Goal: Task Accomplishment & Management: Manage account settings

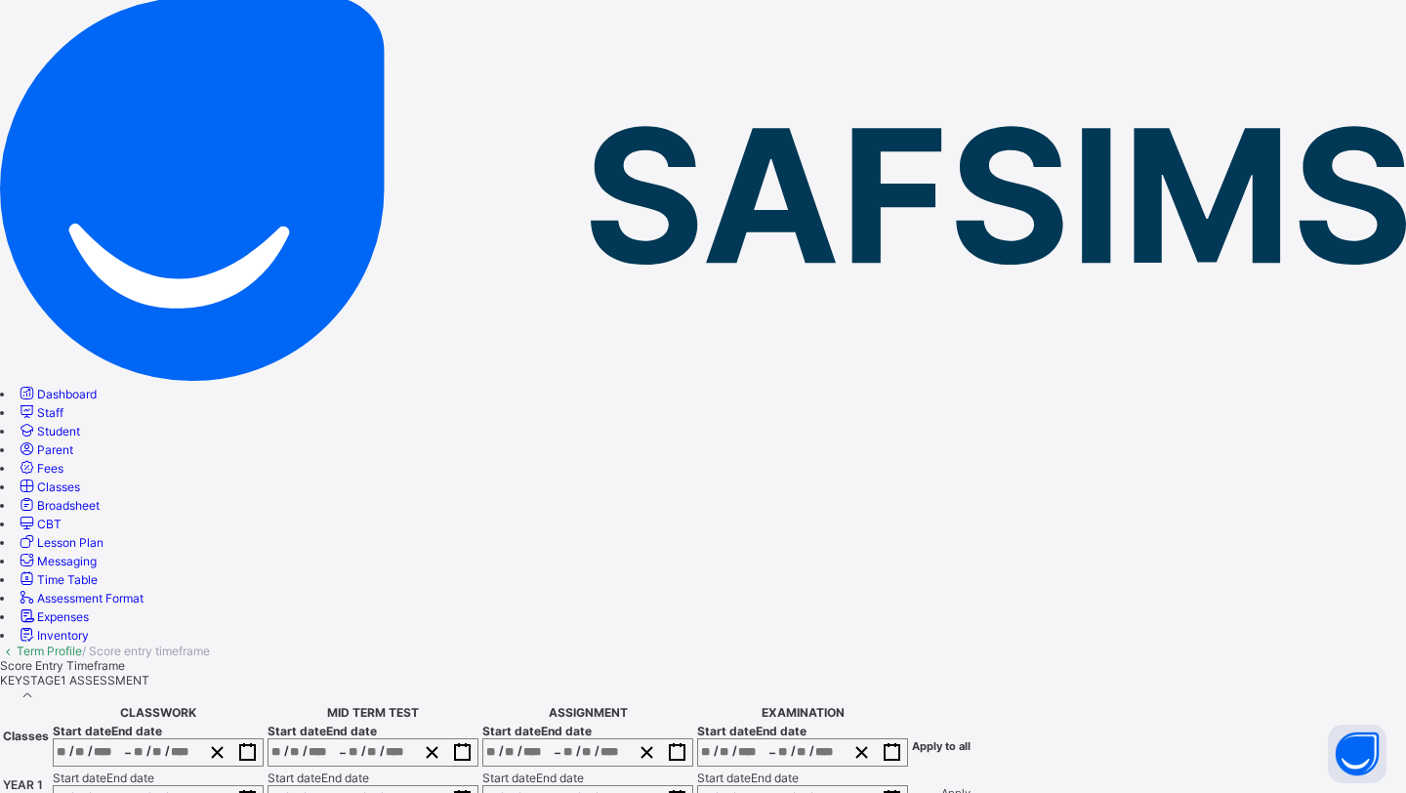
scroll to position [148, 0]
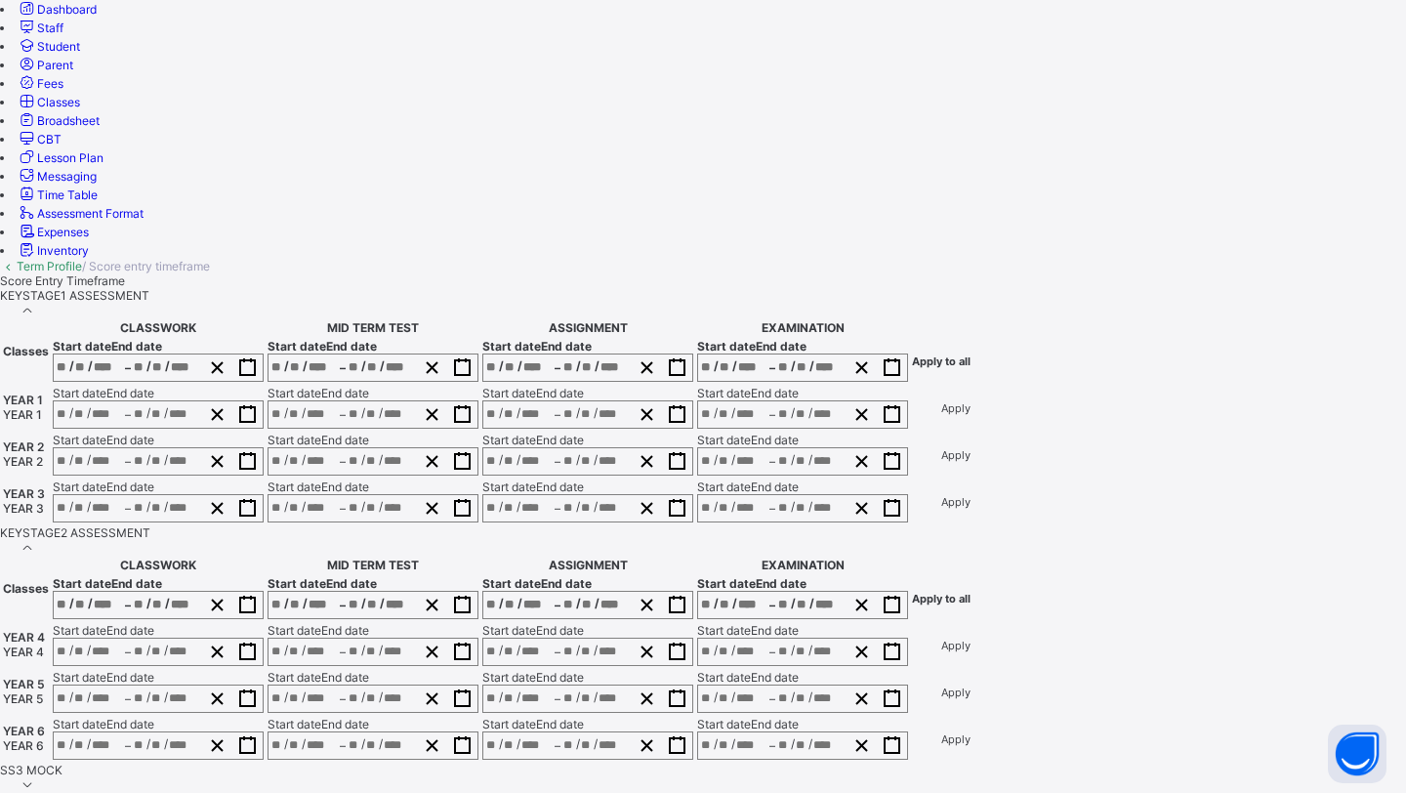
scroll to position [552, 0]
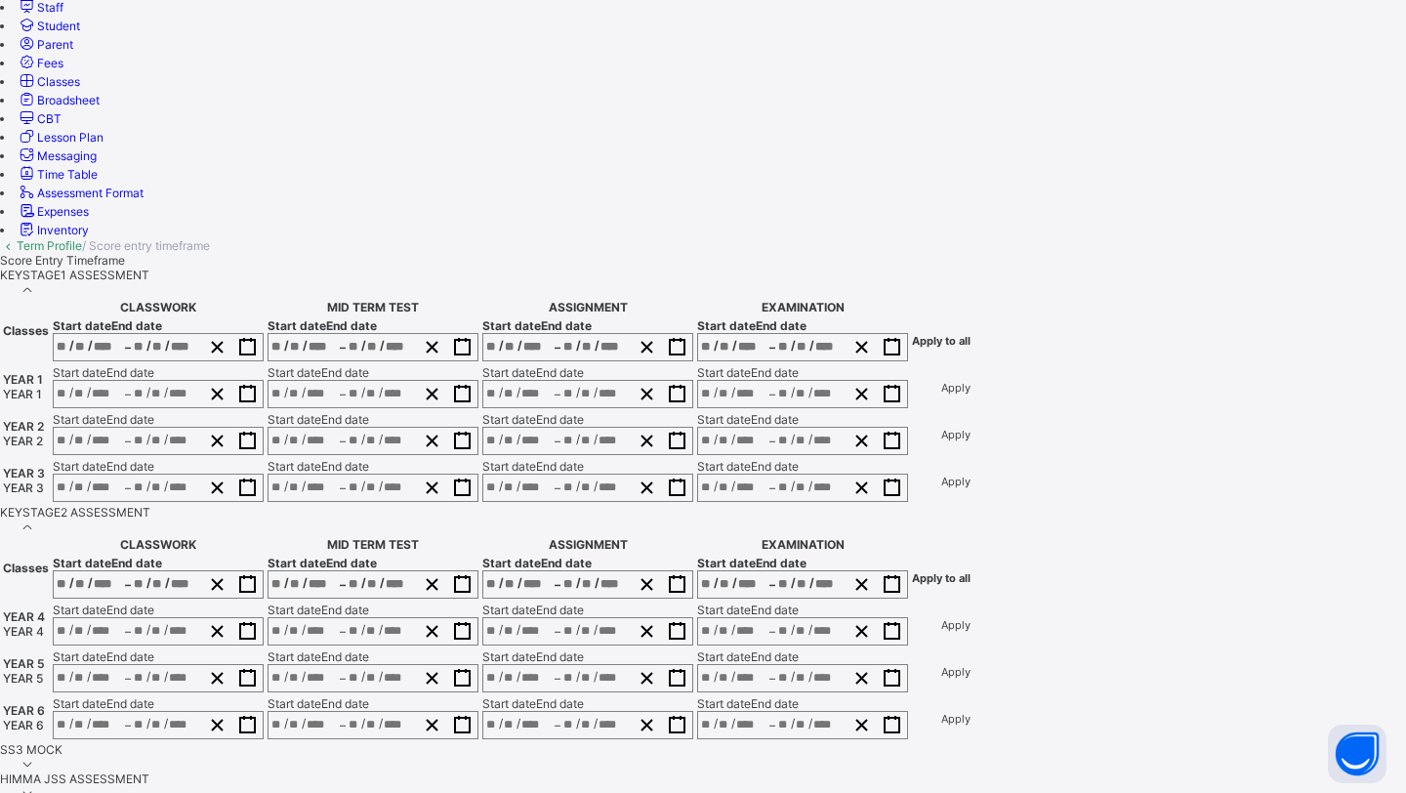
click at [36, 757] on icon at bounding box center [28, 764] width 17 height 15
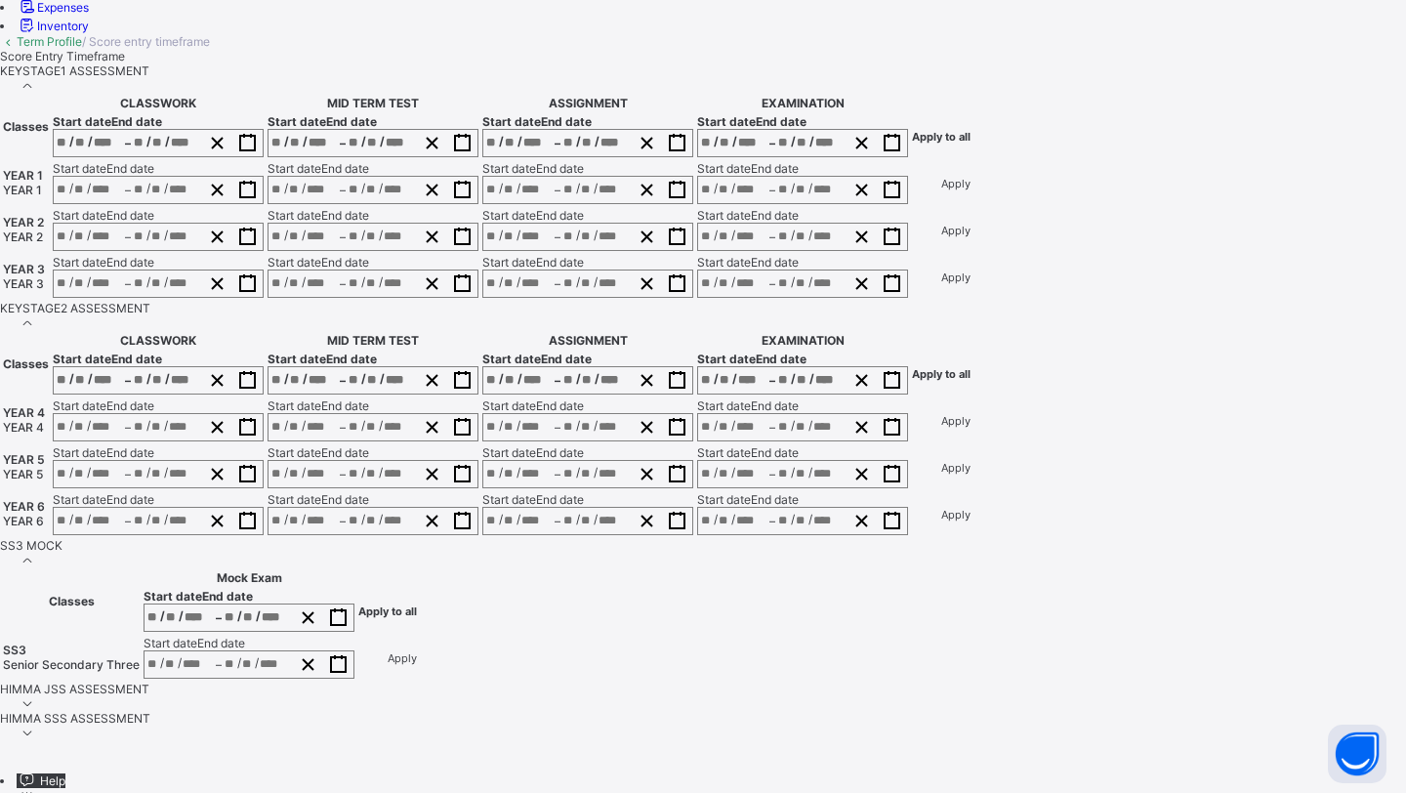
click at [36, 696] on icon at bounding box center [28, 703] width 17 height 15
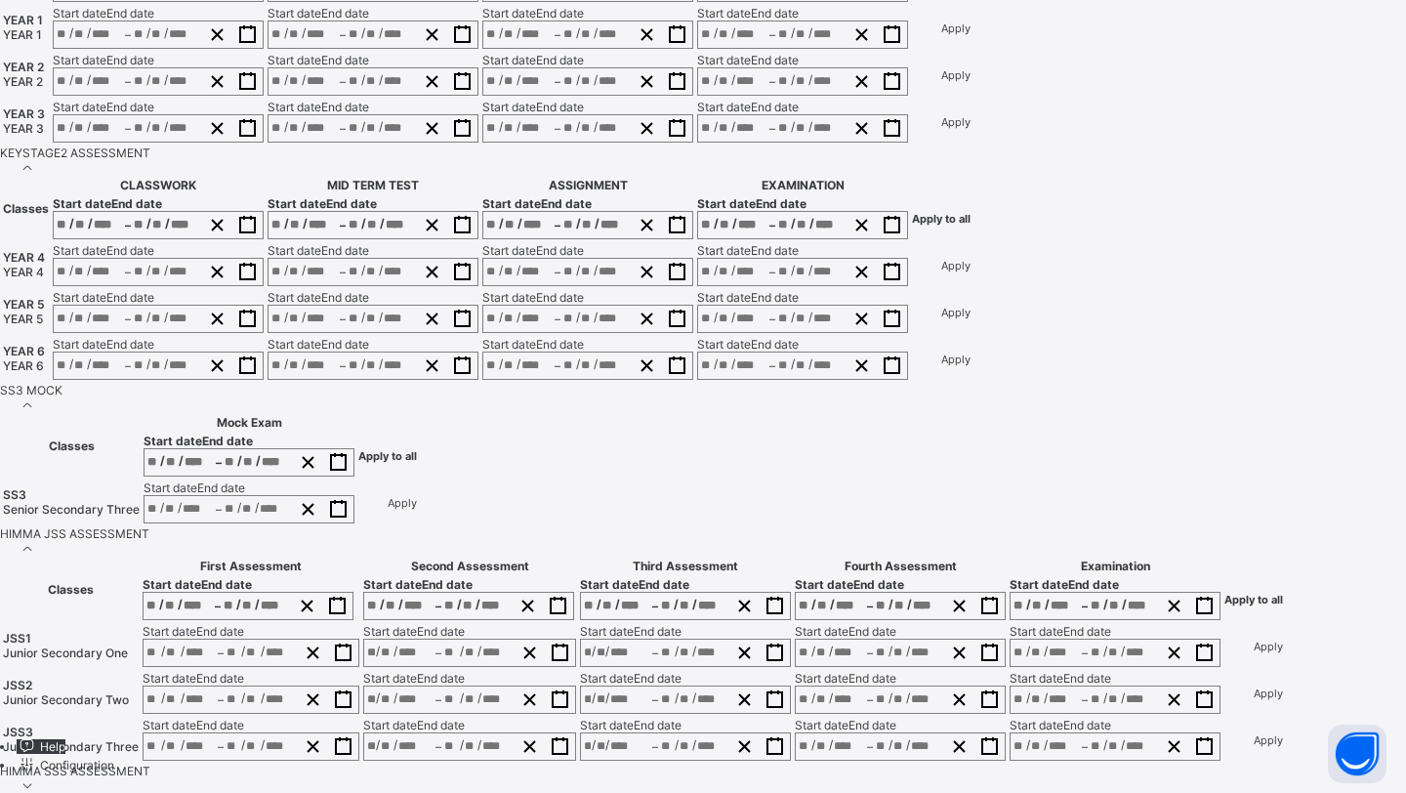
scroll to position [0, 691]
click at [36, 778] on icon at bounding box center [28, 785] width 17 height 15
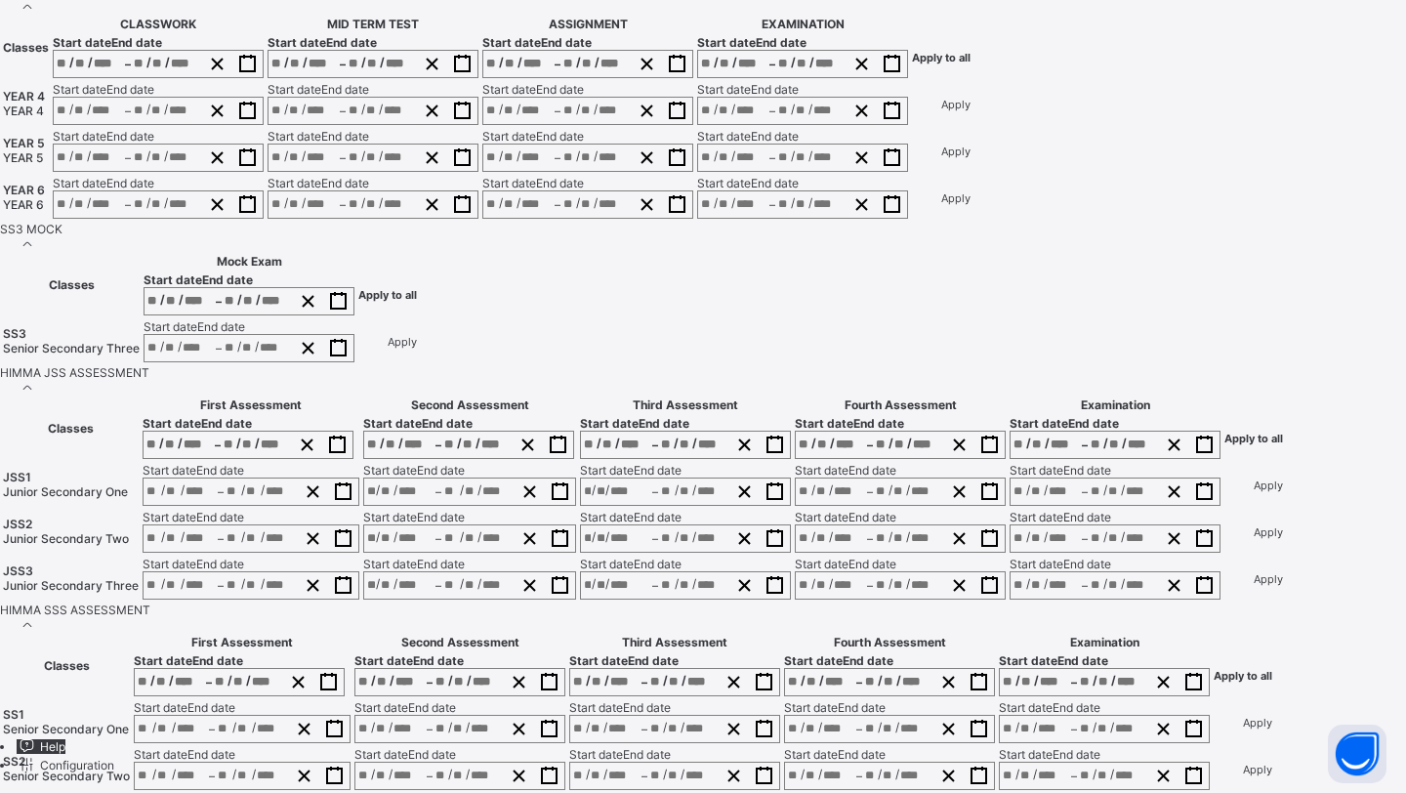
scroll to position [1392, 0]
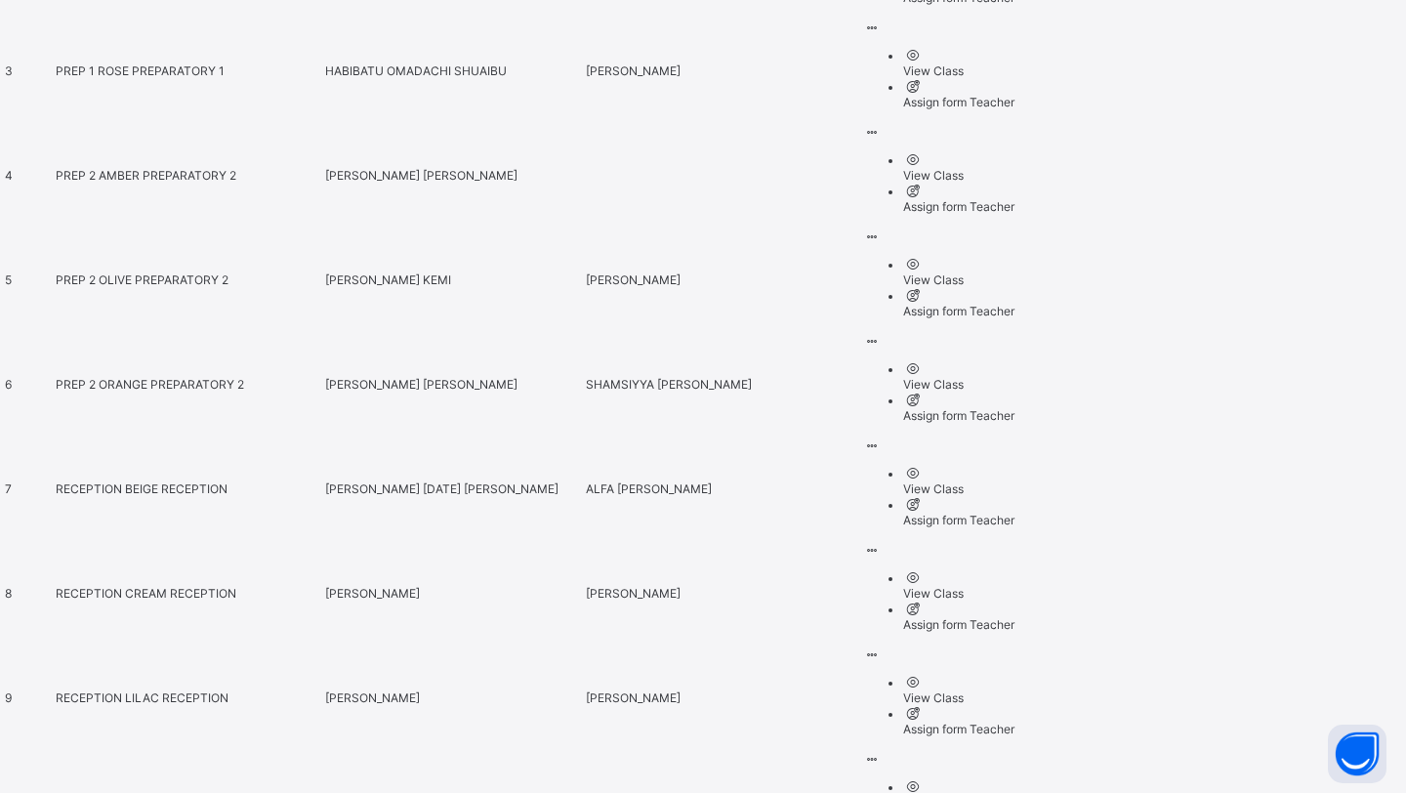
scroll to position [1202, 0]
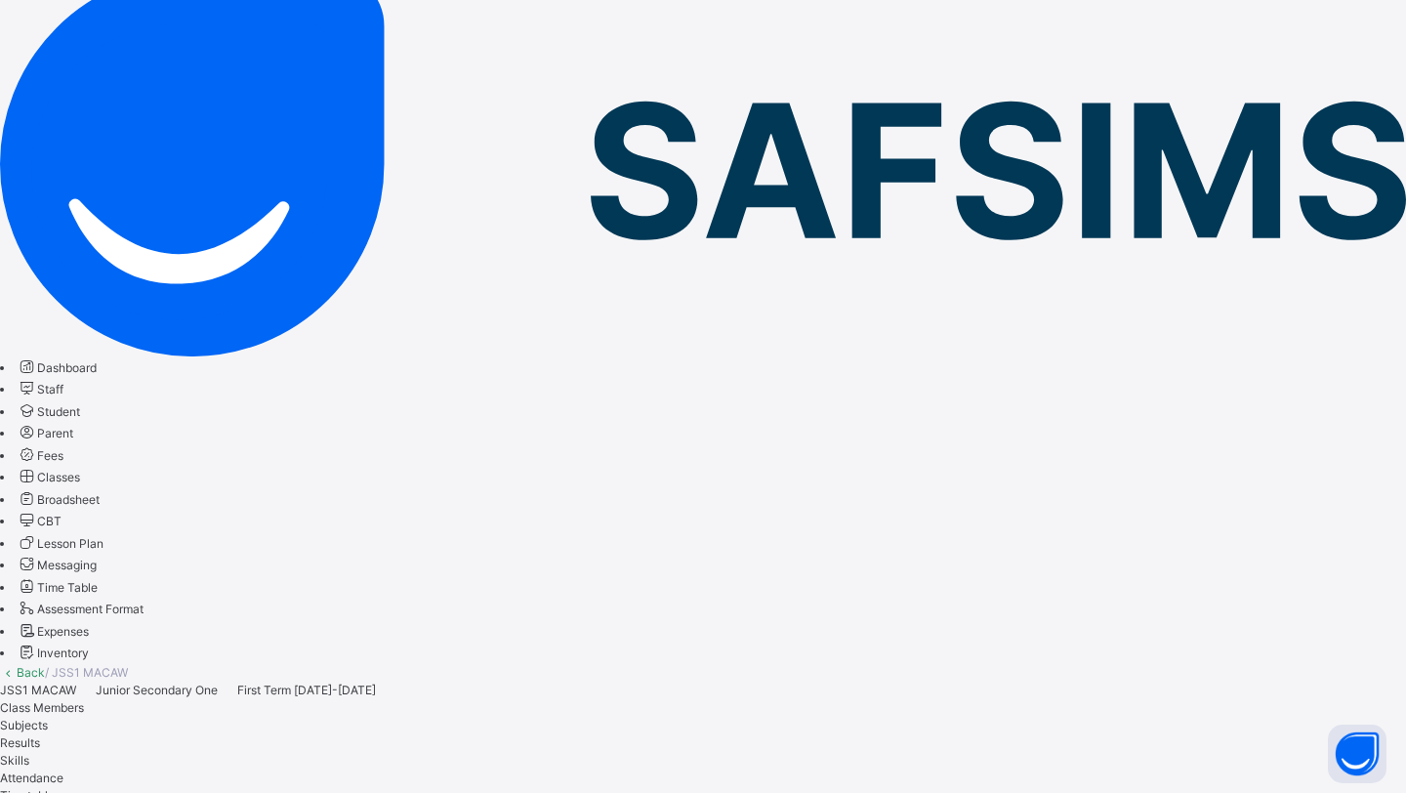
scroll to position [198, 0]
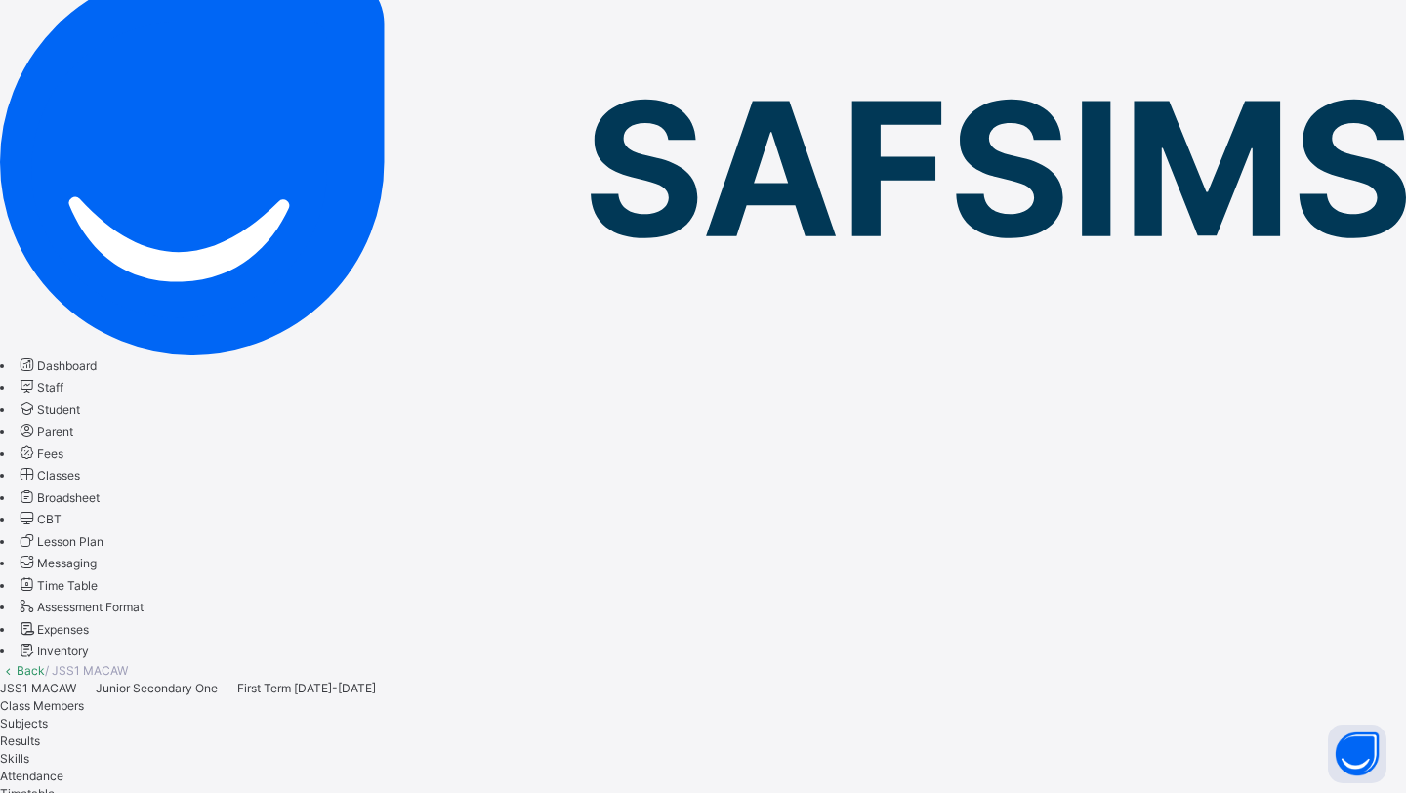
type input "***"
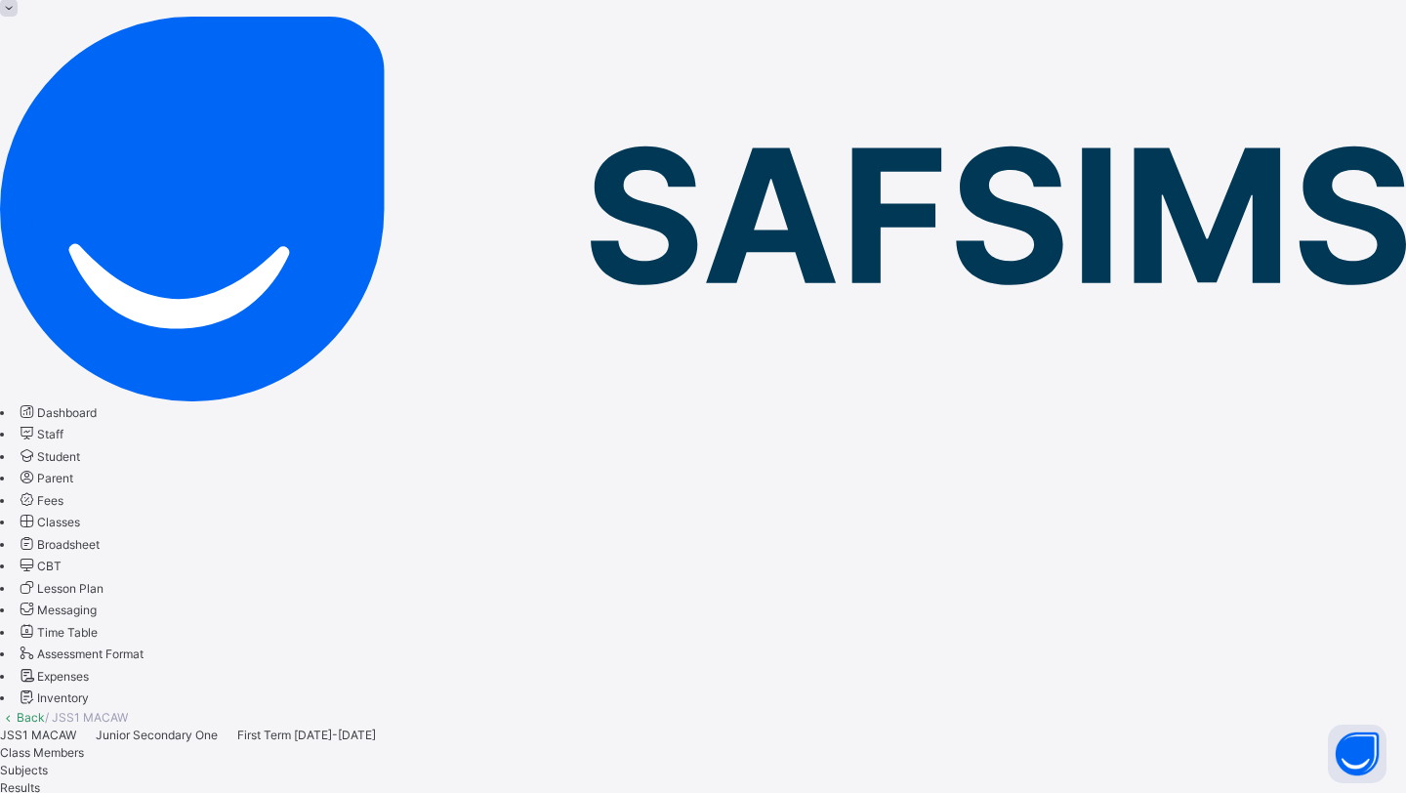
scroll to position [150, 0]
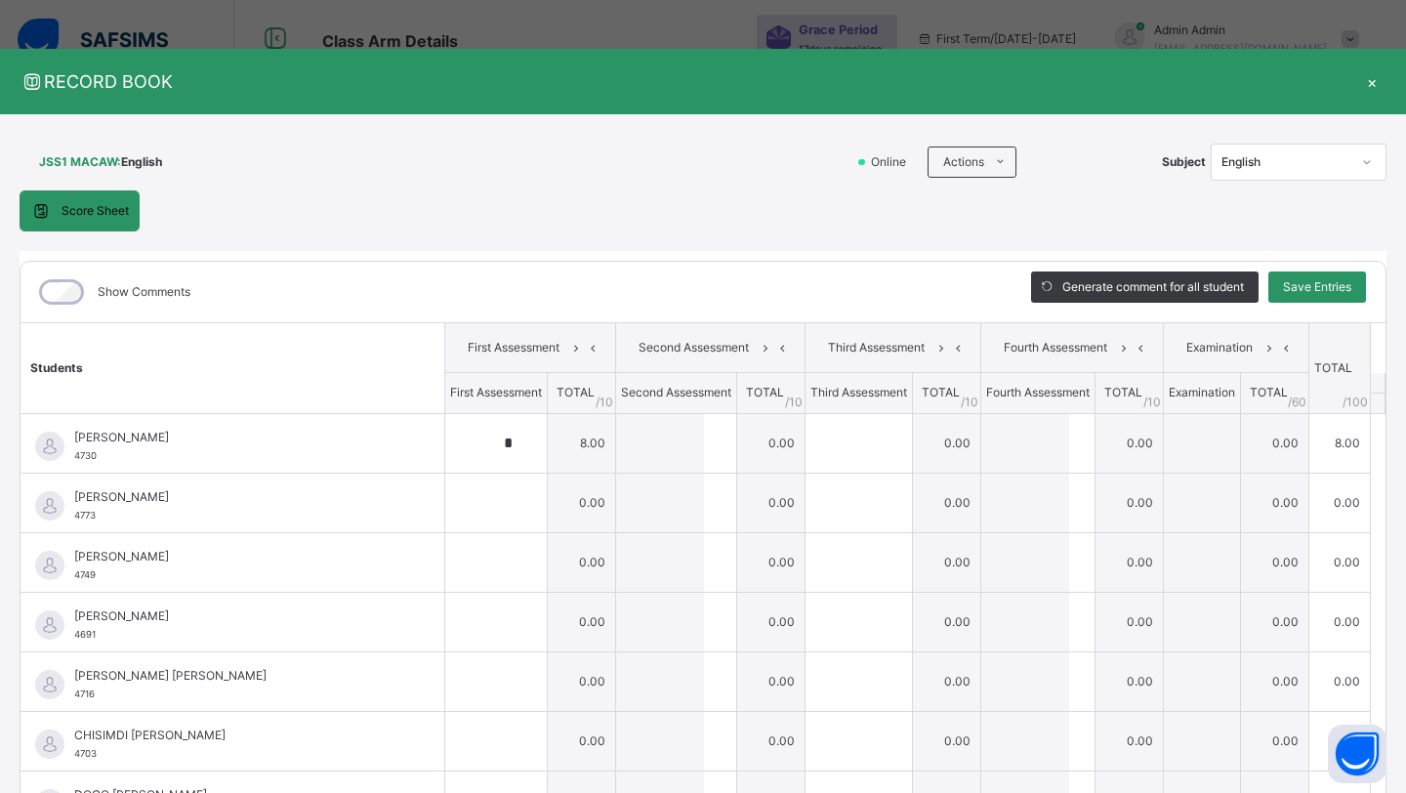
scroll to position [511, 0]
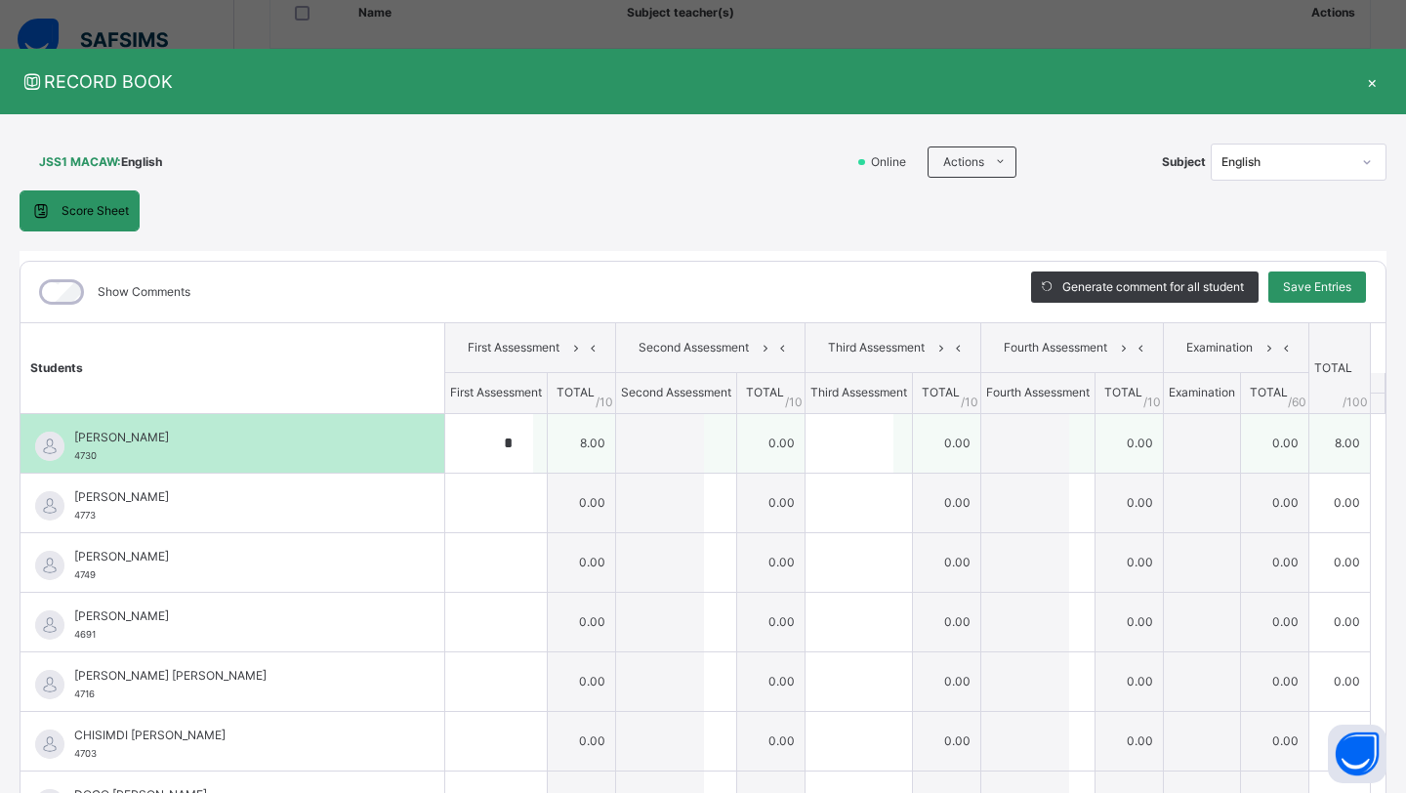
type input "*"
click at [812, 440] on input "text" at bounding box center [850, 443] width 88 height 59
type input "*"
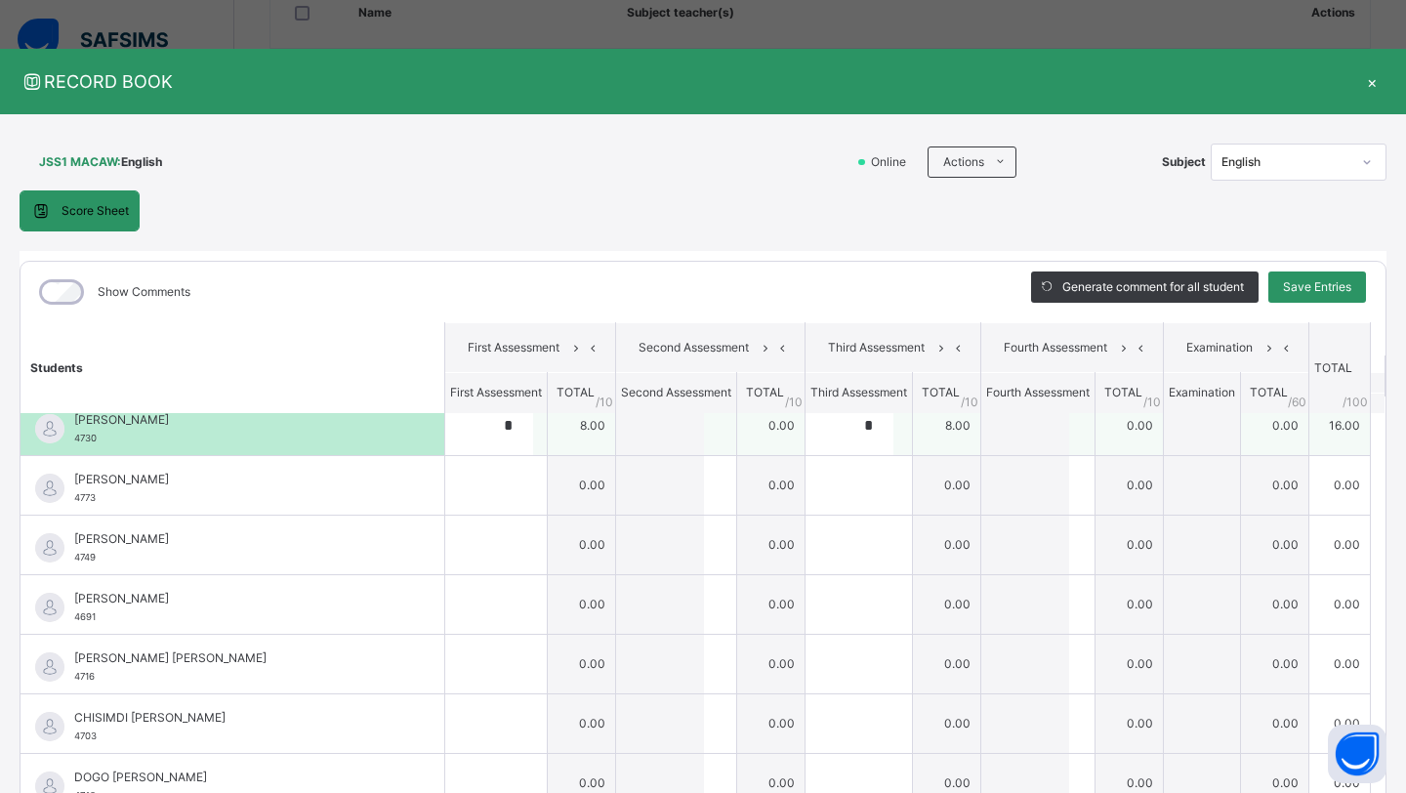
scroll to position [19, 0]
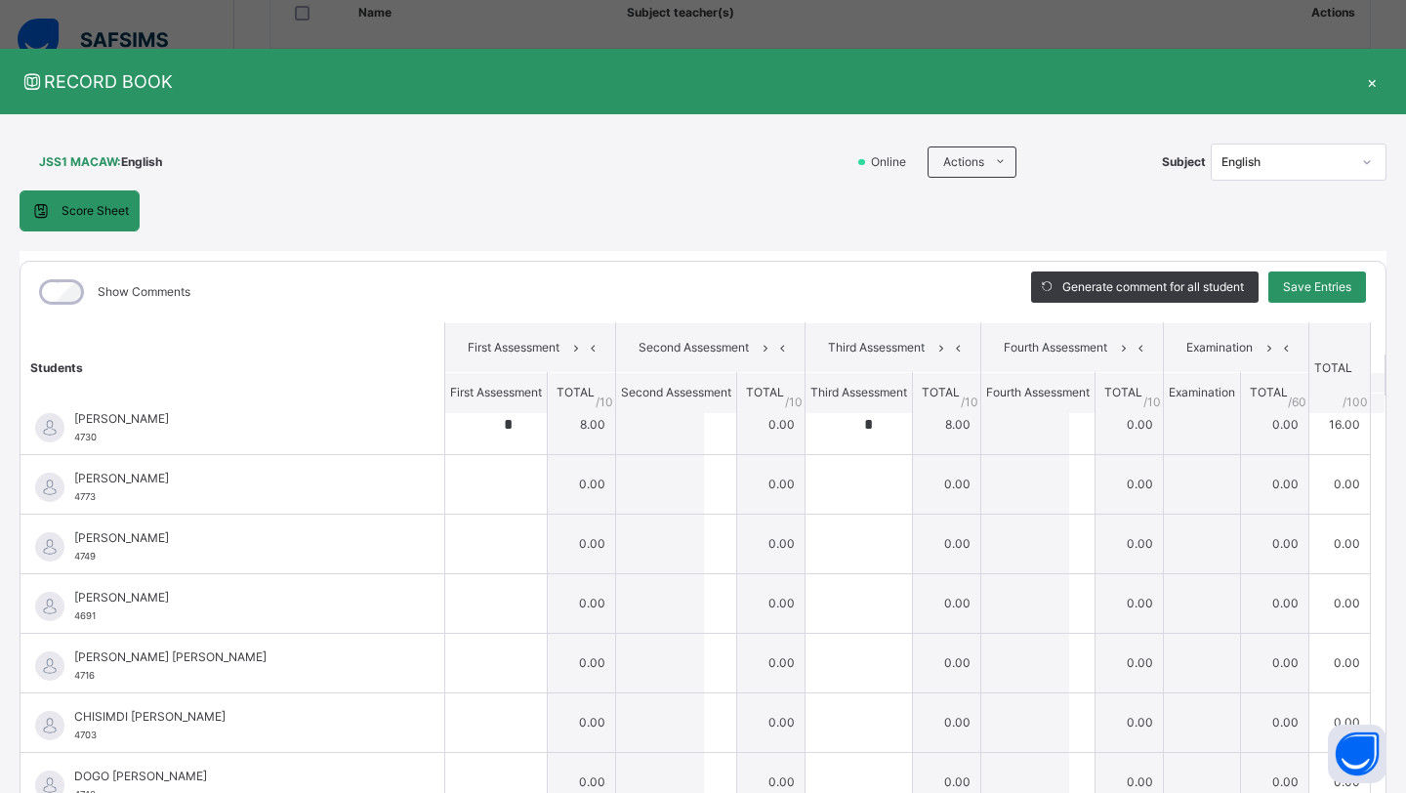
click at [1364, 81] on div "×" at bounding box center [1372, 81] width 29 height 26
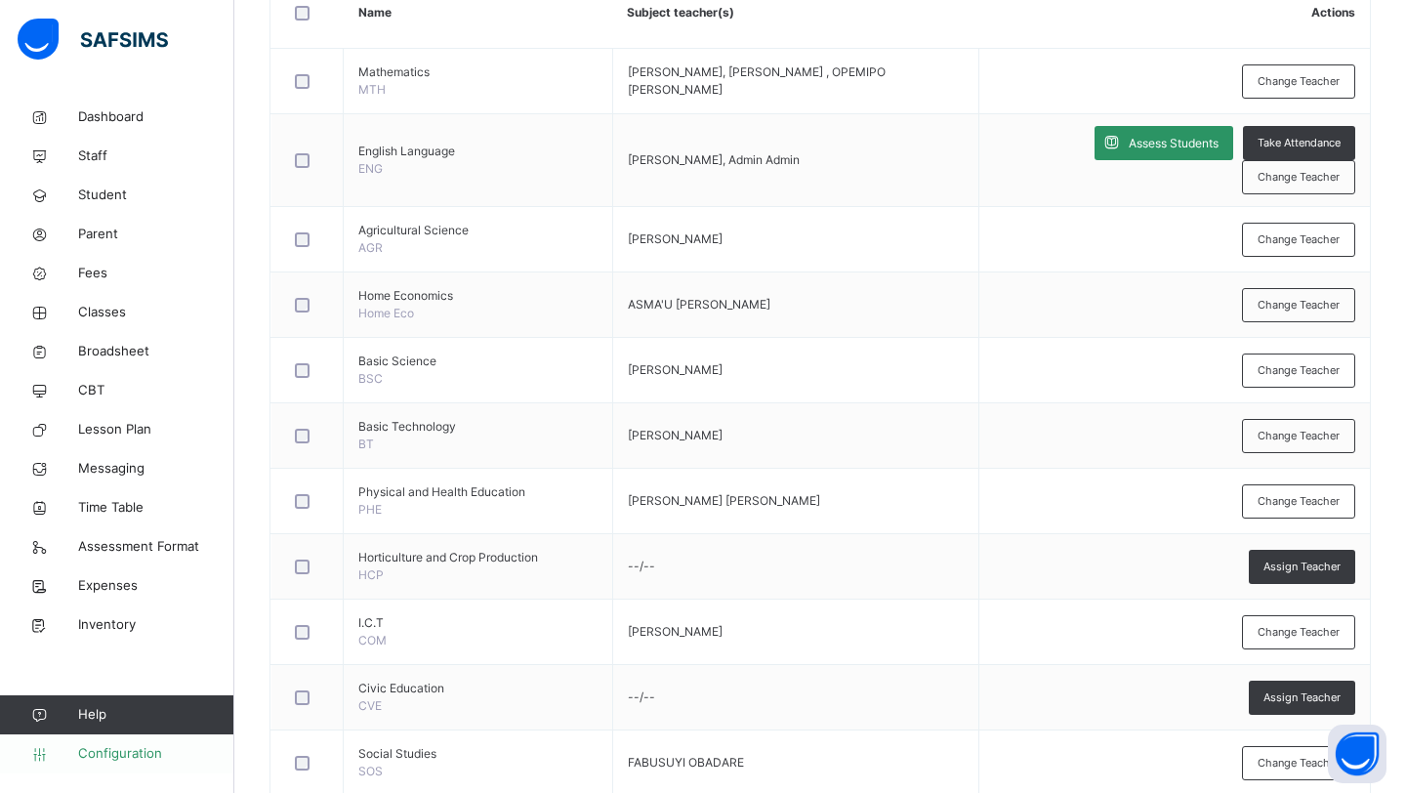
click at [150, 758] on span "Configuration" at bounding box center [155, 754] width 155 height 20
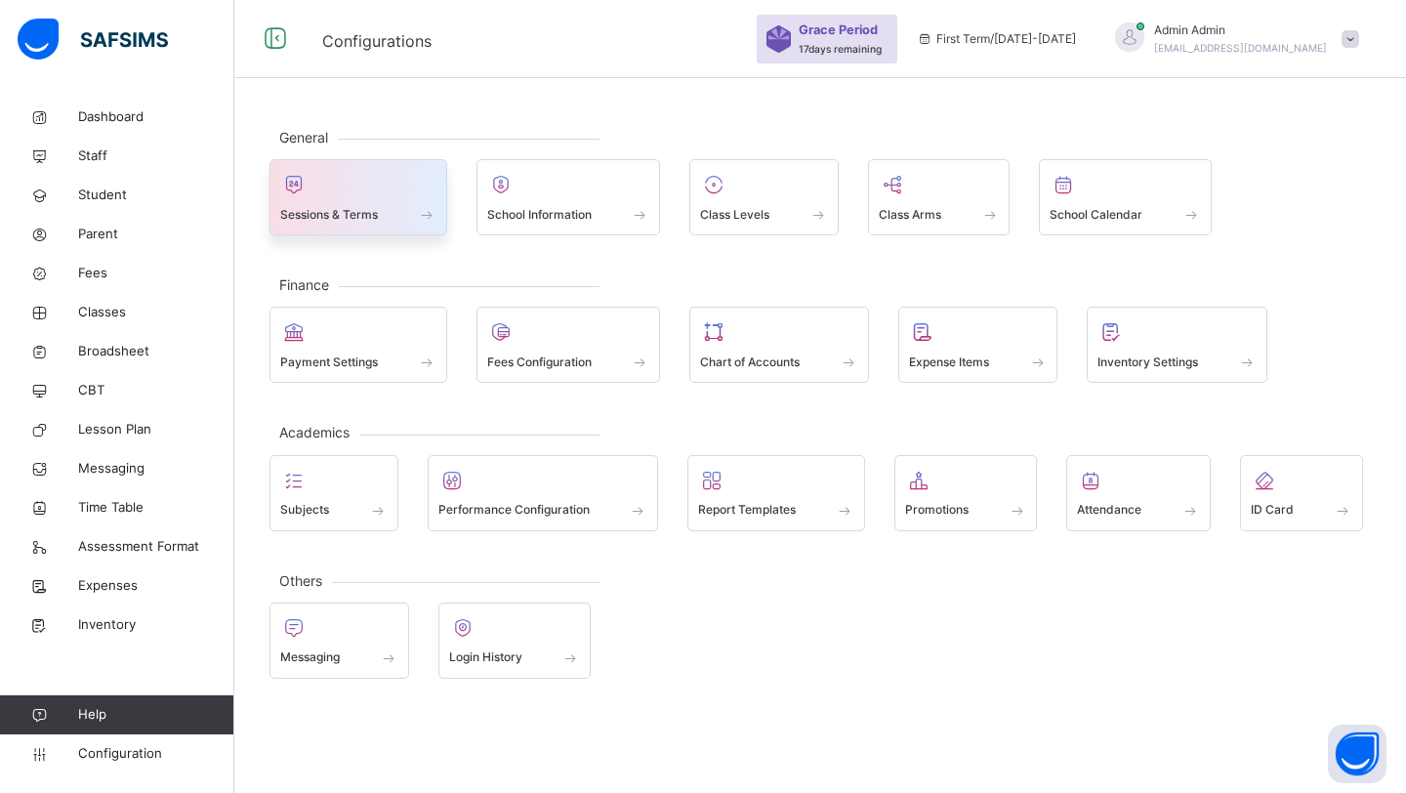
click at [376, 173] on div at bounding box center [358, 184] width 156 height 29
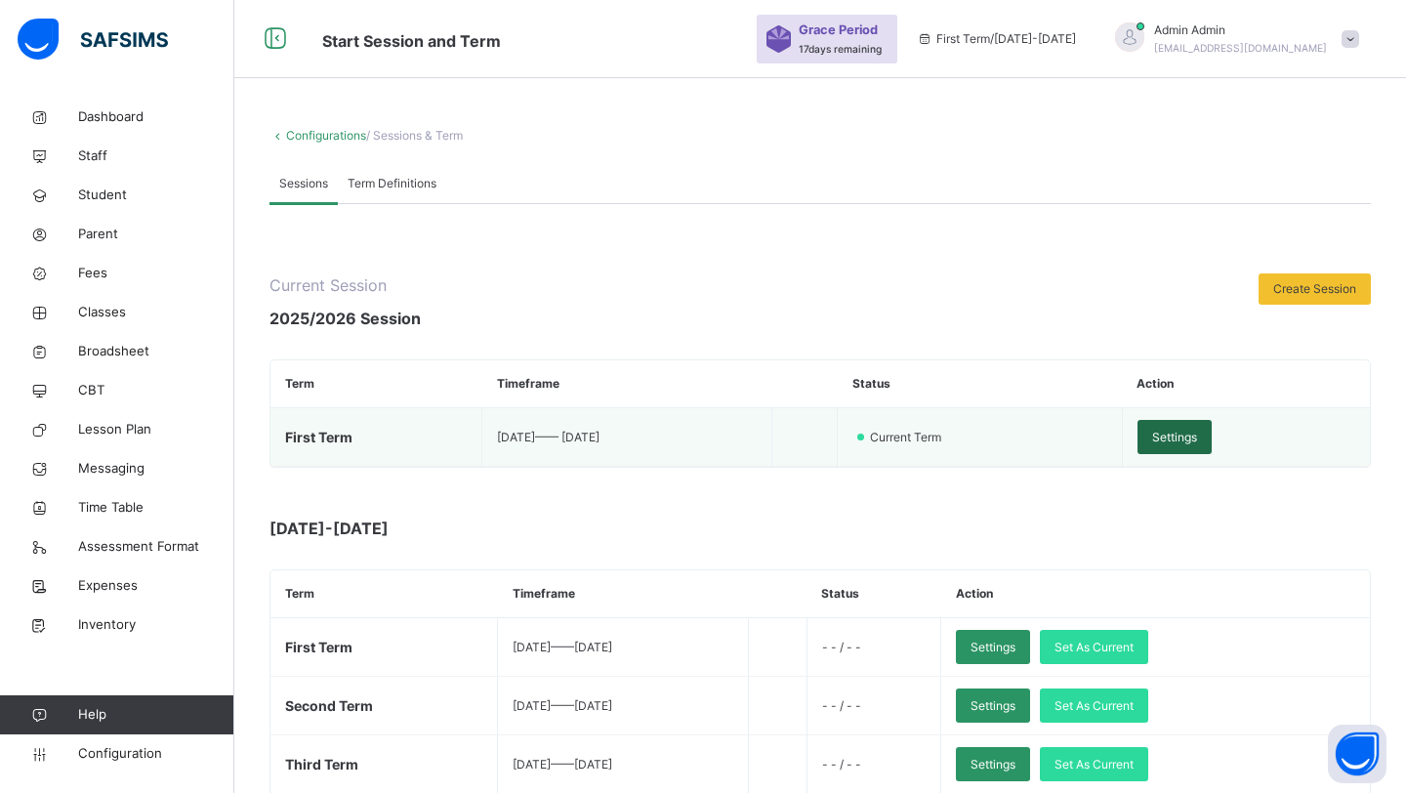
click at [1197, 436] on span "Settings" at bounding box center [1175, 438] width 45 height 18
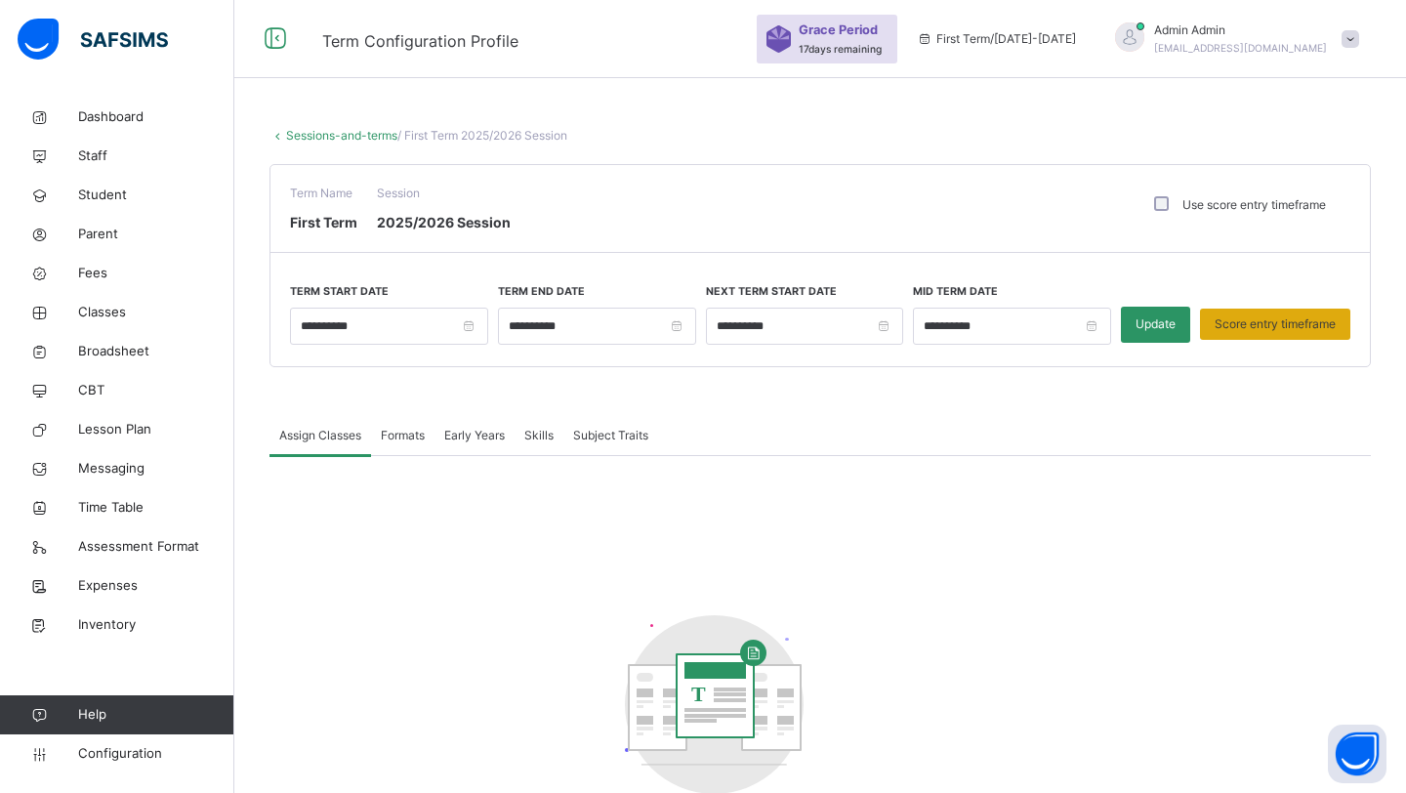
click at [1269, 322] on span "Score entry timeframe" at bounding box center [1275, 324] width 121 height 18
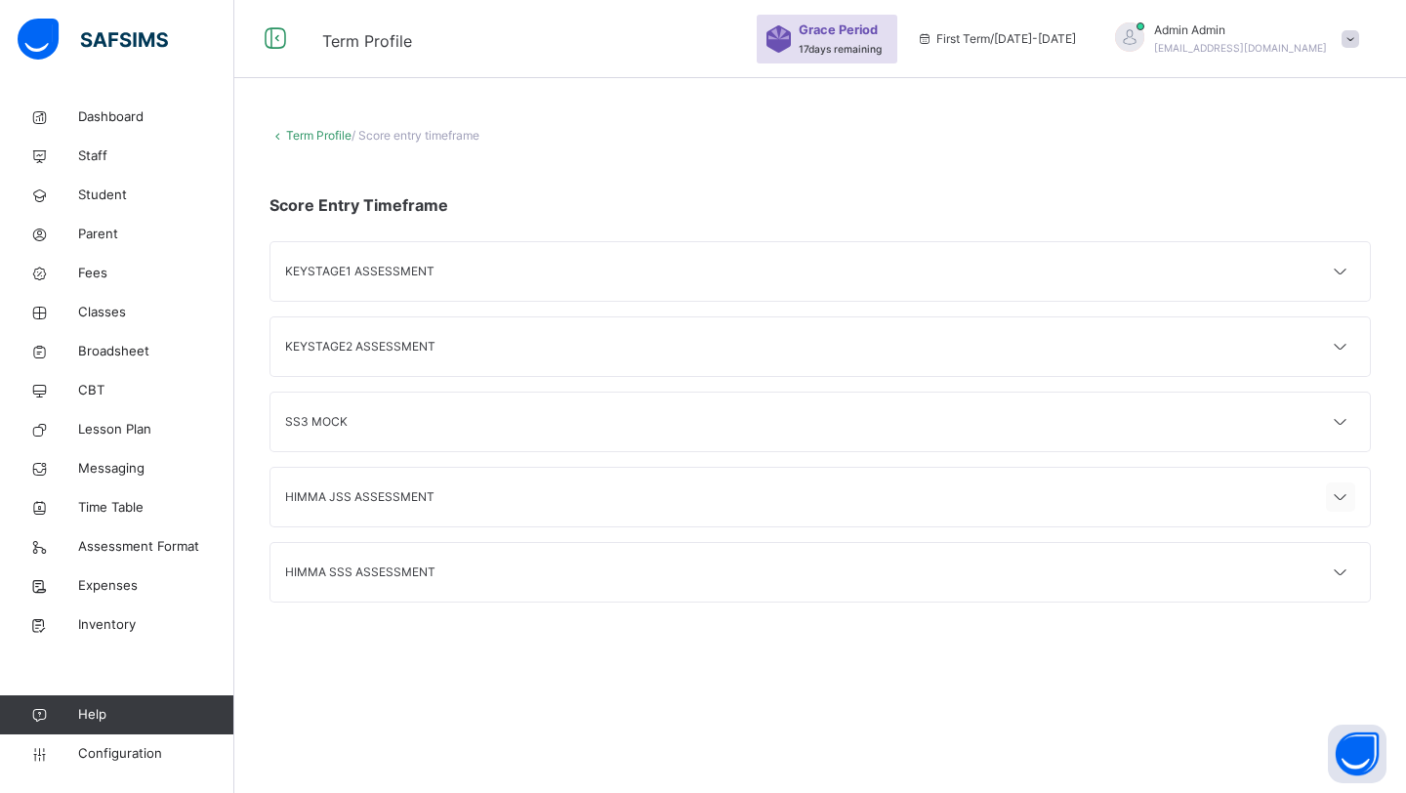
click at [1333, 495] on icon at bounding box center [1340, 497] width 23 height 25
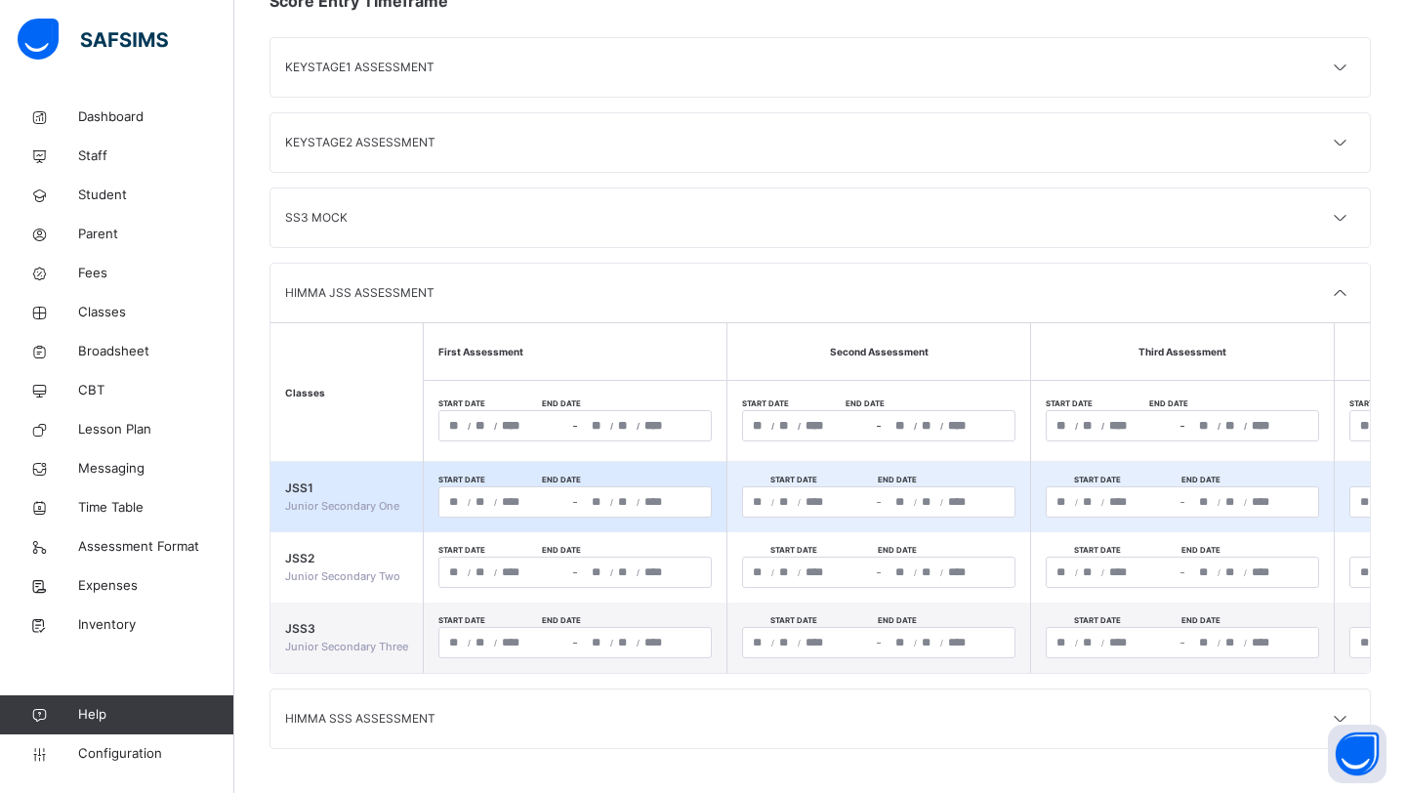
scroll to position [212, 0]
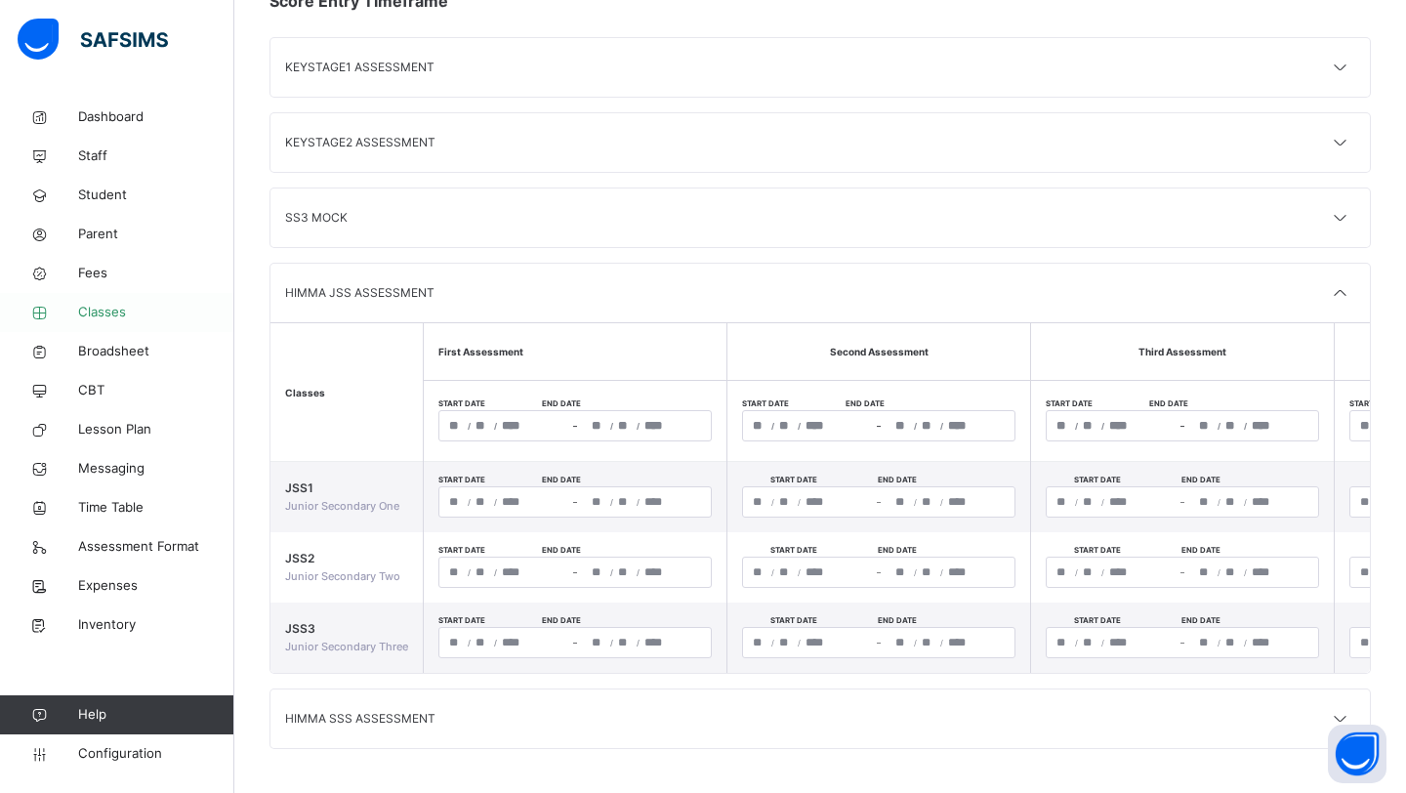
click at [107, 306] on span "Classes" at bounding box center [156, 313] width 156 height 20
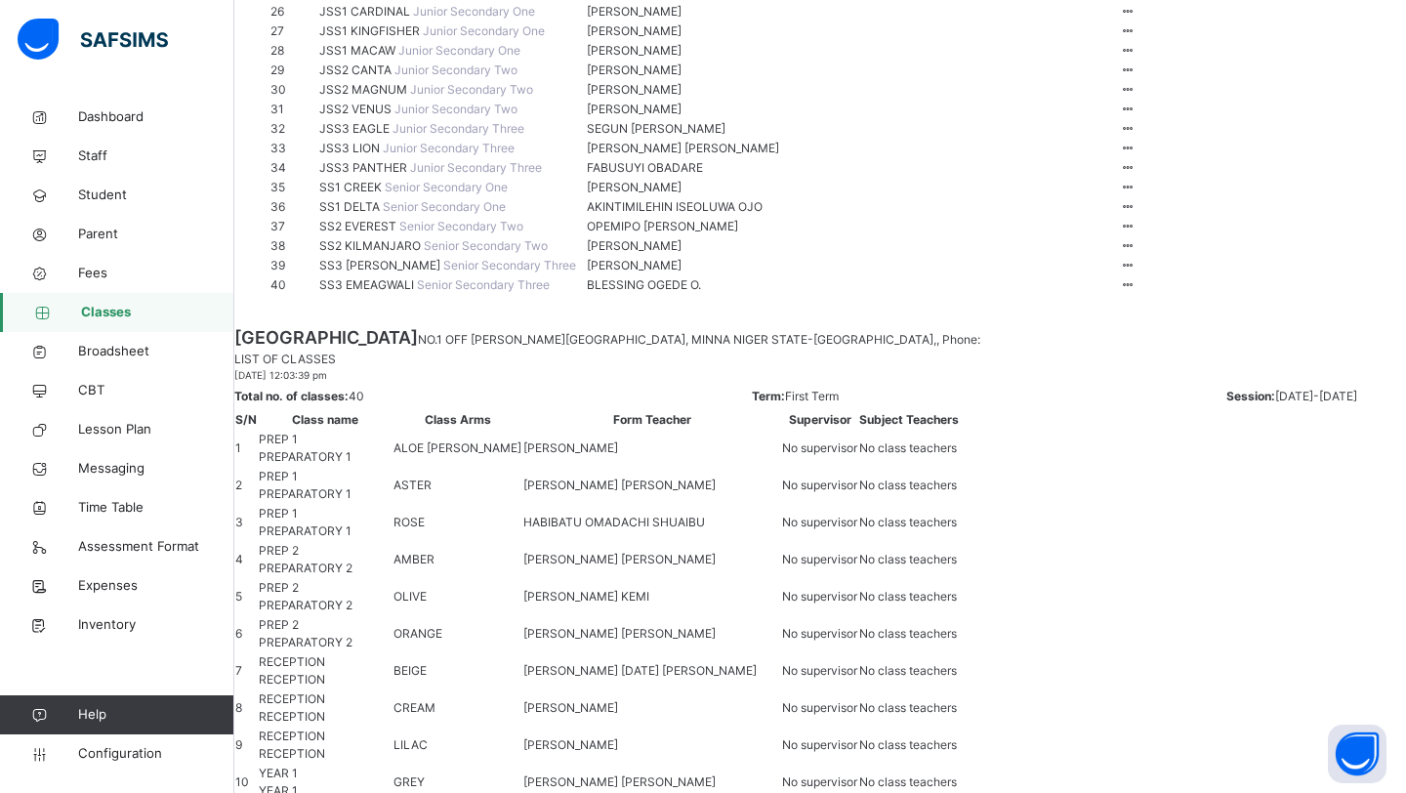
scroll to position [1228, 0]
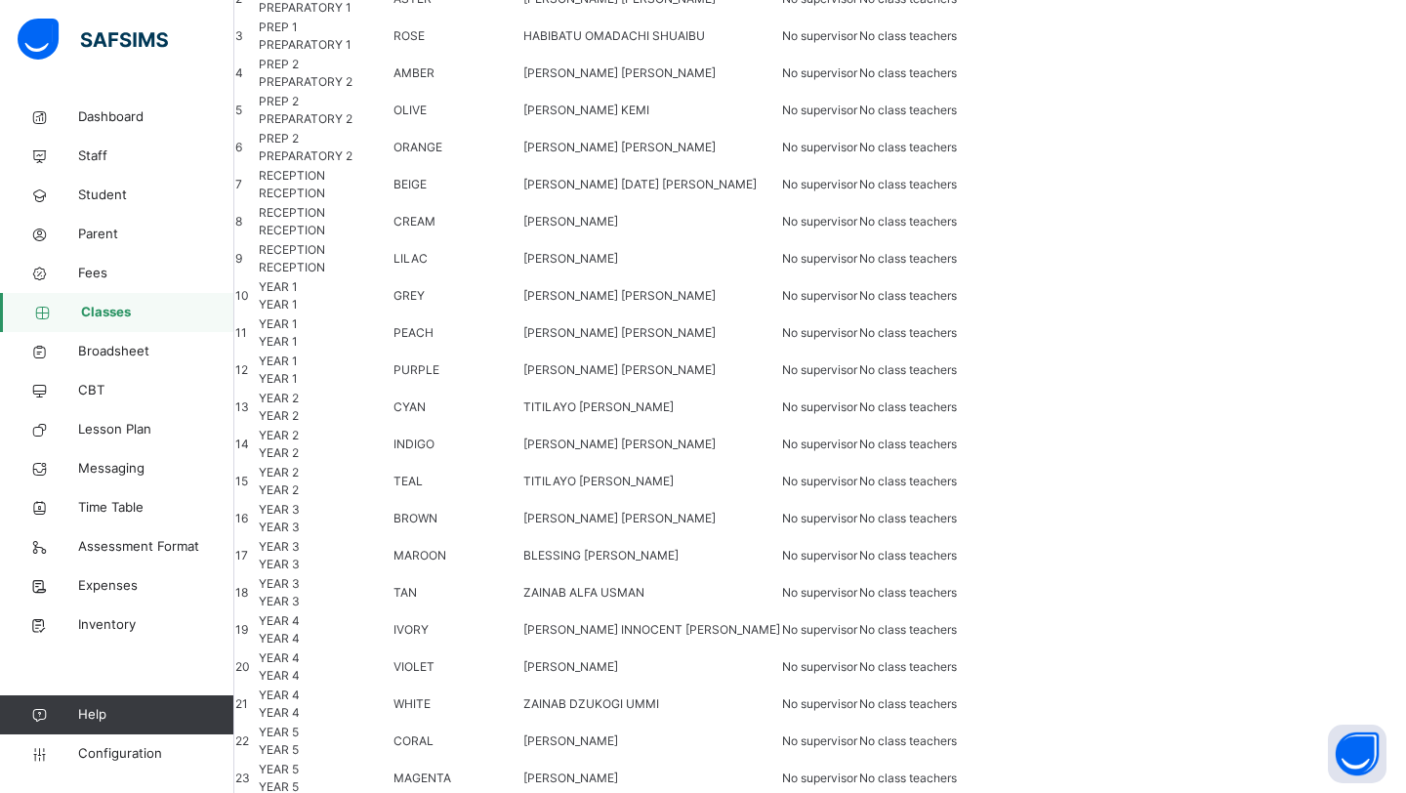
scroll to position [1301, 0]
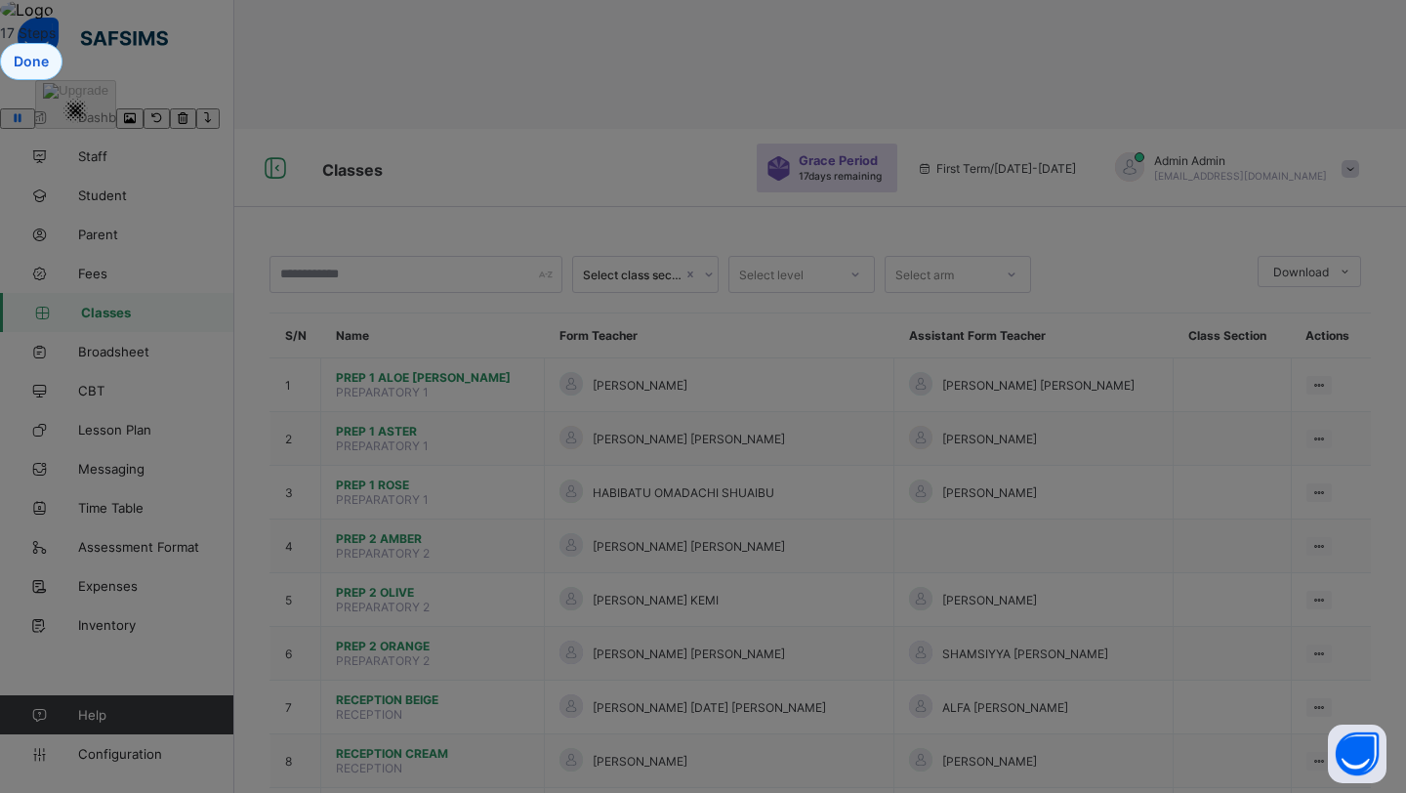
click at [163, 112] on icon "Restart" at bounding box center [157, 118] width 12 height 12
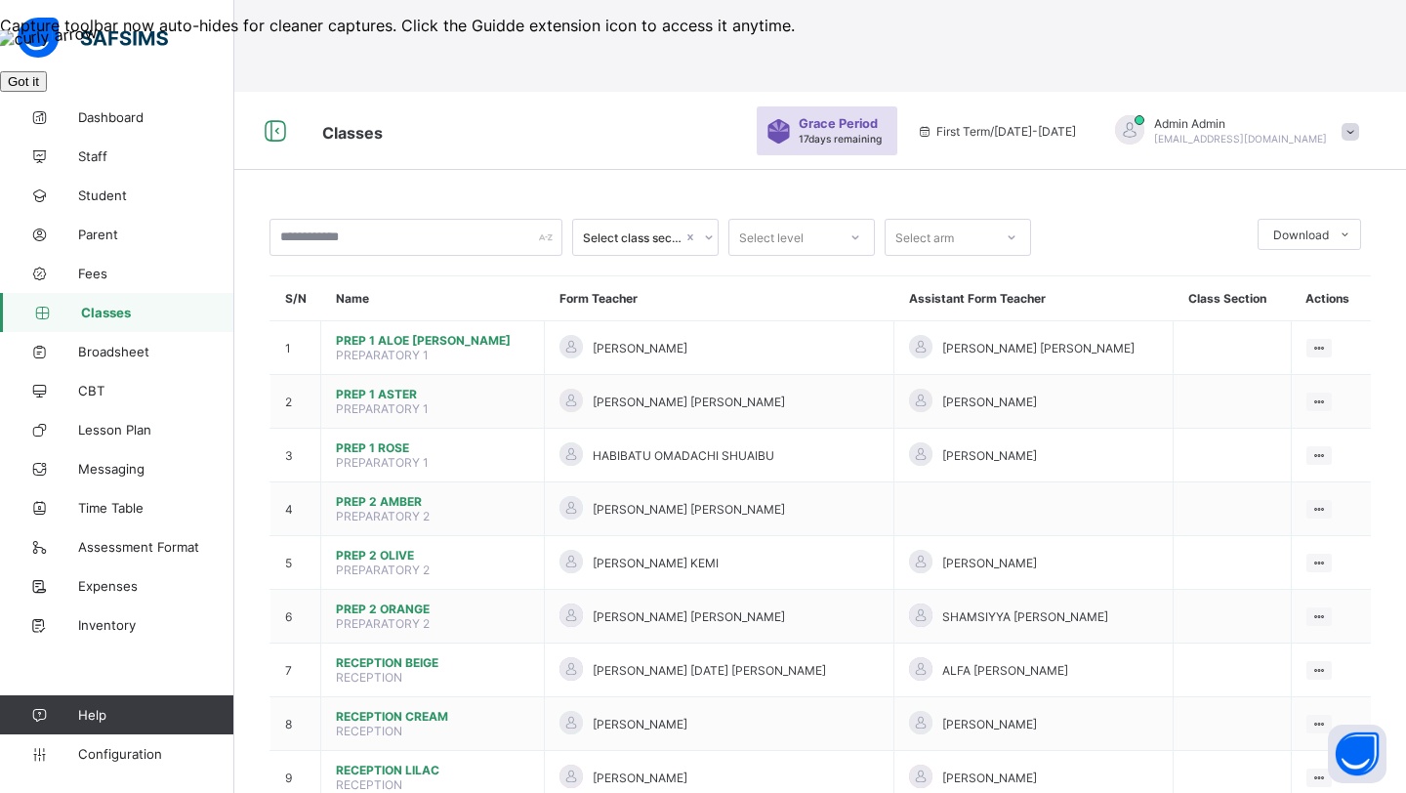
click at [99, 92] on div "Capture toolbar now auto-hides for cleaner captures. Click the Guidde extension…" at bounding box center [703, 54] width 1406 height 76
click at [47, 92] on button "Got it" at bounding box center [23, 81] width 47 height 21
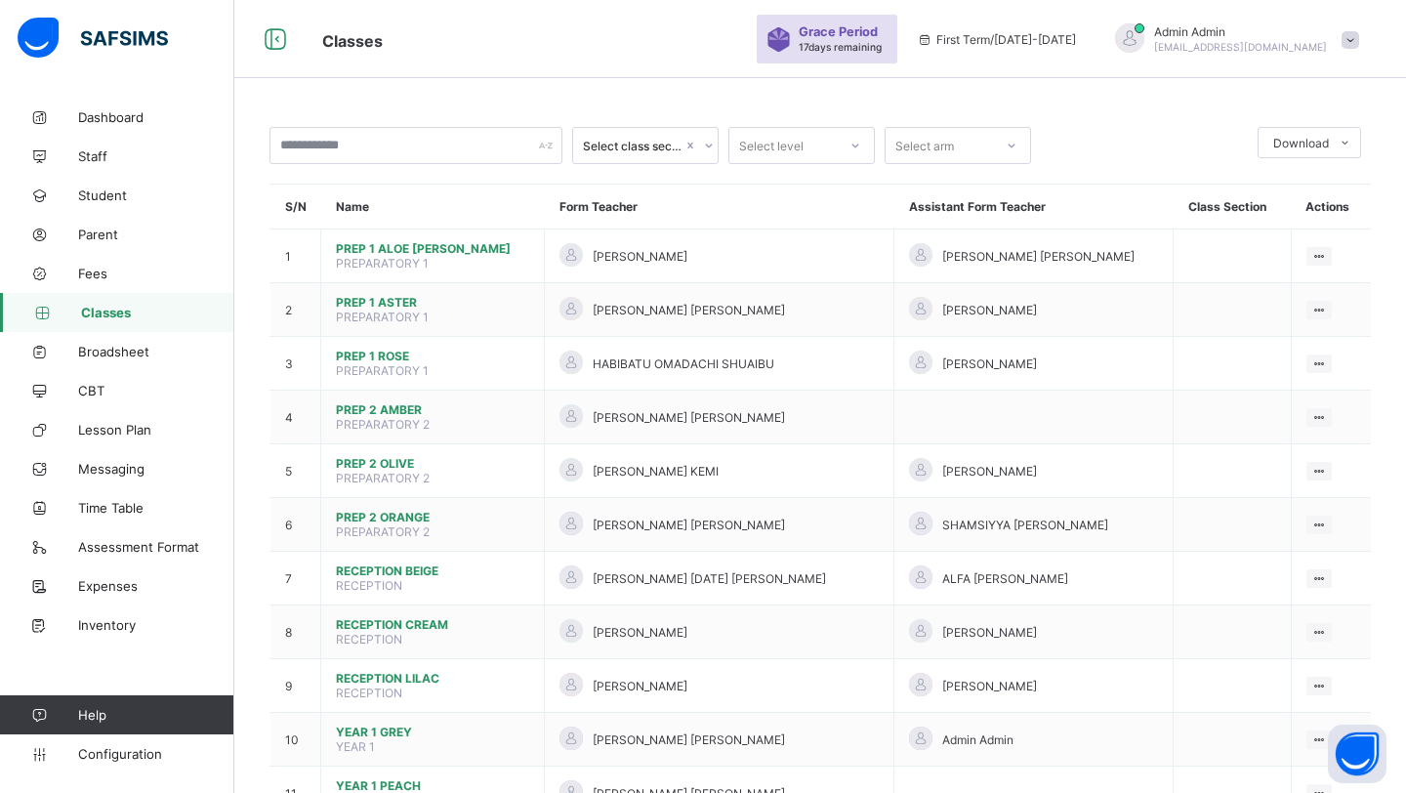
click at [105, 319] on span "Classes" at bounding box center [157, 313] width 153 height 16
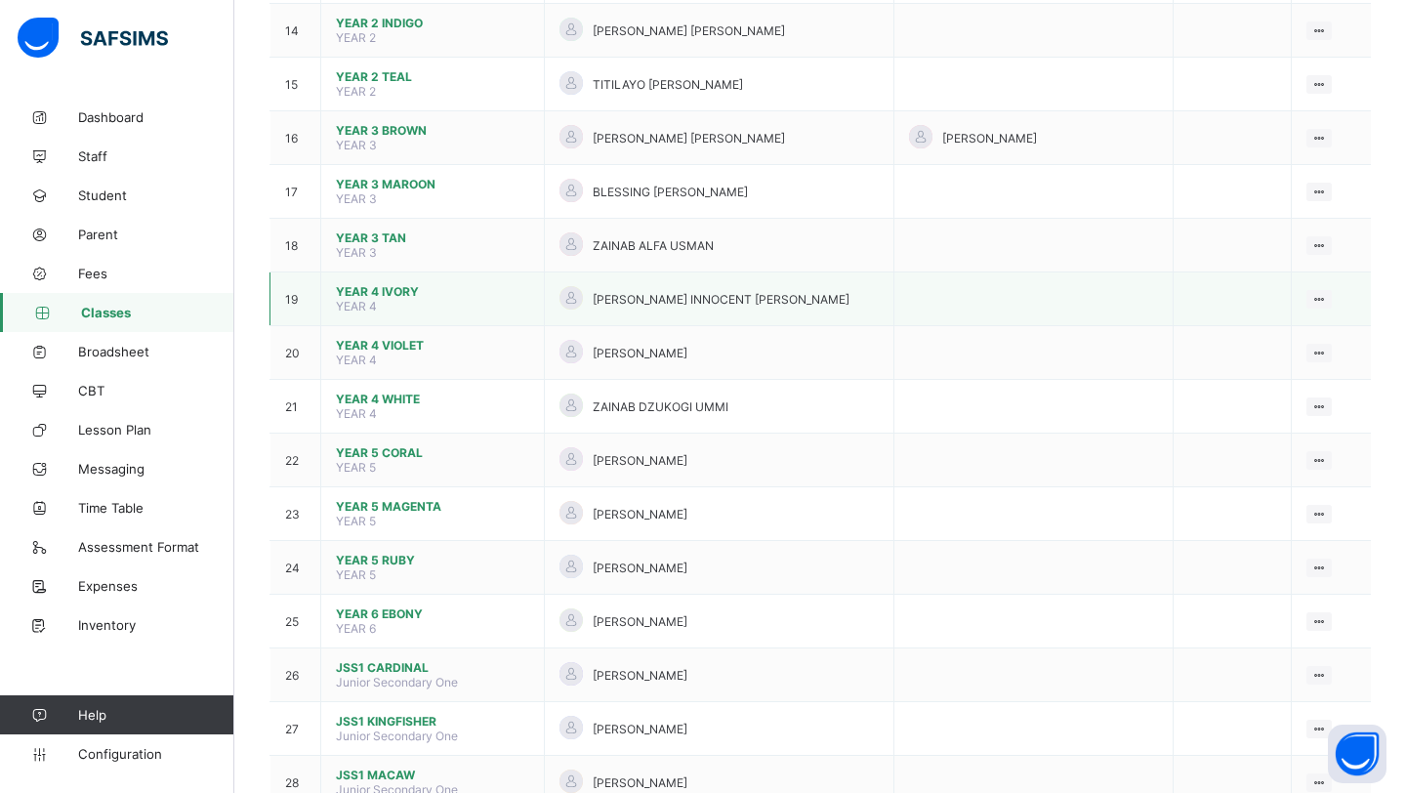
scroll to position [1070, 0]
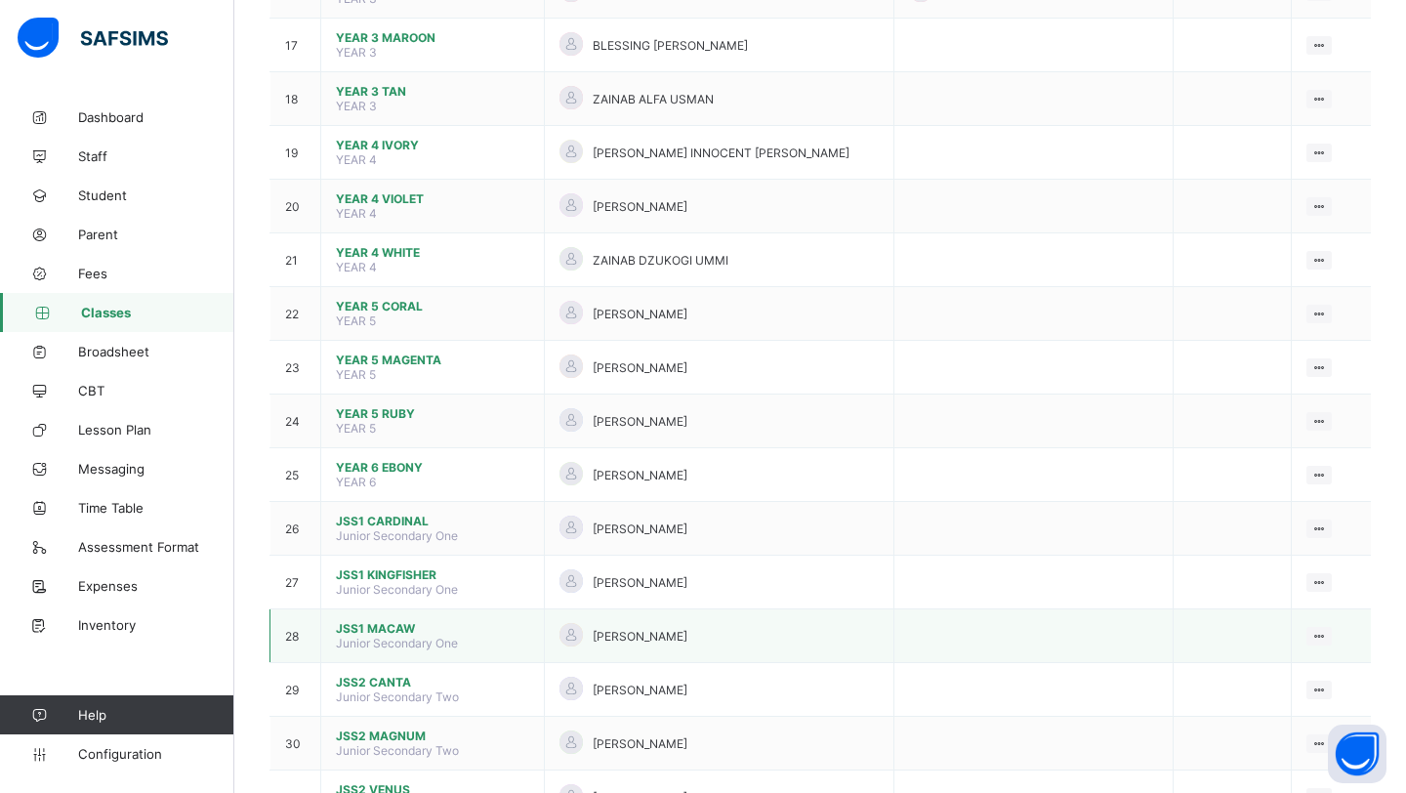
click at [371, 621] on span "JSS1 MACAW" at bounding box center [432, 628] width 193 height 15
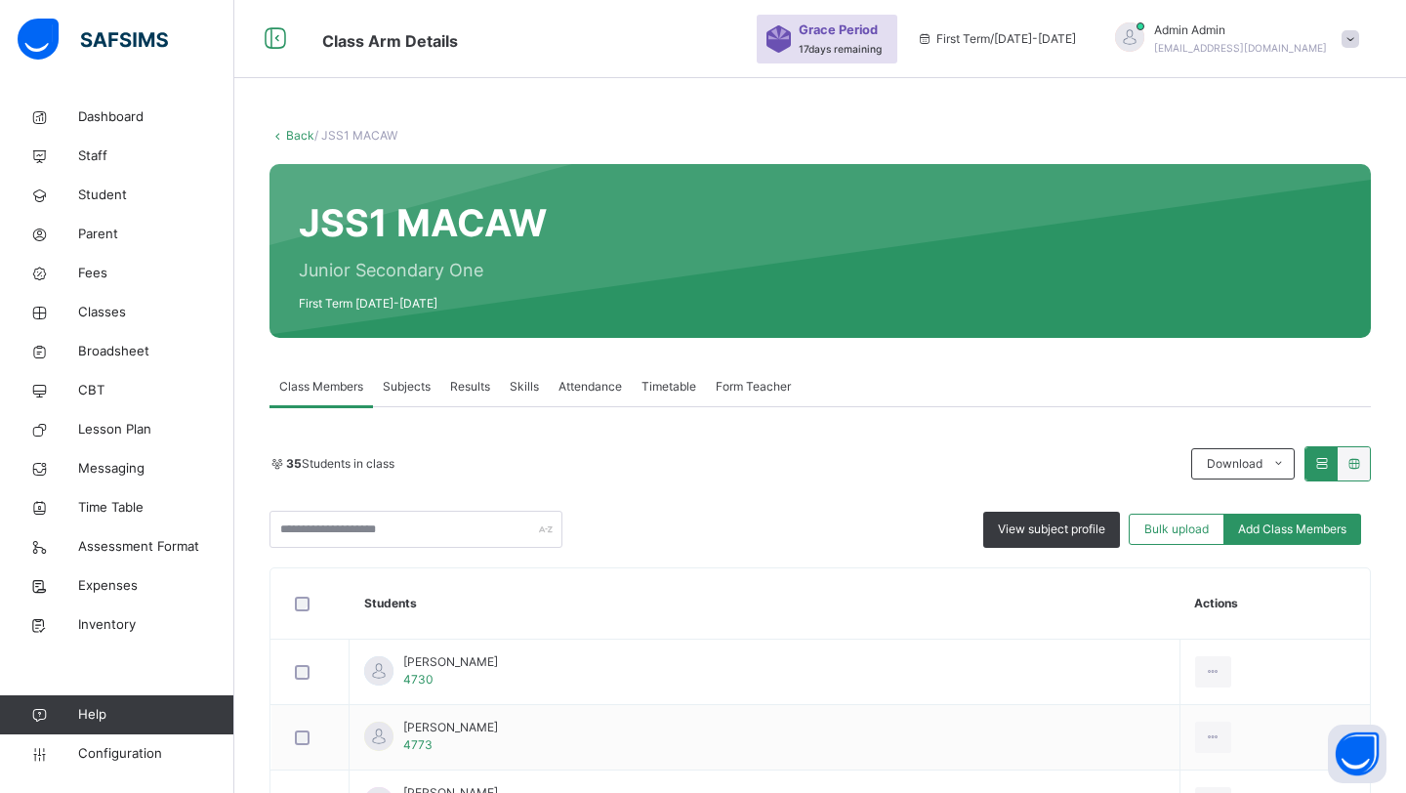
click at [410, 391] on span "Subjects" at bounding box center [407, 387] width 48 height 18
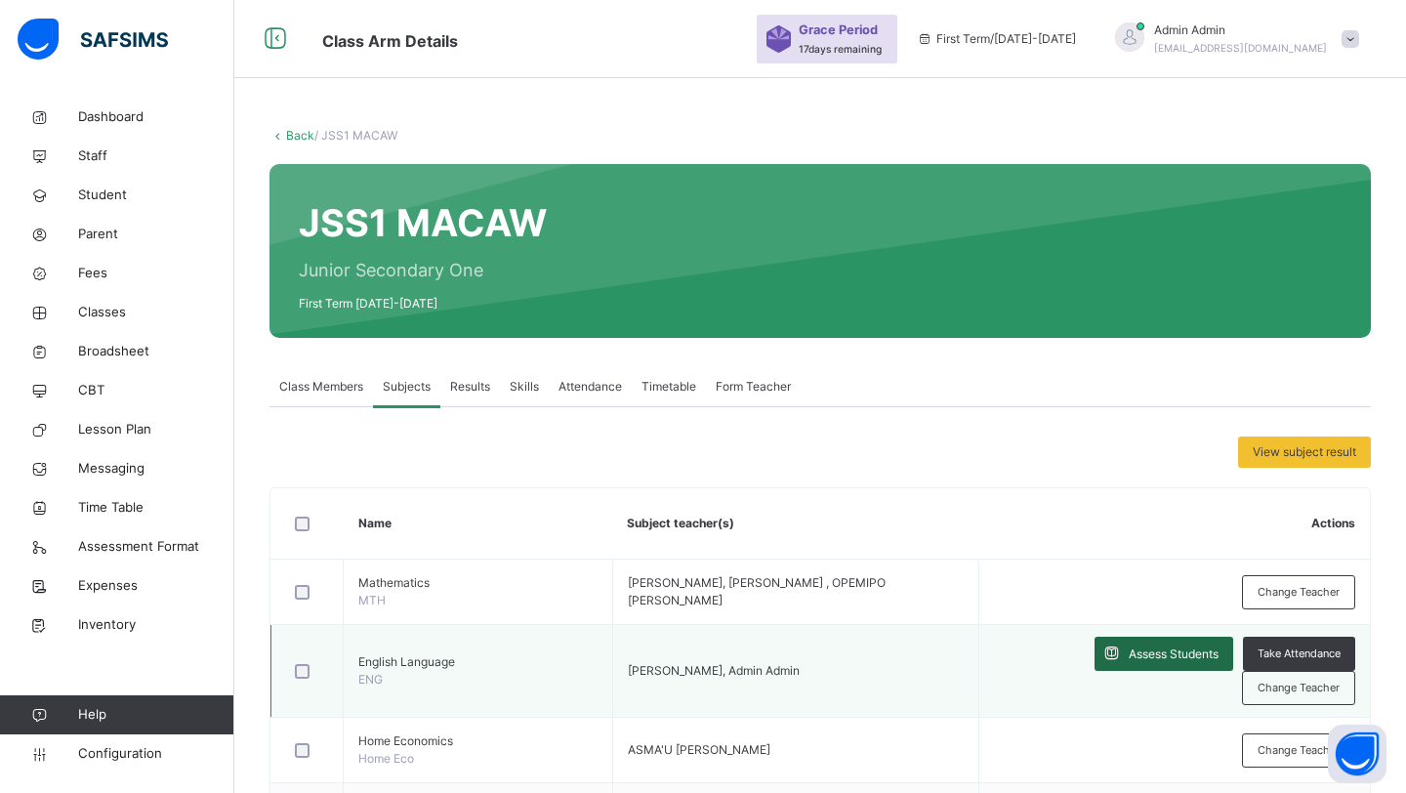
click at [1138, 646] on span "Assess Students" at bounding box center [1174, 655] width 90 height 18
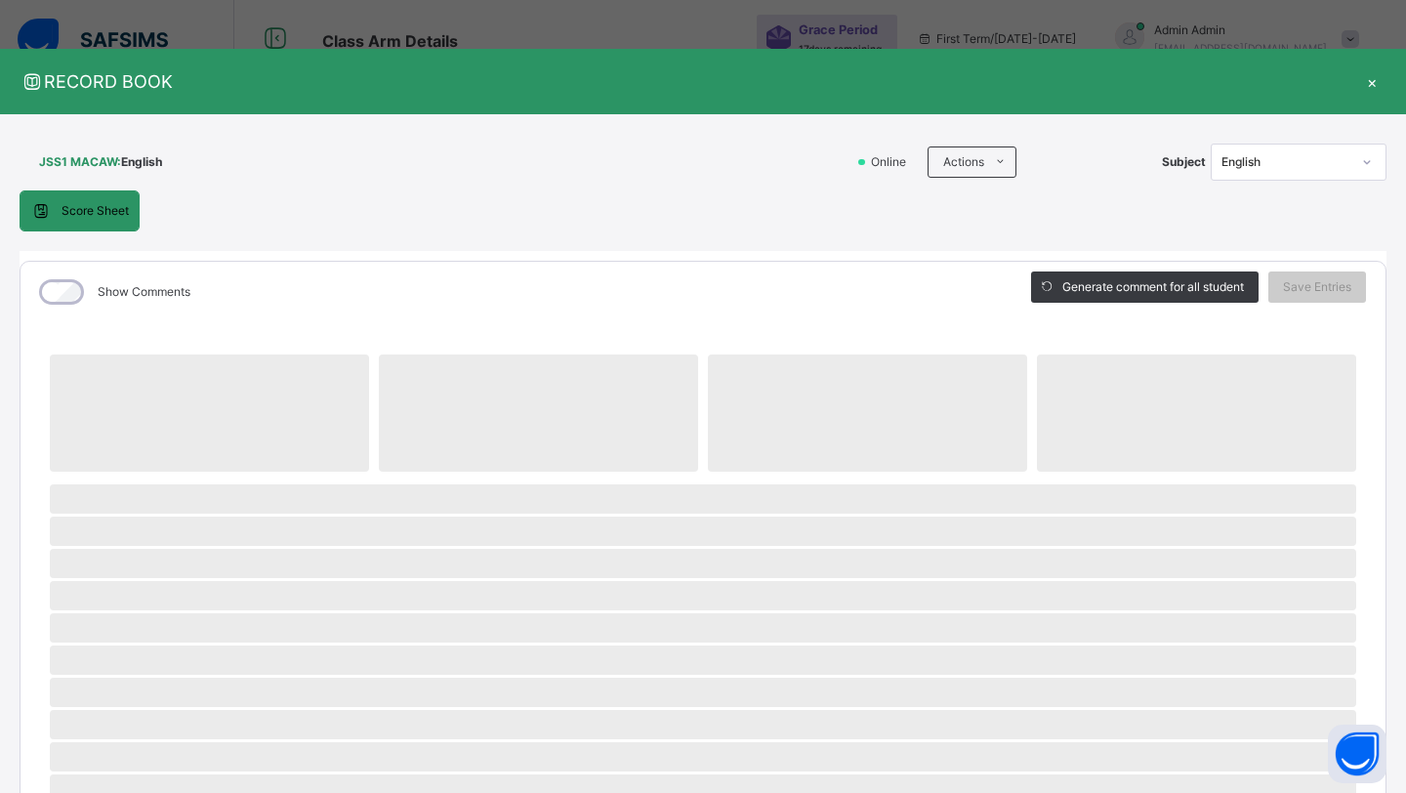
scroll to position [125, 0]
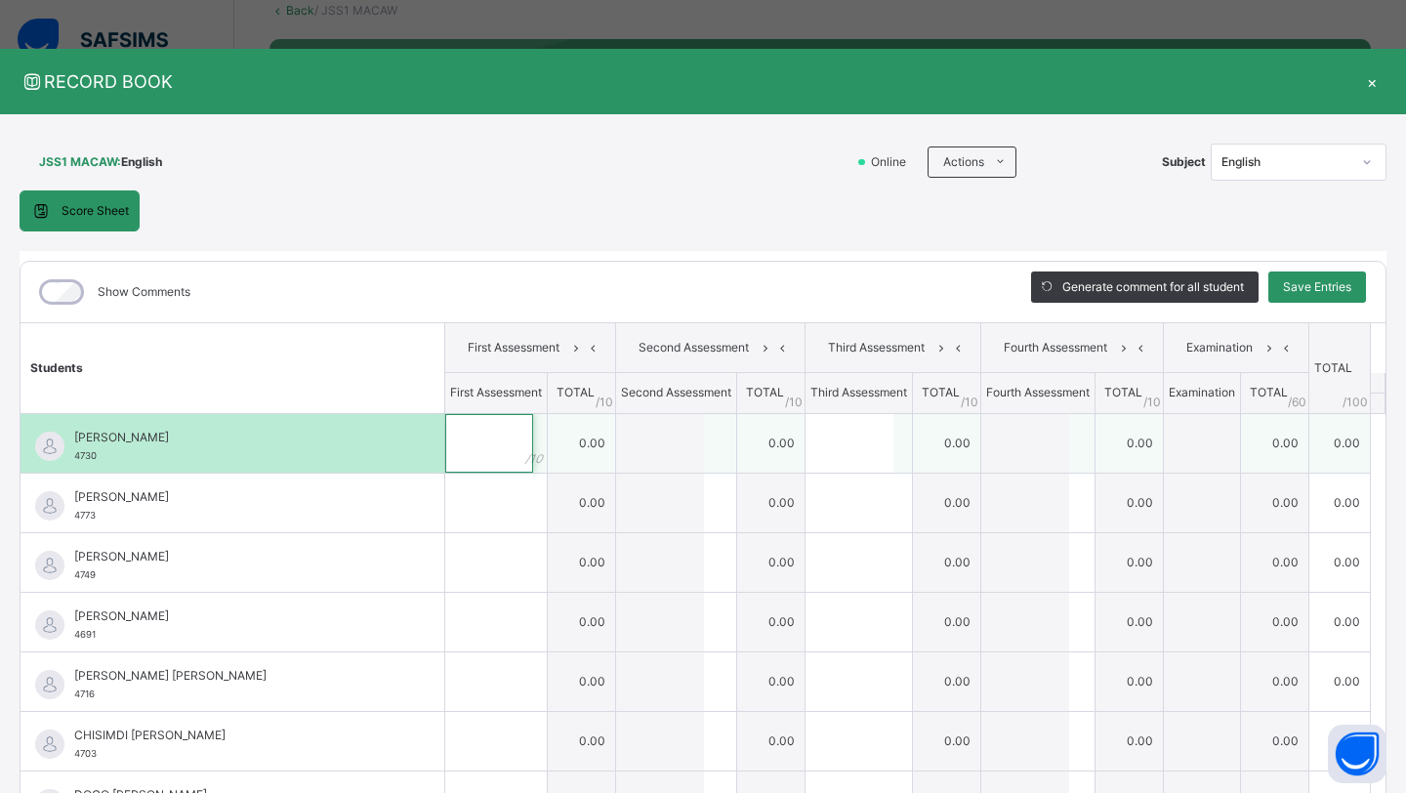
click at [471, 446] on input "text" at bounding box center [489, 443] width 88 height 59
type input "*"
click at [838, 452] on input "text" at bounding box center [850, 443] width 88 height 59
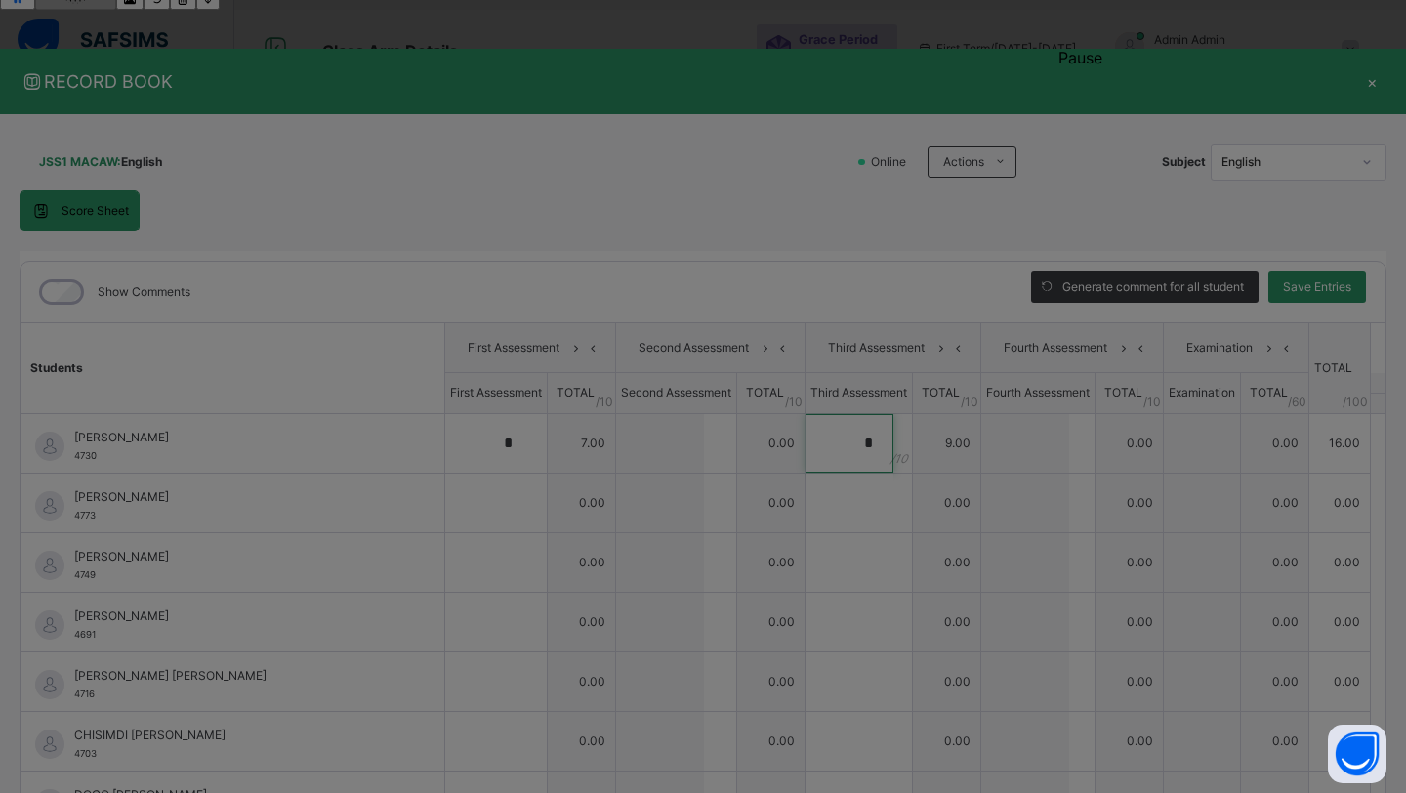
type input "*"
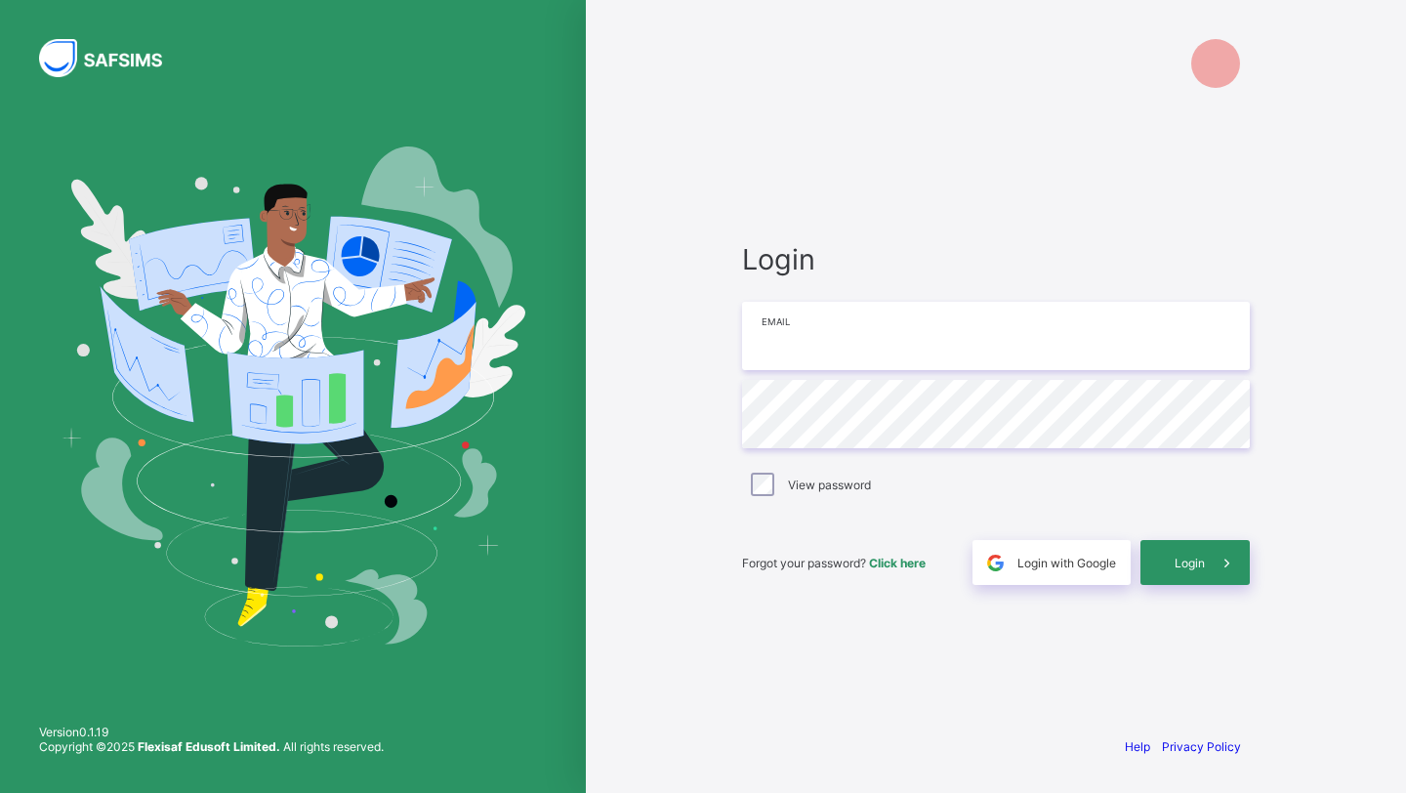
type input "**********"
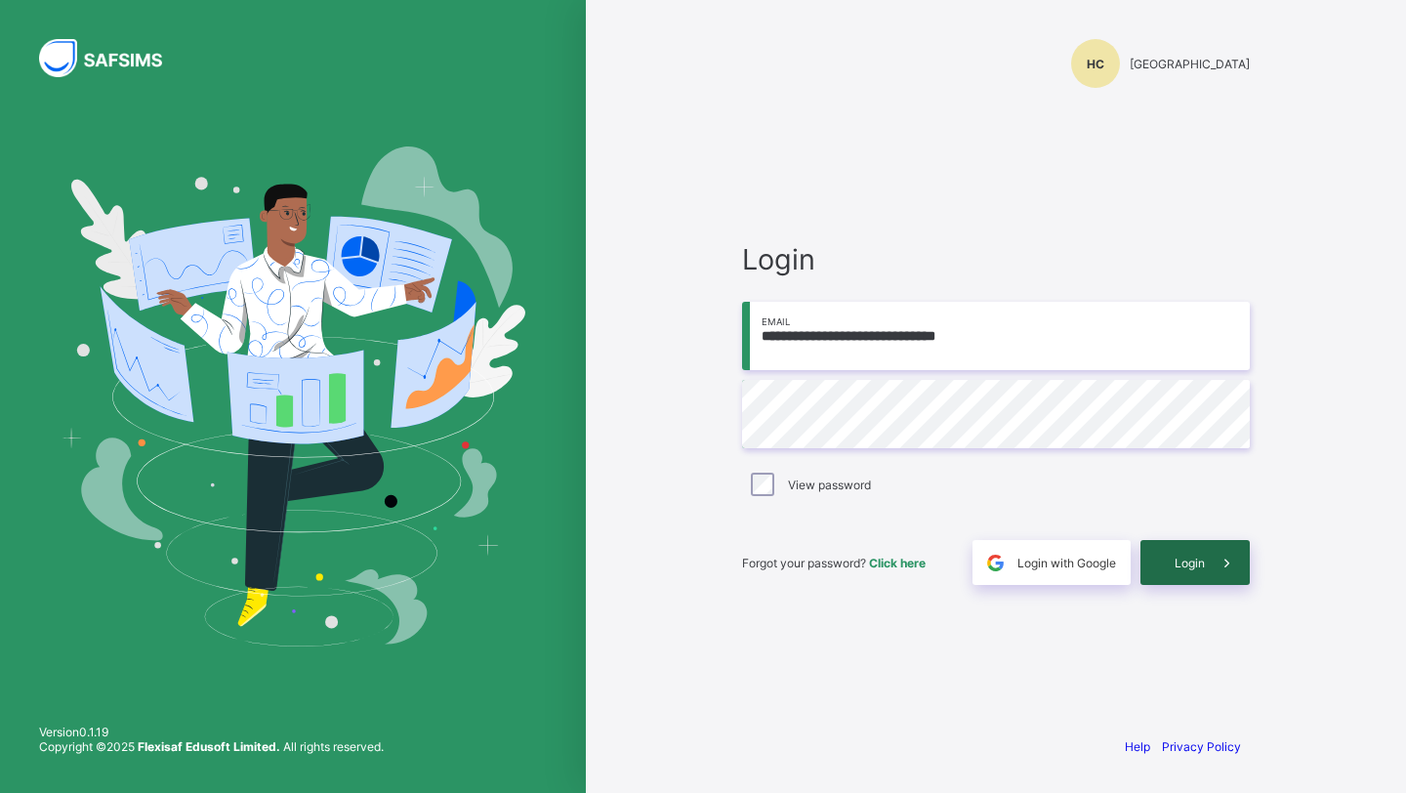
click at [1168, 549] on div "Login" at bounding box center [1195, 562] width 109 height 45
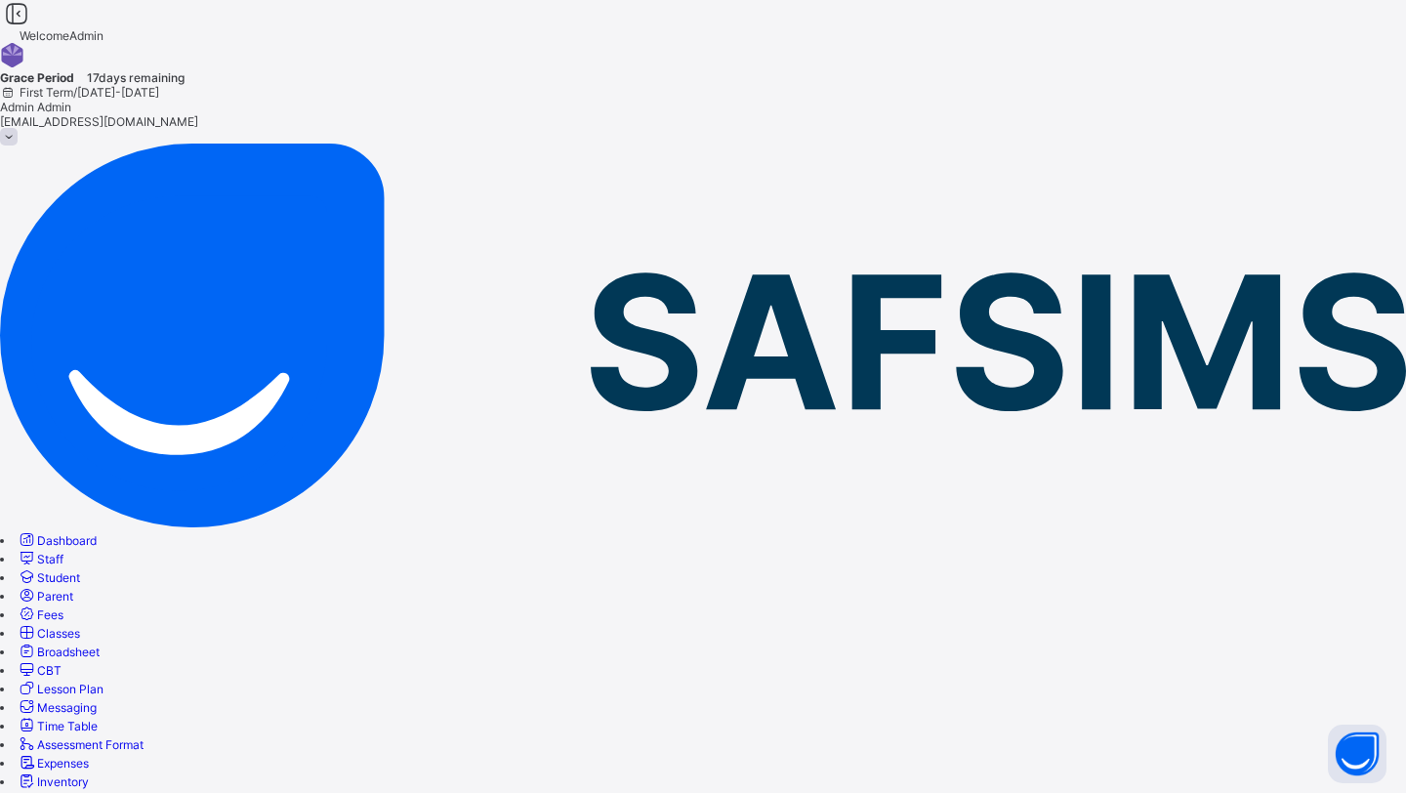
click at [97, 790] on link "Configurations" at bounding box center [57, 797] width 80 height 15
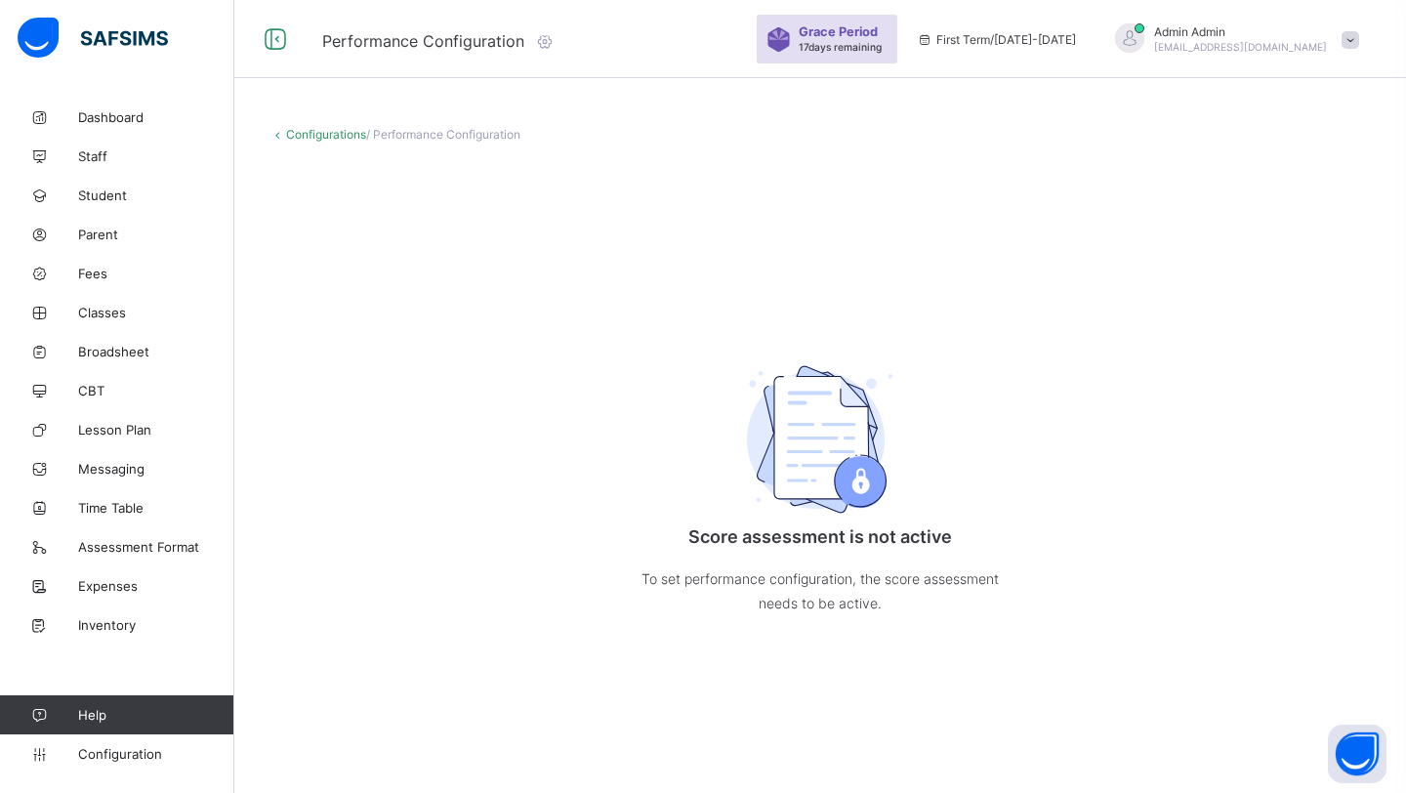
drag, startPoint x: 1333, startPoint y: 45, endPoint x: 1181, endPoint y: 44, distance: 152.4
click at [1184, 44] on div "Admin Admin [EMAIL_ADDRESS][DOMAIN_NAME]" at bounding box center [1232, 39] width 273 height 32
click at [1282, 46] on div "Admin Admin [EMAIL_ADDRESS][DOMAIN_NAME]" at bounding box center [1232, 39] width 273 height 32
click at [1282, 46] on span "[EMAIL_ADDRESS][DOMAIN_NAME]" at bounding box center [1240, 47] width 173 height 12
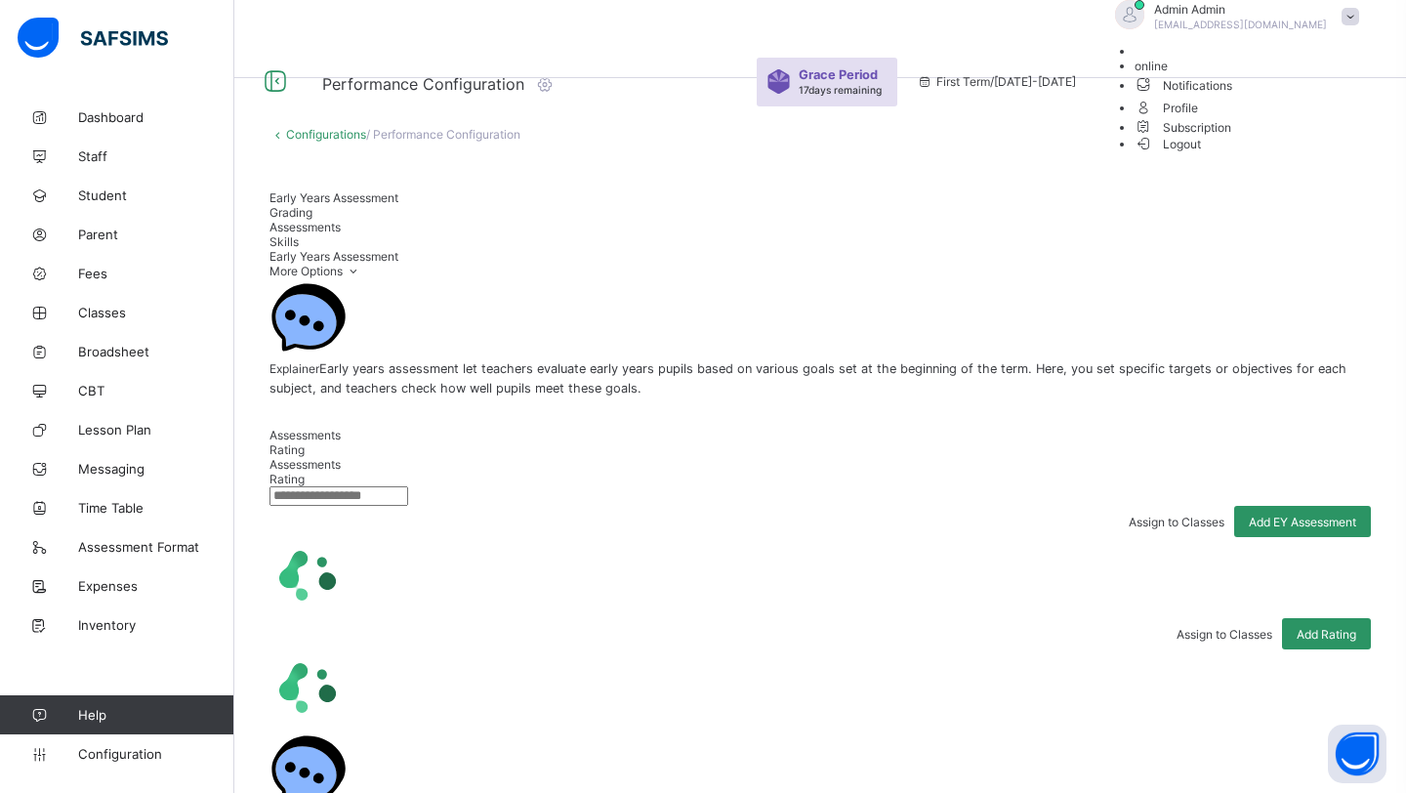
click at [1154, 32] on div at bounding box center [1130, 16] width 49 height 32
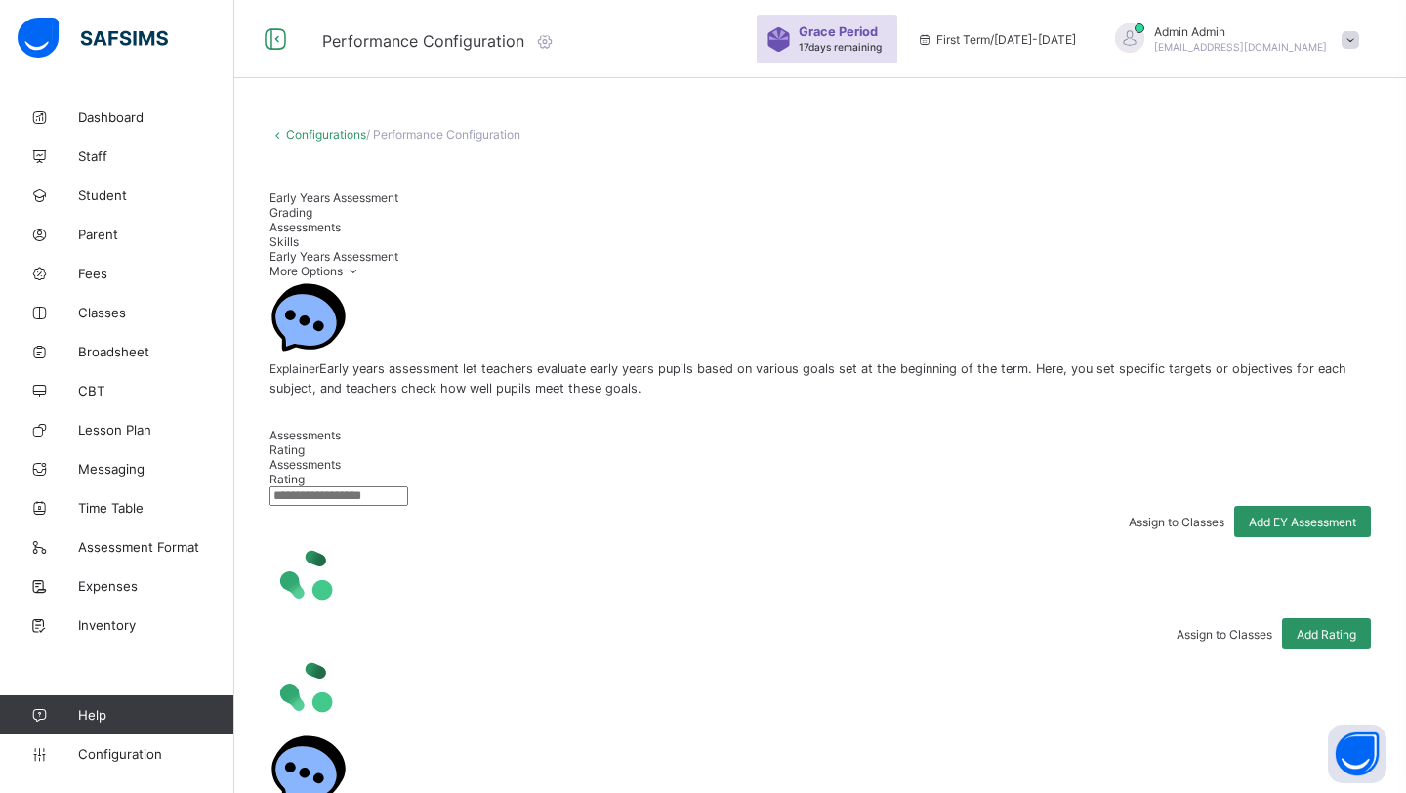
drag, startPoint x: 1232, startPoint y: 46, endPoint x: 1255, endPoint y: 49, distance: 23.6
click at [1255, 49] on div "Admin Admin [EMAIL_ADDRESS][DOMAIN_NAME]" at bounding box center [1232, 39] width 273 height 32
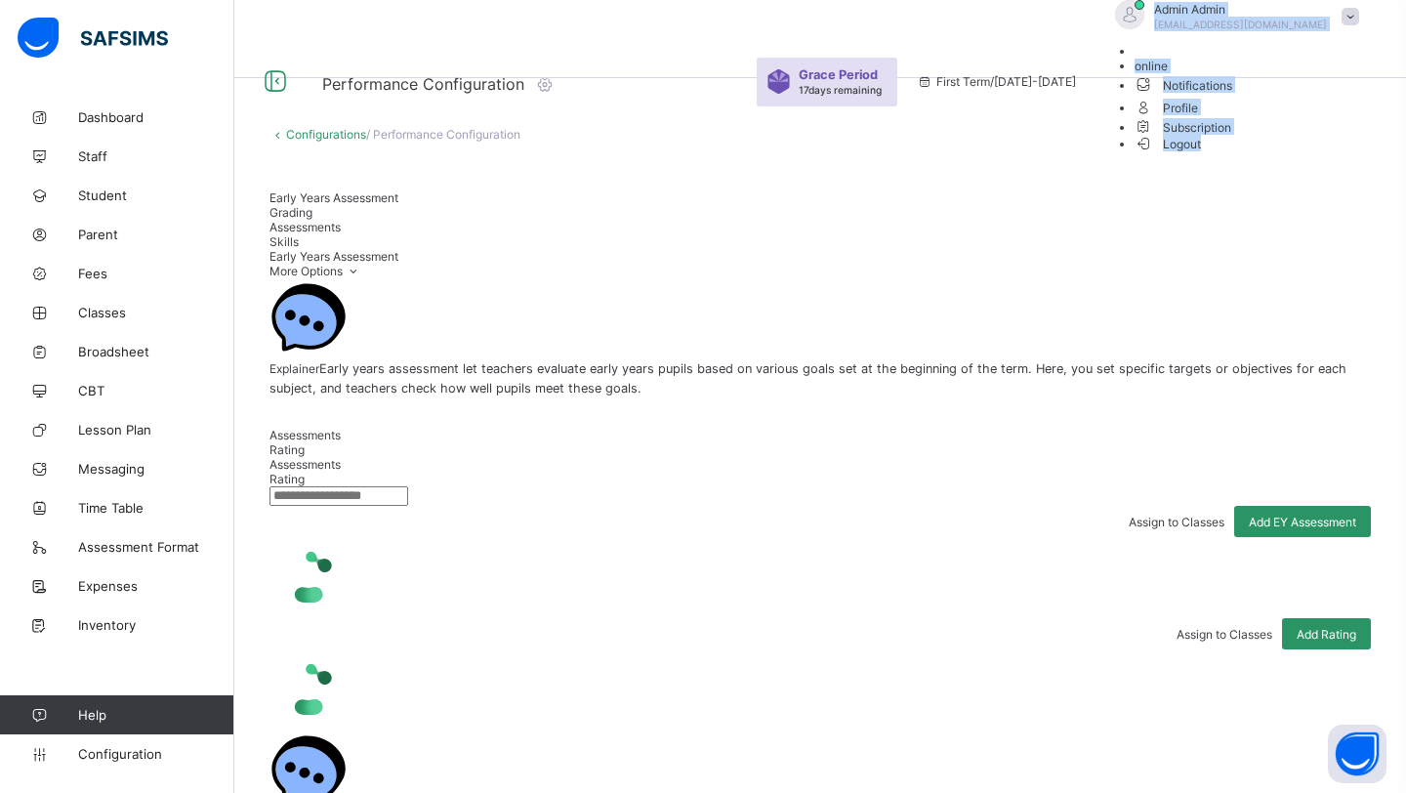
drag, startPoint x: 1174, startPoint y: 51, endPoint x: 1311, endPoint y: 55, distance: 136.8
click at [1311, 55] on div "Admin Admin [EMAIL_ADDRESS][DOMAIN_NAME] online Notifications Profile Subscript…" at bounding box center [1232, 81] width 273 height 163
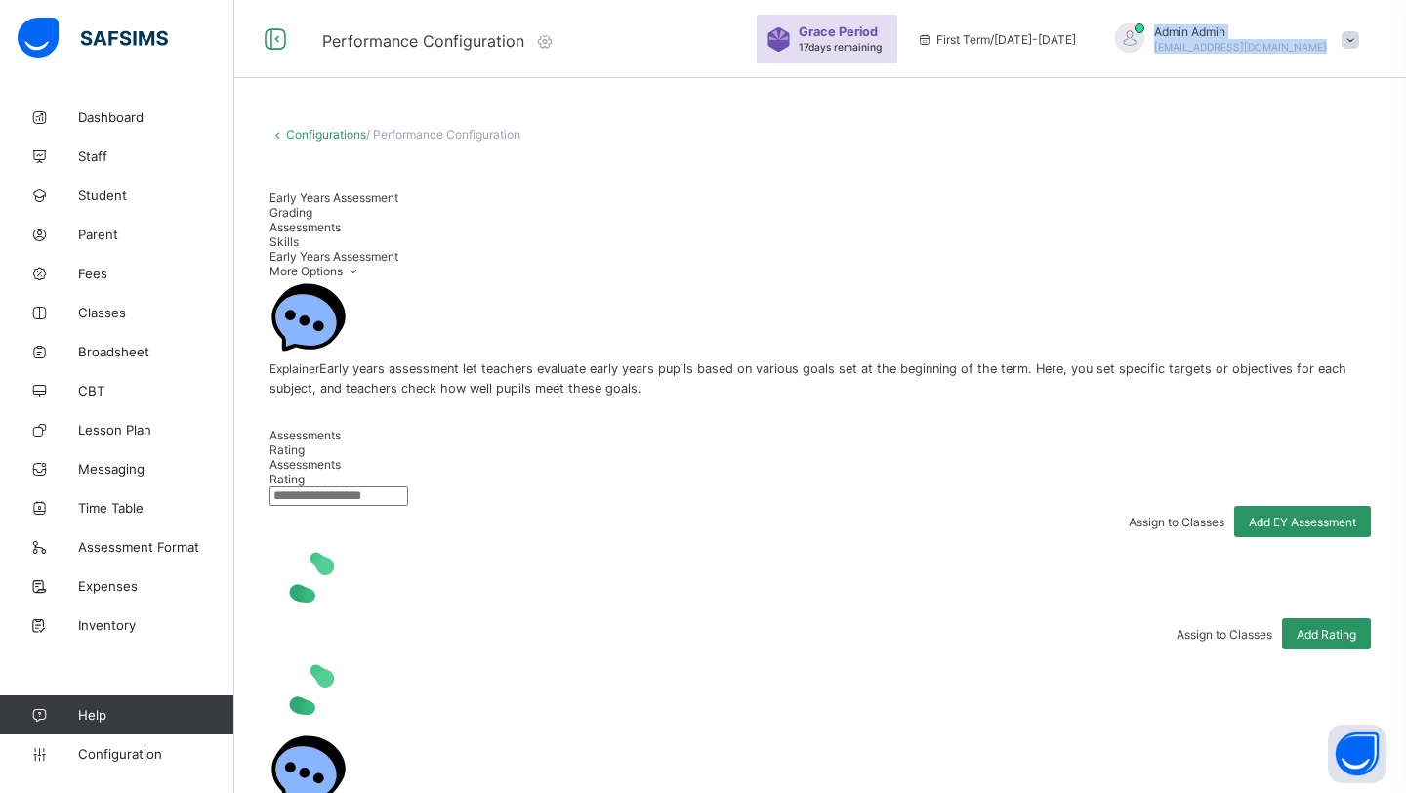
copy div "Admin Admin [EMAIL_ADDRESS][DOMAIN_NAME] online Notifications Profile Subscript…"
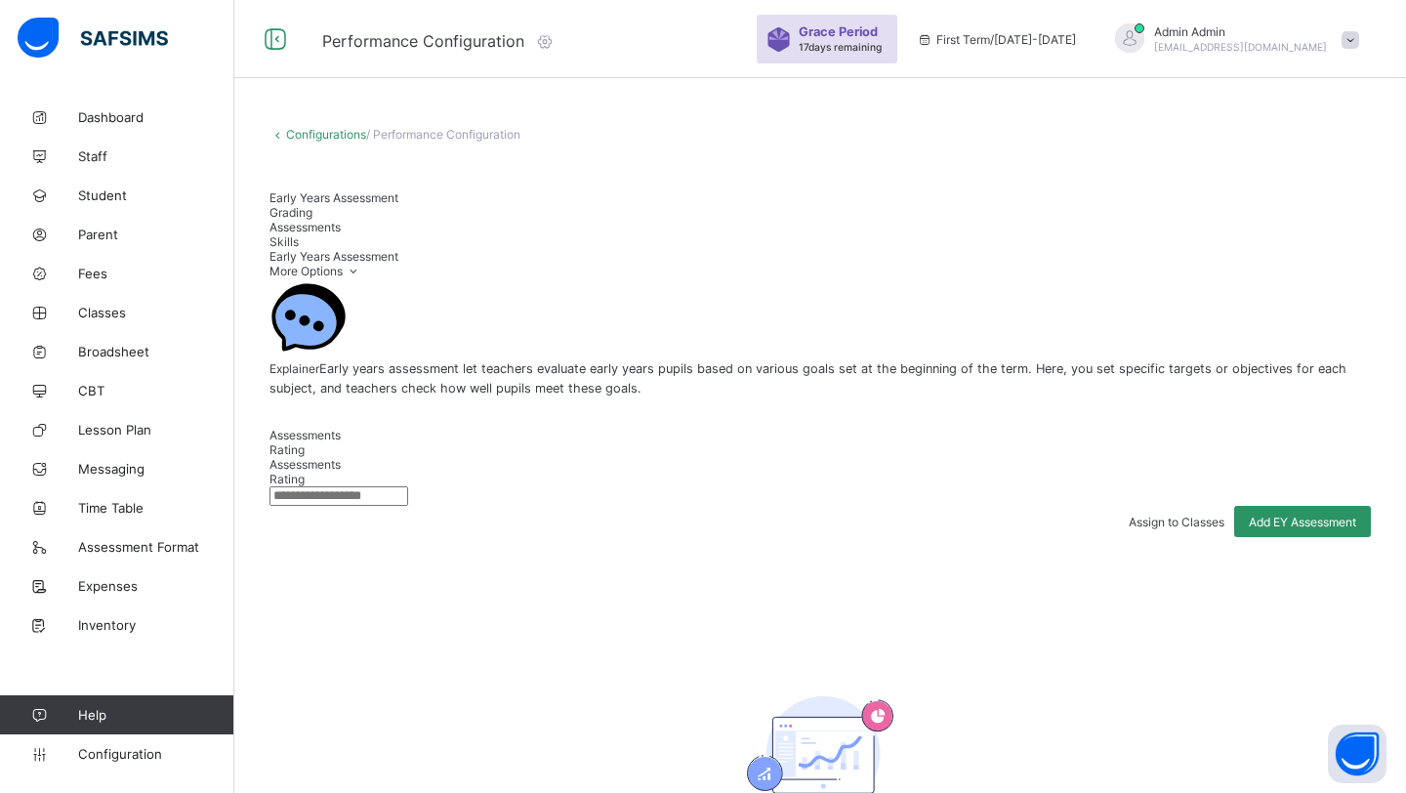
click at [535, 220] on div "Assessments" at bounding box center [821, 227] width 1102 height 15
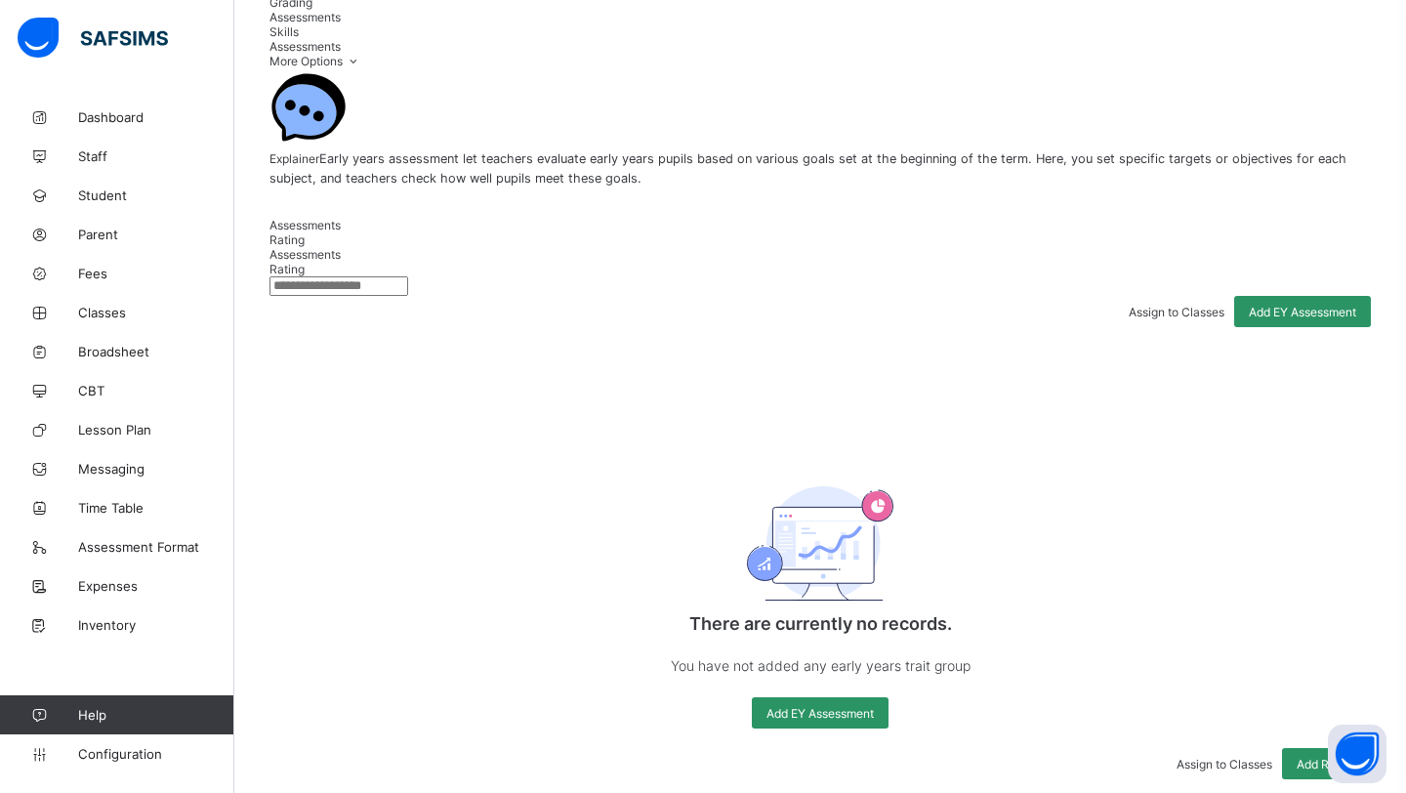
scroll to position [198, 0]
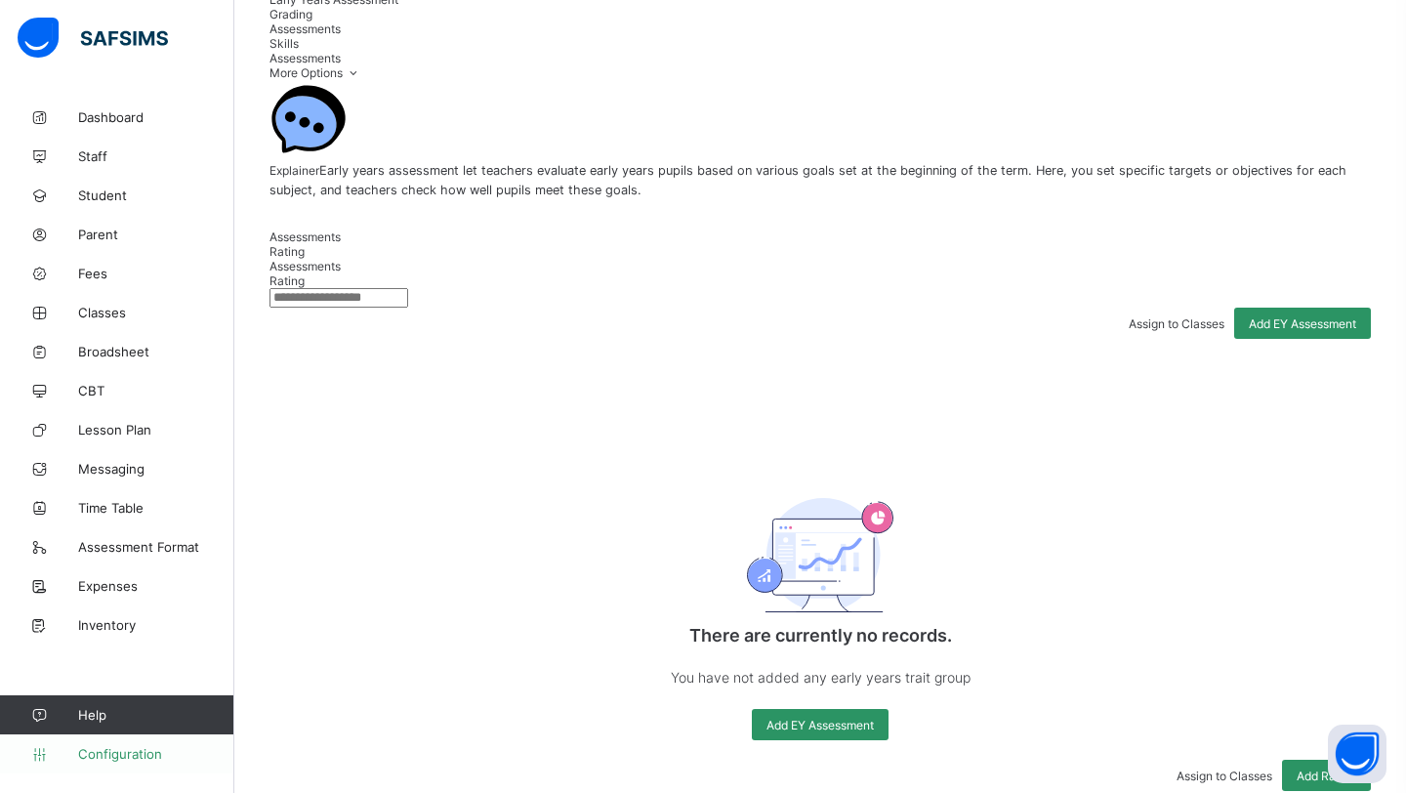
click at [139, 752] on span "Configuration" at bounding box center [155, 754] width 155 height 16
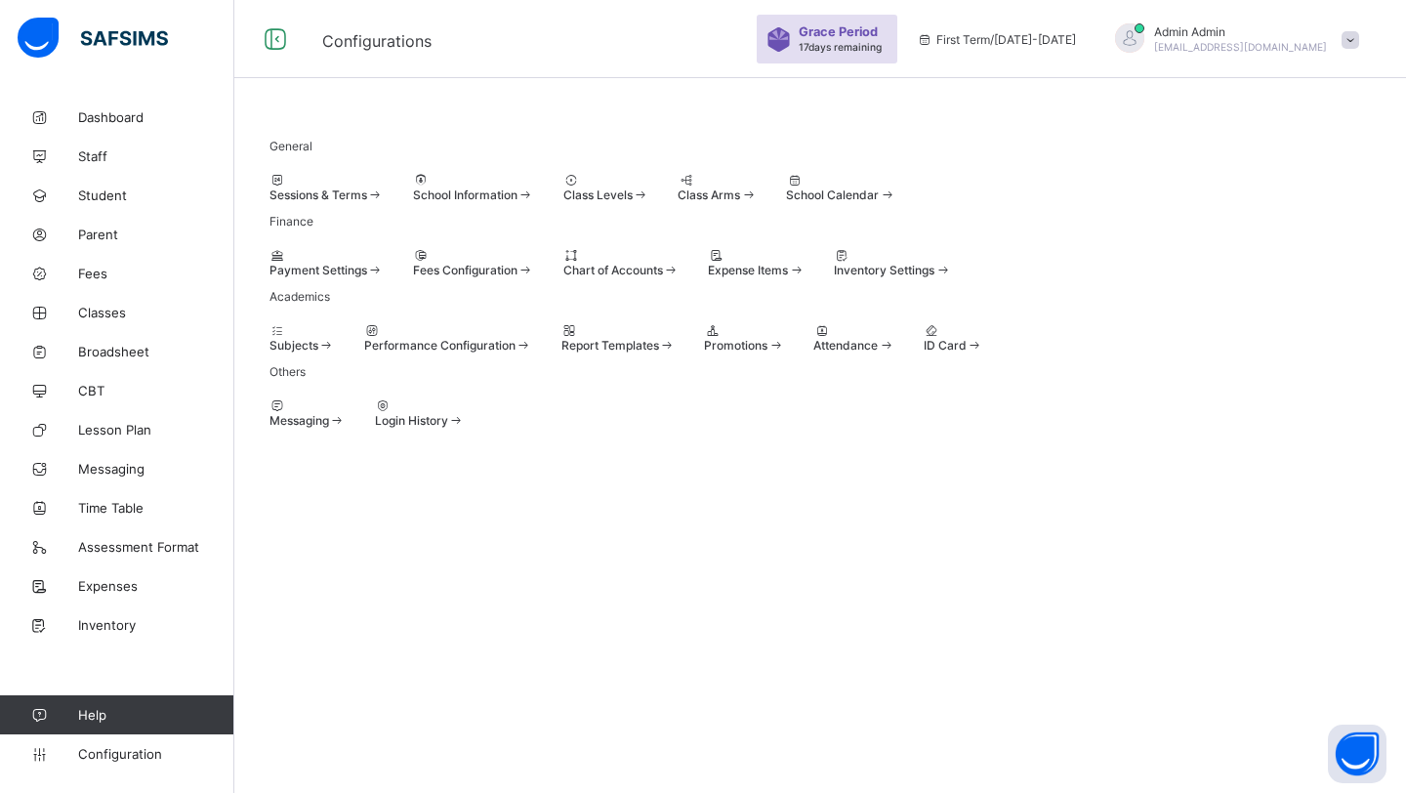
click at [384, 202] on div "Sessions & Terms" at bounding box center [327, 187] width 114 height 29
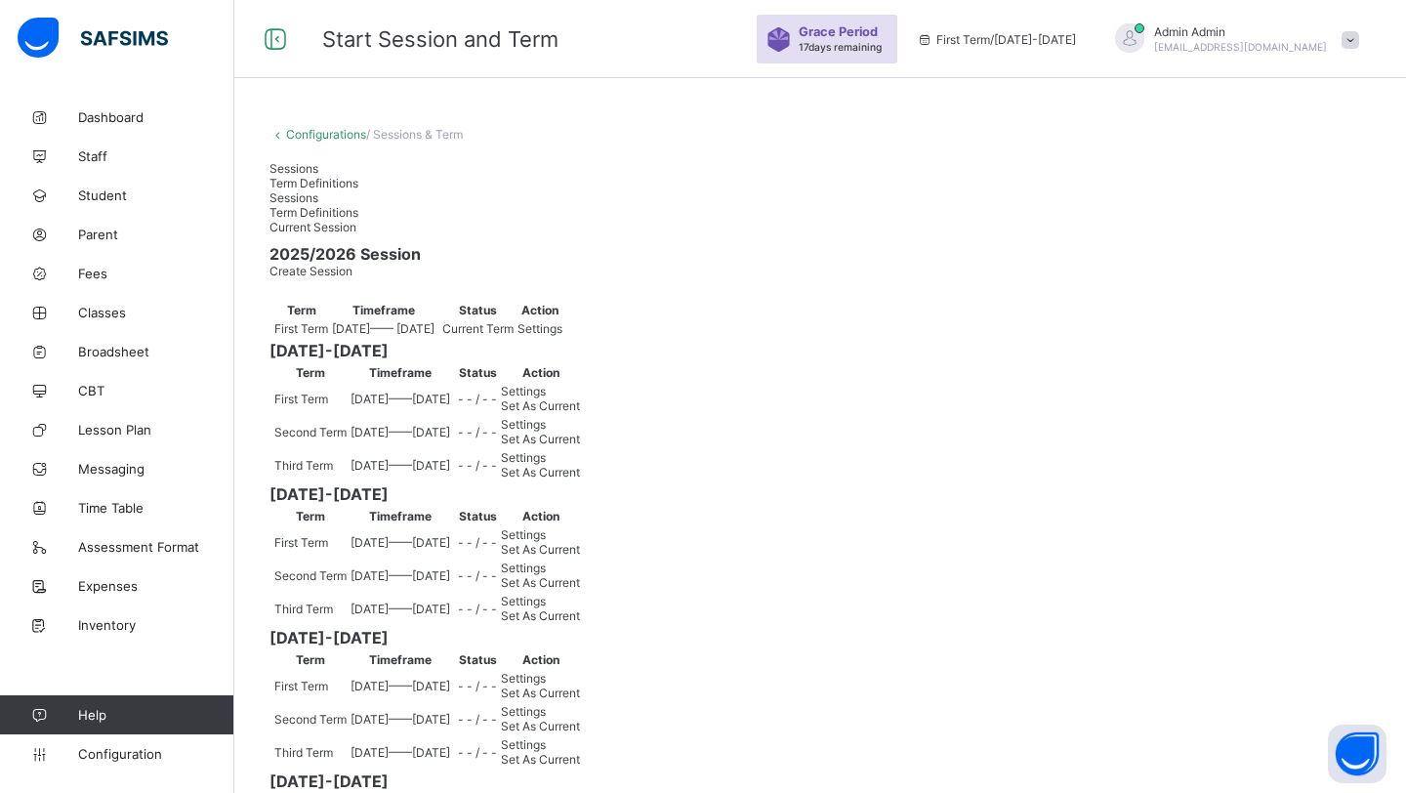
click at [563, 336] on span "Settings" at bounding box center [540, 328] width 45 height 15
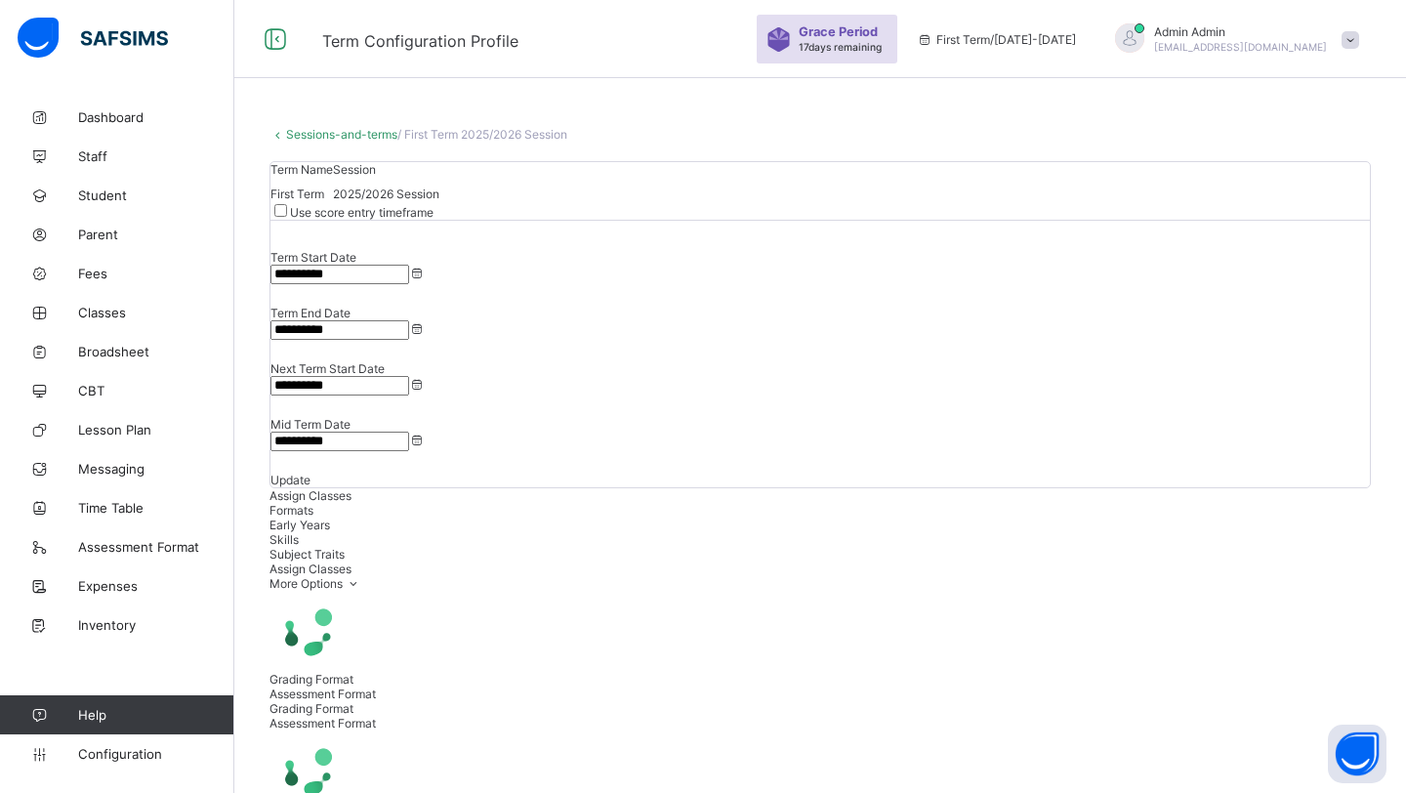
type input "**********"
click at [409, 505] on div "Formats" at bounding box center [821, 512] width 1102 height 15
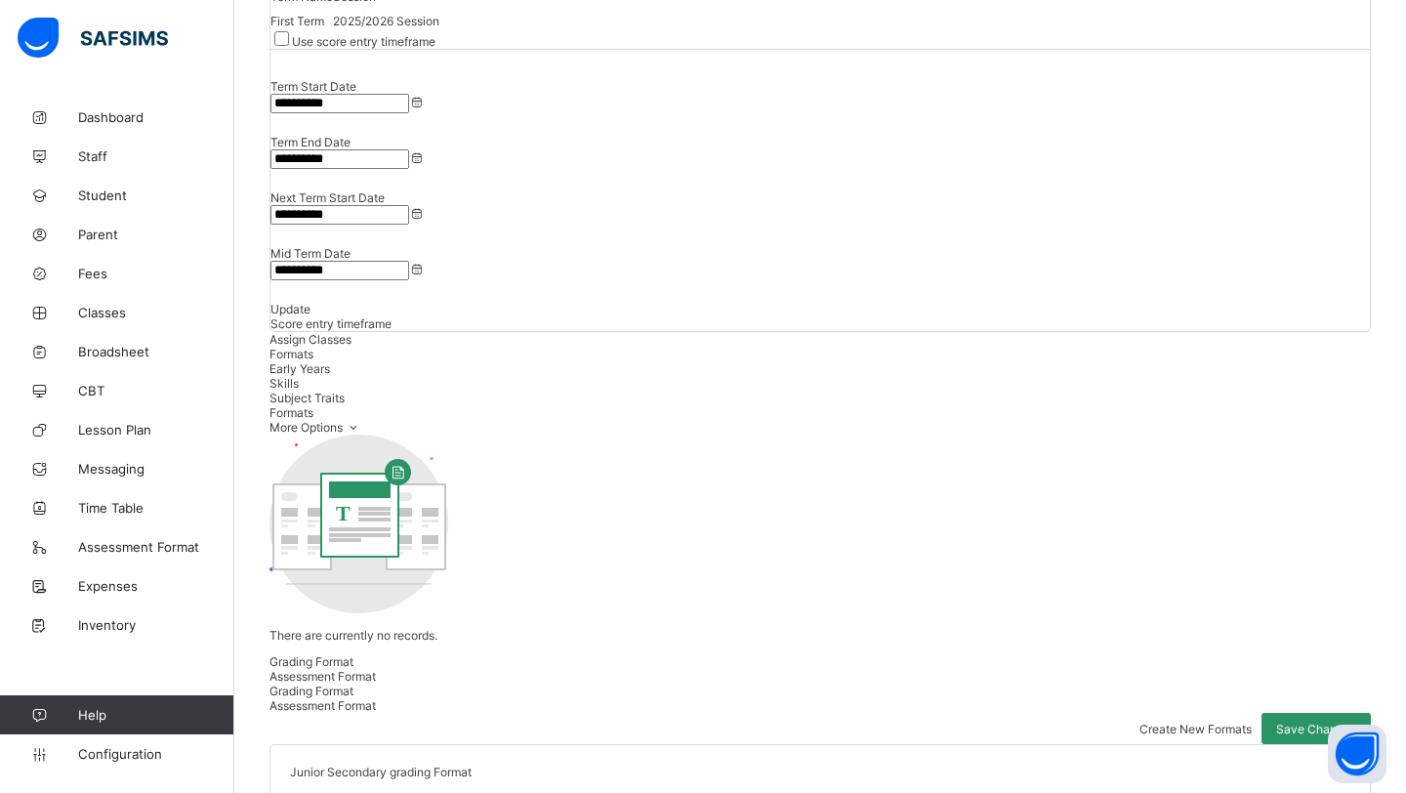
scroll to position [182, 0]
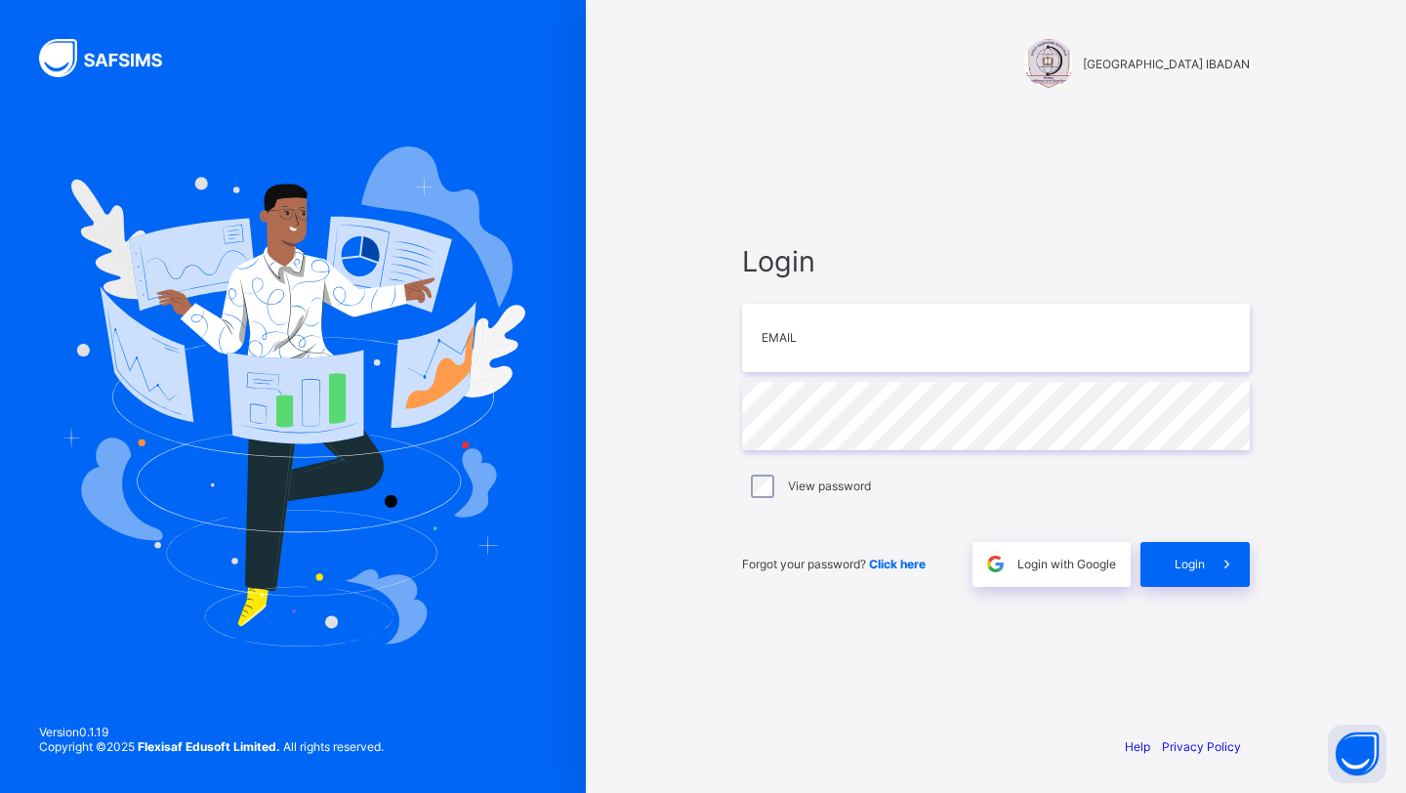
click at [780, 339] on input "email" at bounding box center [996, 338] width 508 height 68
type input "**********"
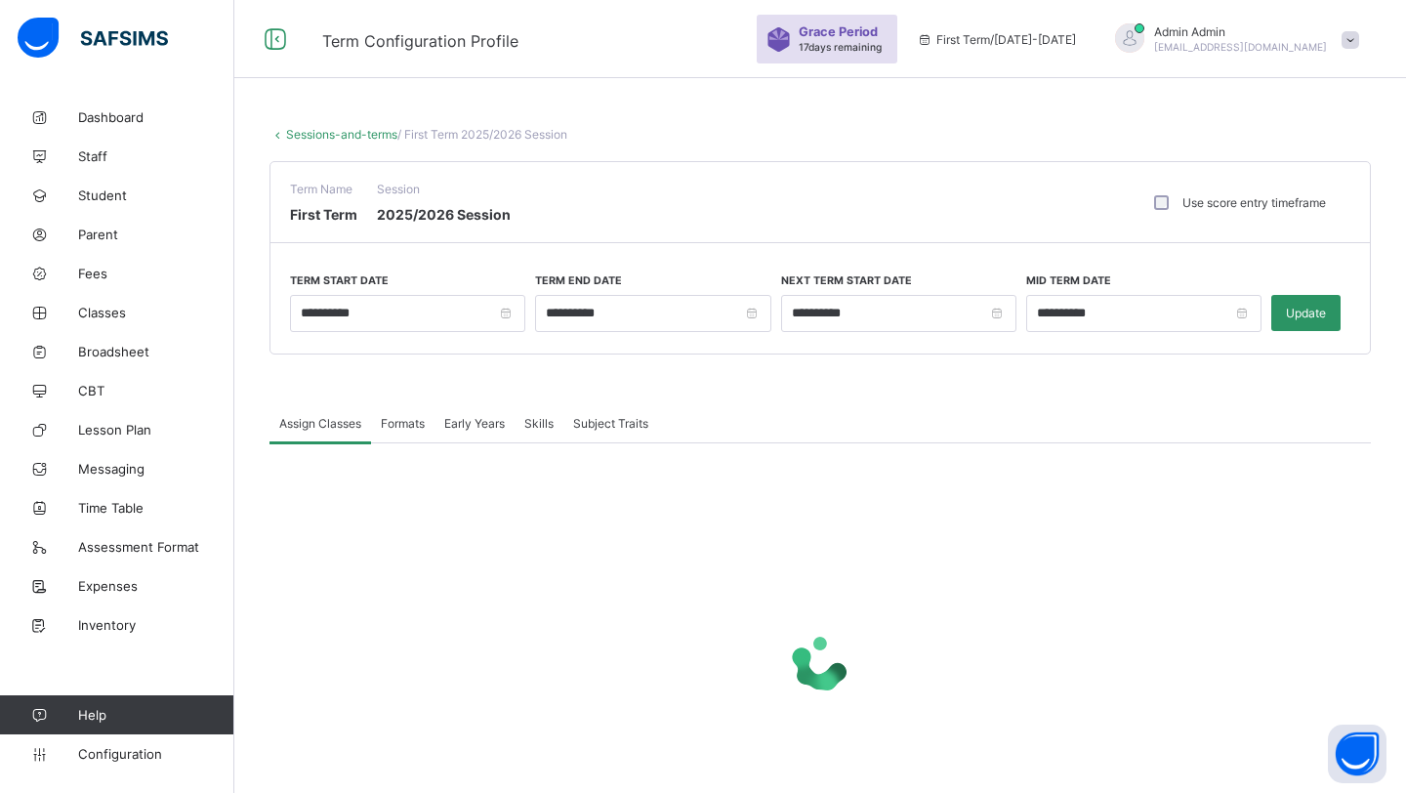
click at [413, 422] on span "Formats" at bounding box center [403, 423] width 44 height 15
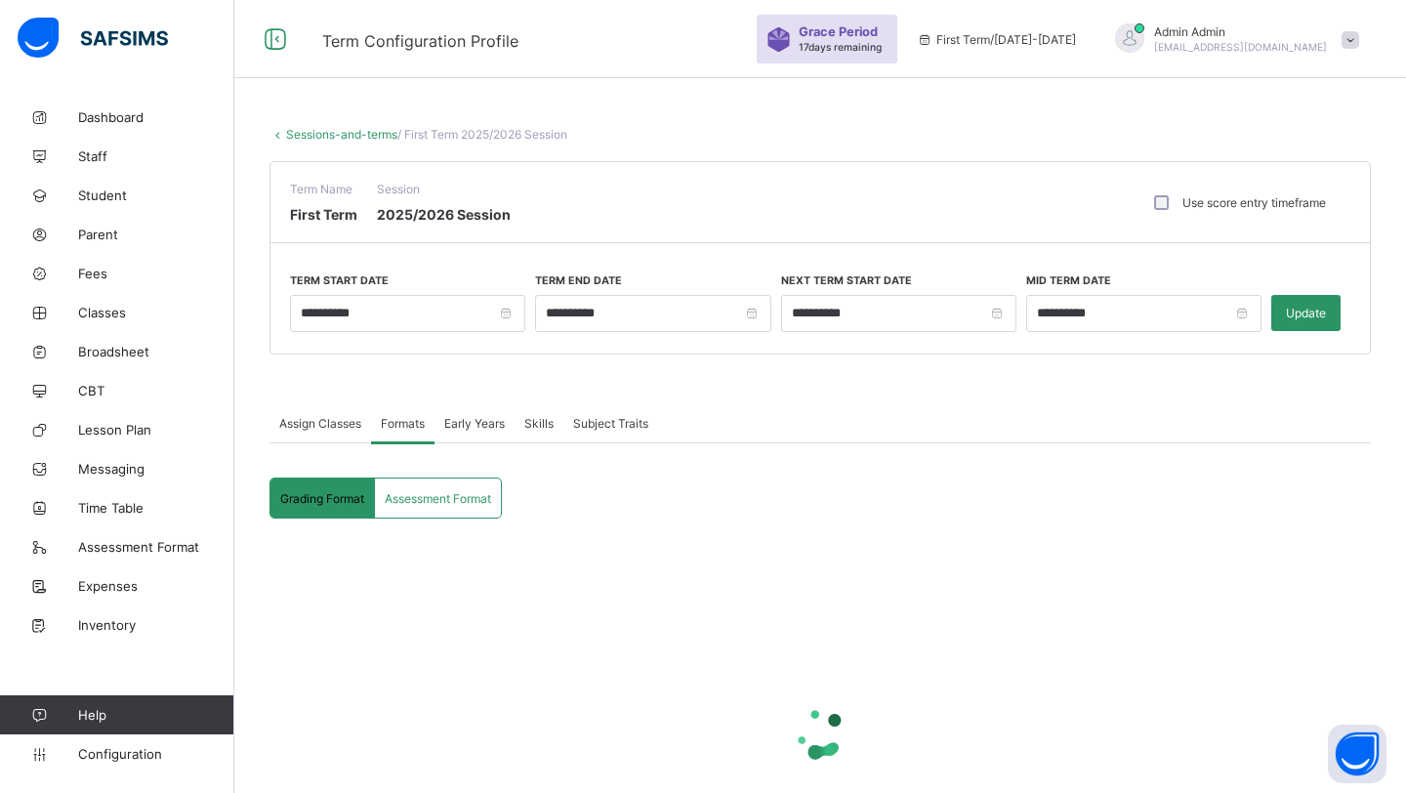
click at [419, 501] on span "Assessment Format" at bounding box center [438, 498] width 106 height 15
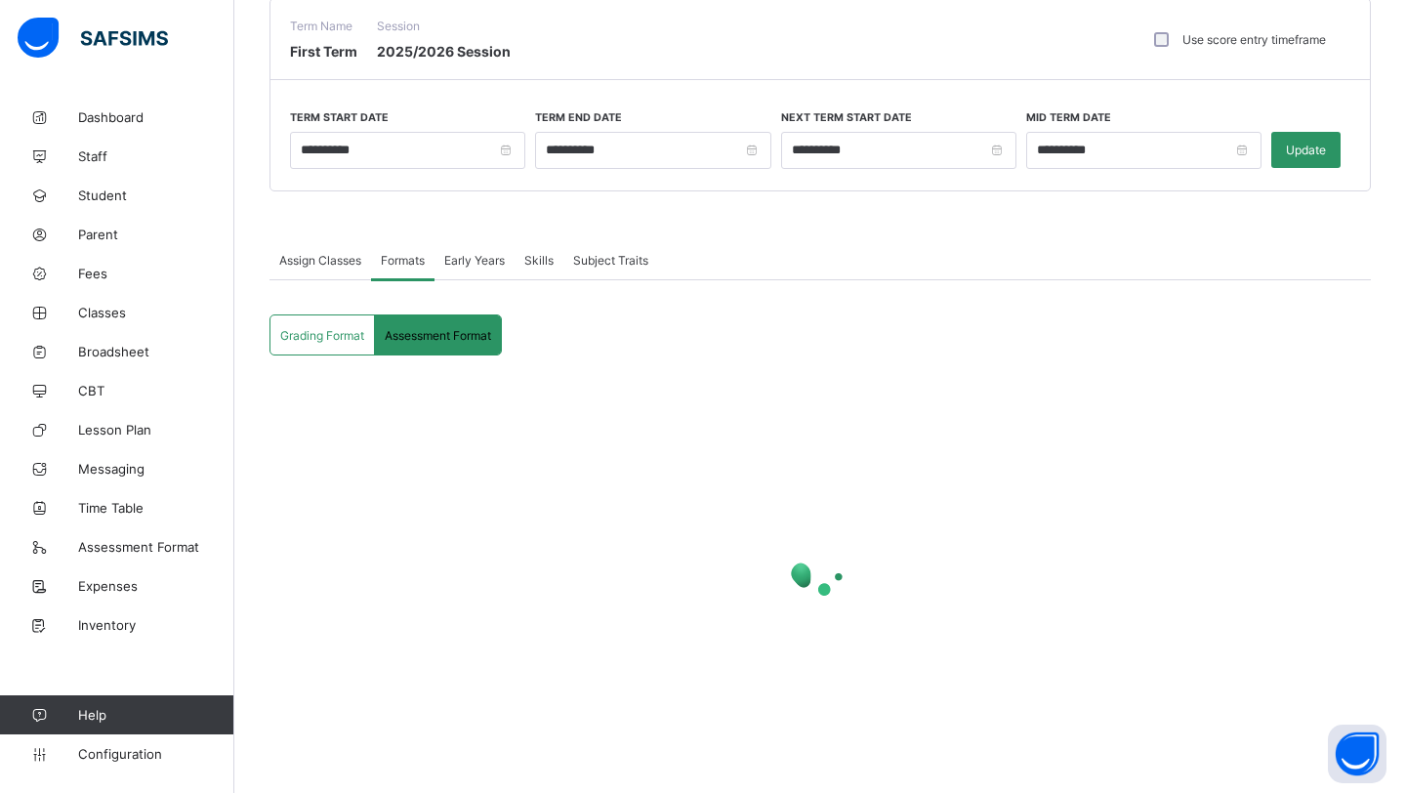
scroll to position [164, 0]
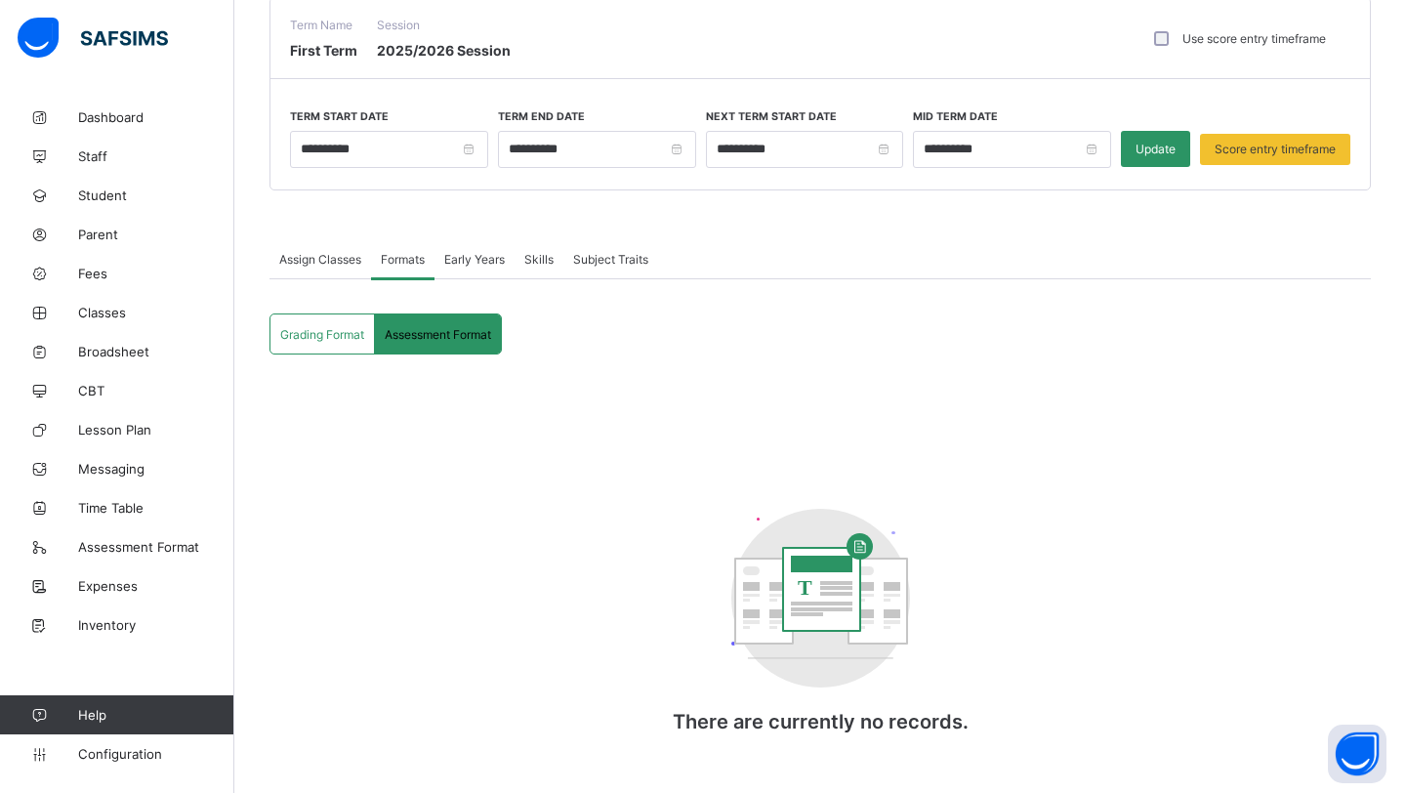
click at [317, 344] on div "Grading Format" at bounding box center [323, 333] width 105 height 39
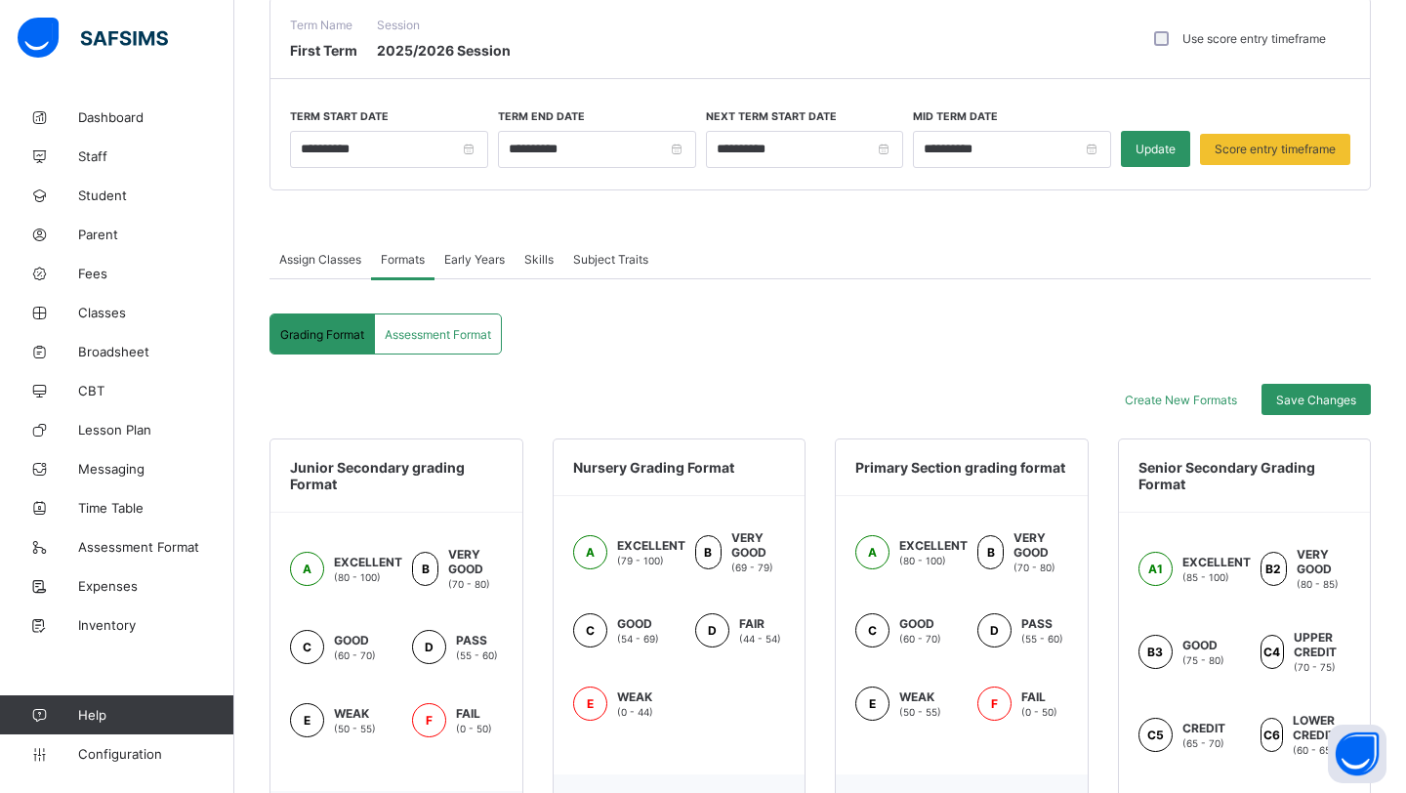
click at [410, 318] on div "Assessment Format" at bounding box center [438, 333] width 126 height 39
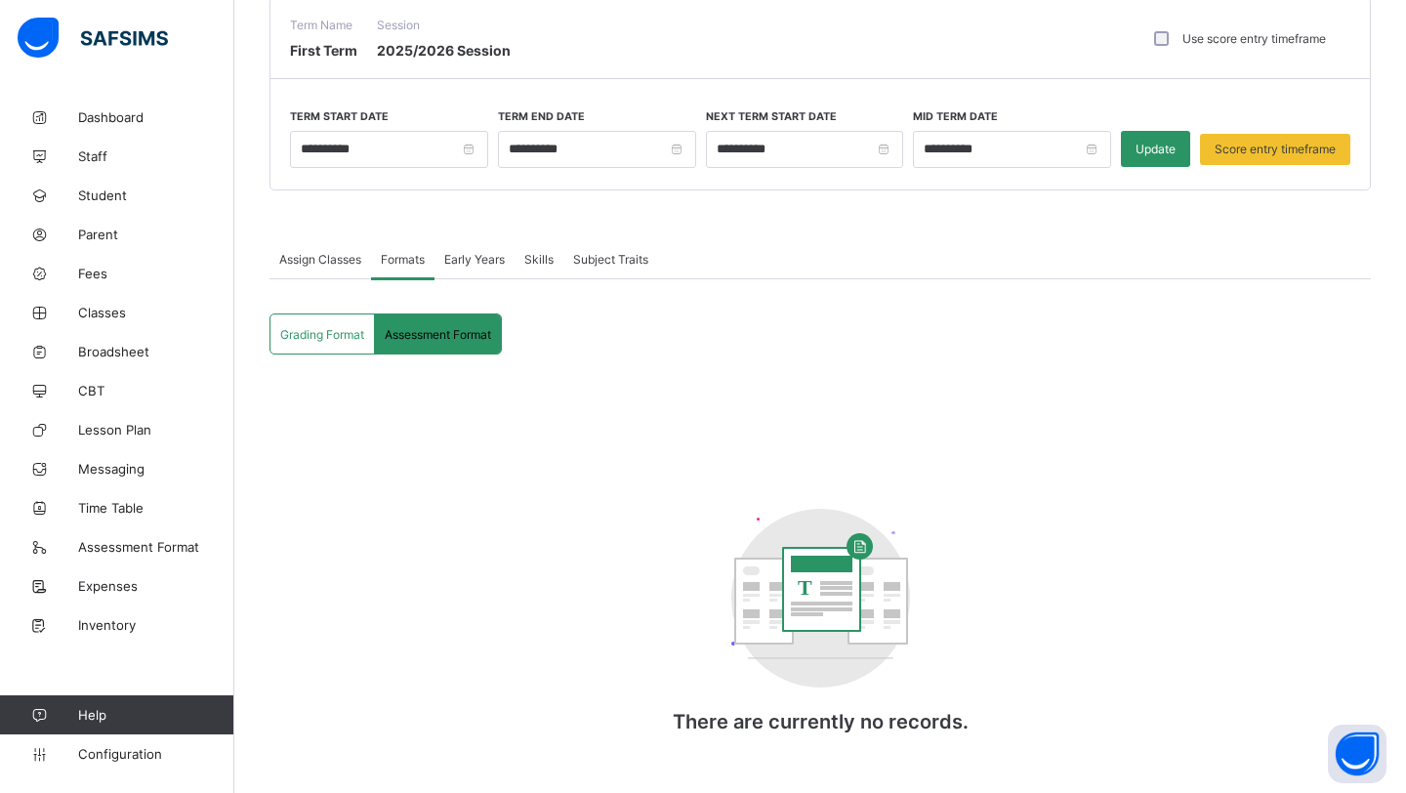
scroll to position [182, 0]
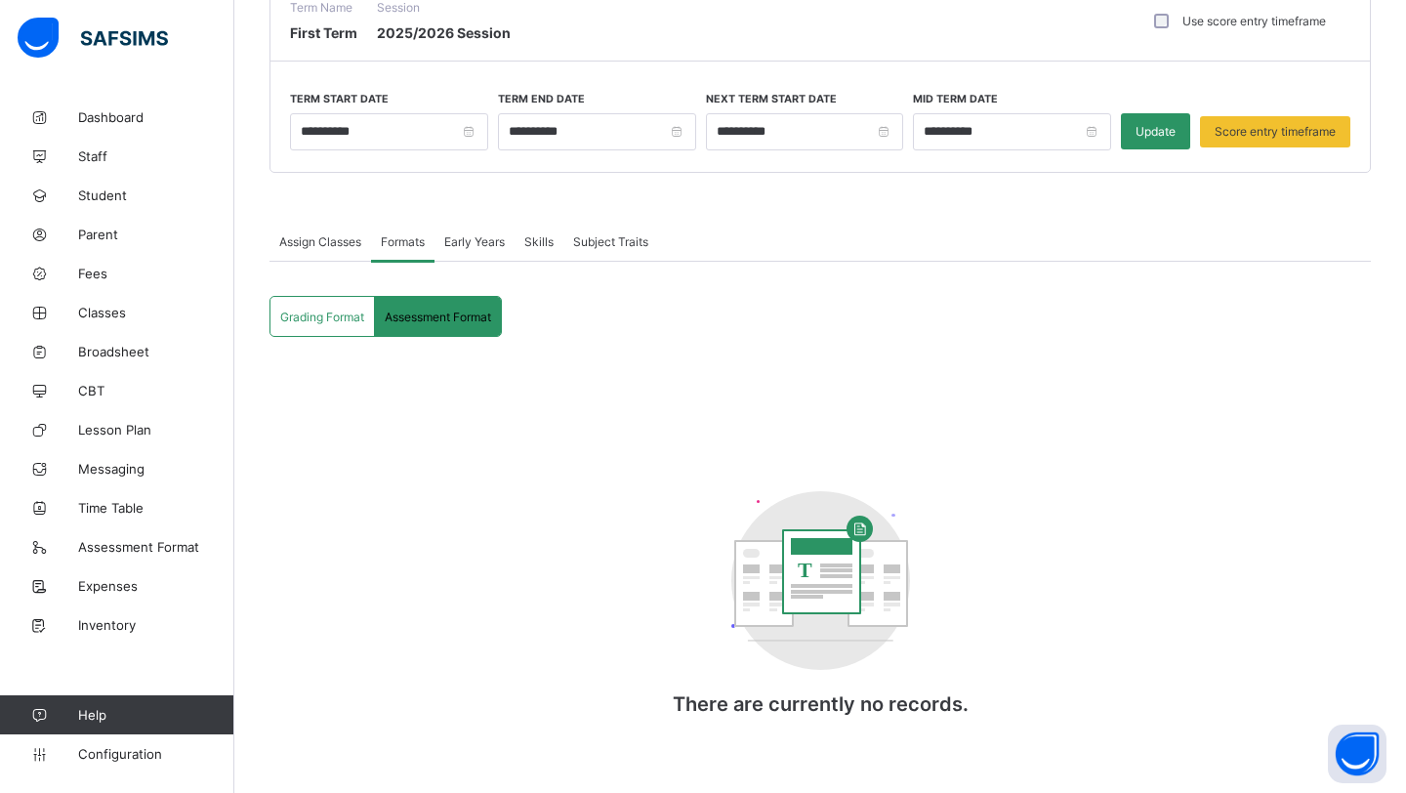
click at [327, 330] on div "Grading Format" at bounding box center [323, 316] width 105 height 39
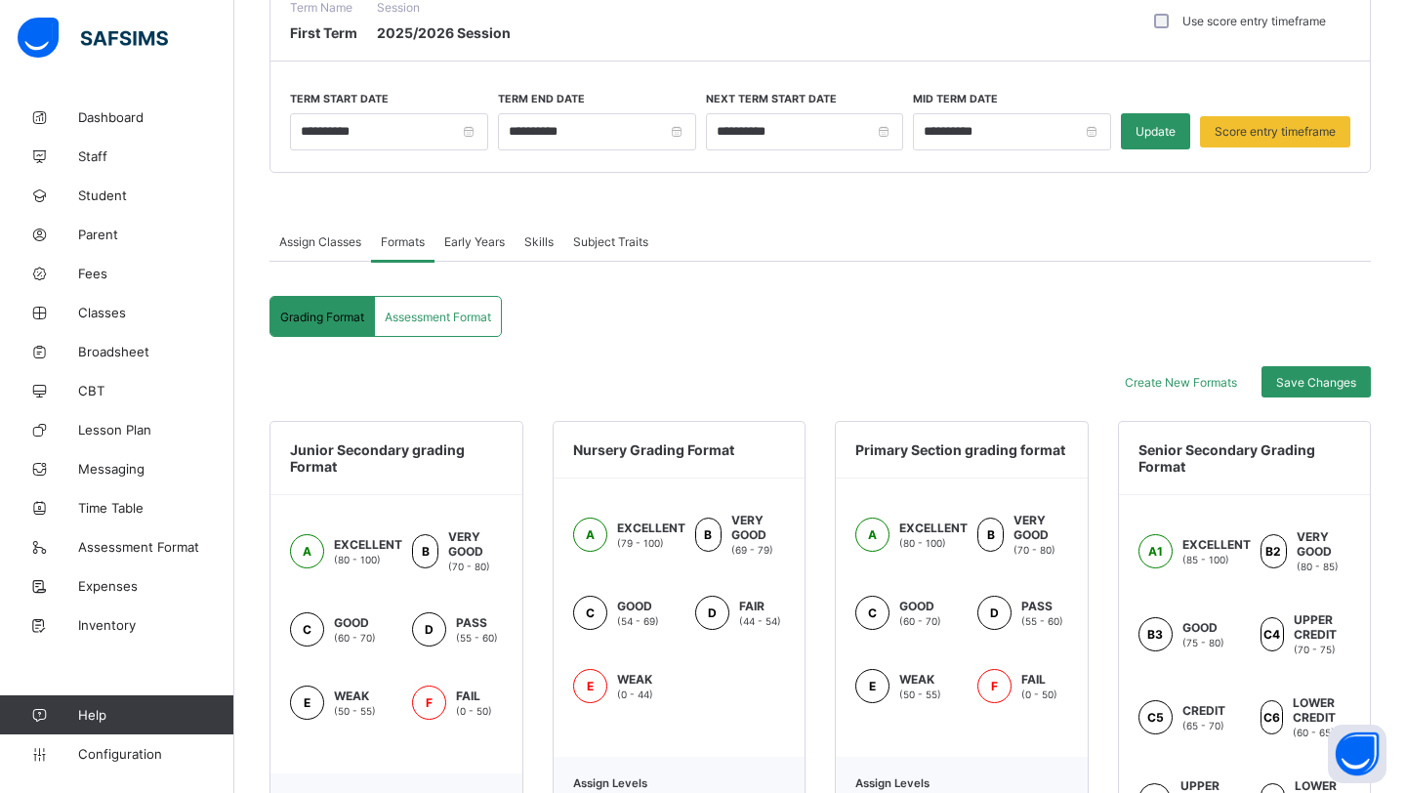
click at [420, 323] on div "Assessment Format" at bounding box center [438, 316] width 126 height 39
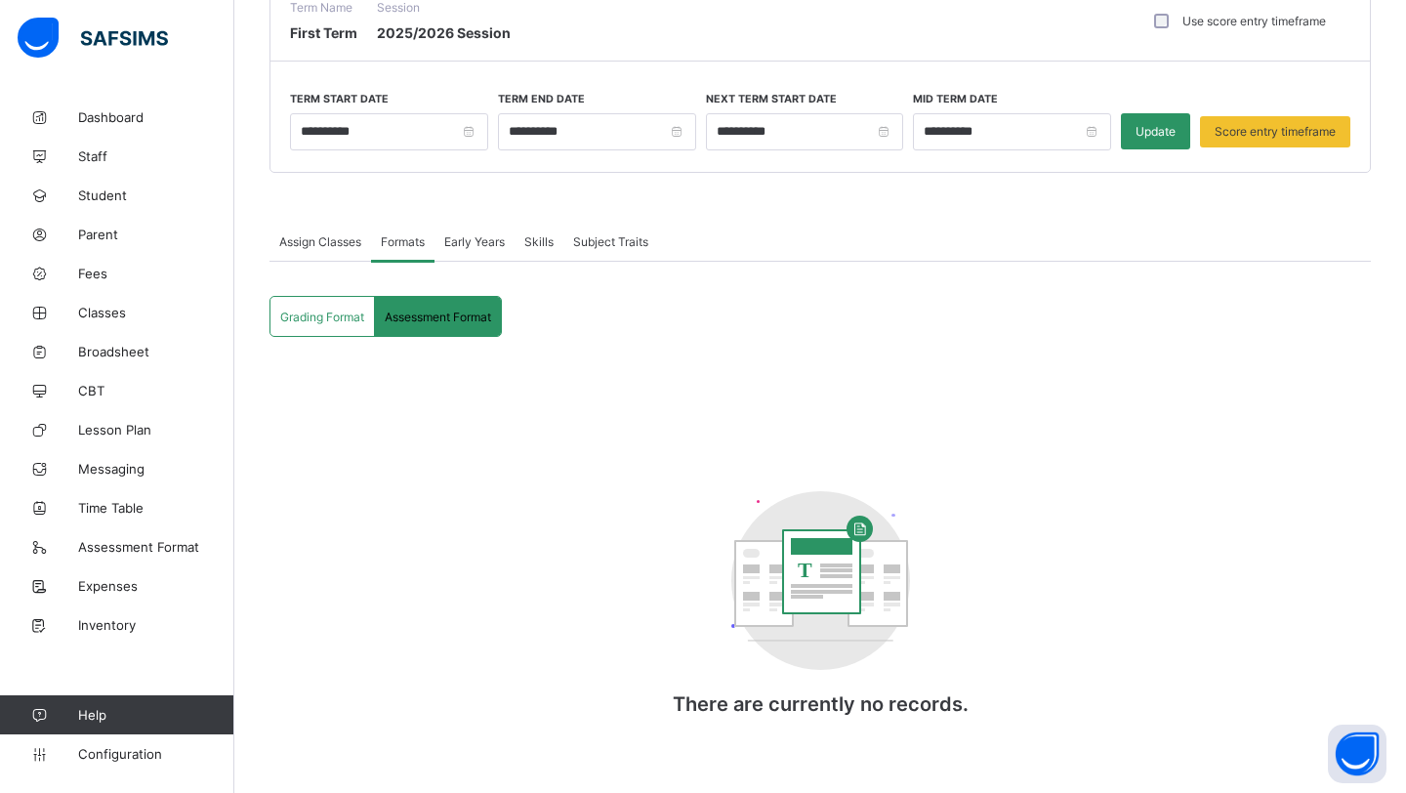
click at [315, 321] on span "Grading Format" at bounding box center [322, 317] width 84 height 15
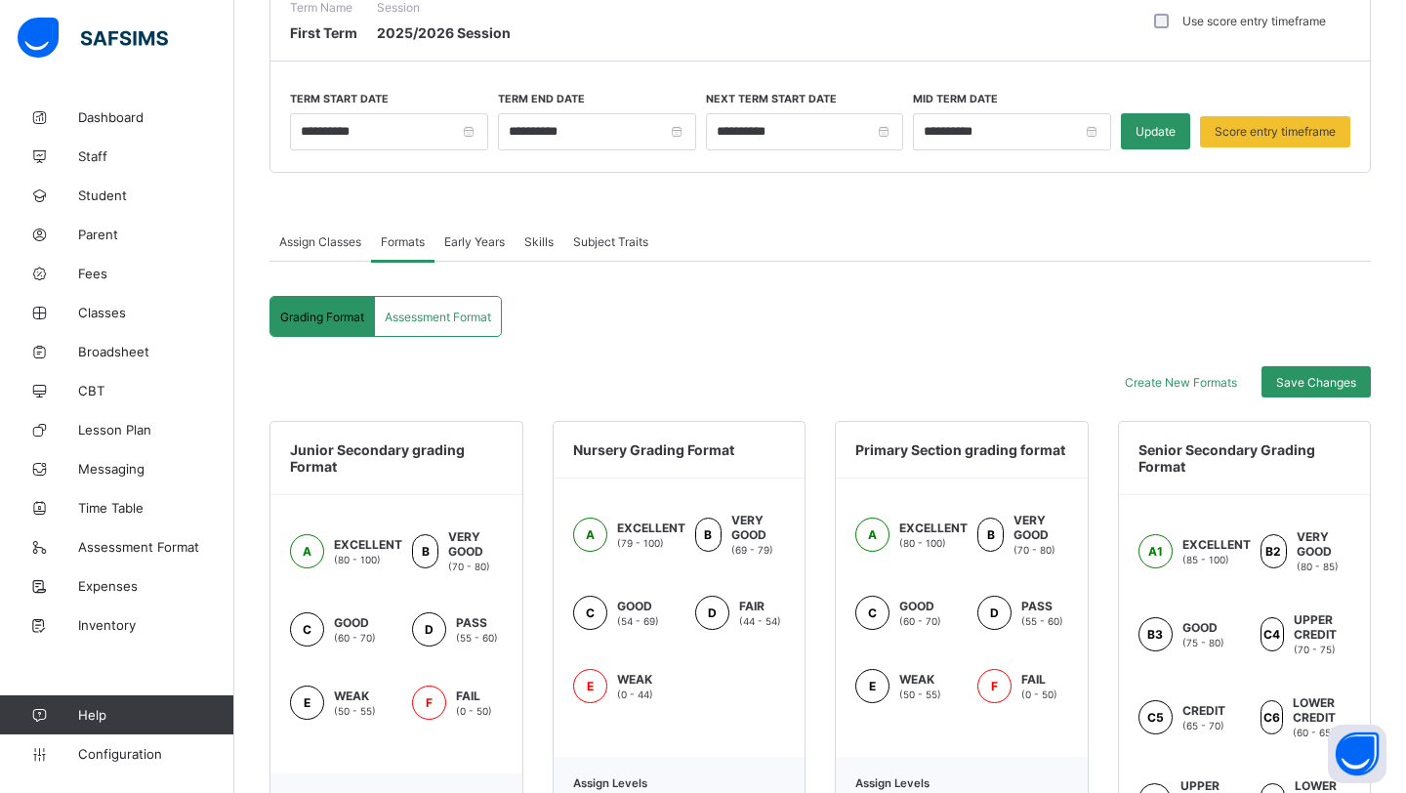
click at [422, 489] on div "Junior Secondary grading Format" at bounding box center [397, 458] width 252 height 73
click at [427, 500] on div "A EXCELLENT (80 - 100) B VERY GOOD (70 - 80) C GOOD (60 - 70) D PASS (55 - 60) …" at bounding box center [397, 634] width 252 height 278
click at [448, 489] on div "Junior Secondary grading Format" at bounding box center [397, 458] width 252 height 73
click at [443, 495] on div "A EXCELLENT (80 - 100) B VERY GOOD (70 - 80) C GOOD (60 - 70) D PASS (55 - 60) …" at bounding box center [397, 634] width 252 height 278
click at [437, 310] on span "Assessment Format" at bounding box center [438, 317] width 106 height 15
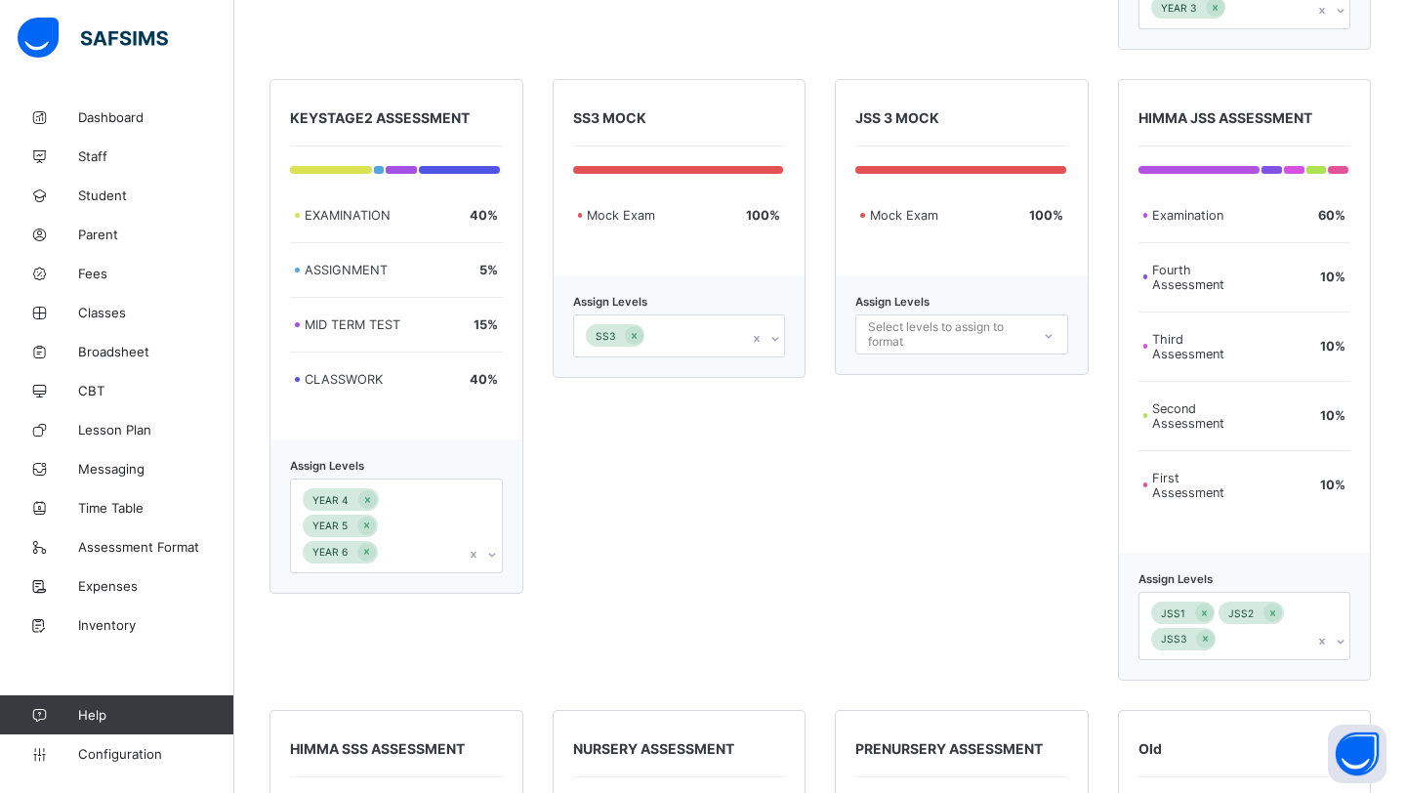
scroll to position [1090, 0]
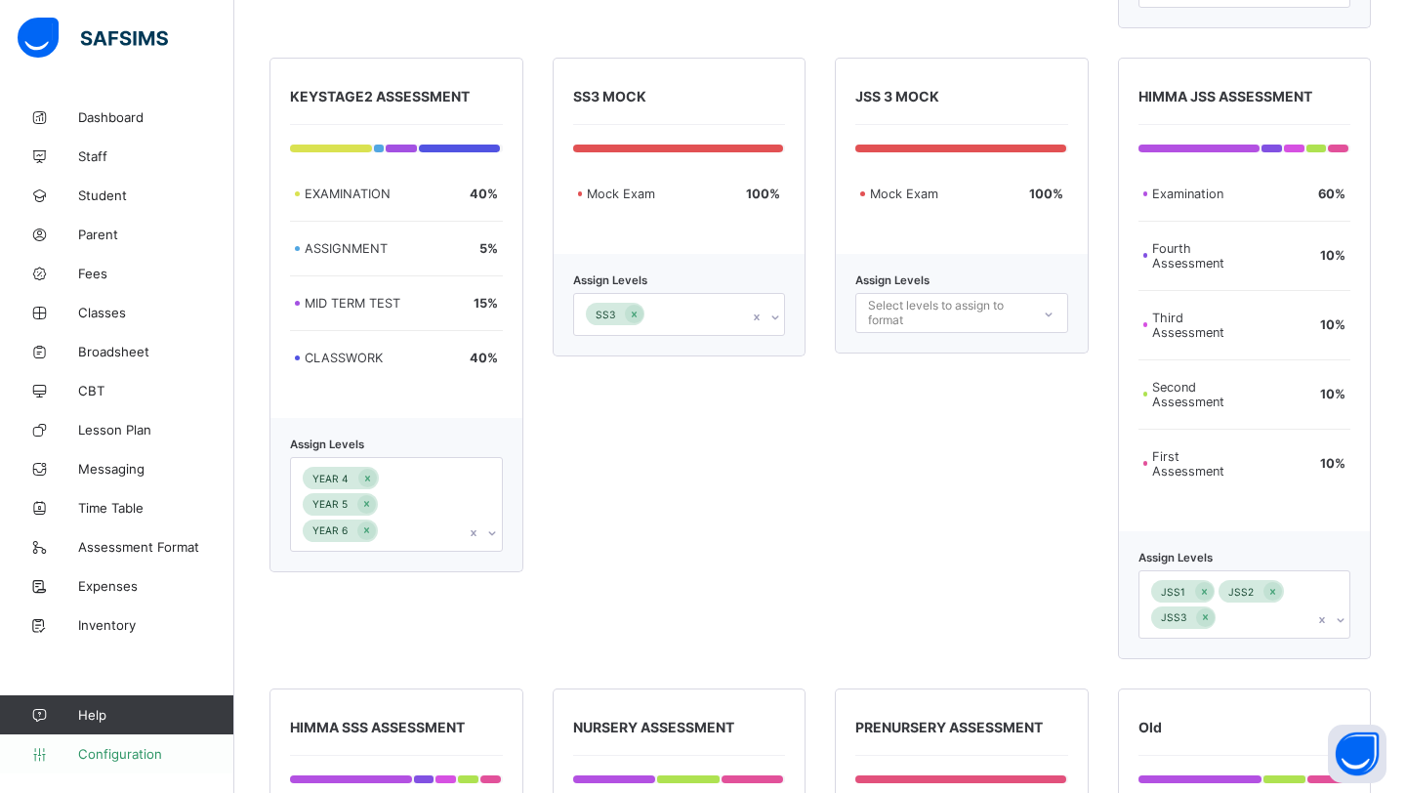
click at [124, 753] on span "Configuration" at bounding box center [155, 754] width 155 height 16
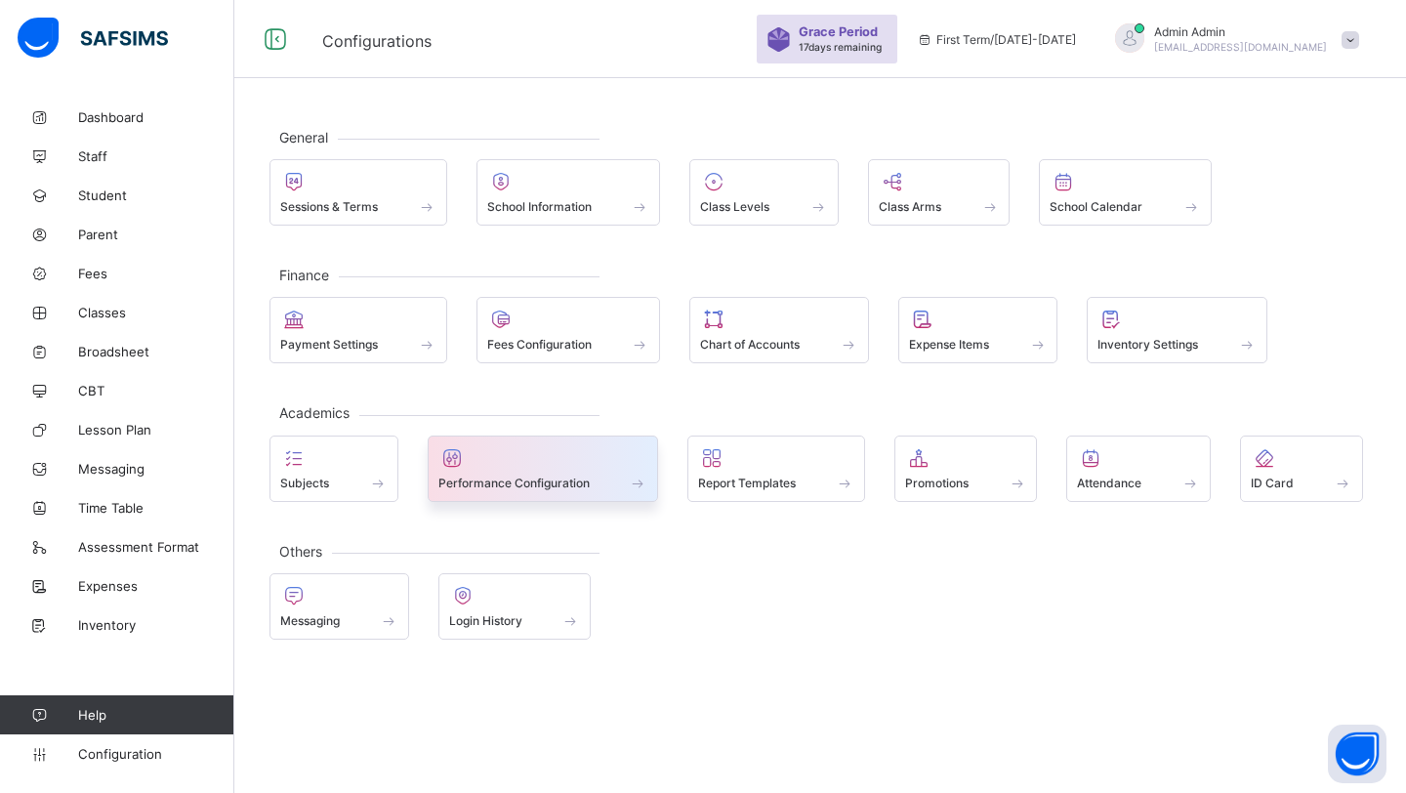
click at [548, 480] on span "Performance Configuration" at bounding box center [514, 483] width 151 height 15
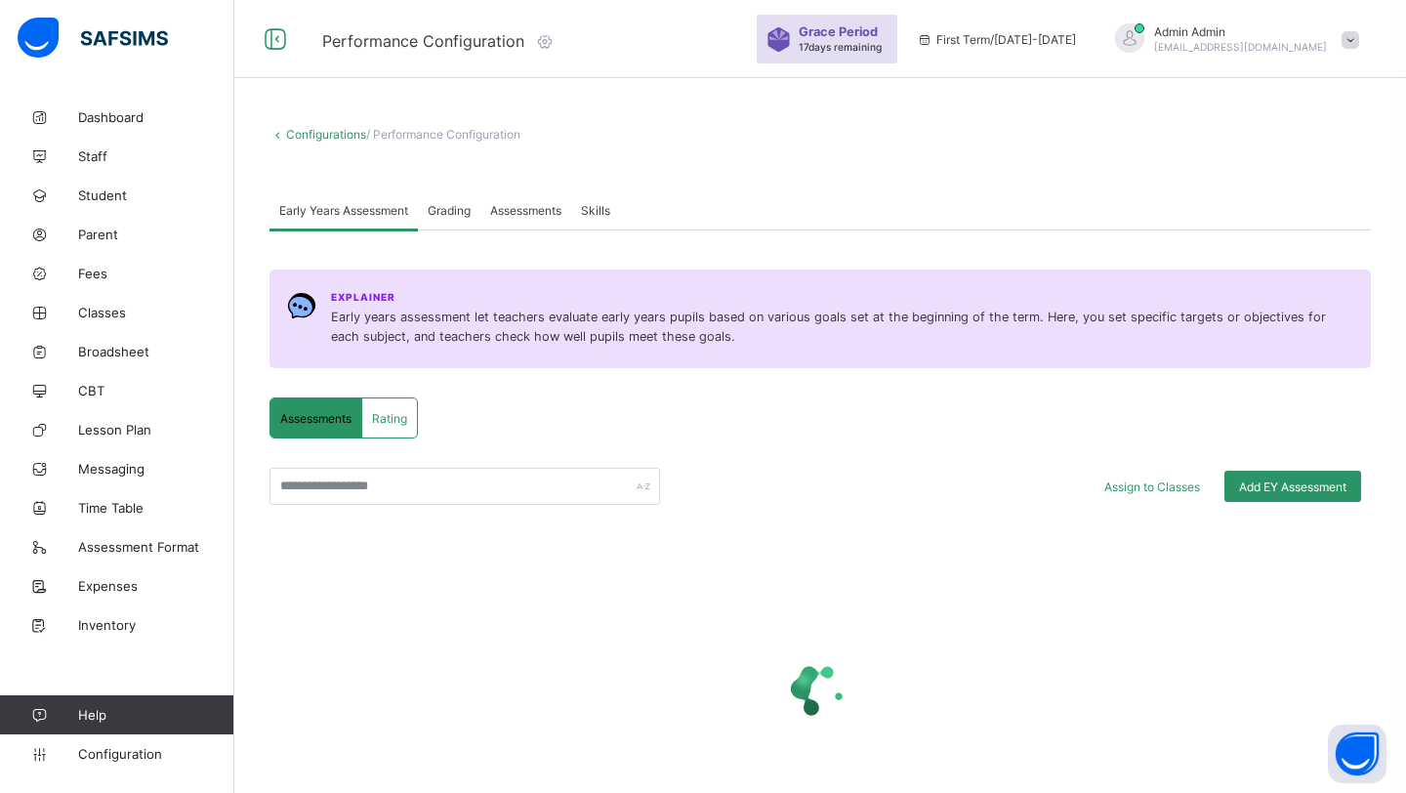
click at [534, 223] on div "Assessments" at bounding box center [526, 209] width 91 height 39
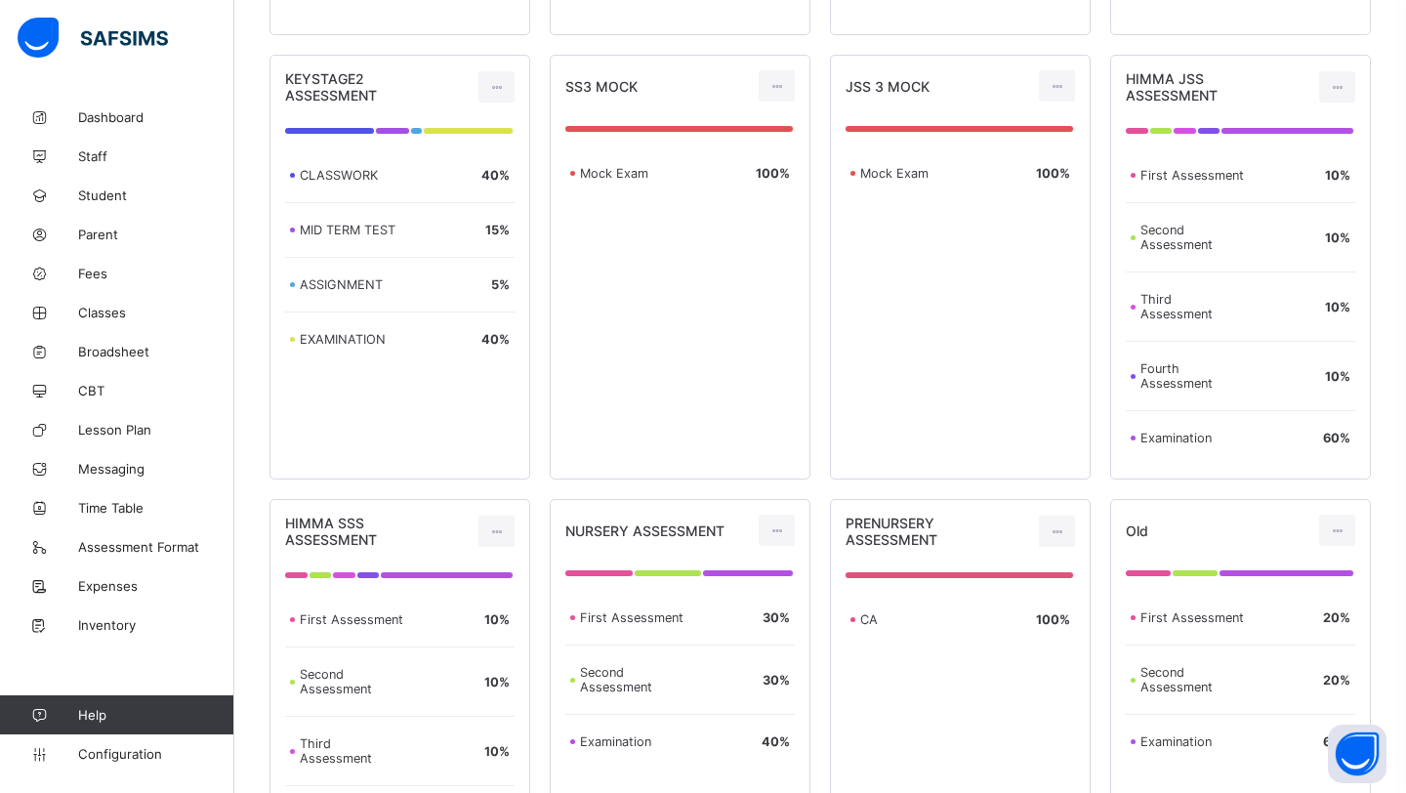
scroll to position [753, 0]
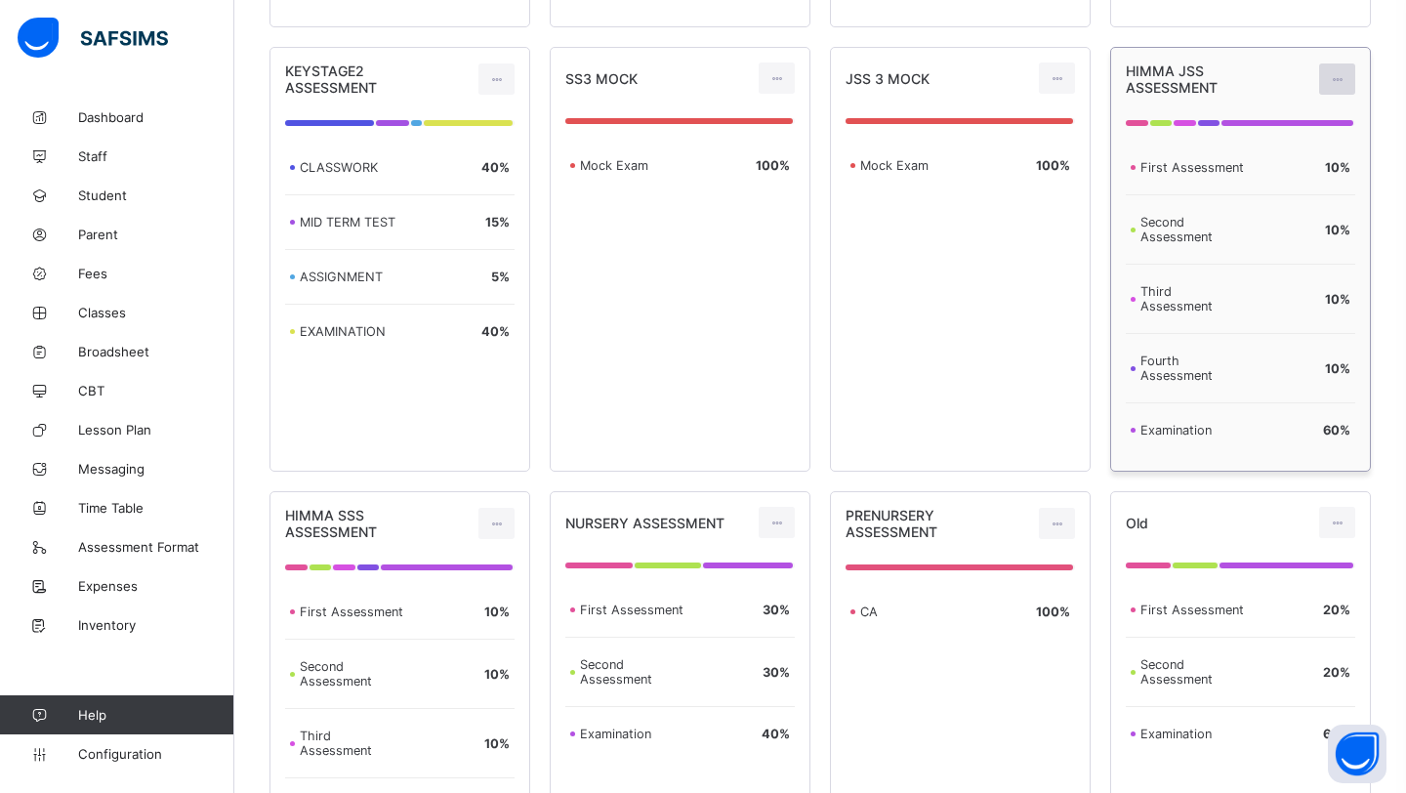
click at [1343, 80] on icon at bounding box center [1337, 79] width 17 height 15
click at [1281, 133] on div "Edit Assessment" at bounding box center [1294, 123] width 105 height 20
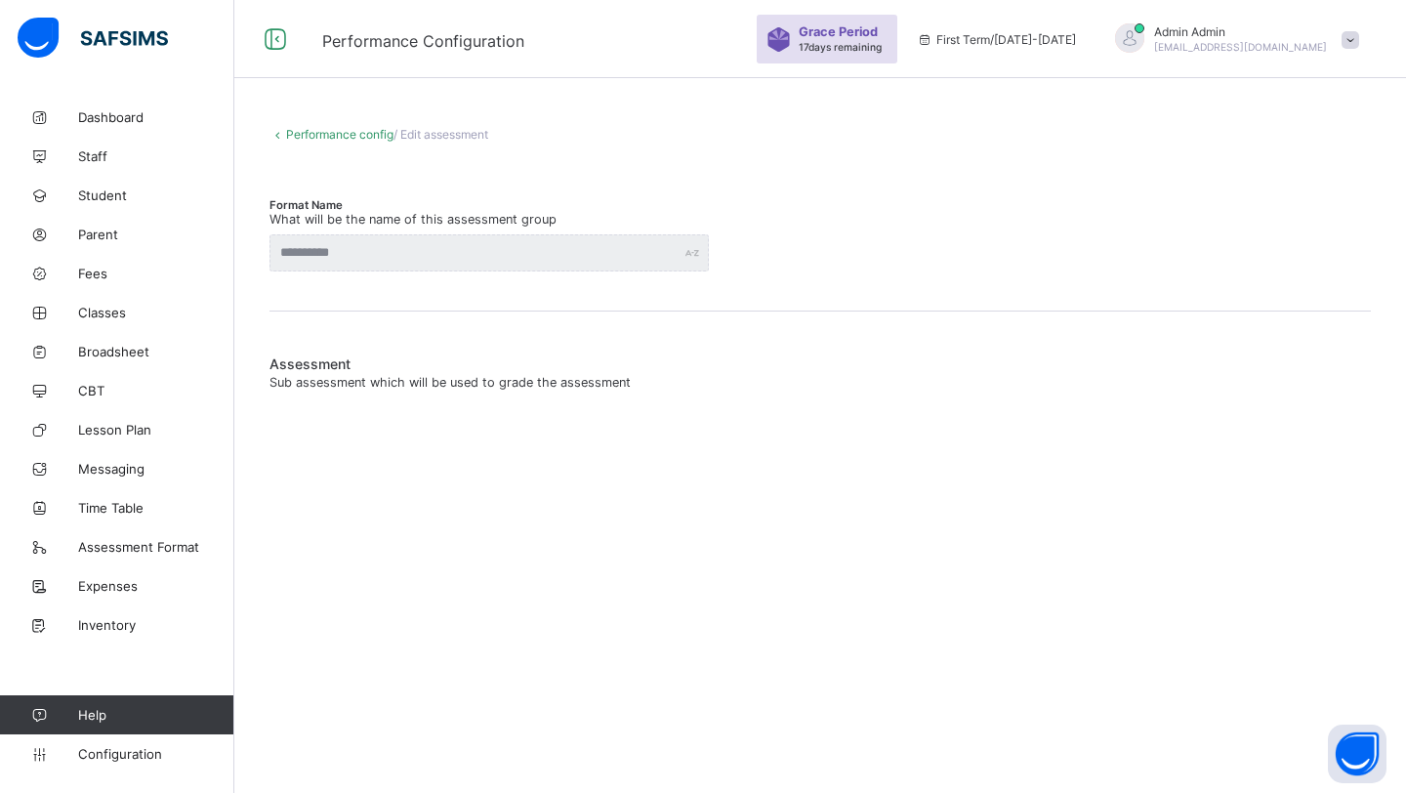
click at [322, 132] on link "Performance config" at bounding box center [339, 134] width 107 height 15
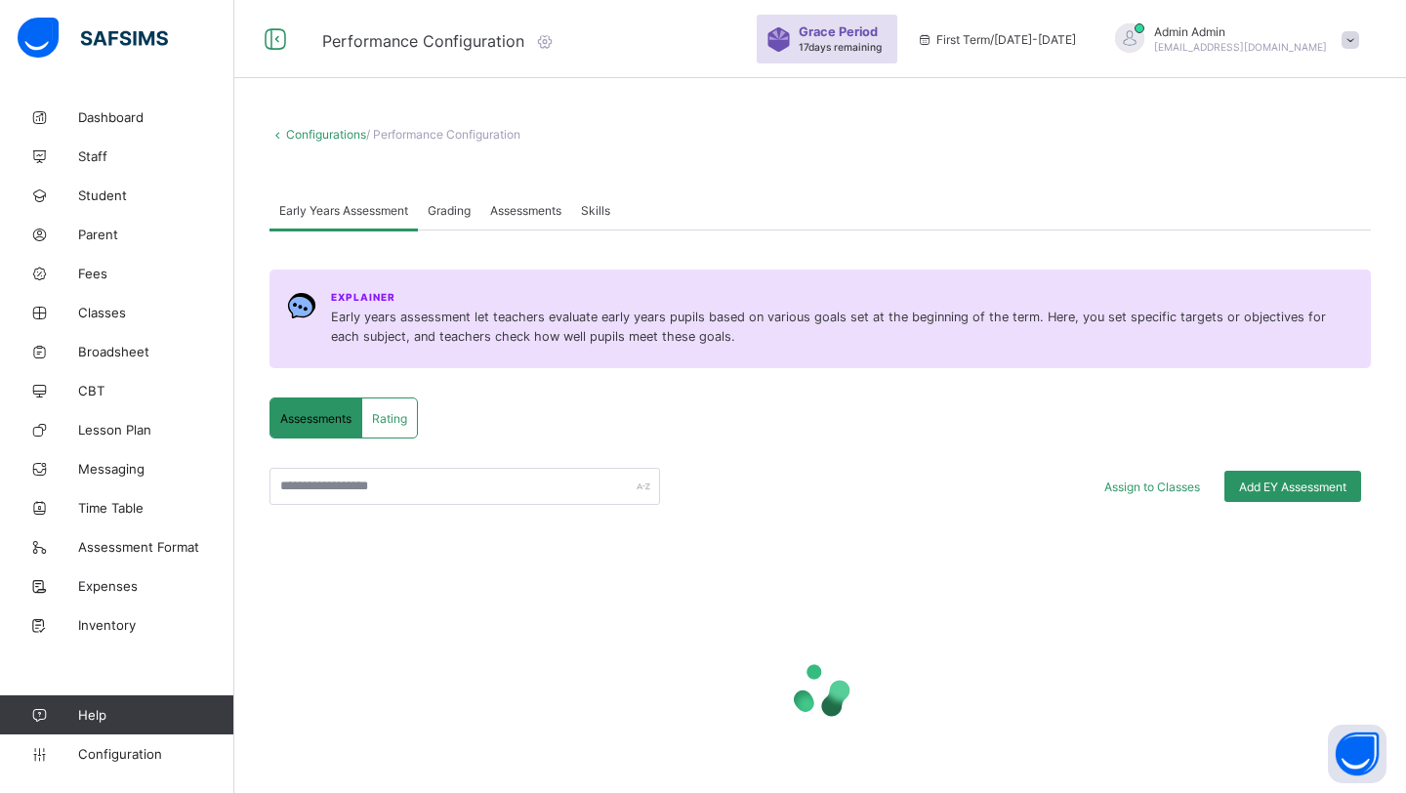
click at [532, 212] on span "Assessments" at bounding box center [525, 210] width 71 height 15
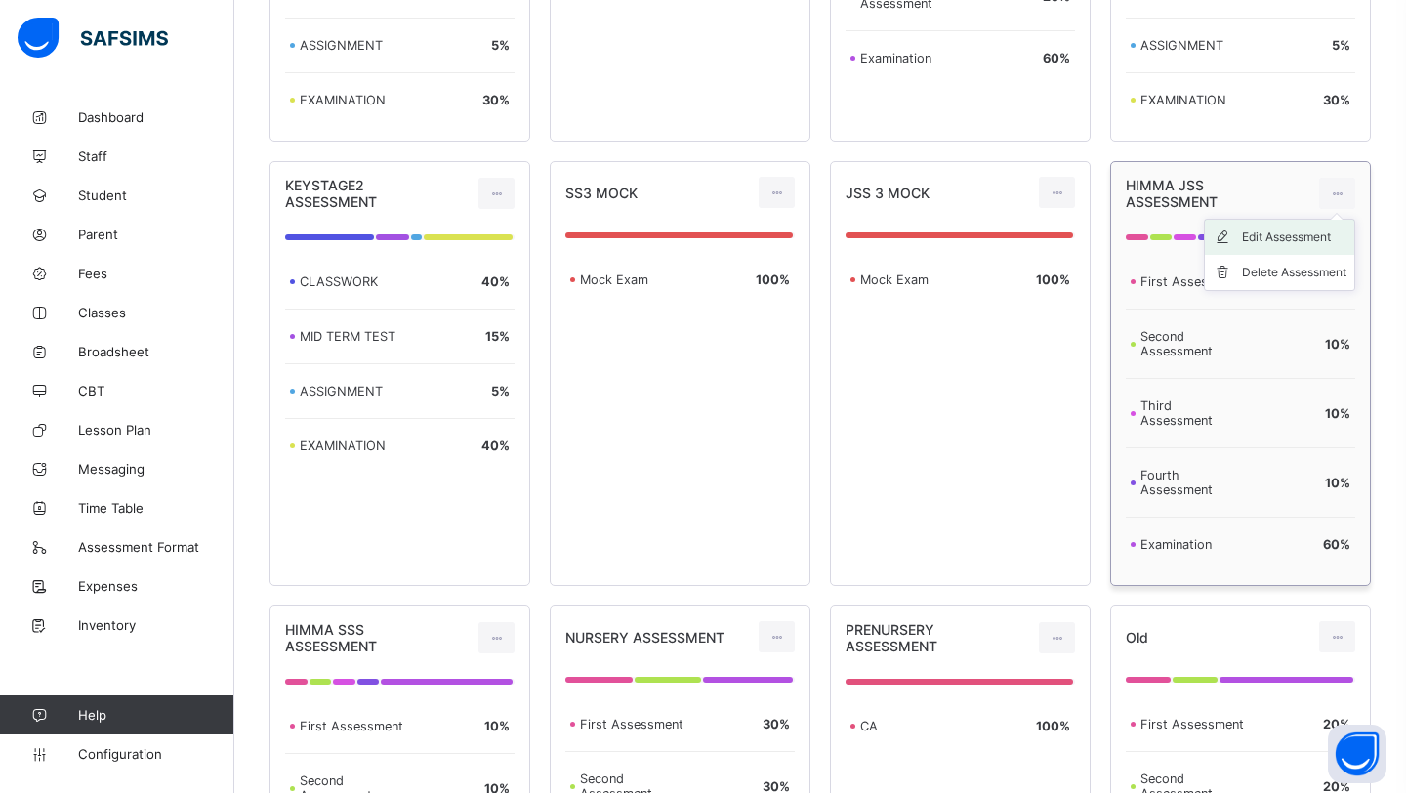
click at [1265, 242] on div "Edit Assessment" at bounding box center [1294, 238] width 105 height 20
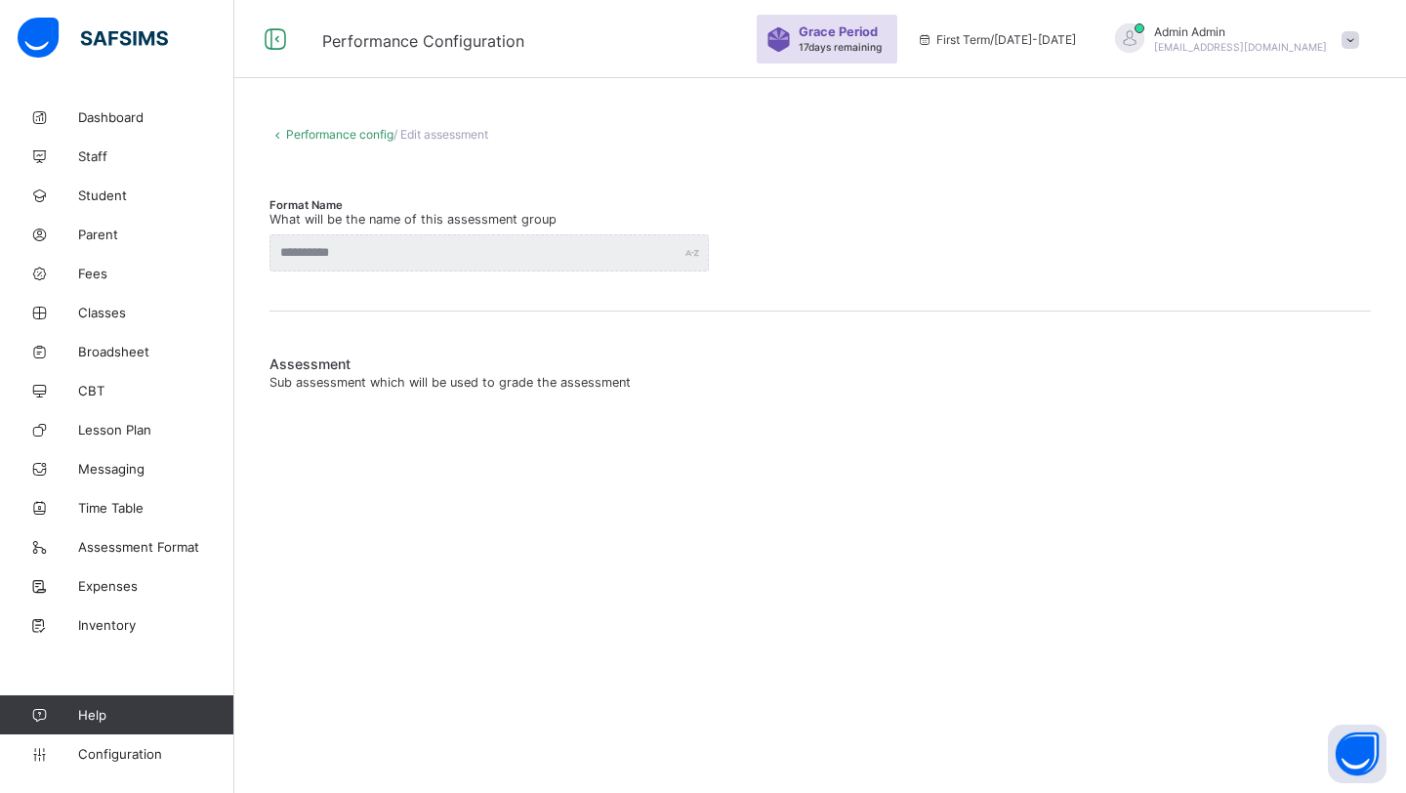
type input "**********"
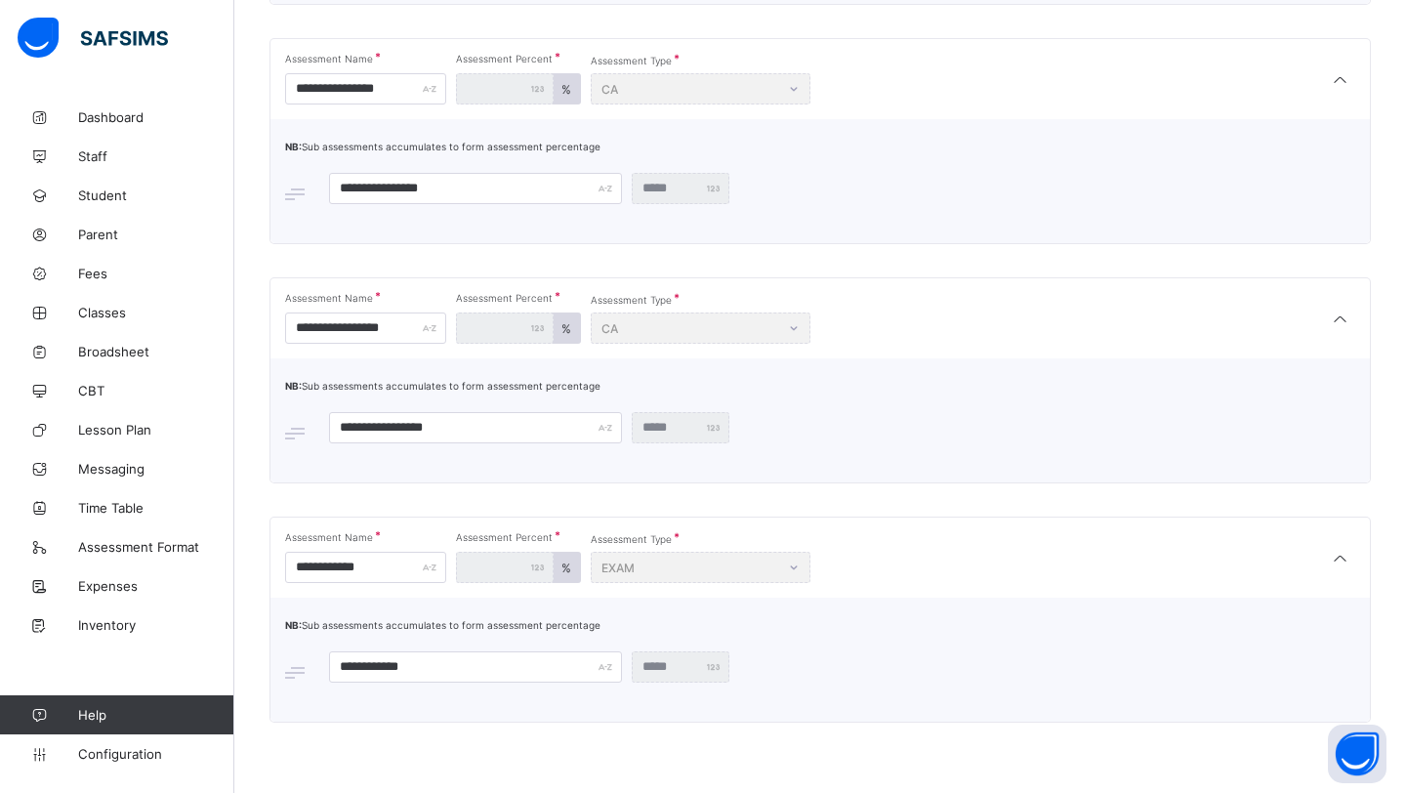
scroll to position [205, 0]
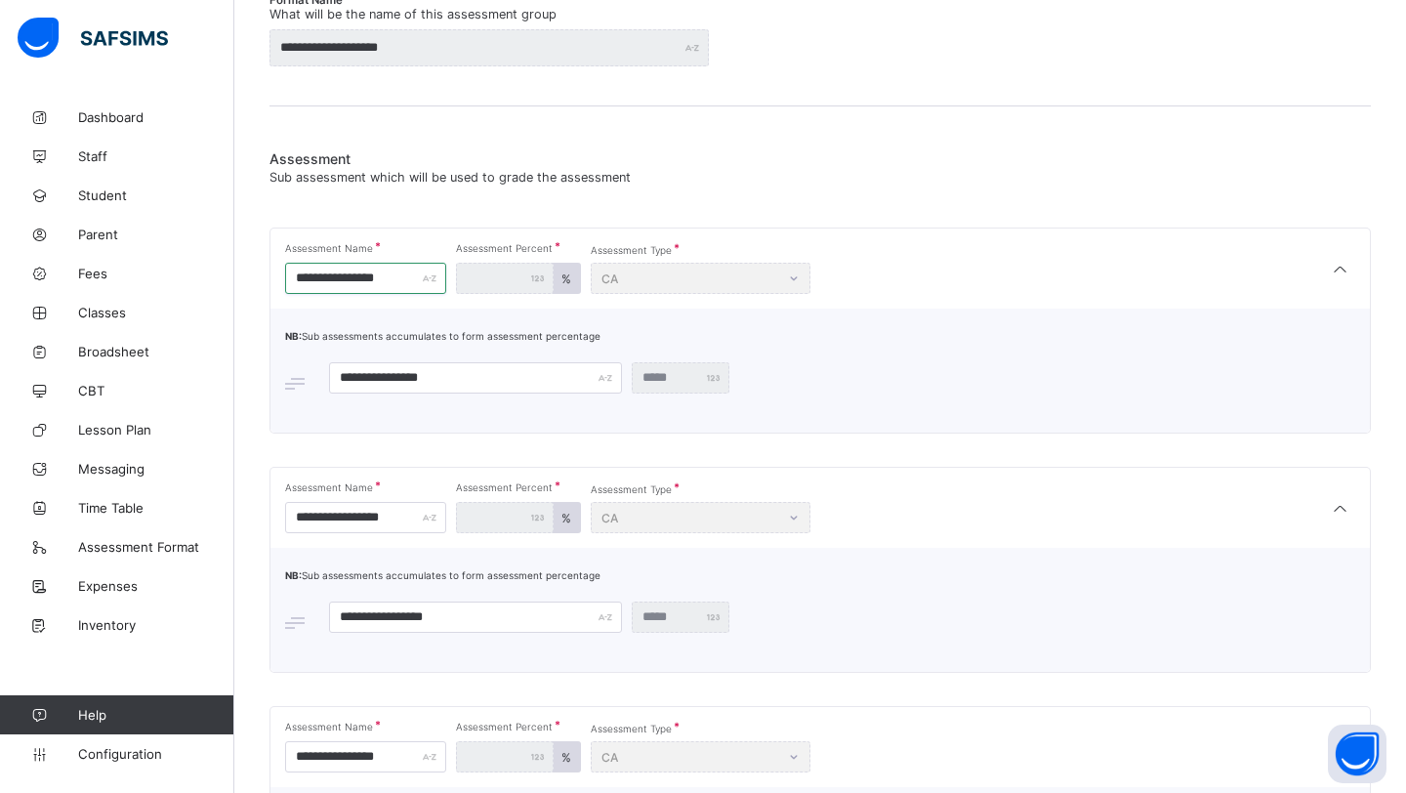
click at [402, 280] on input "**********" at bounding box center [365, 278] width 161 height 31
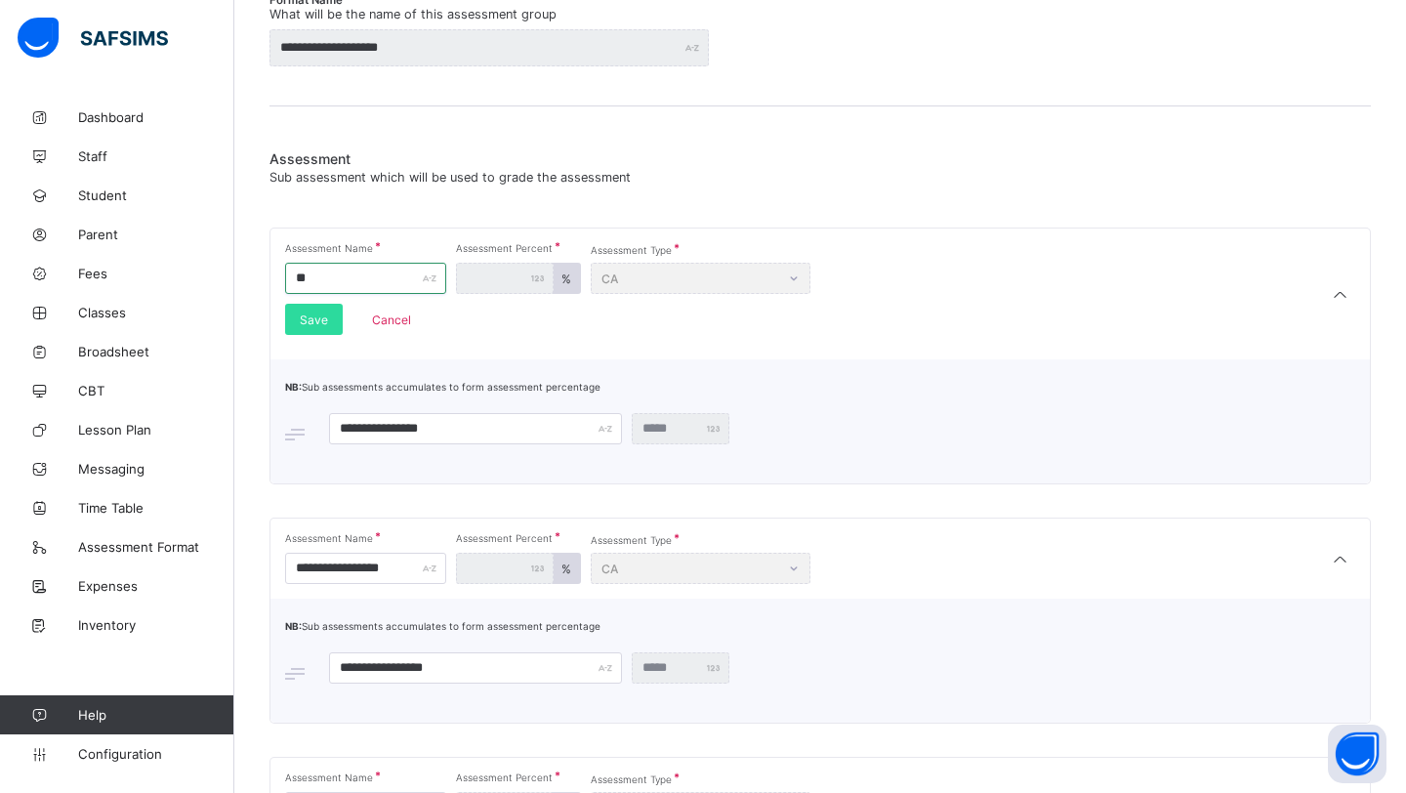
type input "*"
type input "***"
click at [446, 427] on input "**********" at bounding box center [475, 428] width 293 height 31
click at [324, 320] on span "Save" at bounding box center [314, 320] width 28 height 15
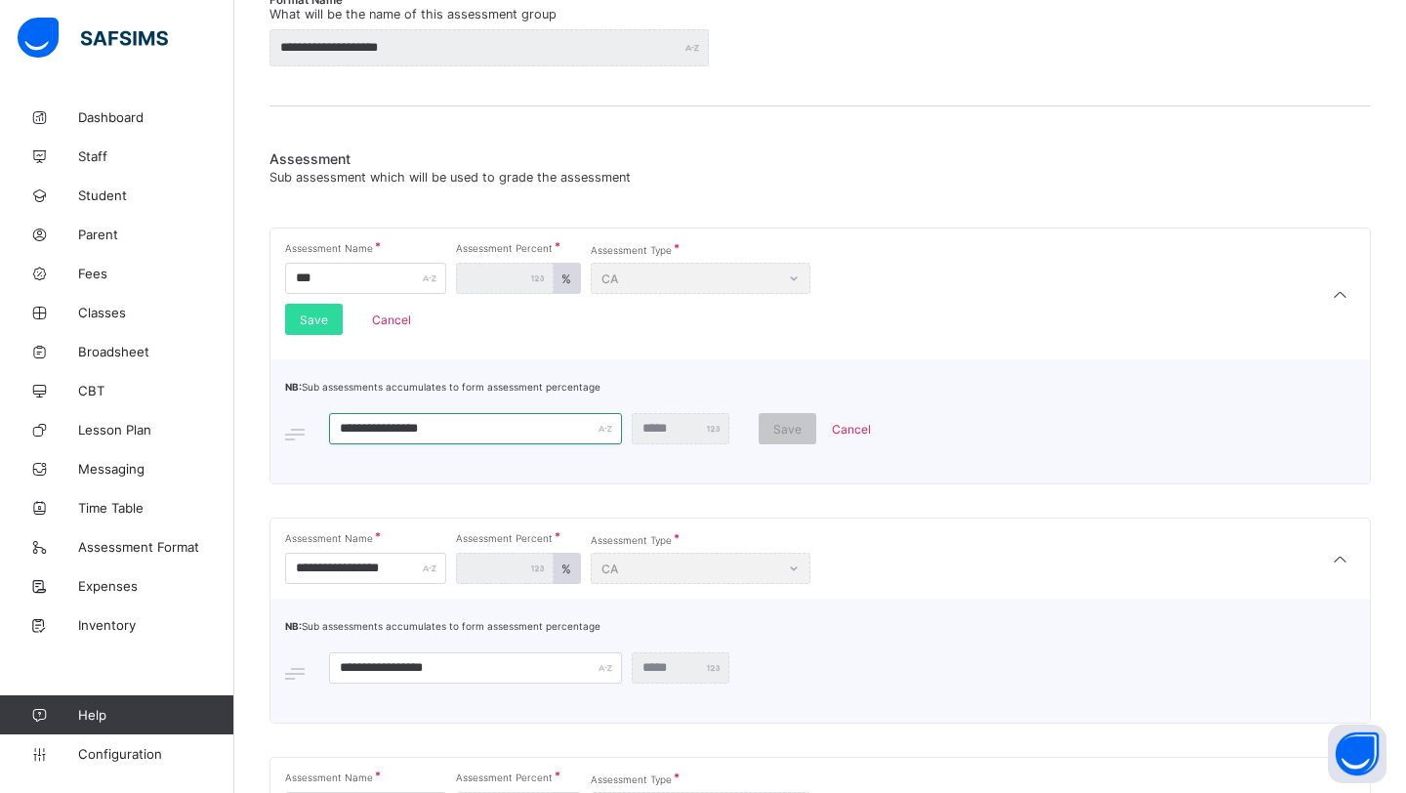
click at [446, 428] on input "**********" at bounding box center [475, 428] width 293 height 31
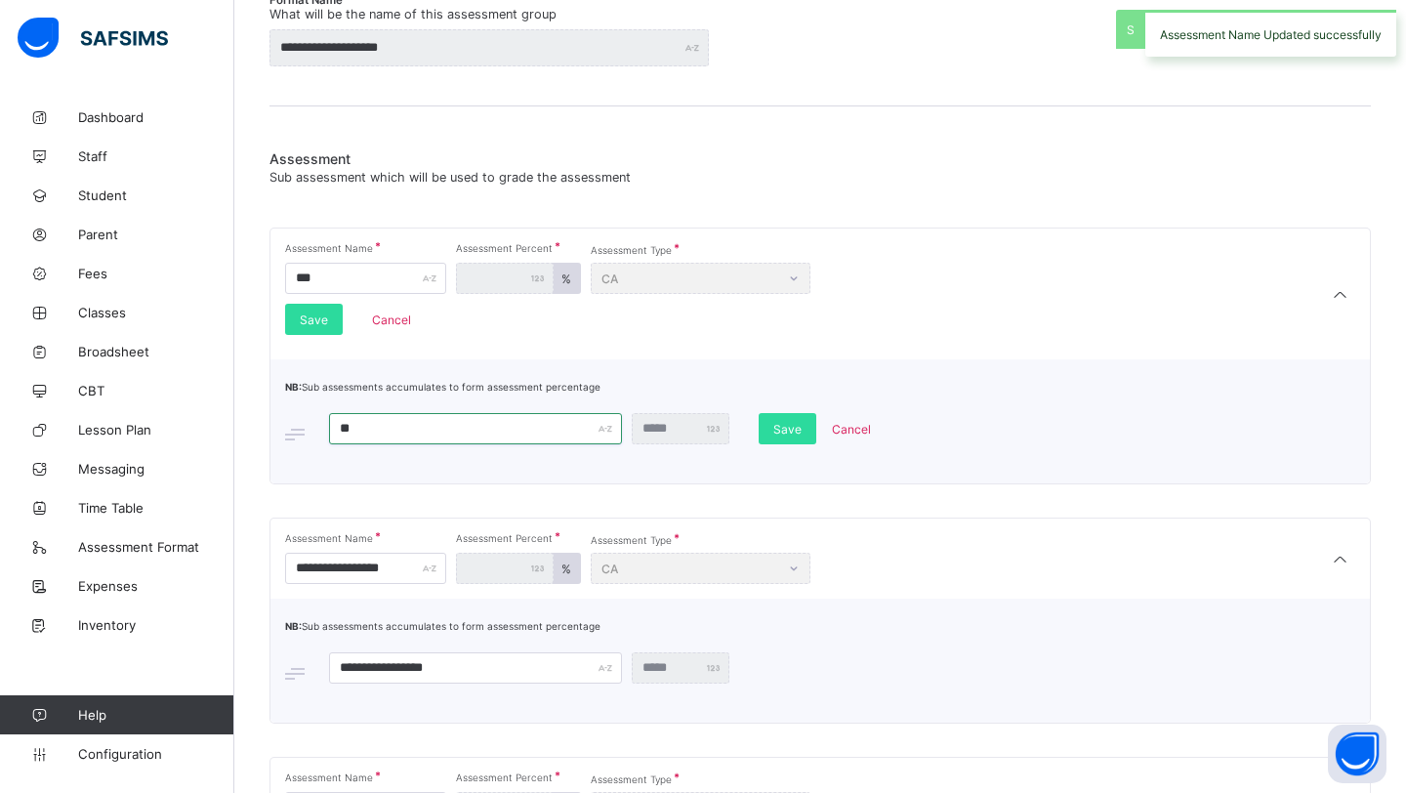
type input "*"
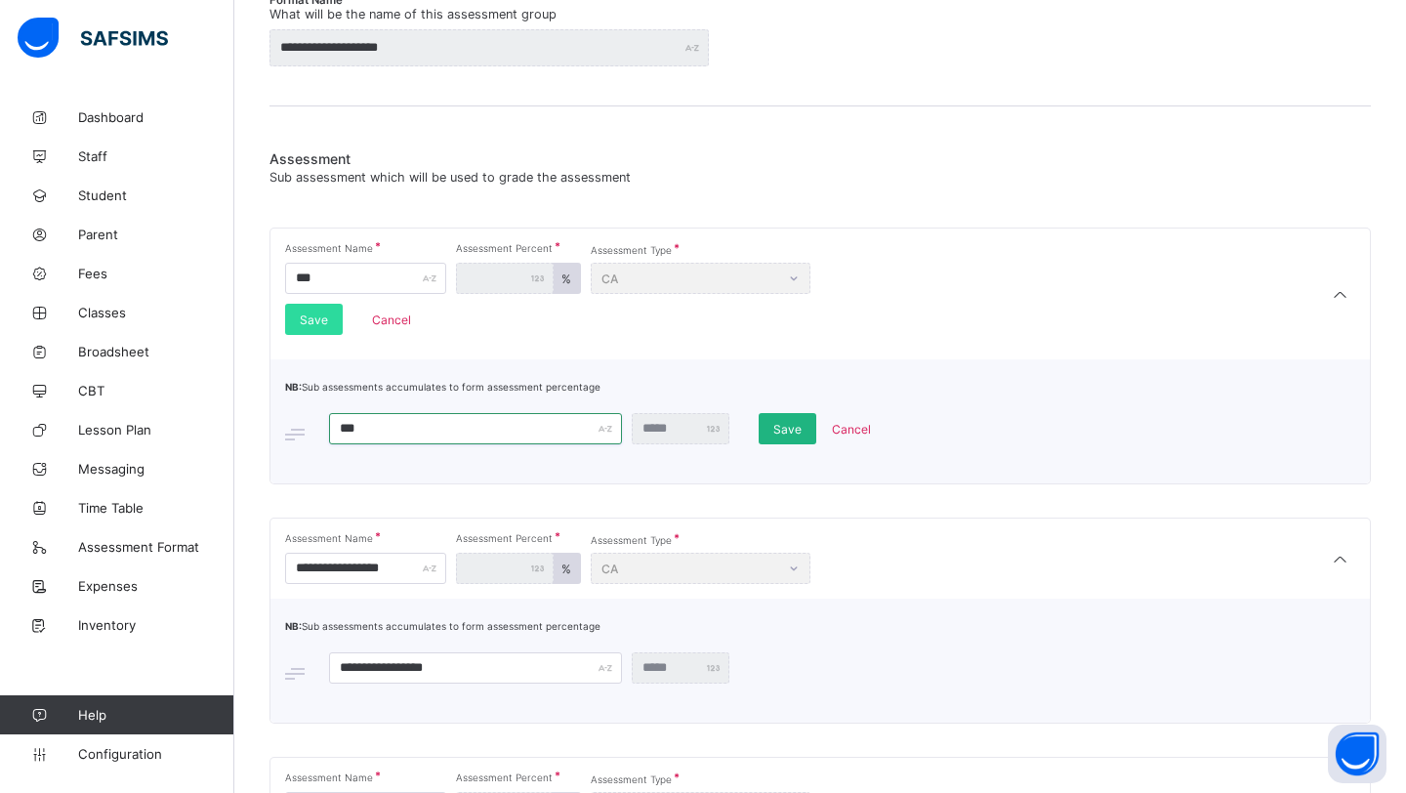
type input "***"
click at [789, 434] on span "Save" at bounding box center [788, 429] width 28 height 15
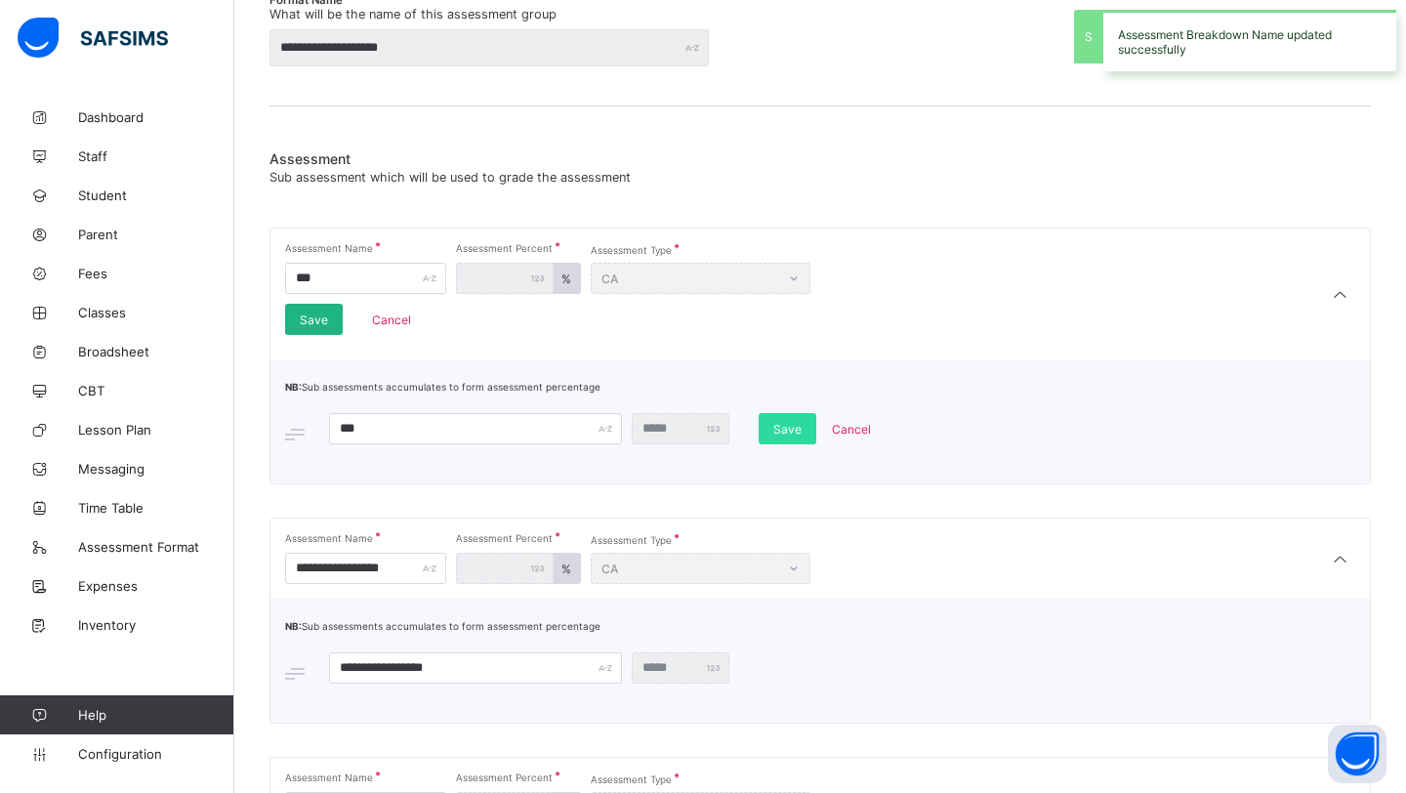
click at [307, 322] on span "Save" at bounding box center [314, 320] width 28 height 15
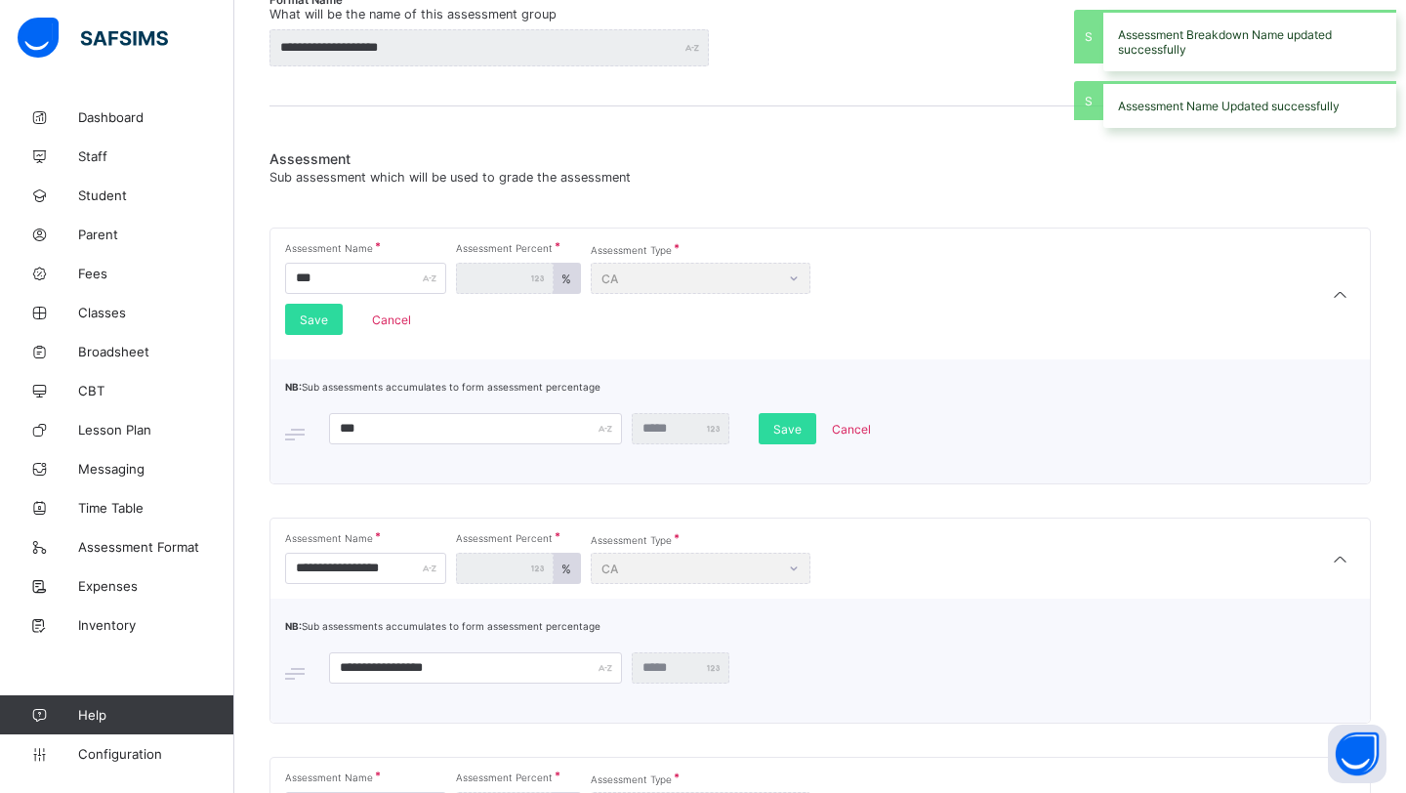
scroll to position [309, 0]
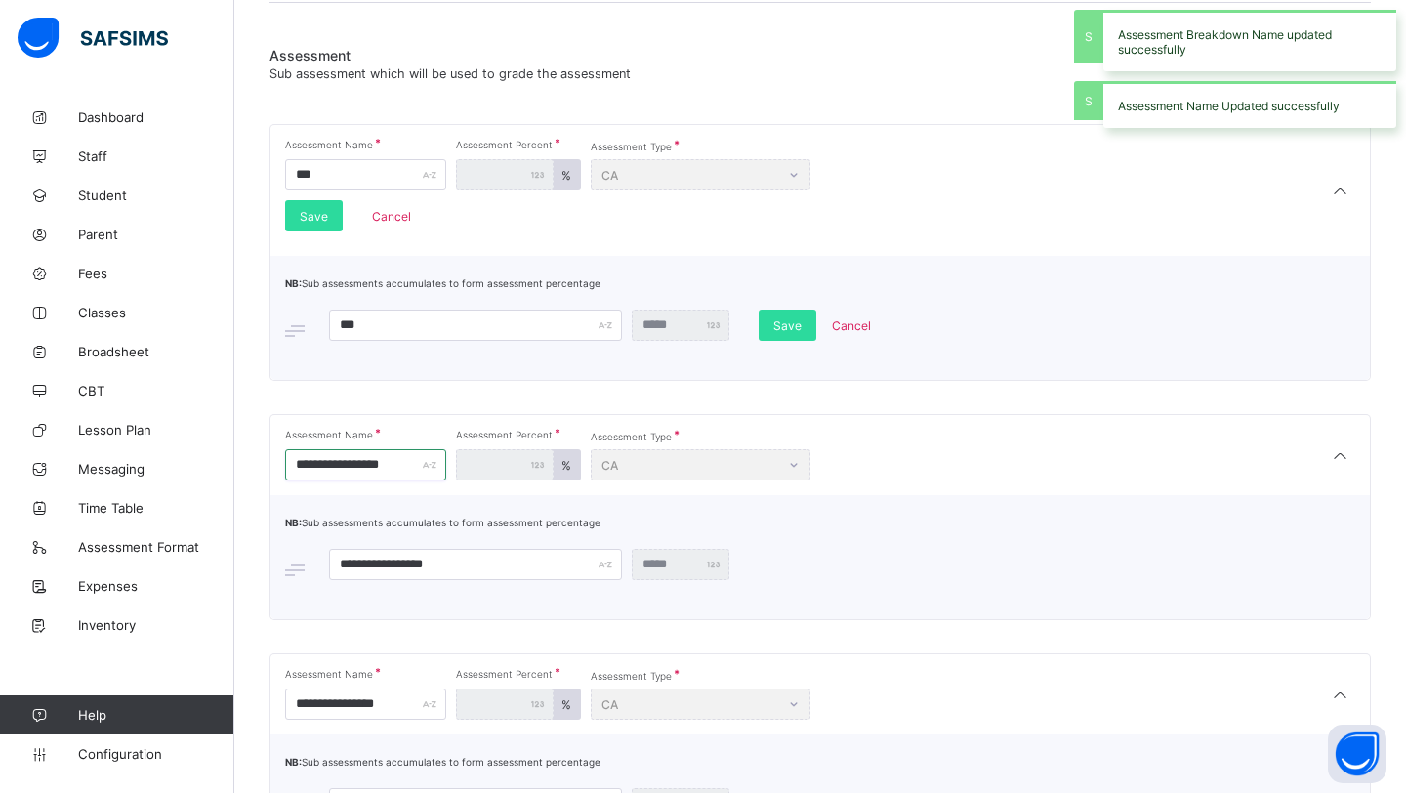
click at [424, 475] on input "**********" at bounding box center [365, 464] width 161 height 31
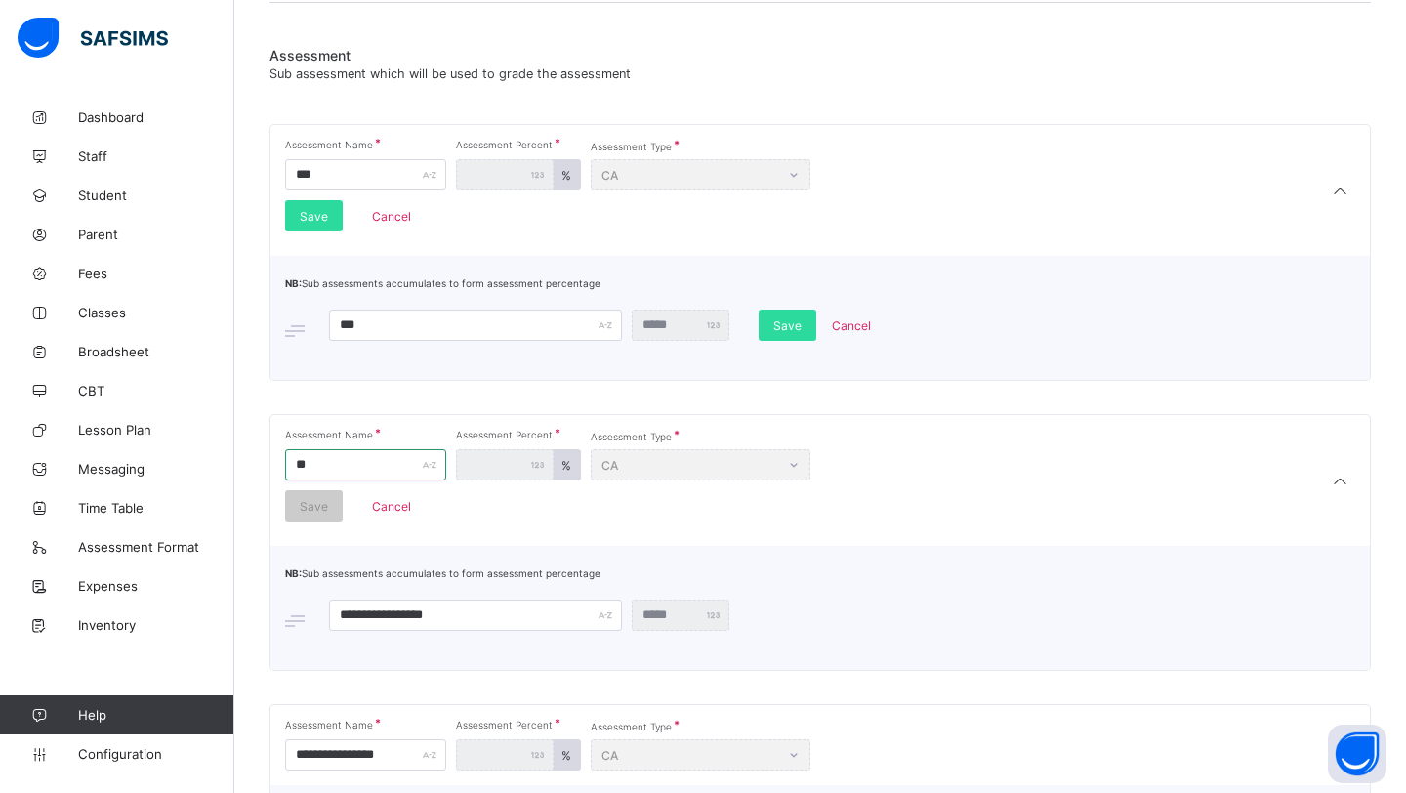
type input "*"
click at [369, 320] on input "***" at bounding box center [475, 325] width 293 height 31
type input "***"
click at [791, 332] on div "Save" at bounding box center [788, 325] width 58 height 31
click at [375, 466] on input "text" at bounding box center [365, 464] width 161 height 31
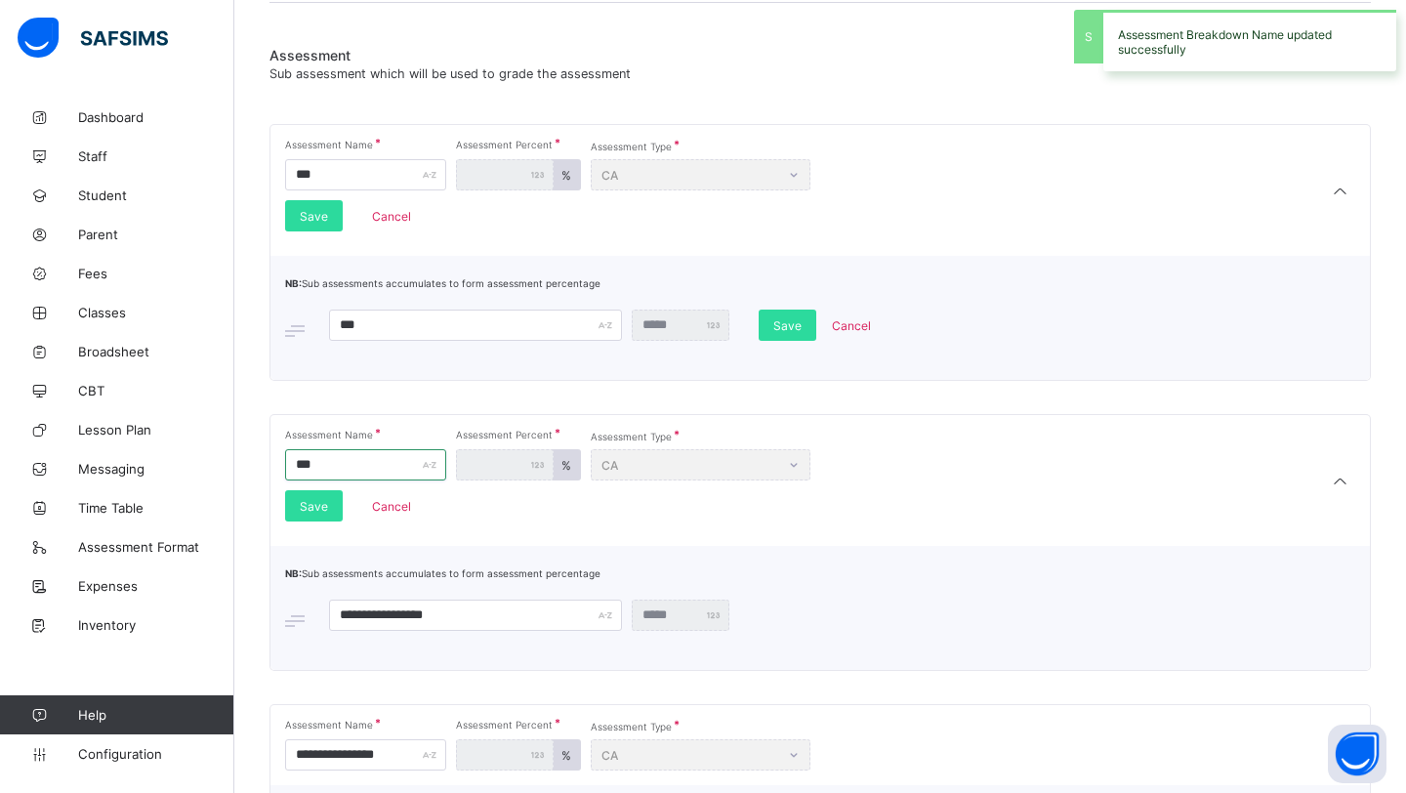
type input "***"
click at [464, 615] on input "**********" at bounding box center [475, 615] width 293 height 31
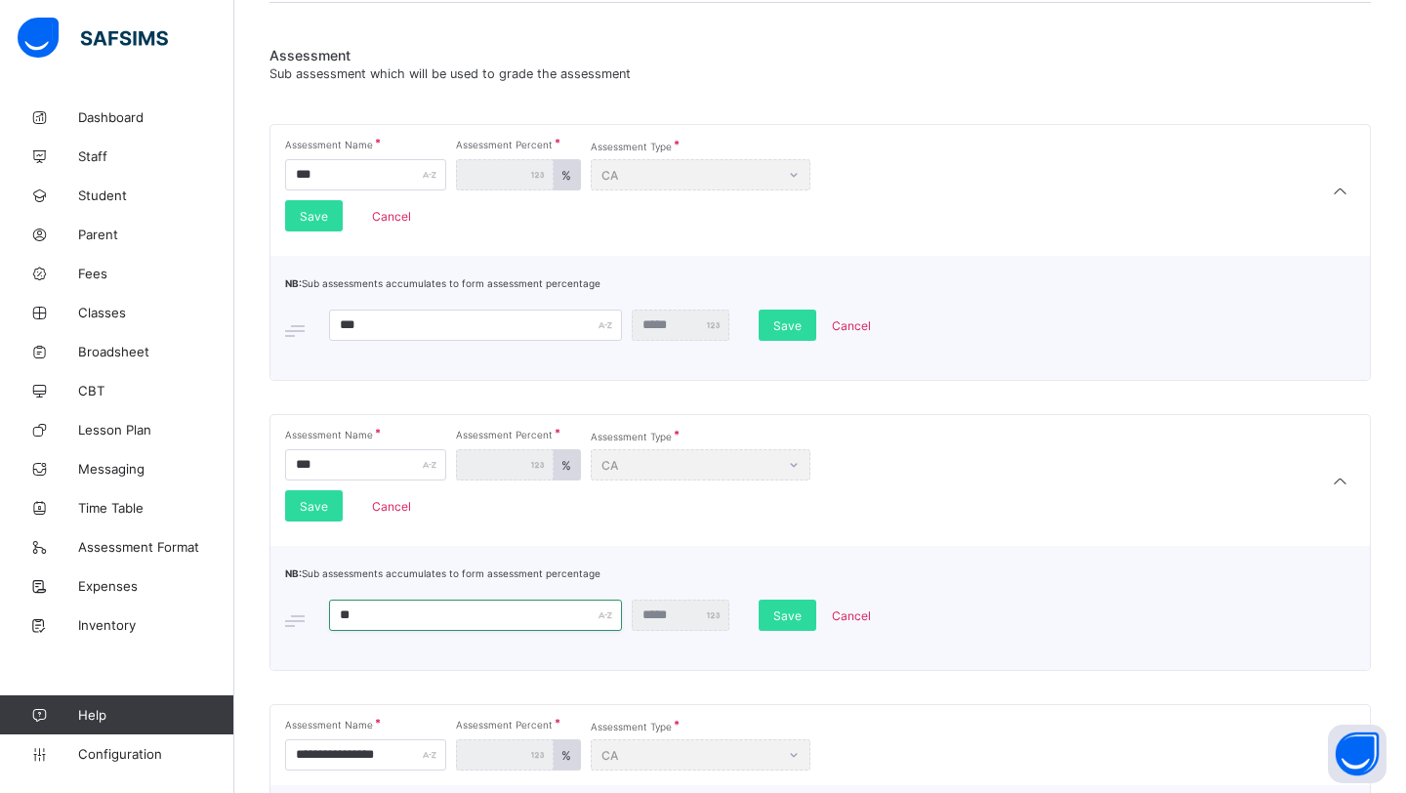
type input "*"
type input "***"
click at [318, 509] on span "Save" at bounding box center [314, 506] width 28 height 15
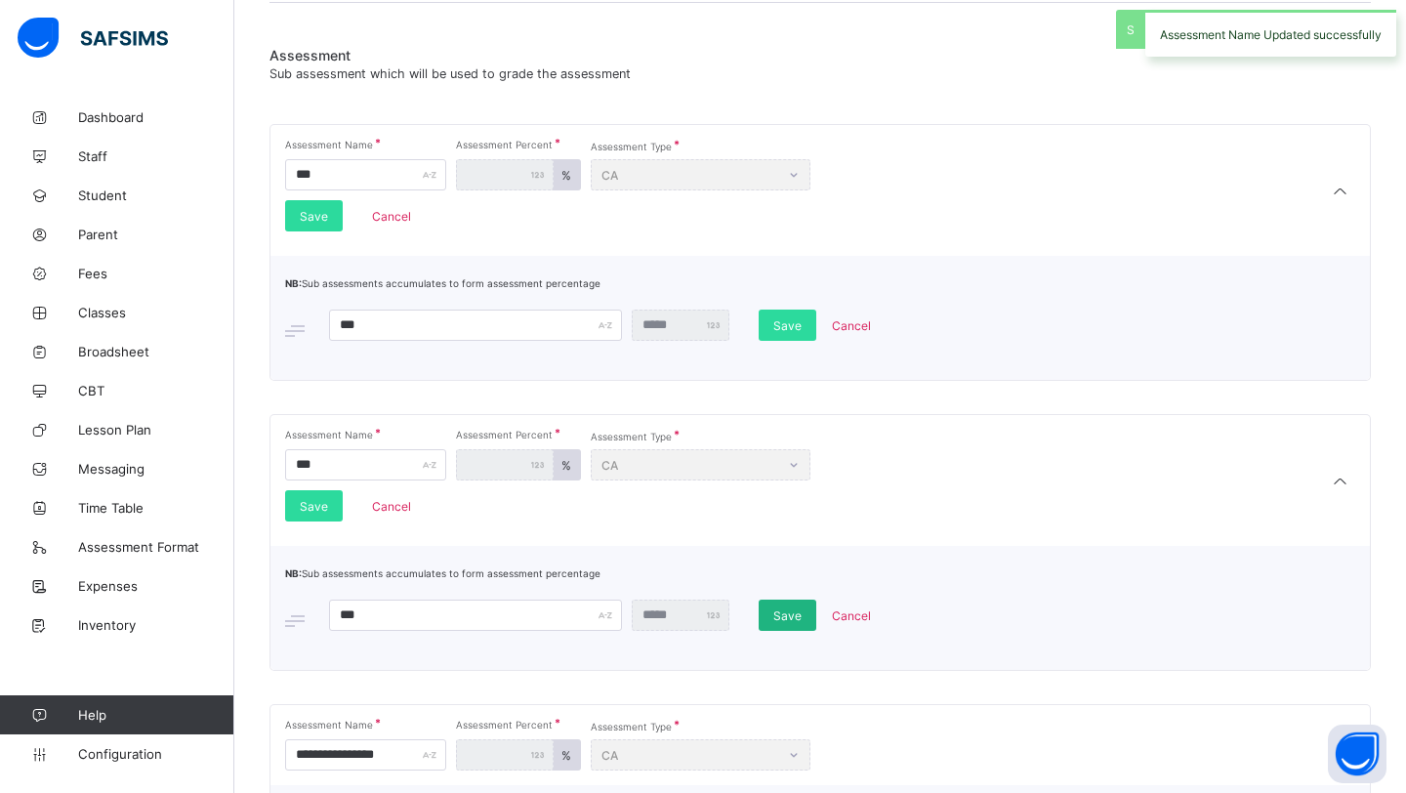
click at [782, 614] on span "Save" at bounding box center [788, 615] width 28 height 15
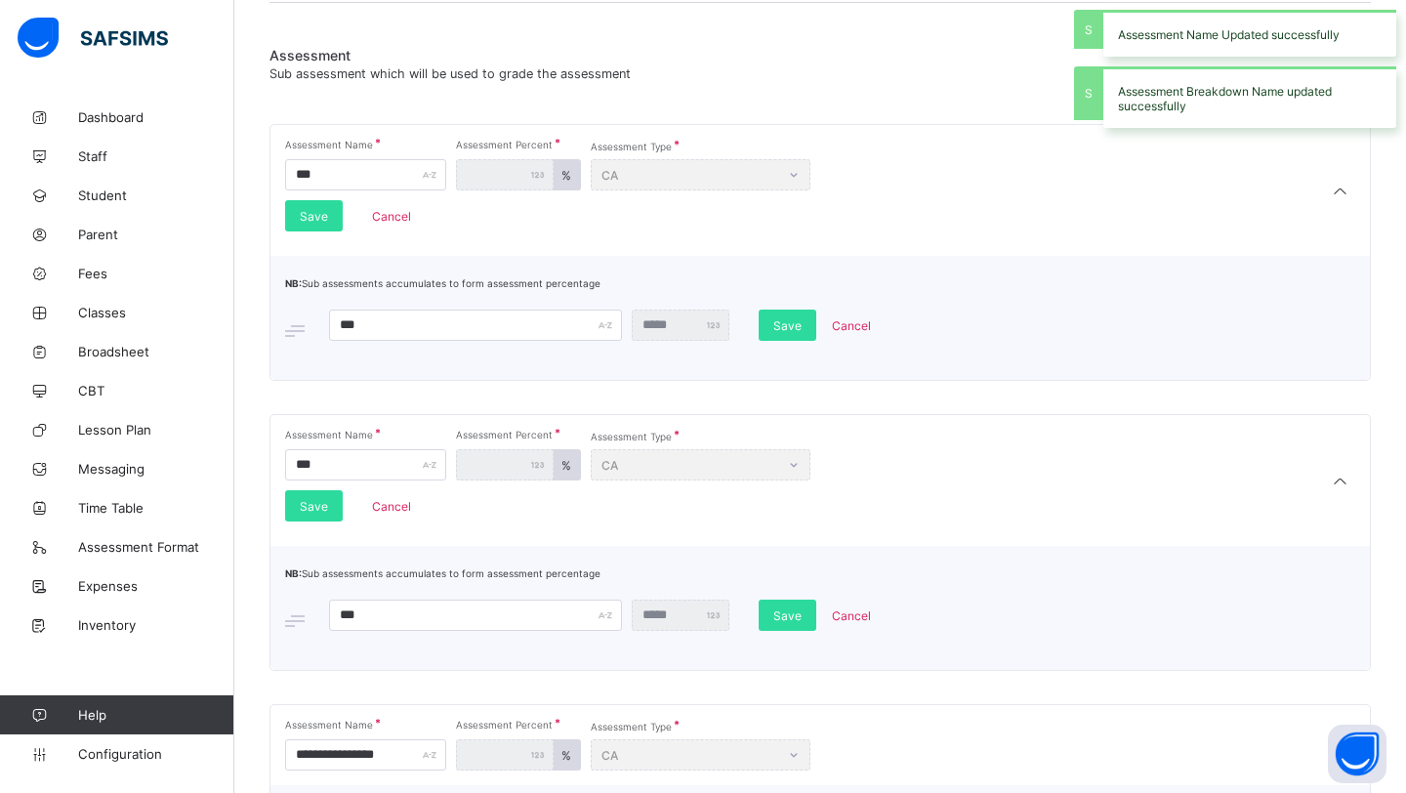
scroll to position [463, 0]
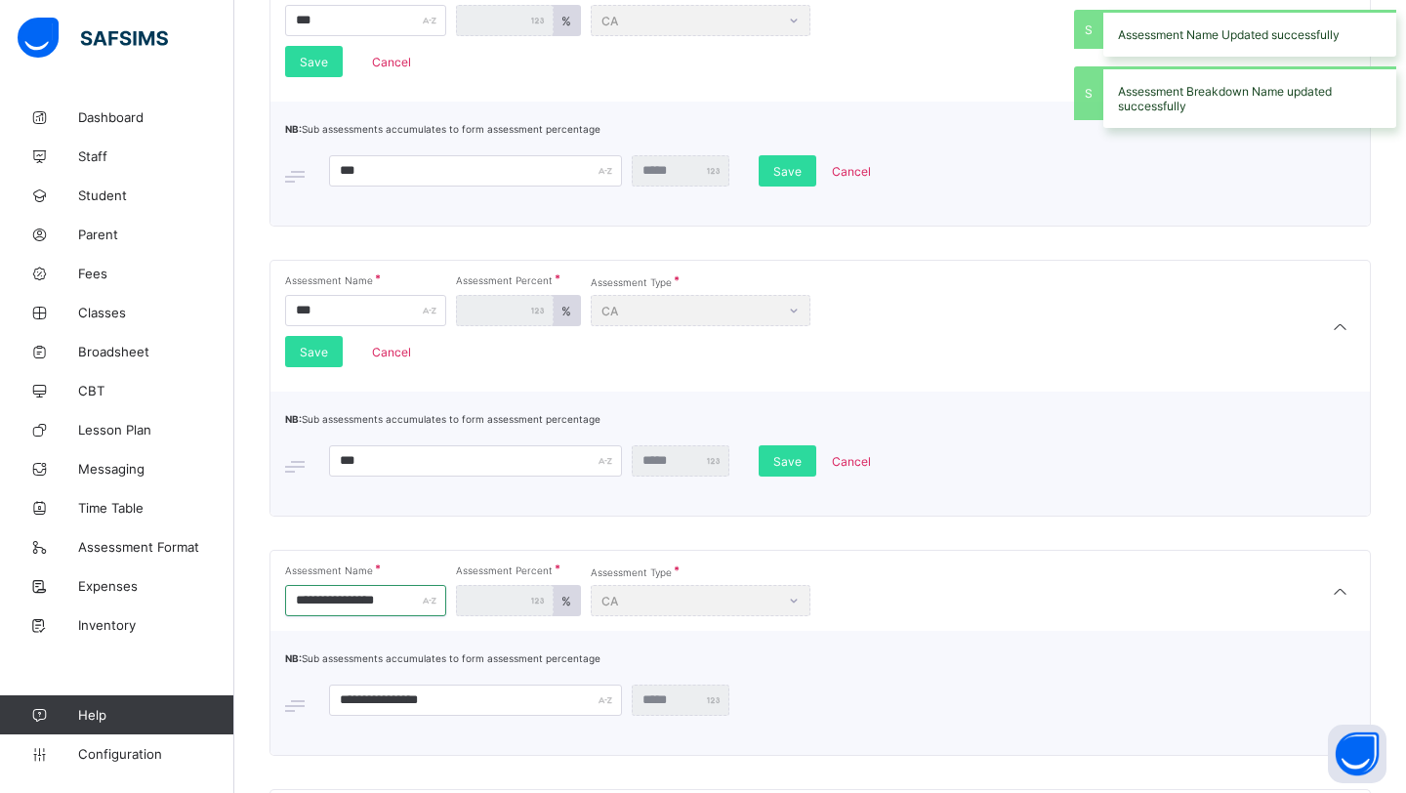
click at [403, 603] on input "**********" at bounding box center [365, 600] width 161 height 31
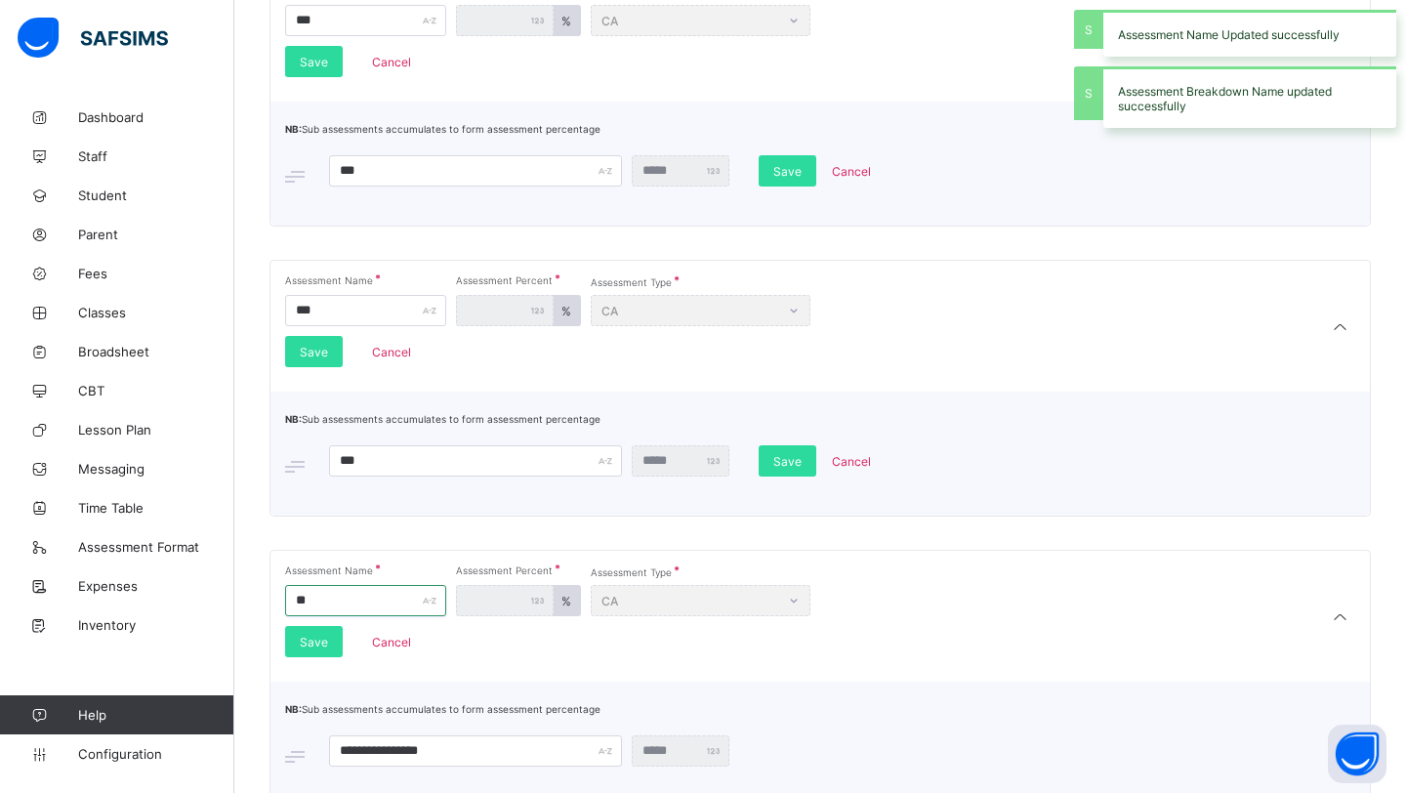
type input "*"
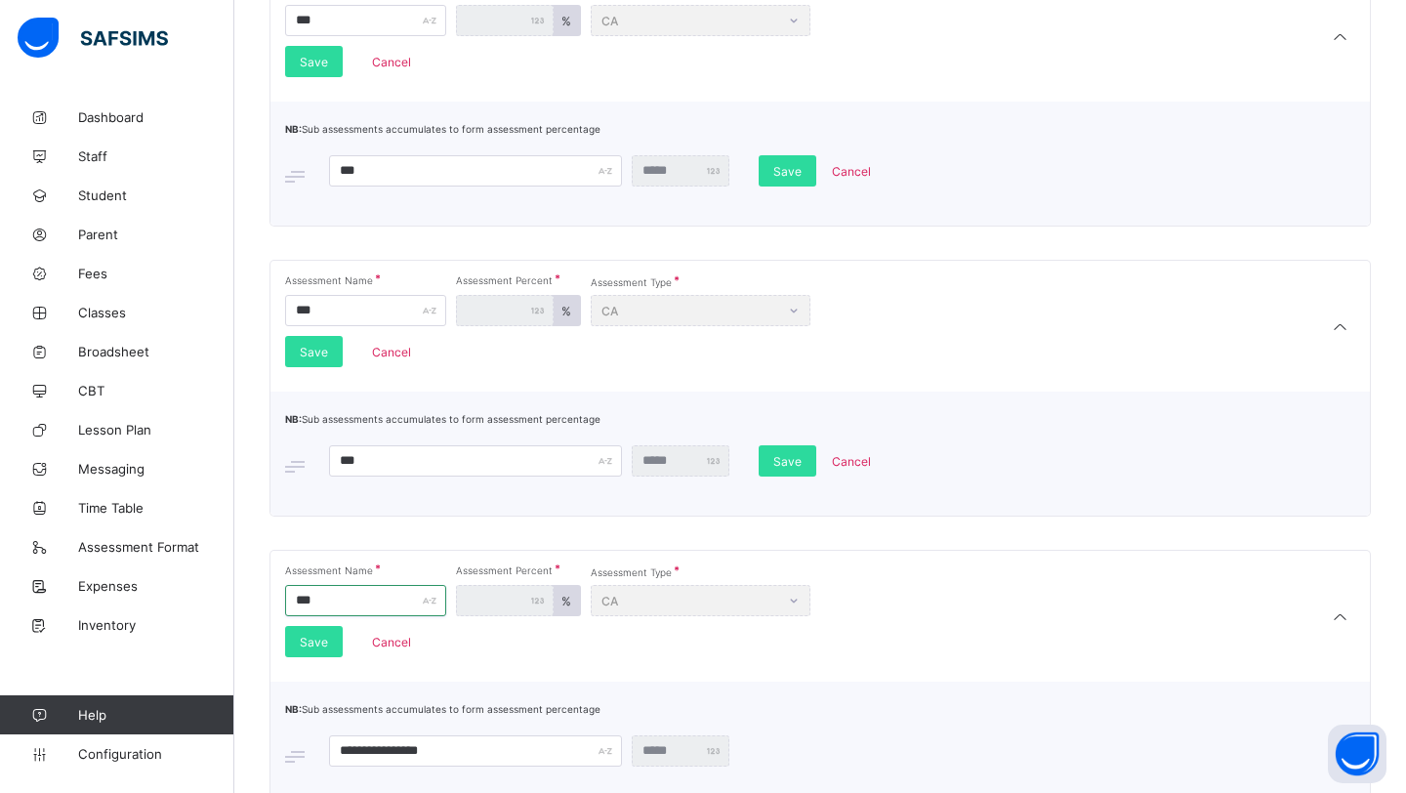
scroll to position [598, 0]
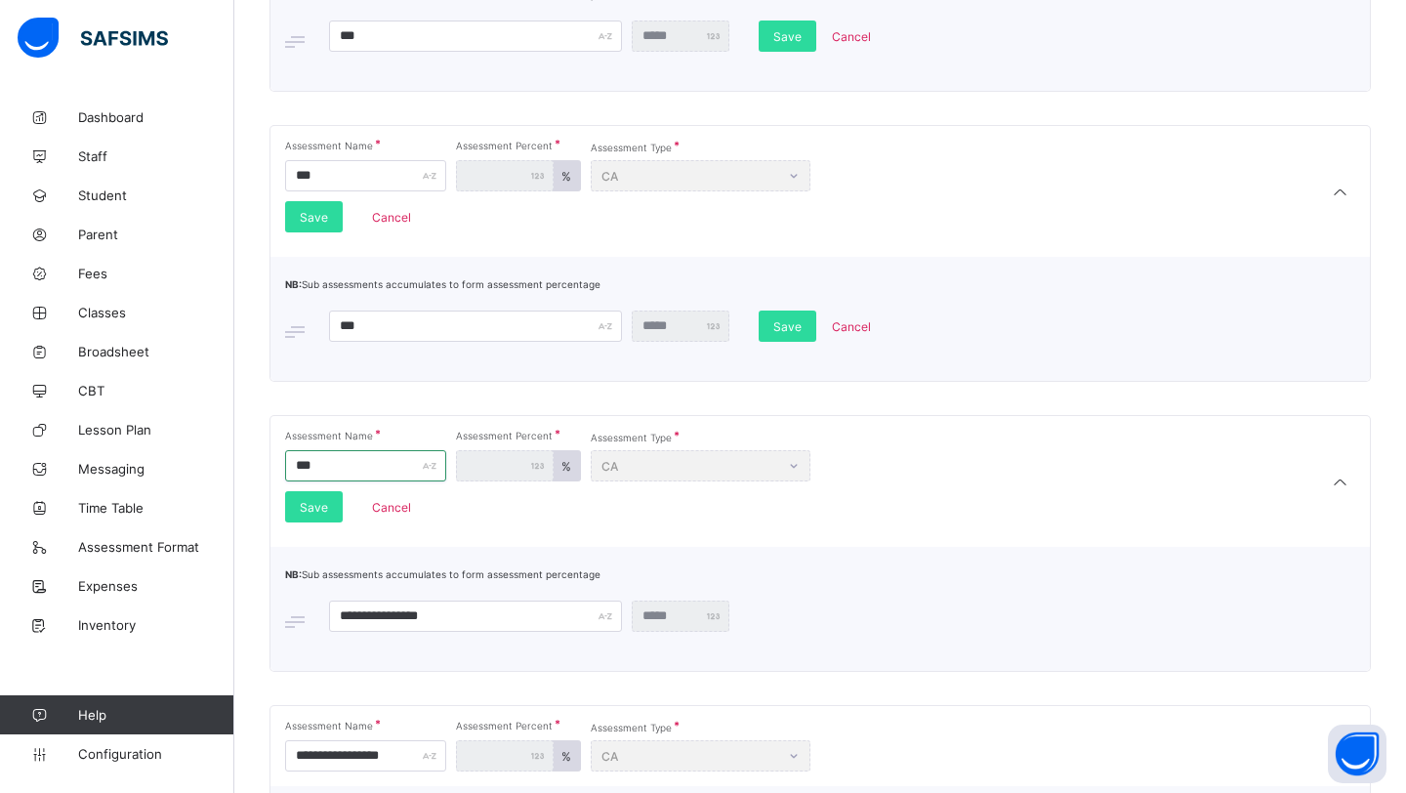
type input "***"
click at [449, 612] on input "**********" at bounding box center [475, 616] width 293 height 31
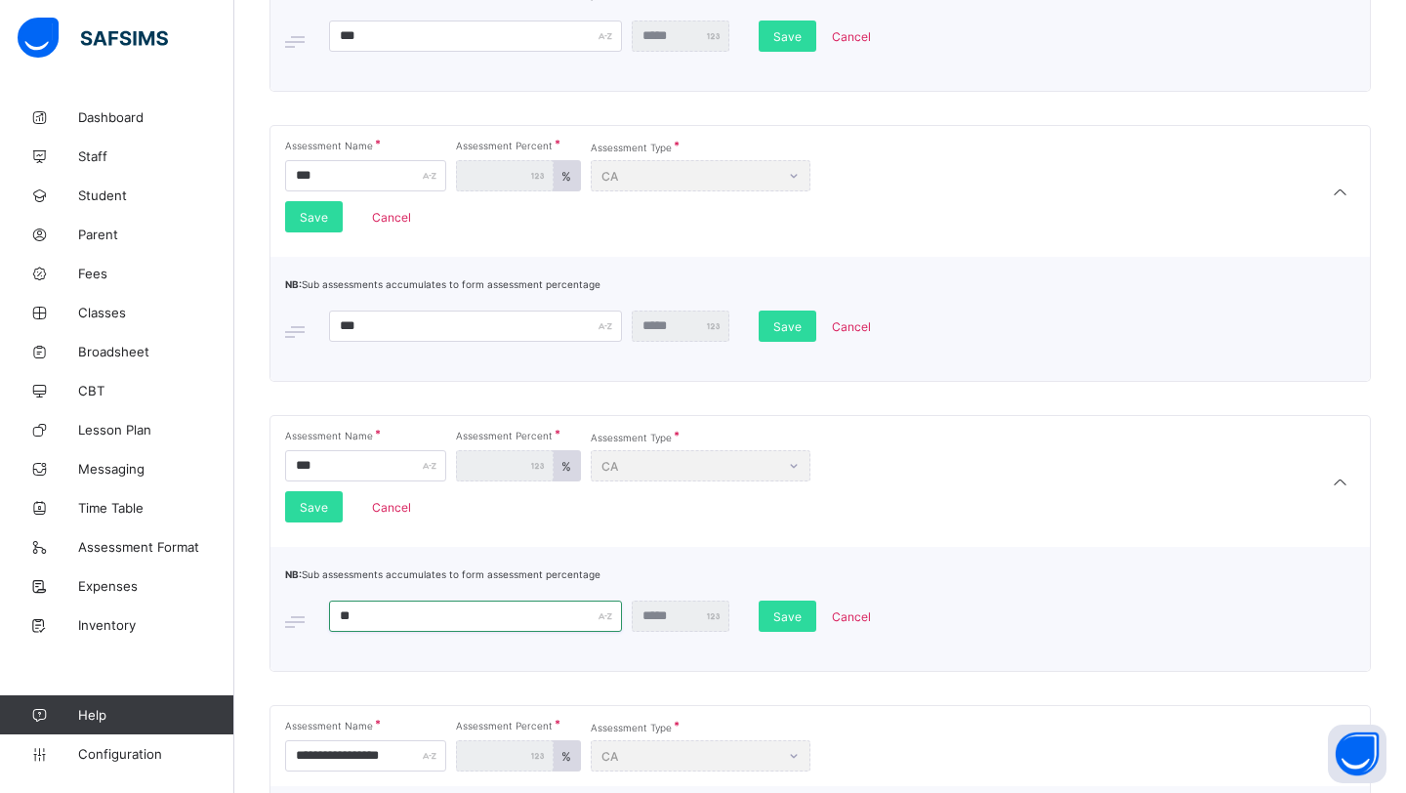
type input "*"
type input "***"
click at [777, 611] on span "Save" at bounding box center [788, 616] width 28 height 15
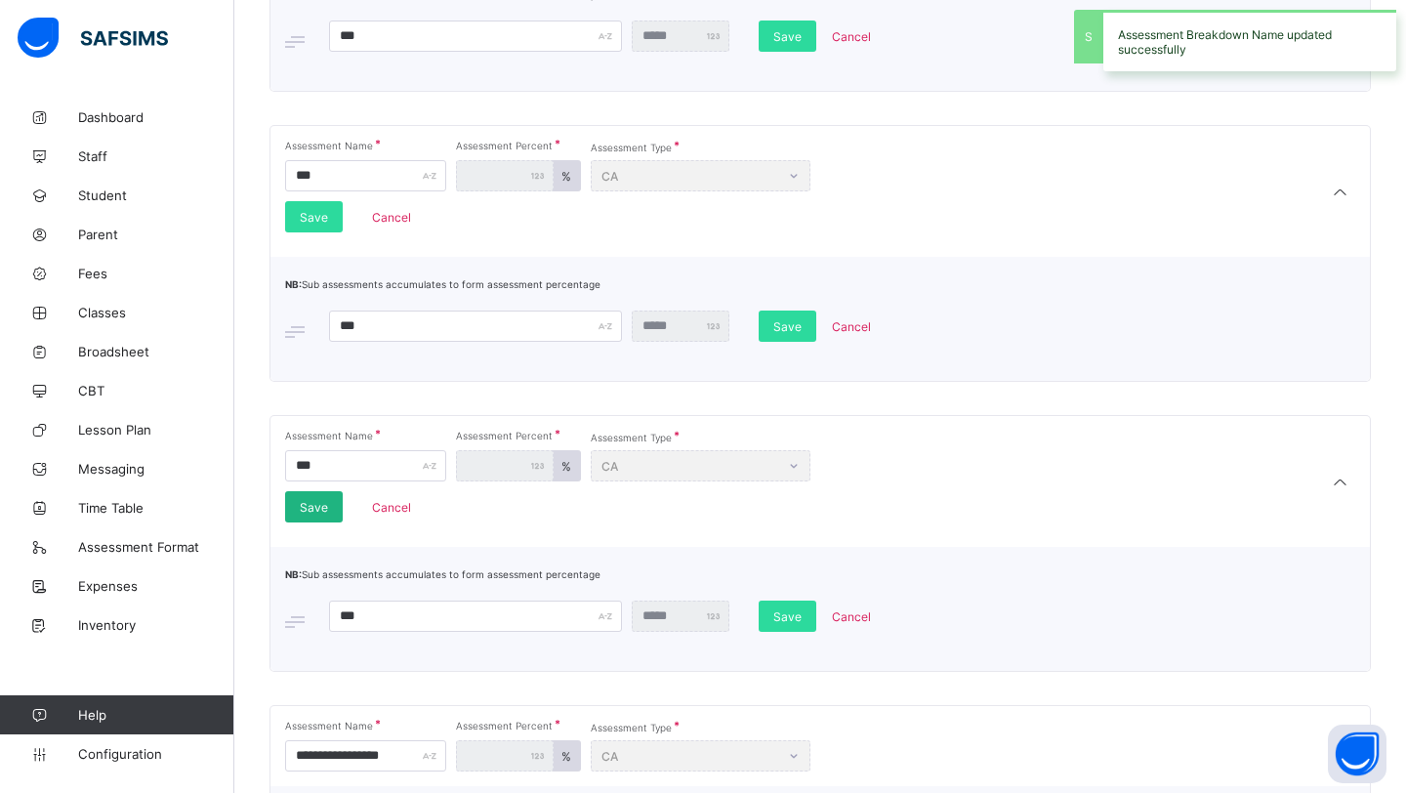
click at [316, 511] on span "Save" at bounding box center [314, 507] width 28 height 15
click at [402, 740] on input "**********" at bounding box center [365, 755] width 161 height 31
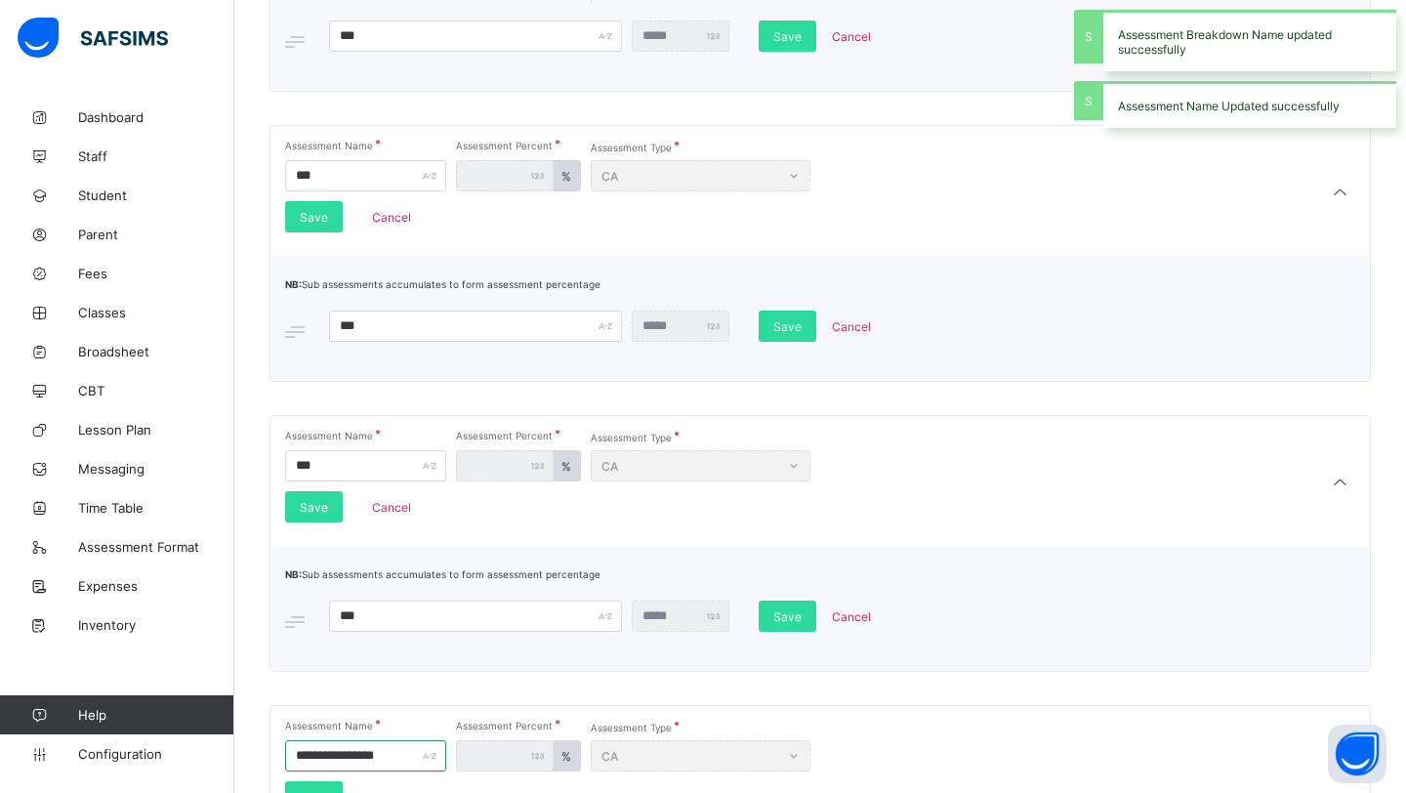
scroll to position [747, 0]
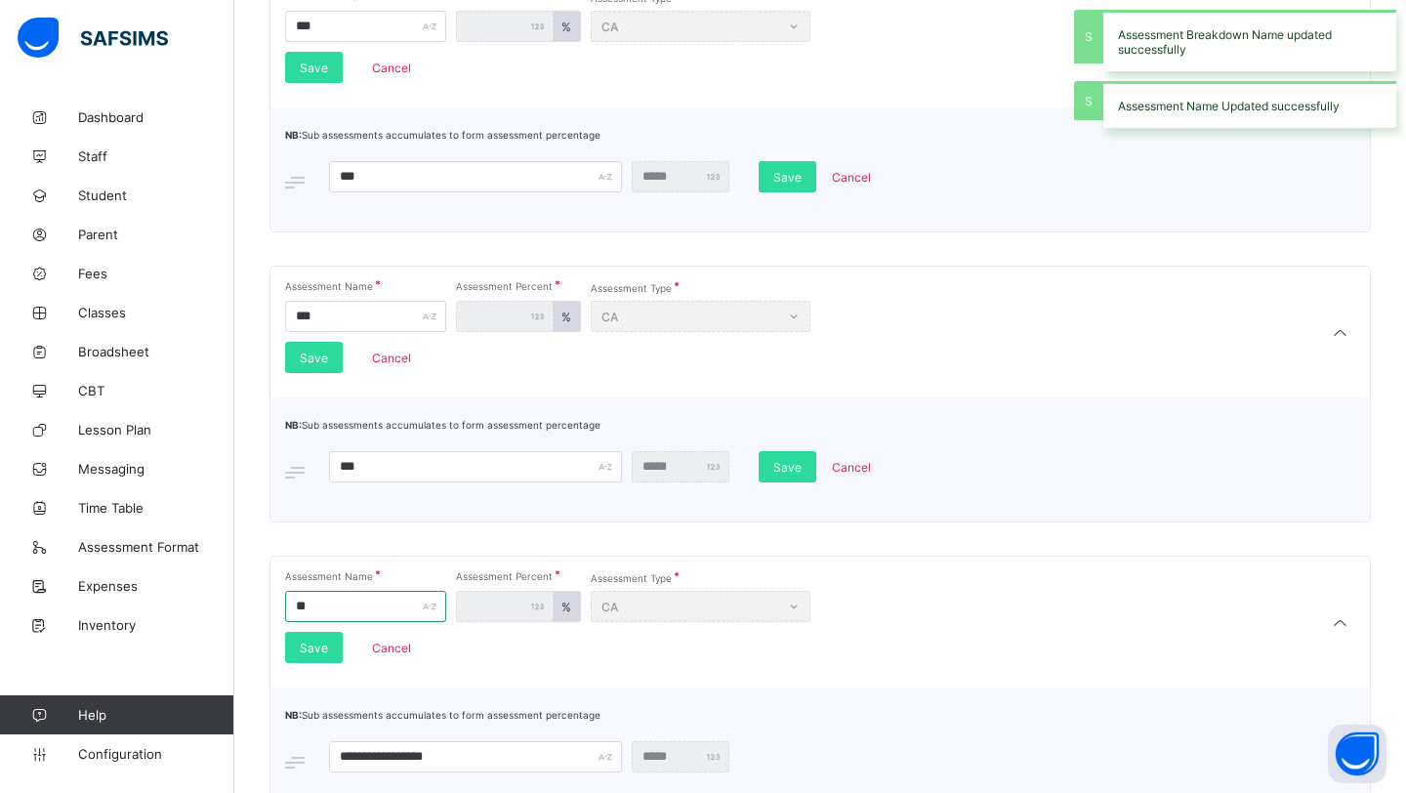
type input "*"
click at [358, 607] on input "*" at bounding box center [365, 606] width 161 height 31
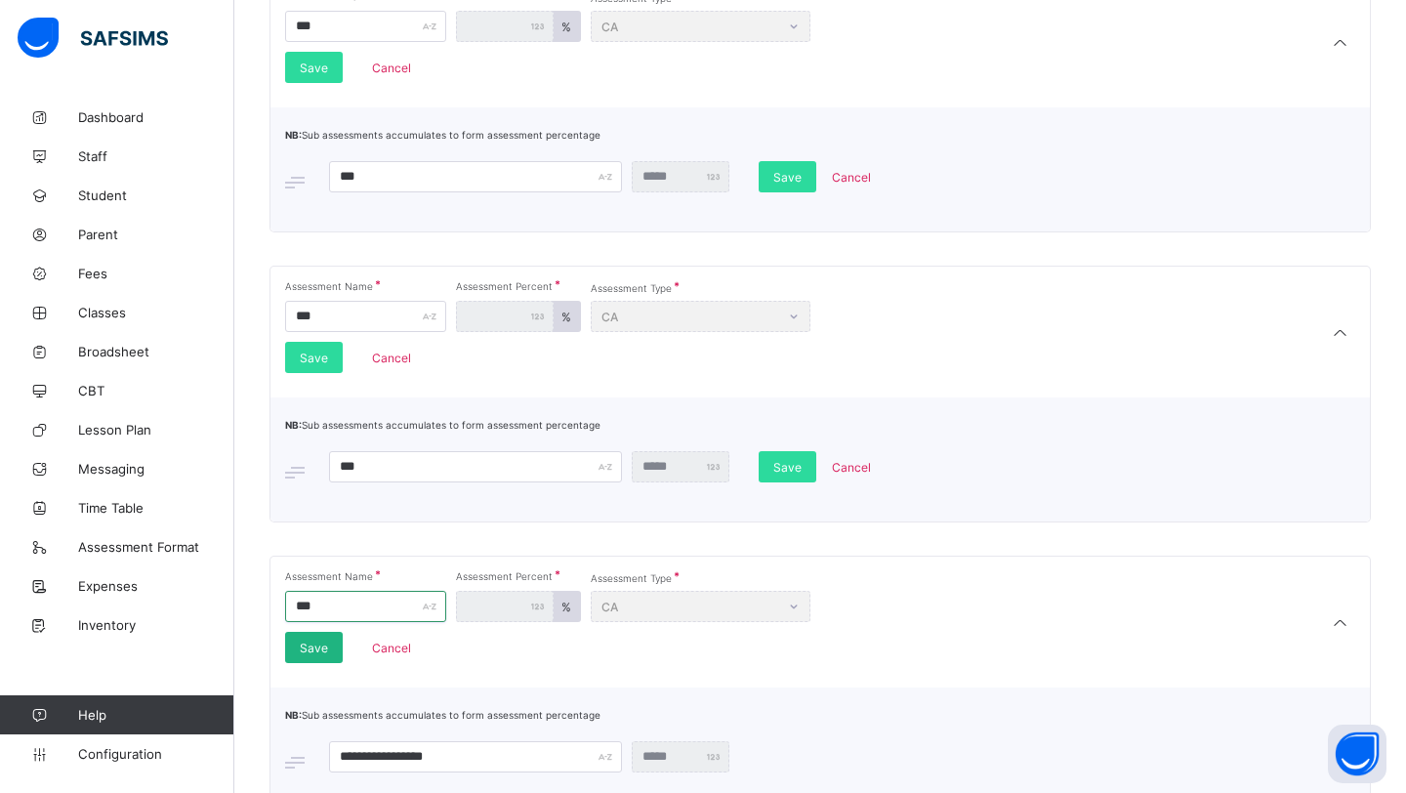
type input "***"
click at [327, 644] on div "Save" at bounding box center [314, 647] width 58 height 31
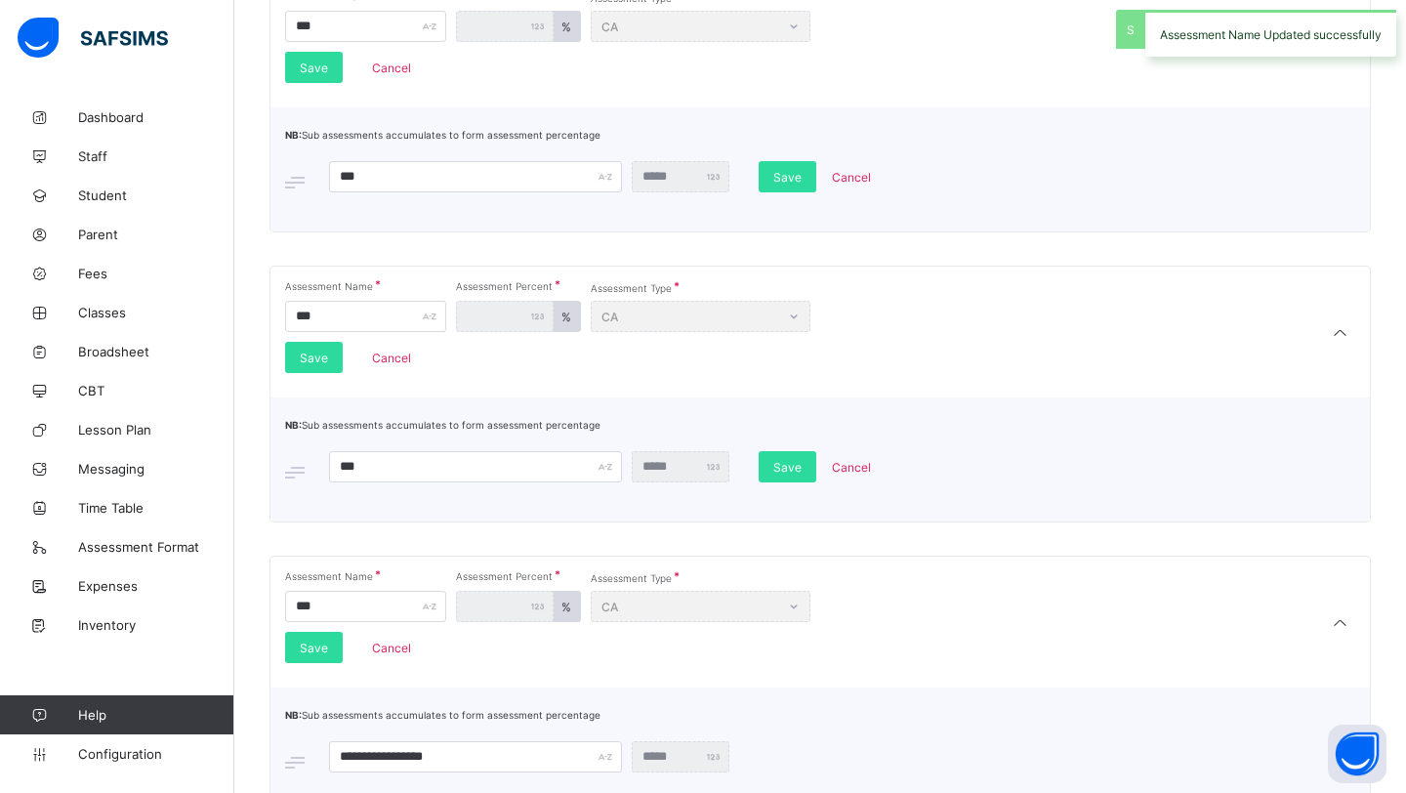
scroll to position [878, 0]
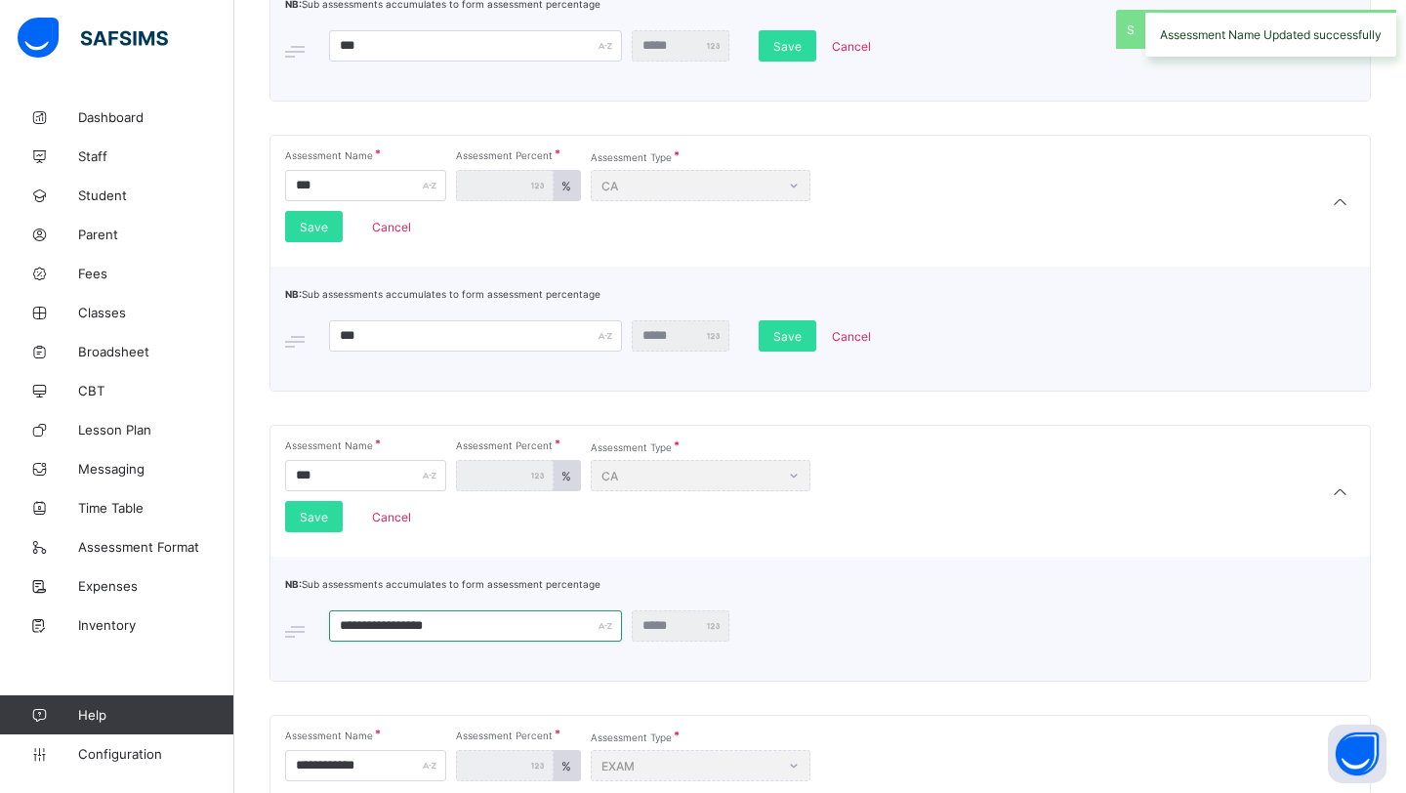
click at [463, 626] on input "**********" at bounding box center [475, 625] width 293 height 31
type input "*"
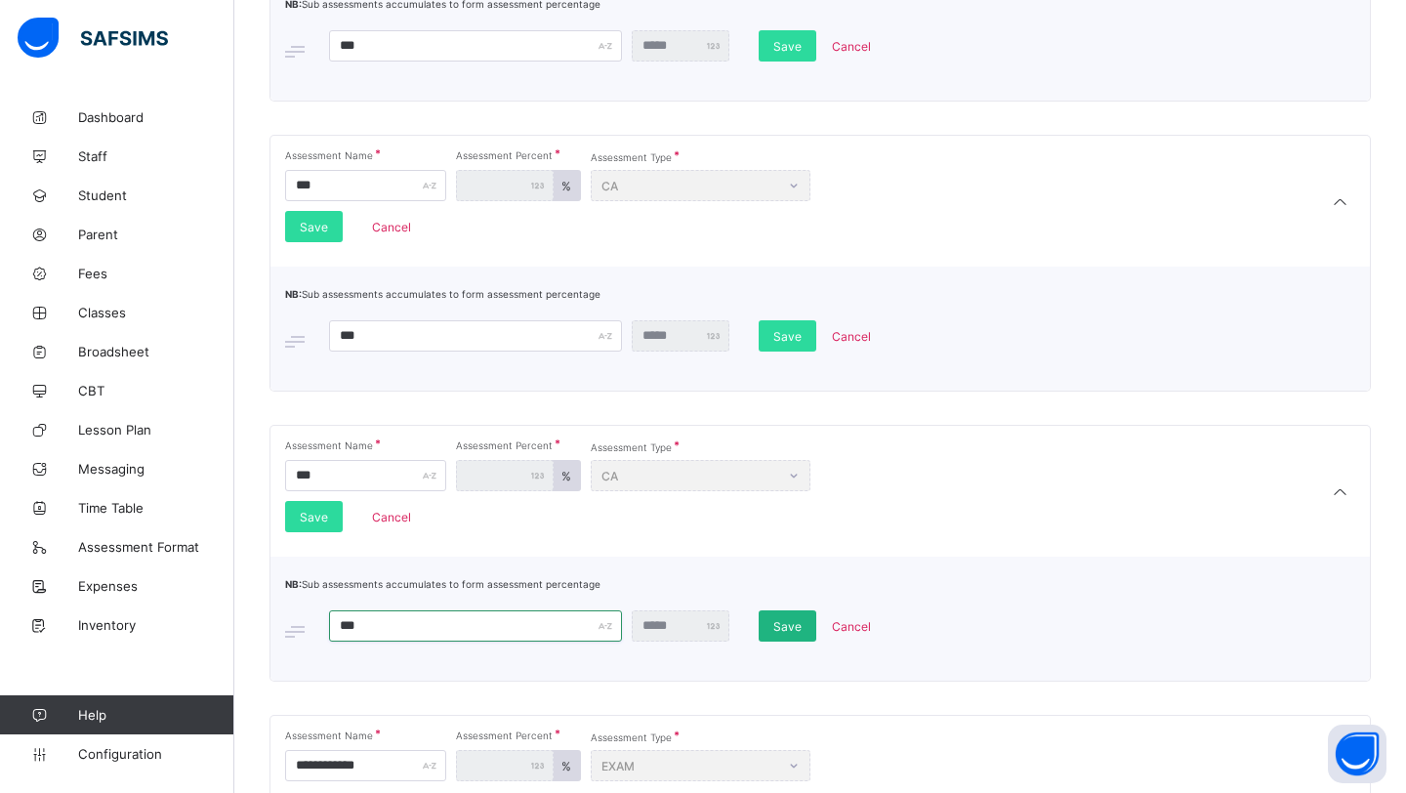
type input "***"
click at [769, 627] on div "Save" at bounding box center [788, 625] width 58 height 31
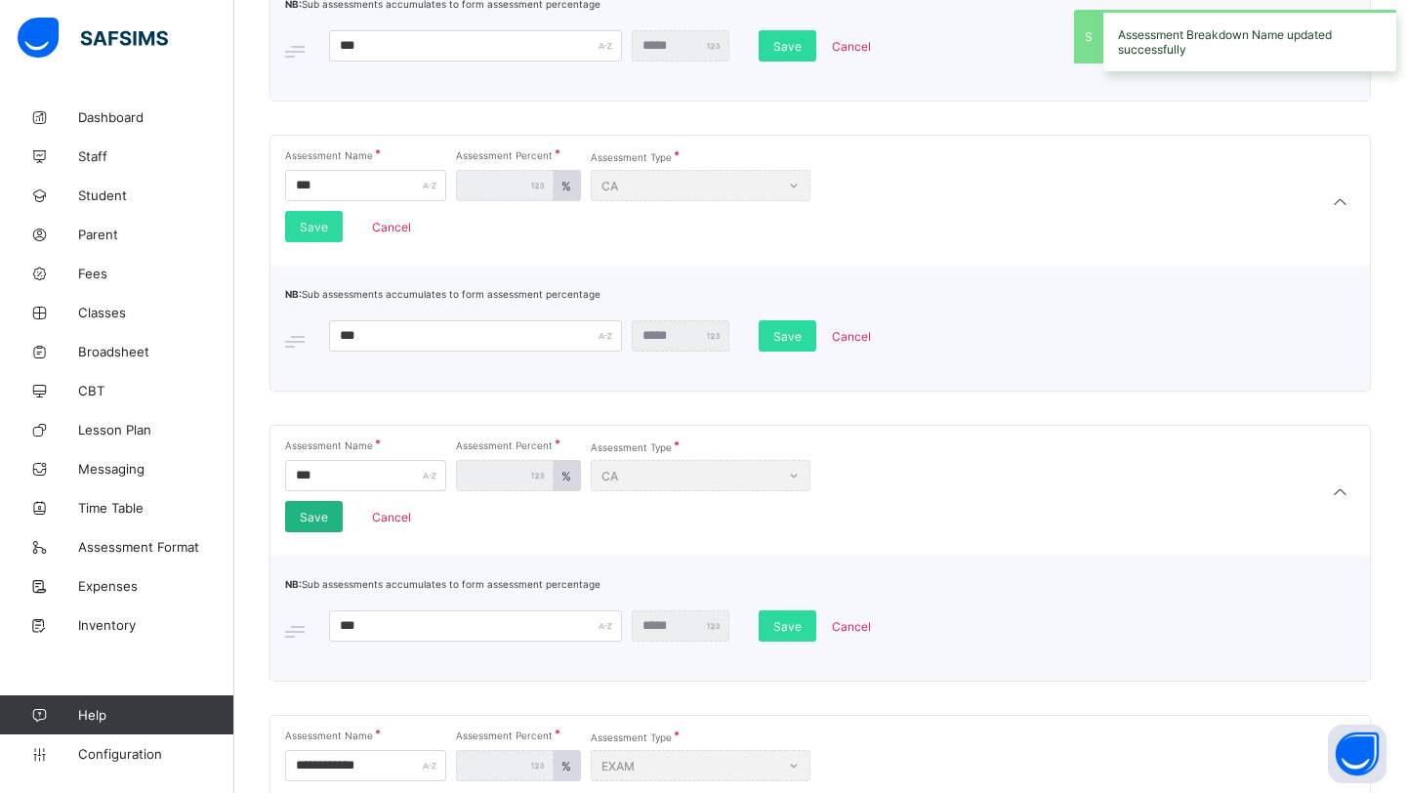
click at [301, 513] on span "Save" at bounding box center [314, 517] width 28 height 15
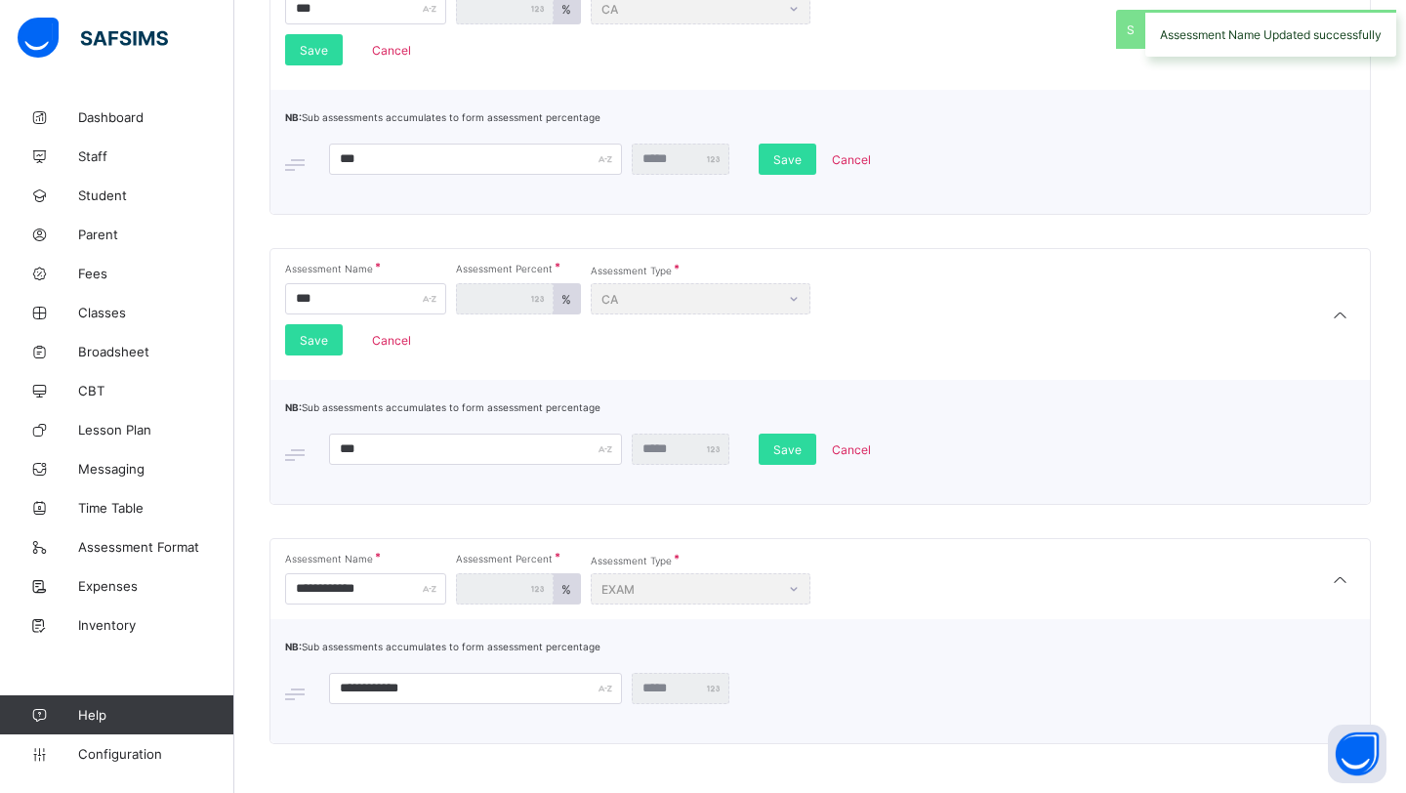
scroll to position [1076, 0]
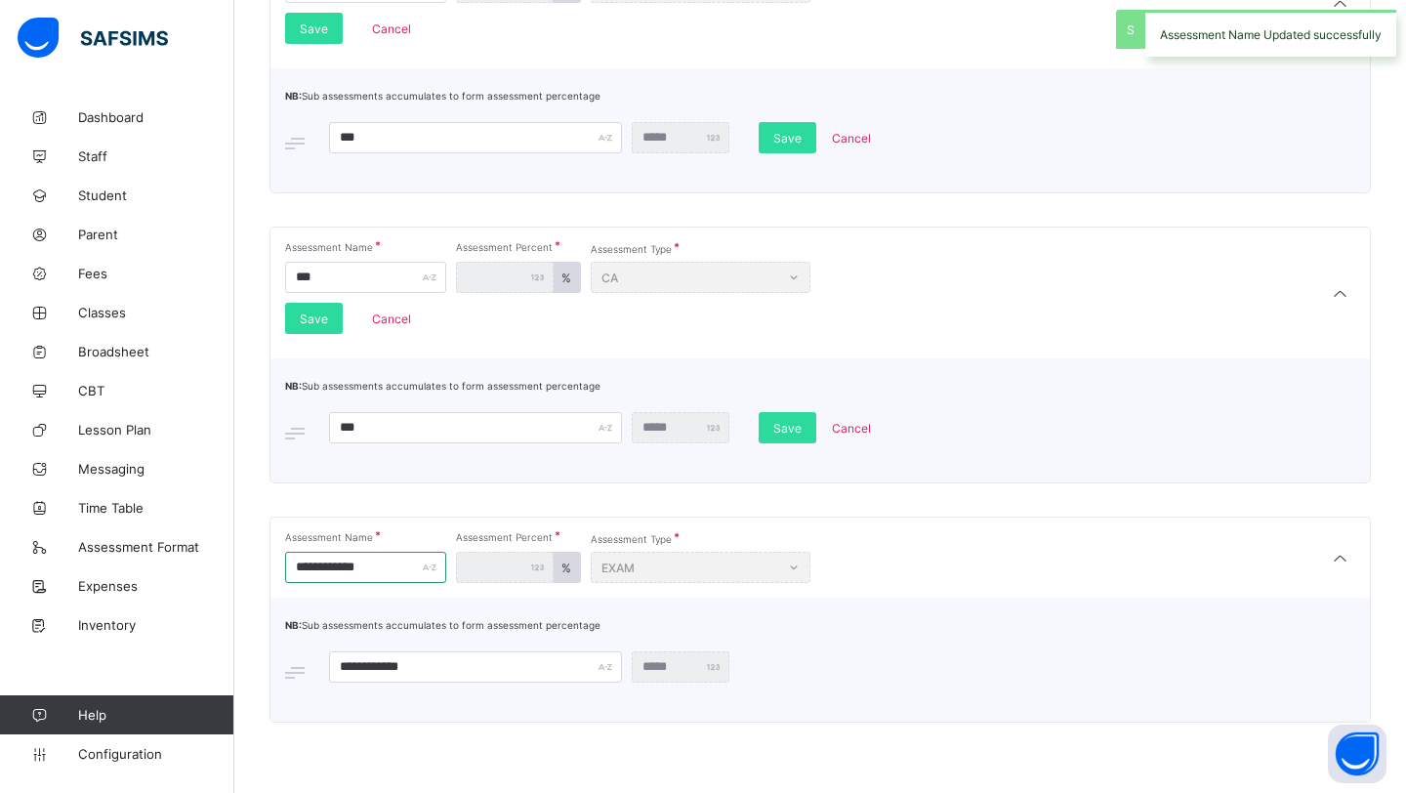
click at [374, 569] on input "**********" at bounding box center [365, 567] width 161 height 31
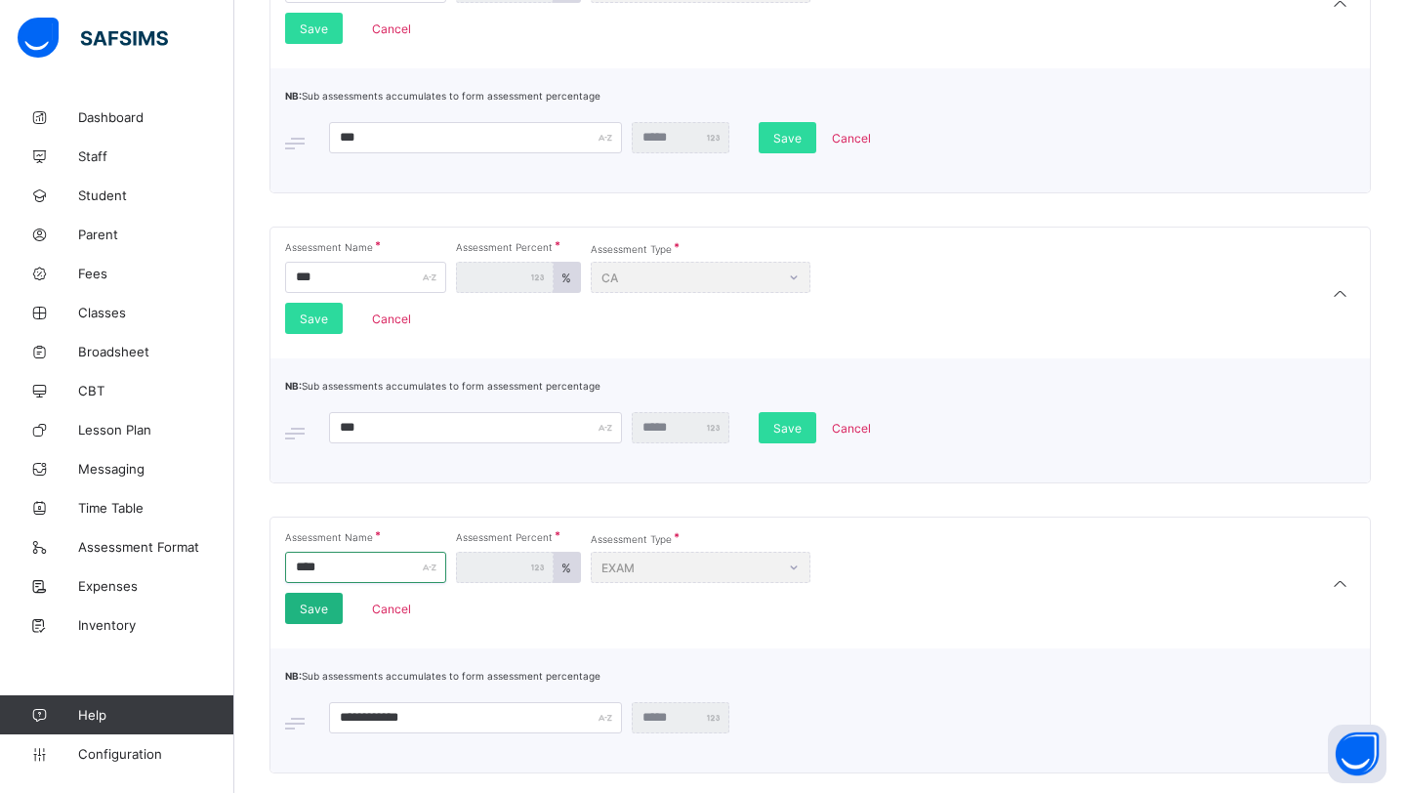
type input "****"
click at [302, 612] on div "Save" at bounding box center [314, 608] width 58 height 31
click at [416, 714] on input "**********" at bounding box center [475, 717] width 293 height 31
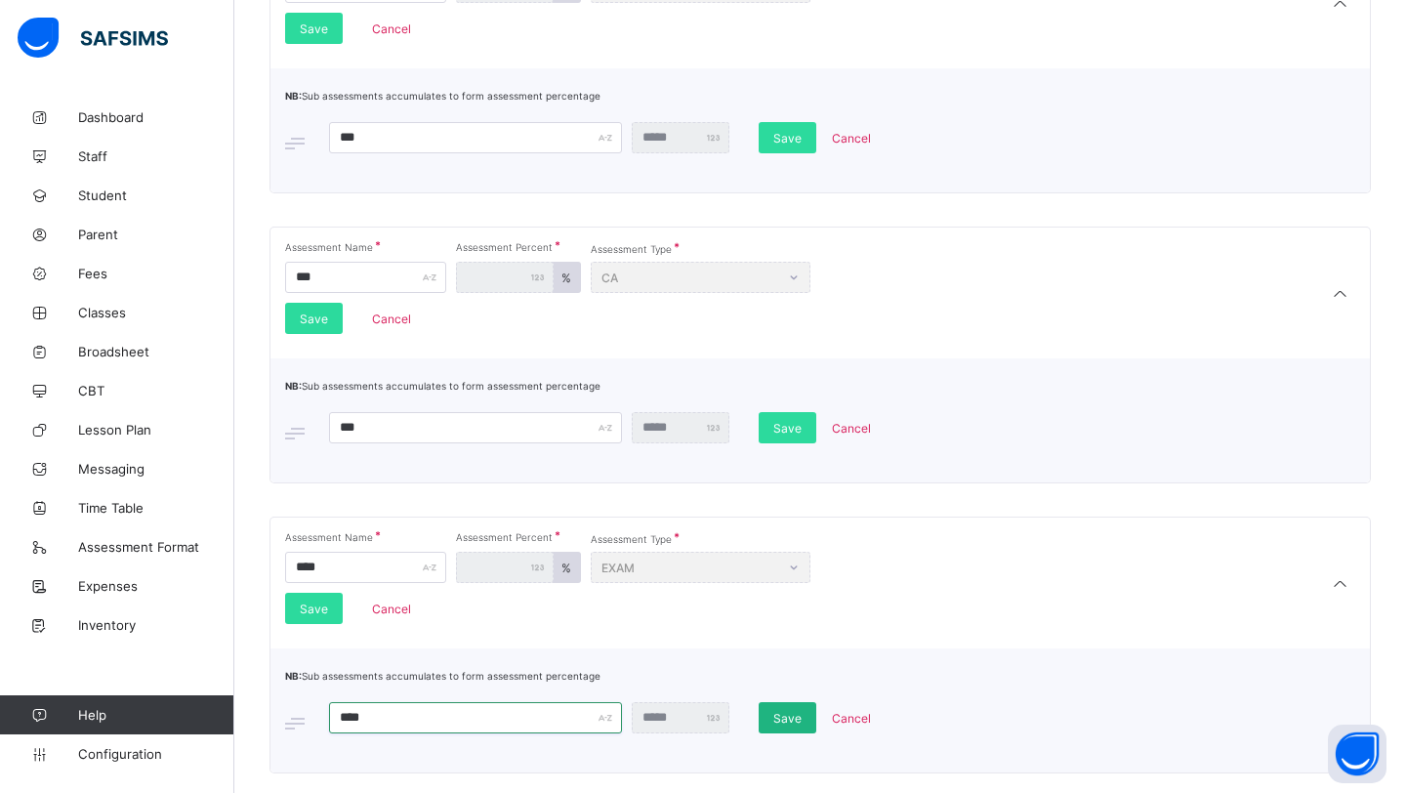
type input "****"
click at [775, 717] on span "Save" at bounding box center [788, 718] width 28 height 15
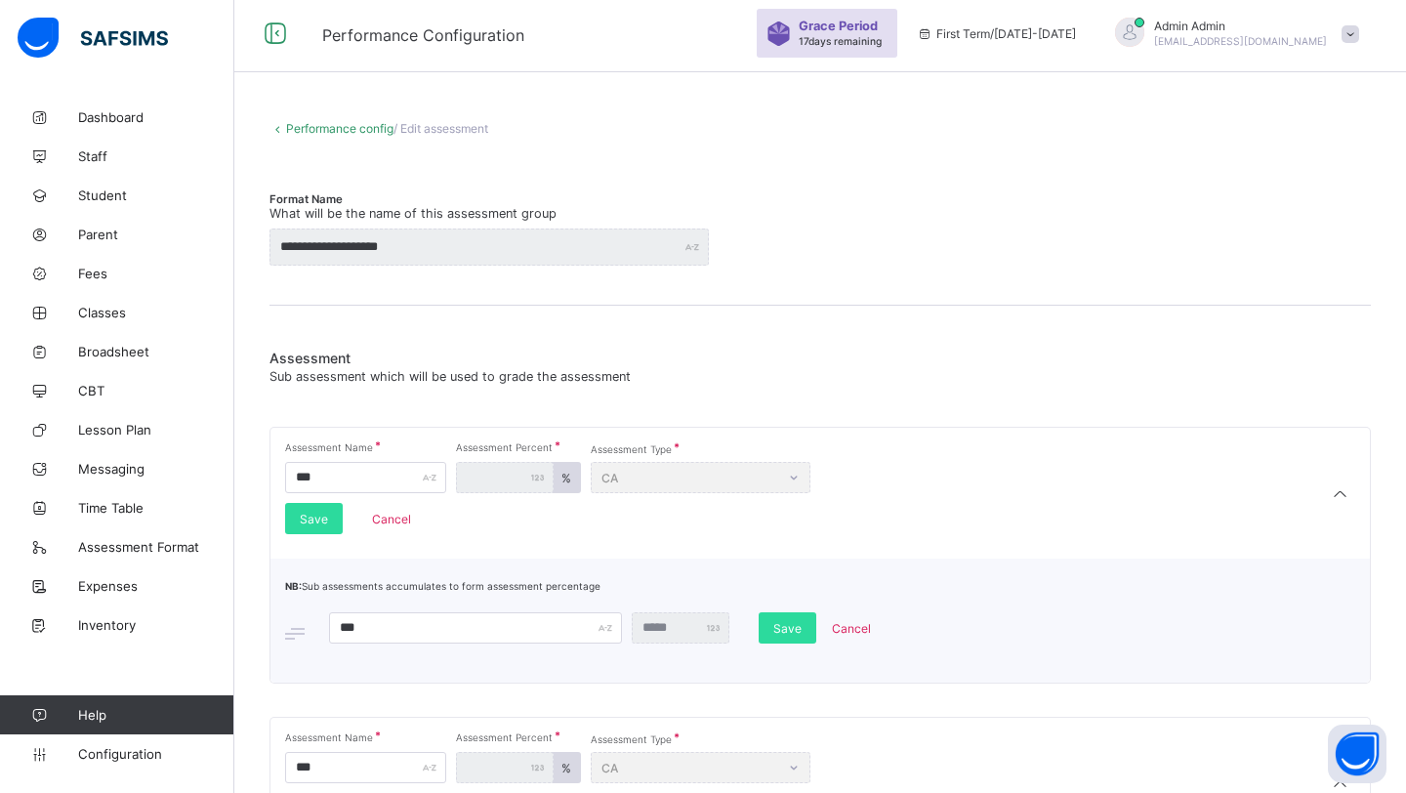
scroll to position [0, 0]
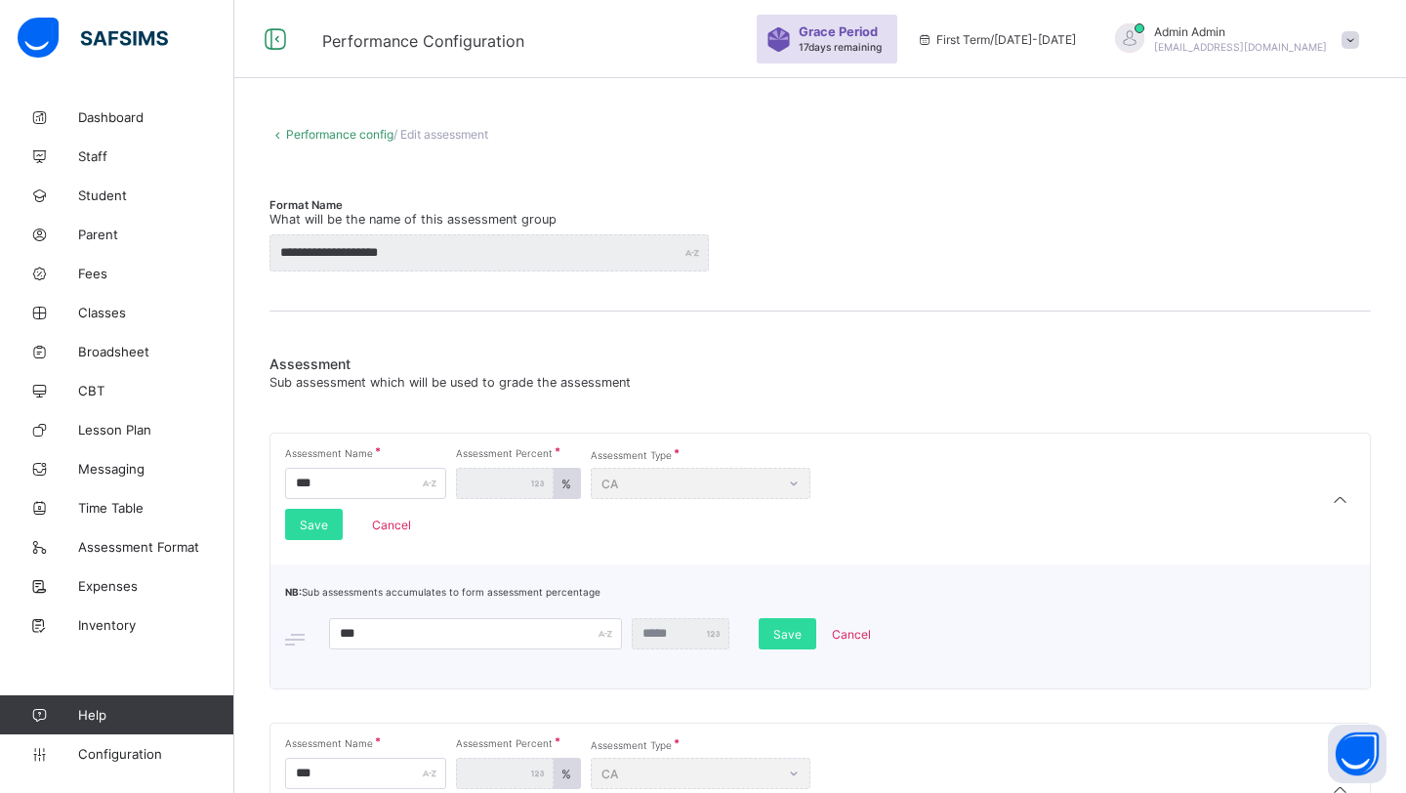
click at [306, 133] on link "Performance config" at bounding box center [339, 134] width 107 height 15
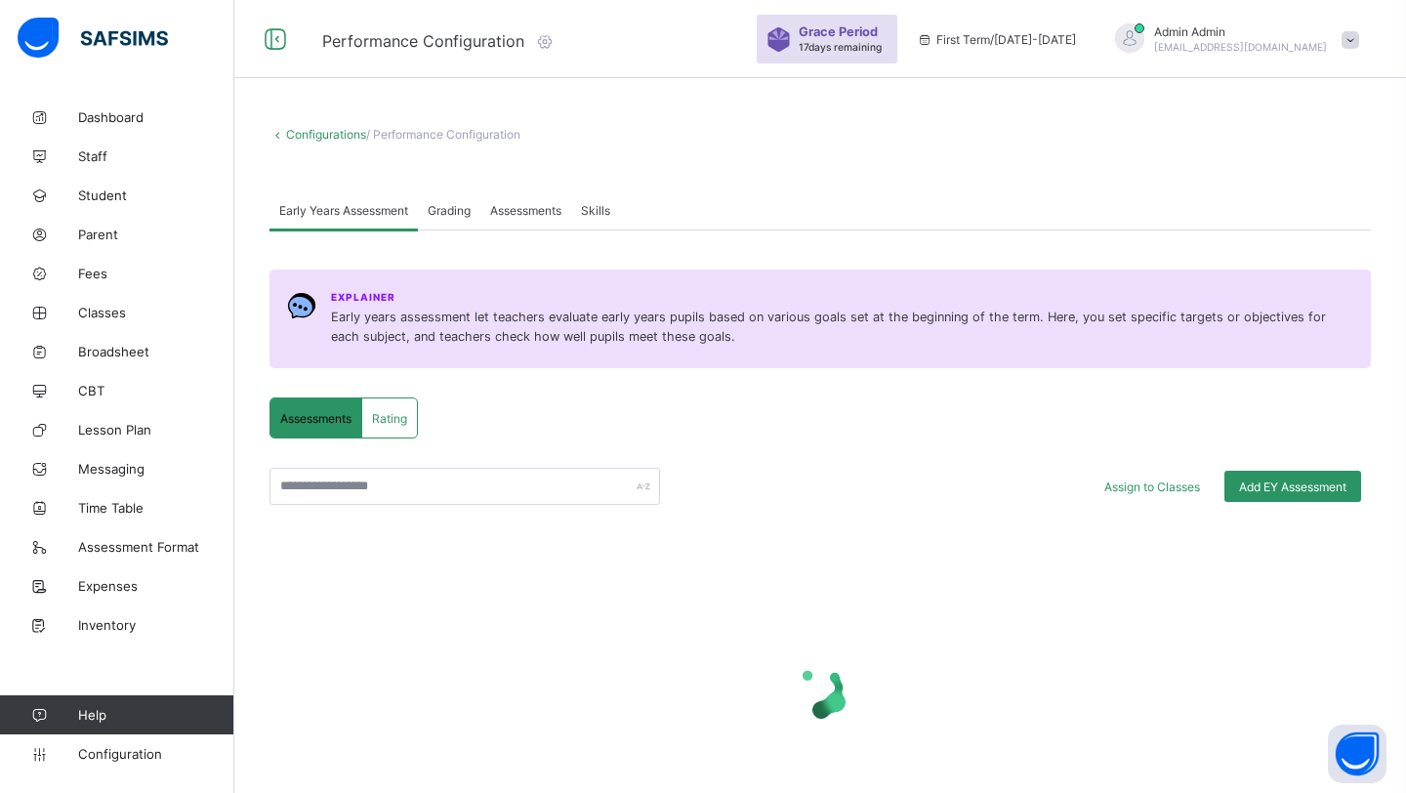
click at [547, 213] on span "Assessments" at bounding box center [525, 210] width 71 height 15
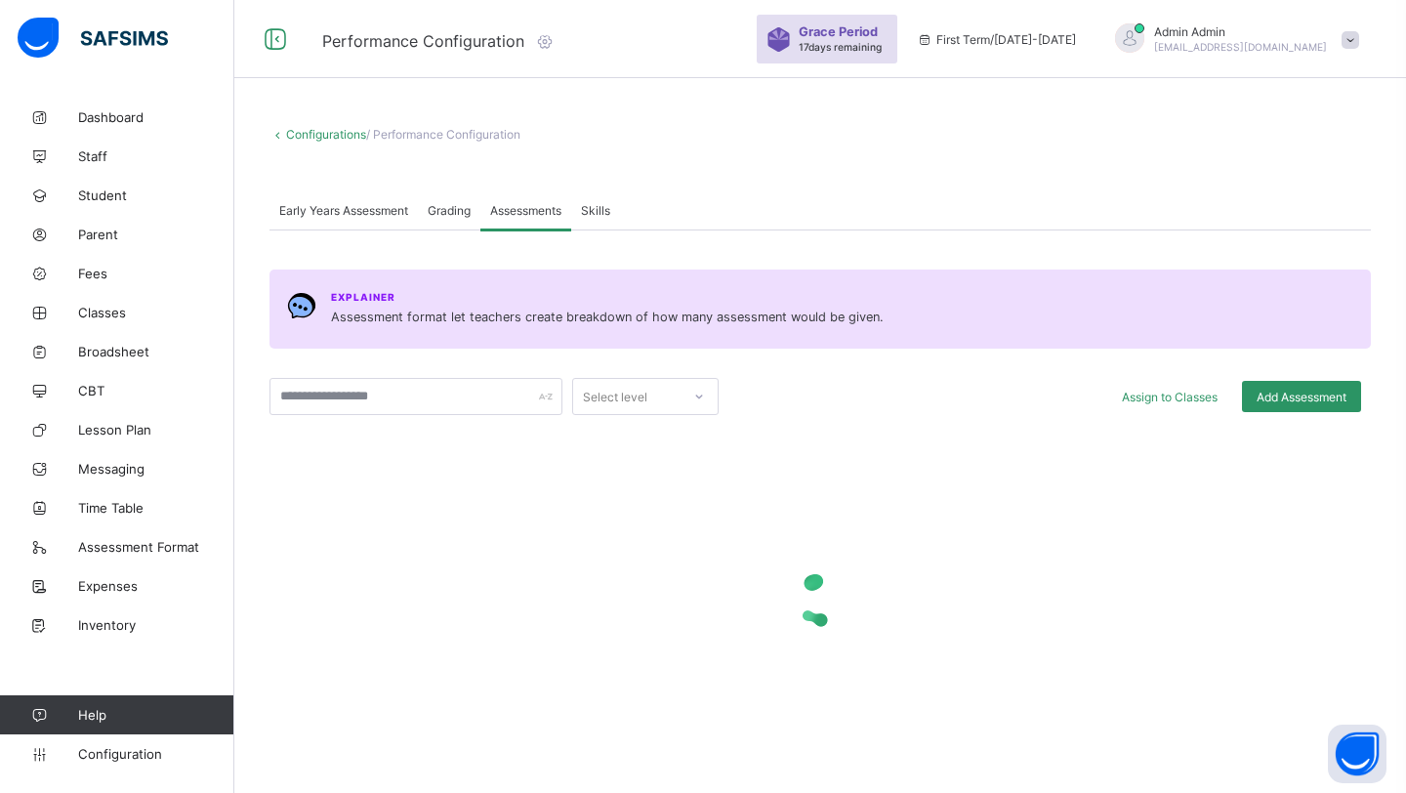
scroll to position [61, 0]
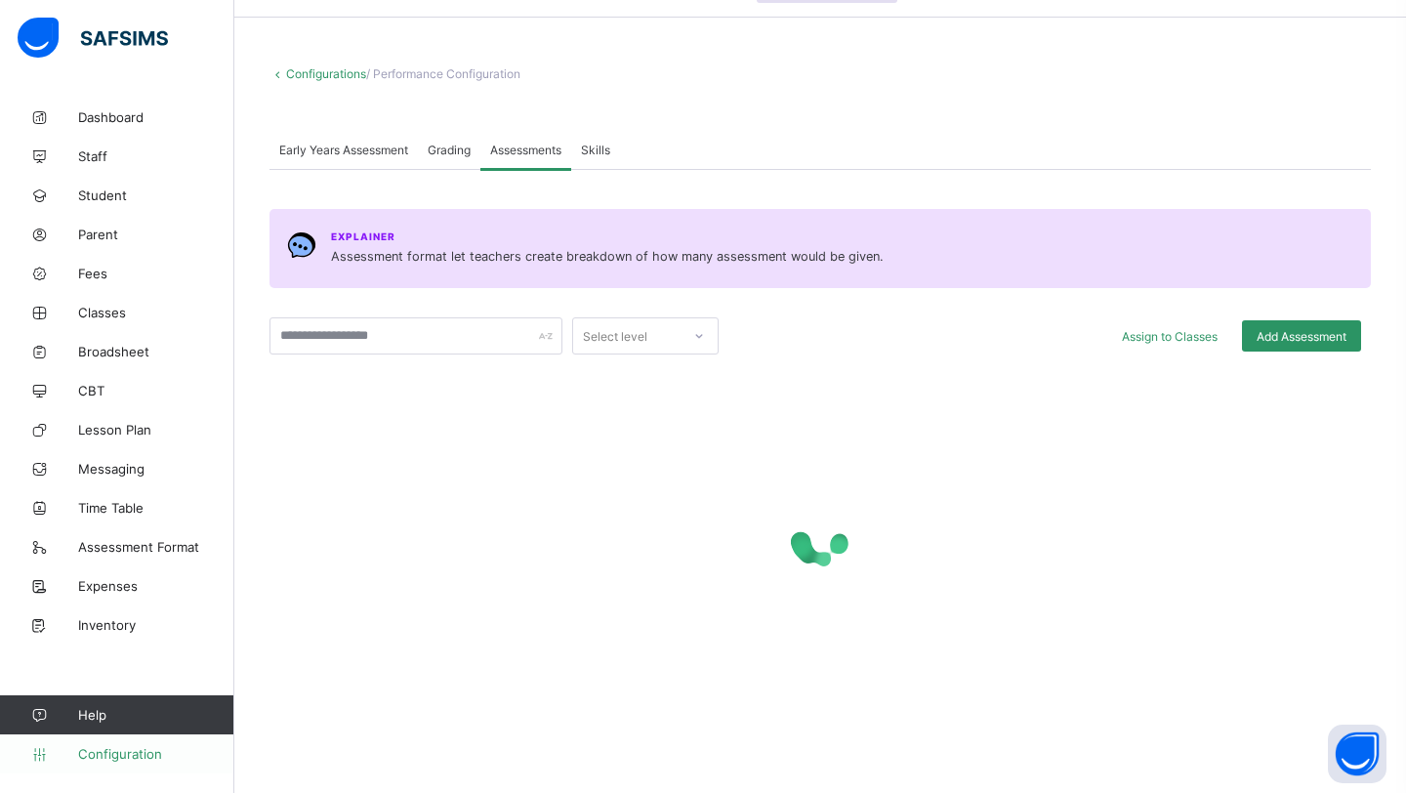
click at [140, 753] on span "Configuration" at bounding box center [155, 754] width 155 height 16
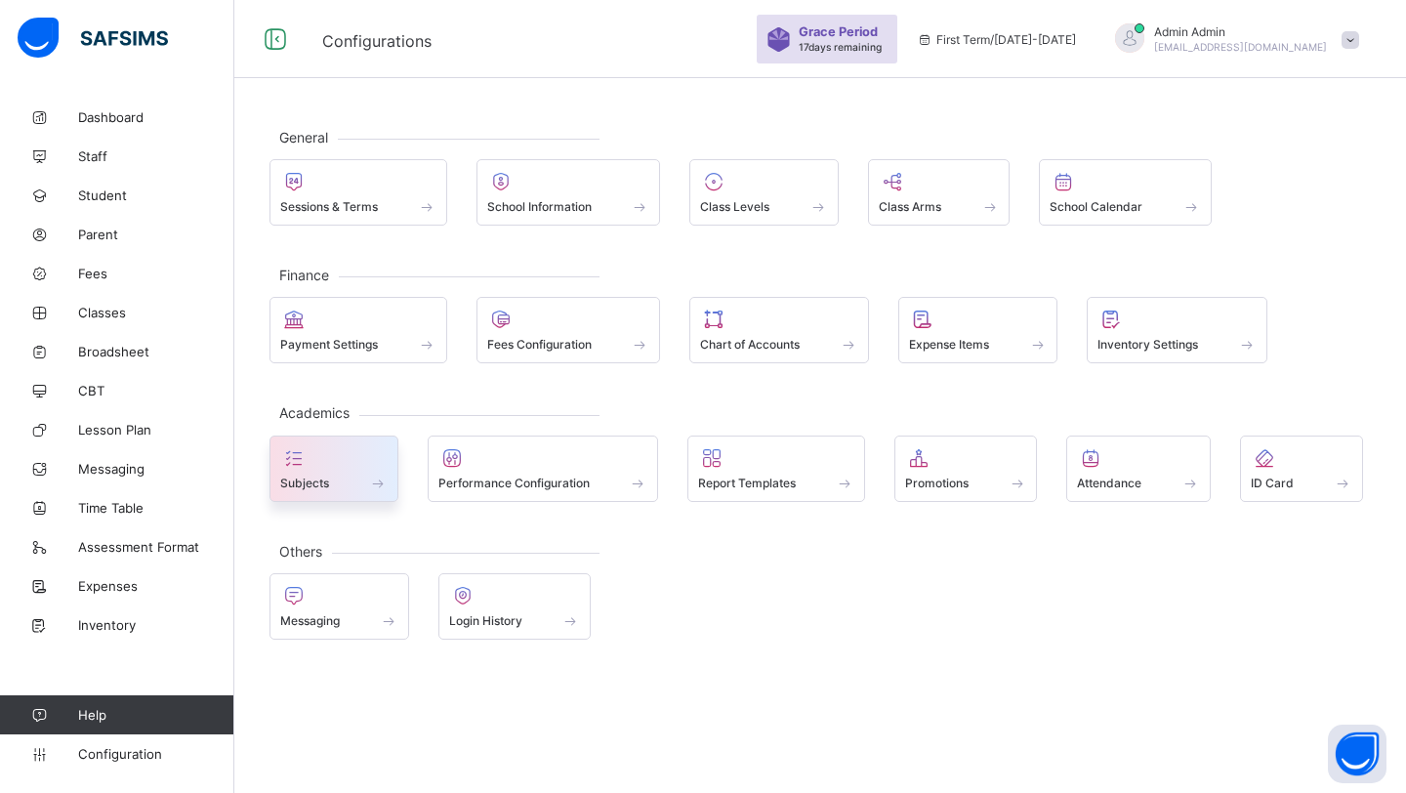
click at [324, 461] on div at bounding box center [333, 457] width 107 height 23
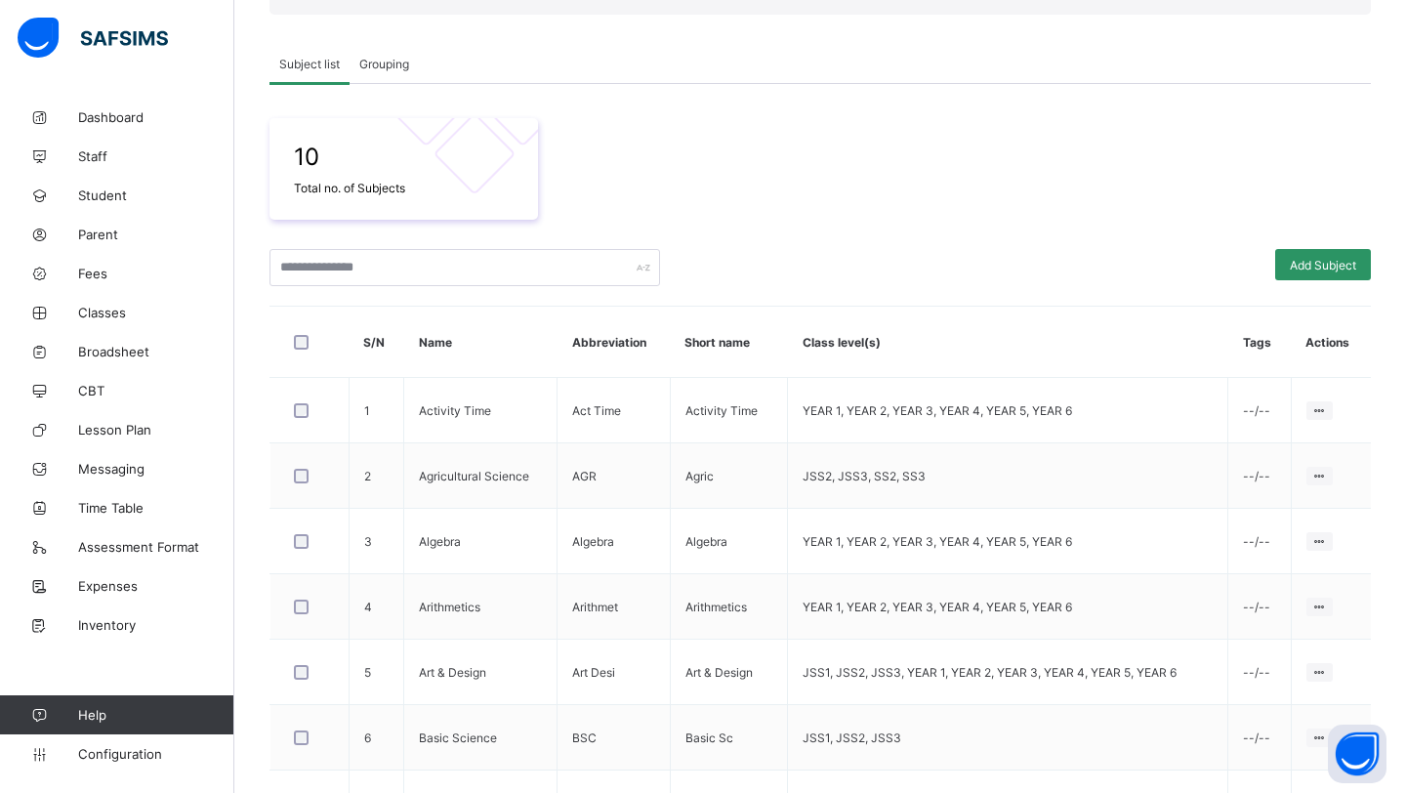
scroll to position [37, 0]
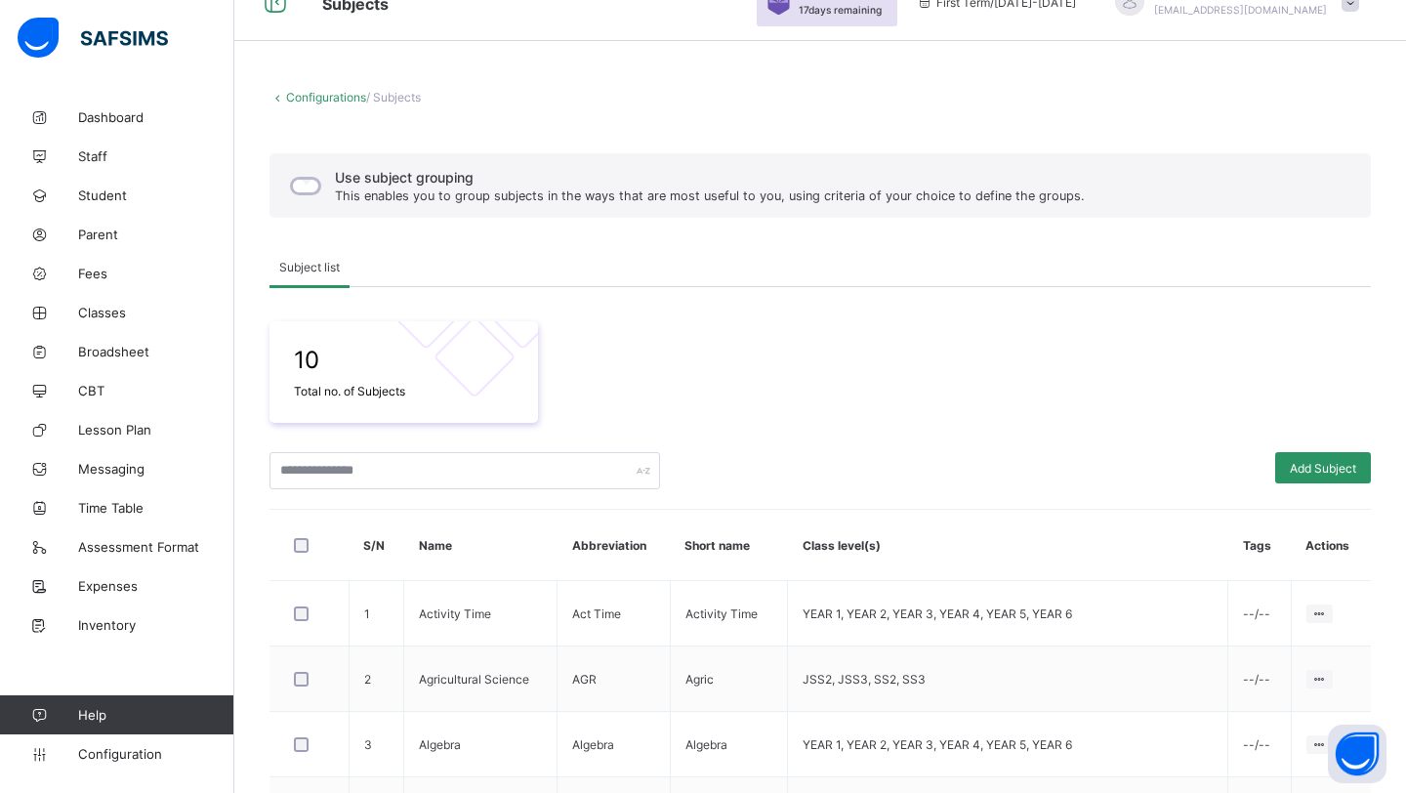
click at [321, 184] on div "Use subject grouping This enables you to group subjects in the ways that are mo…" at bounding box center [685, 185] width 809 height 41
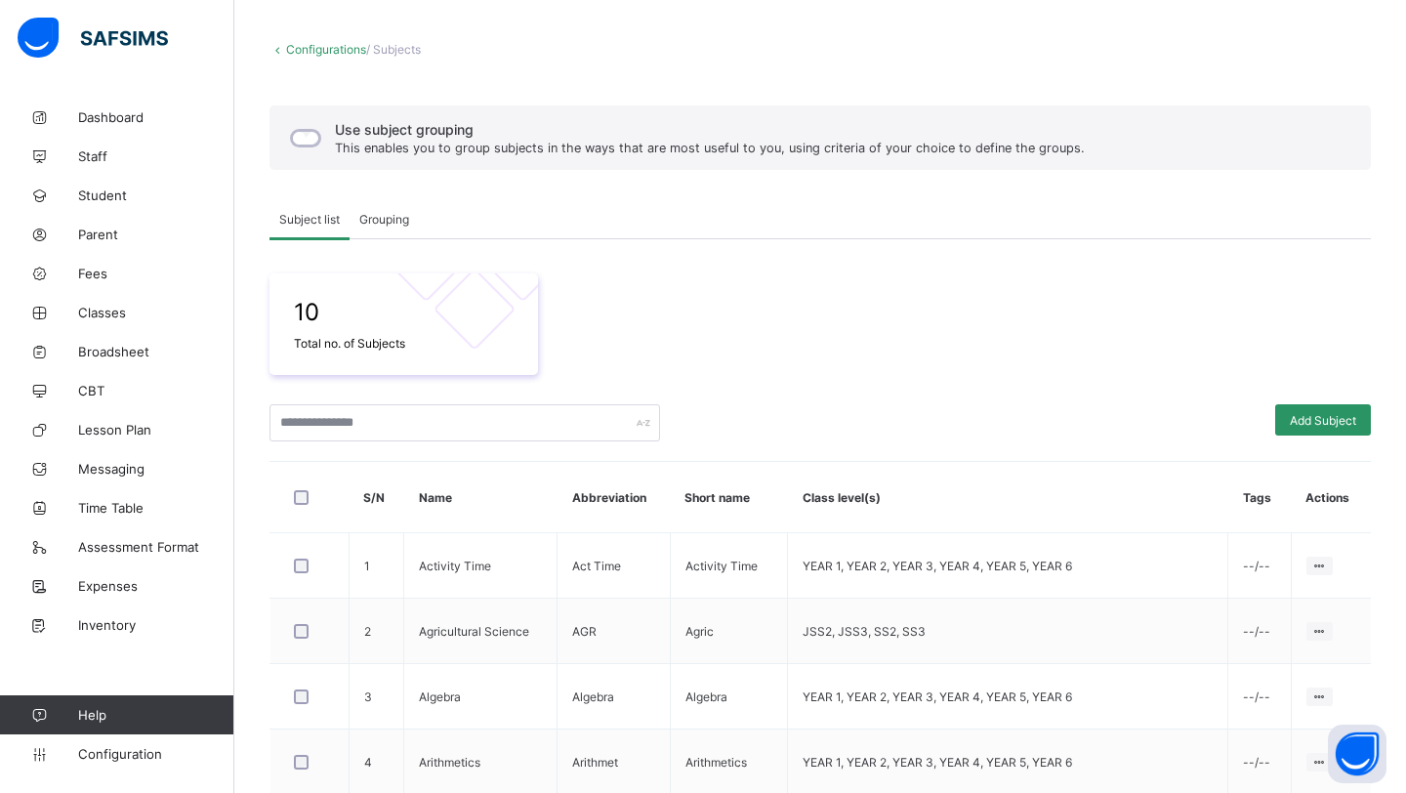
scroll to position [113, 0]
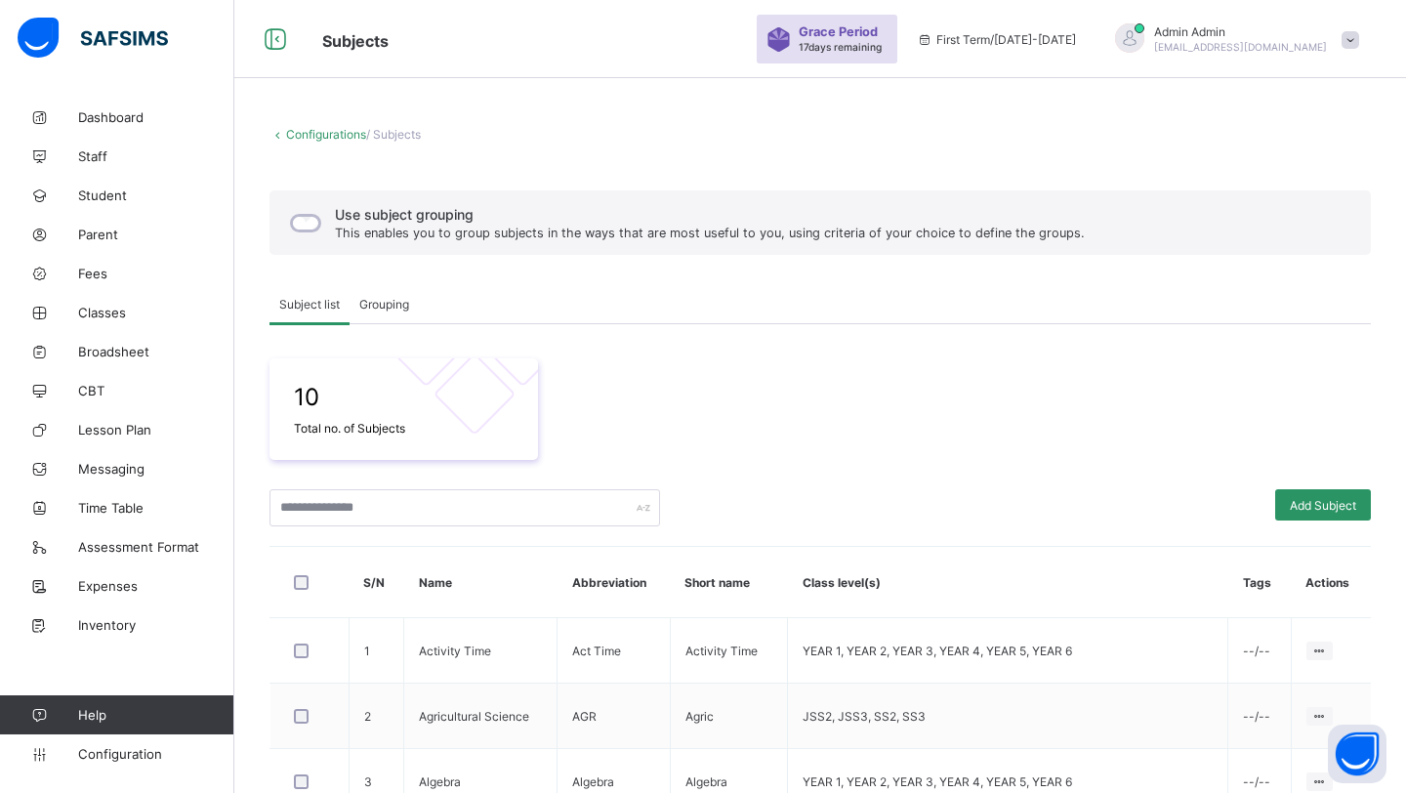
click at [397, 313] on div "Grouping" at bounding box center [384, 303] width 69 height 39
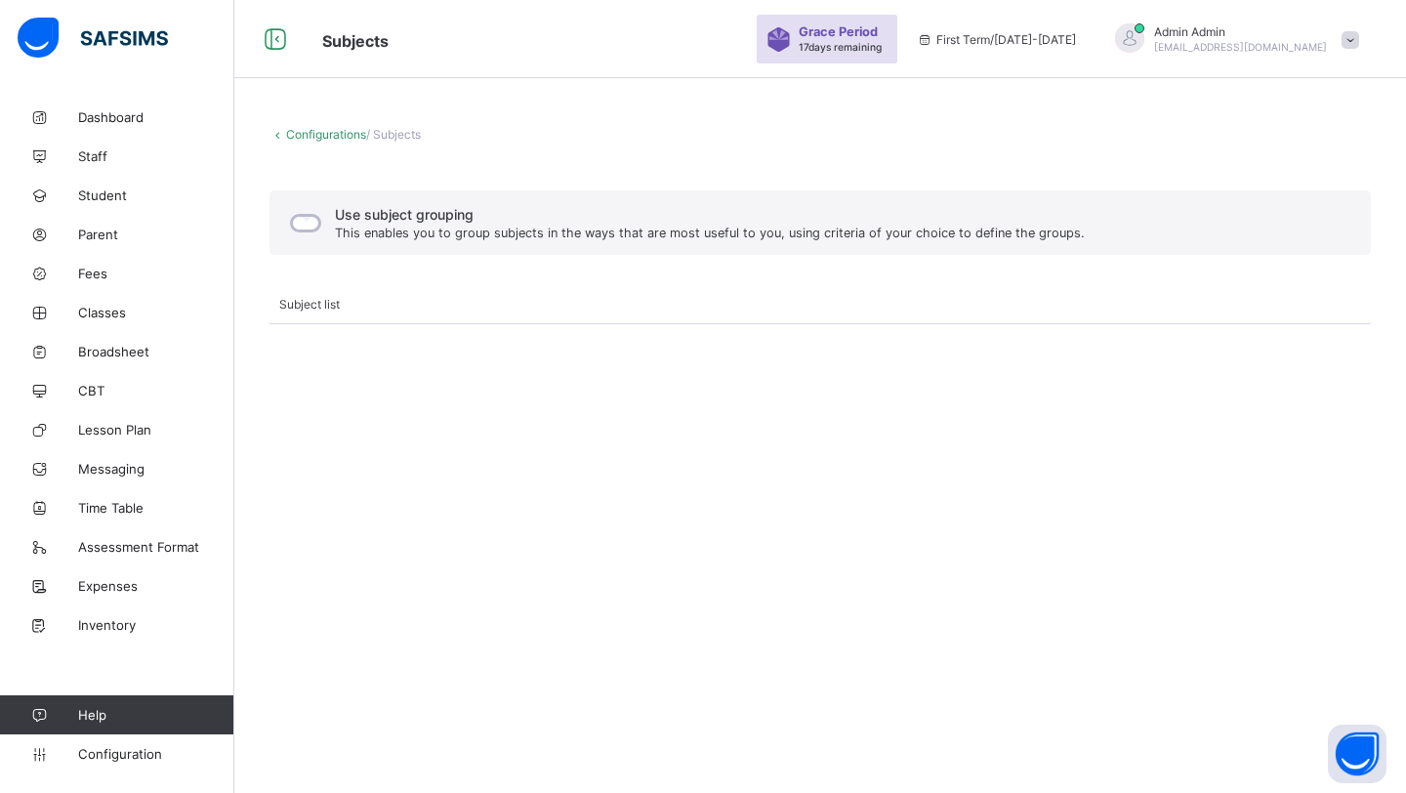
click at [321, 222] on div "Use subject grouping This enables you to group subjects in the ways that are mo…" at bounding box center [685, 222] width 809 height 41
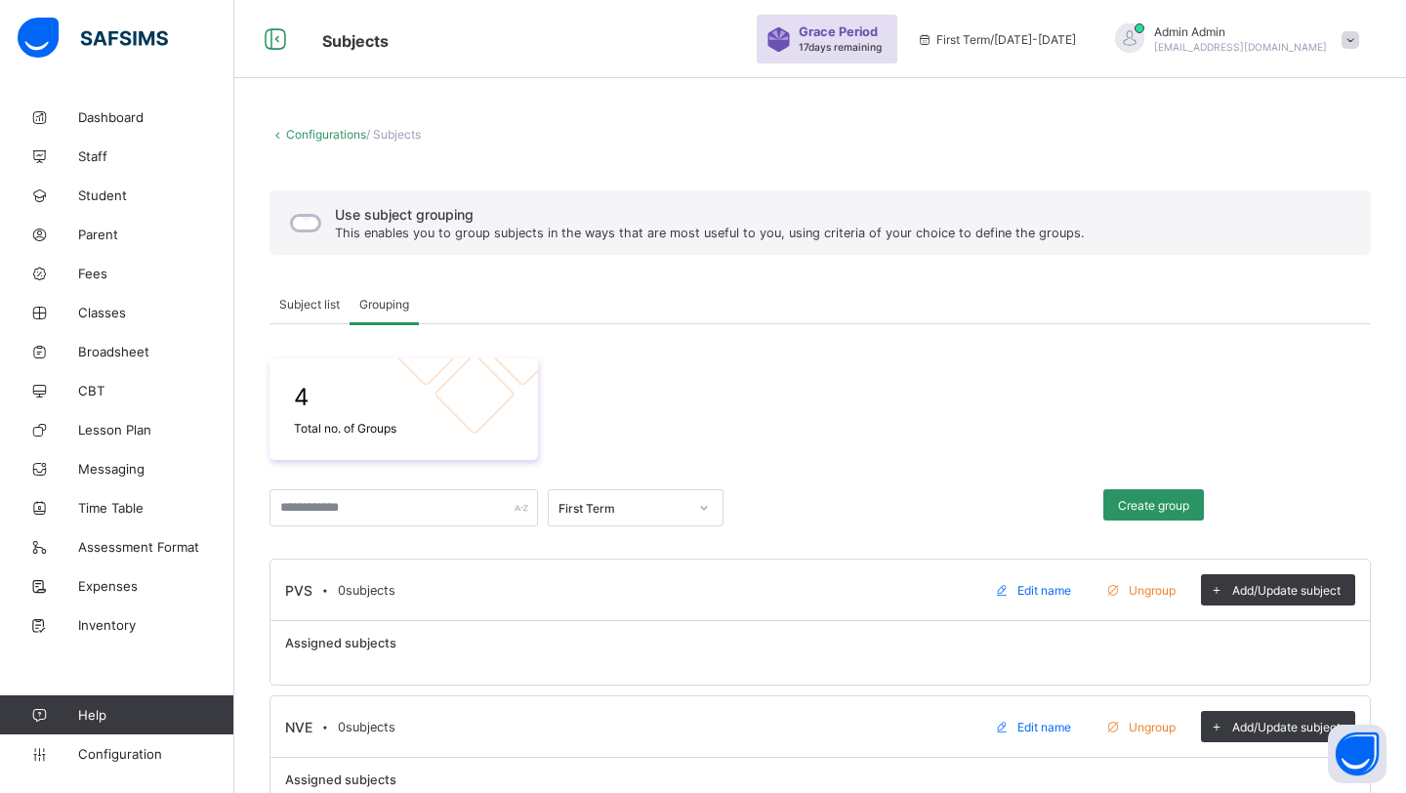
scroll to position [333, 0]
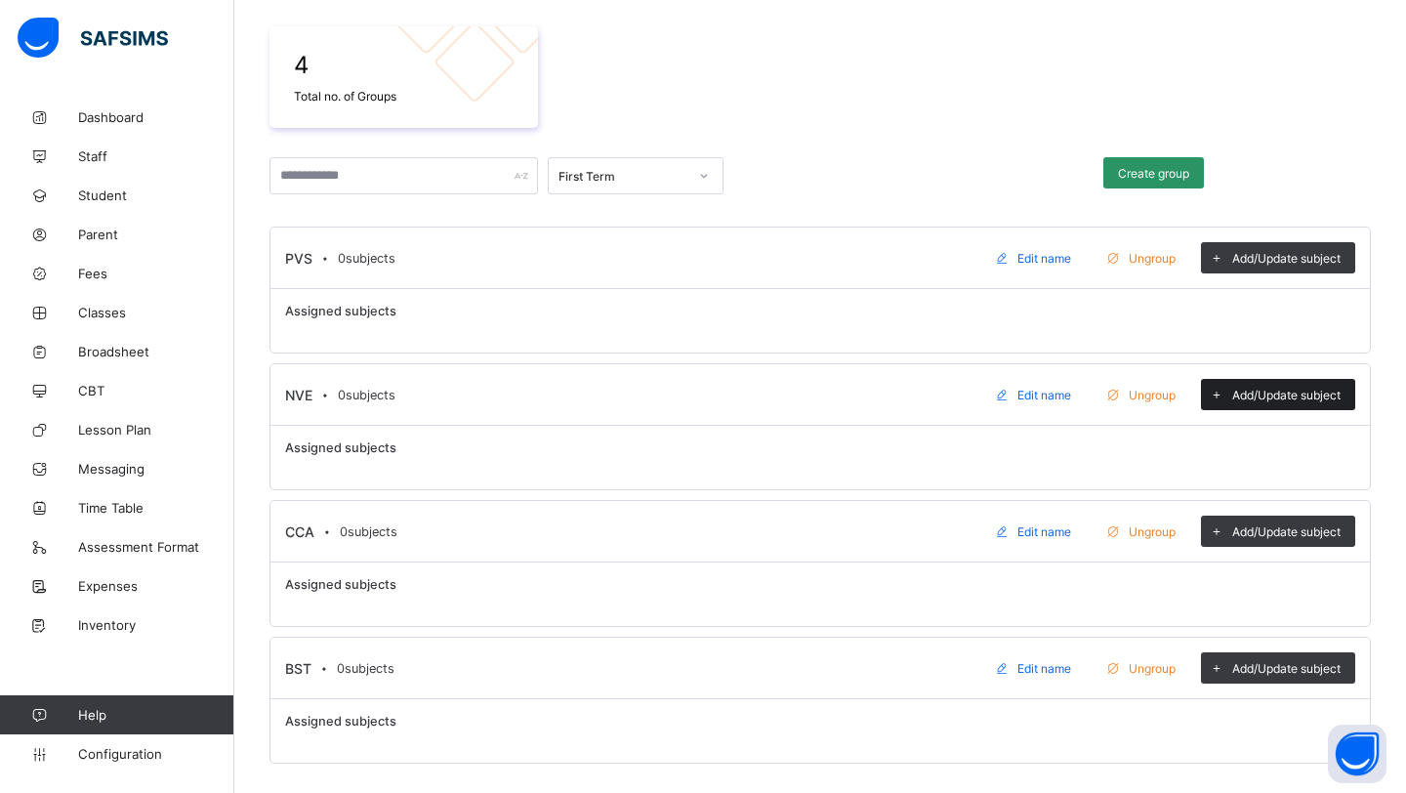
click at [1253, 402] on div "Add/Update subject" at bounding box center [1278, 394] width 154 height 31
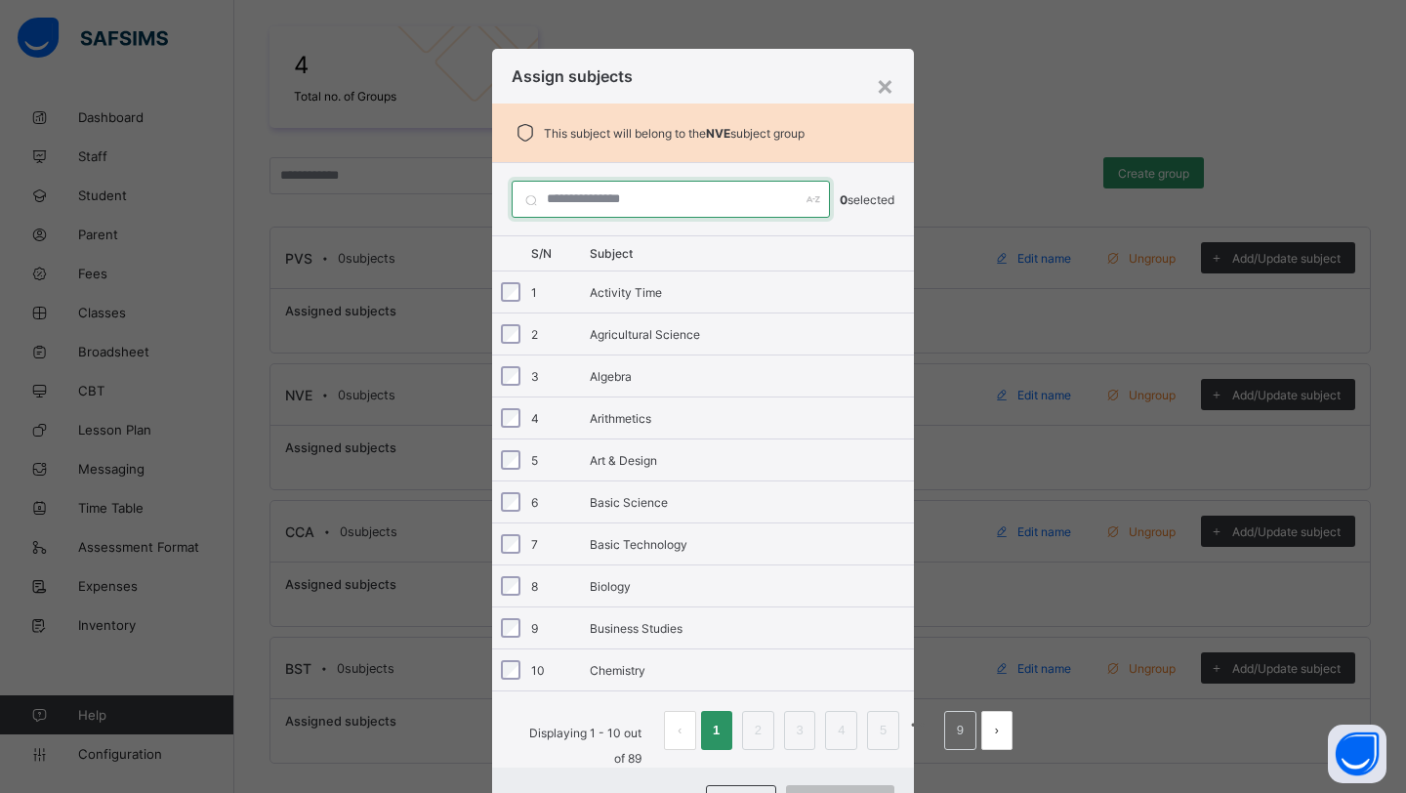
click at [582, 203] on input "text" at bounding box center [671, 199] width 318 height 37
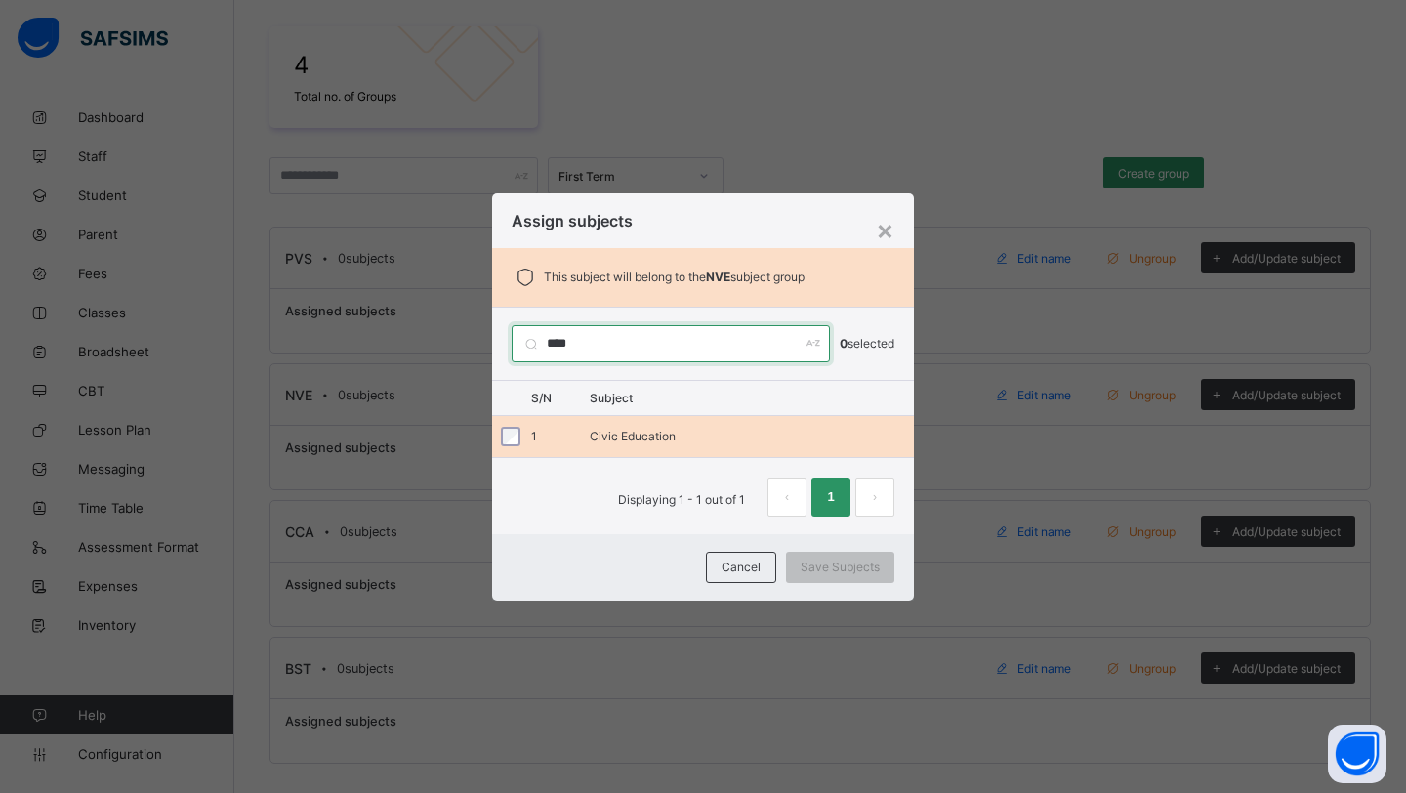
type input "****"
click at [597, 430] on div "Civic Education" at bounding box center [752, 436] width 324 height 15
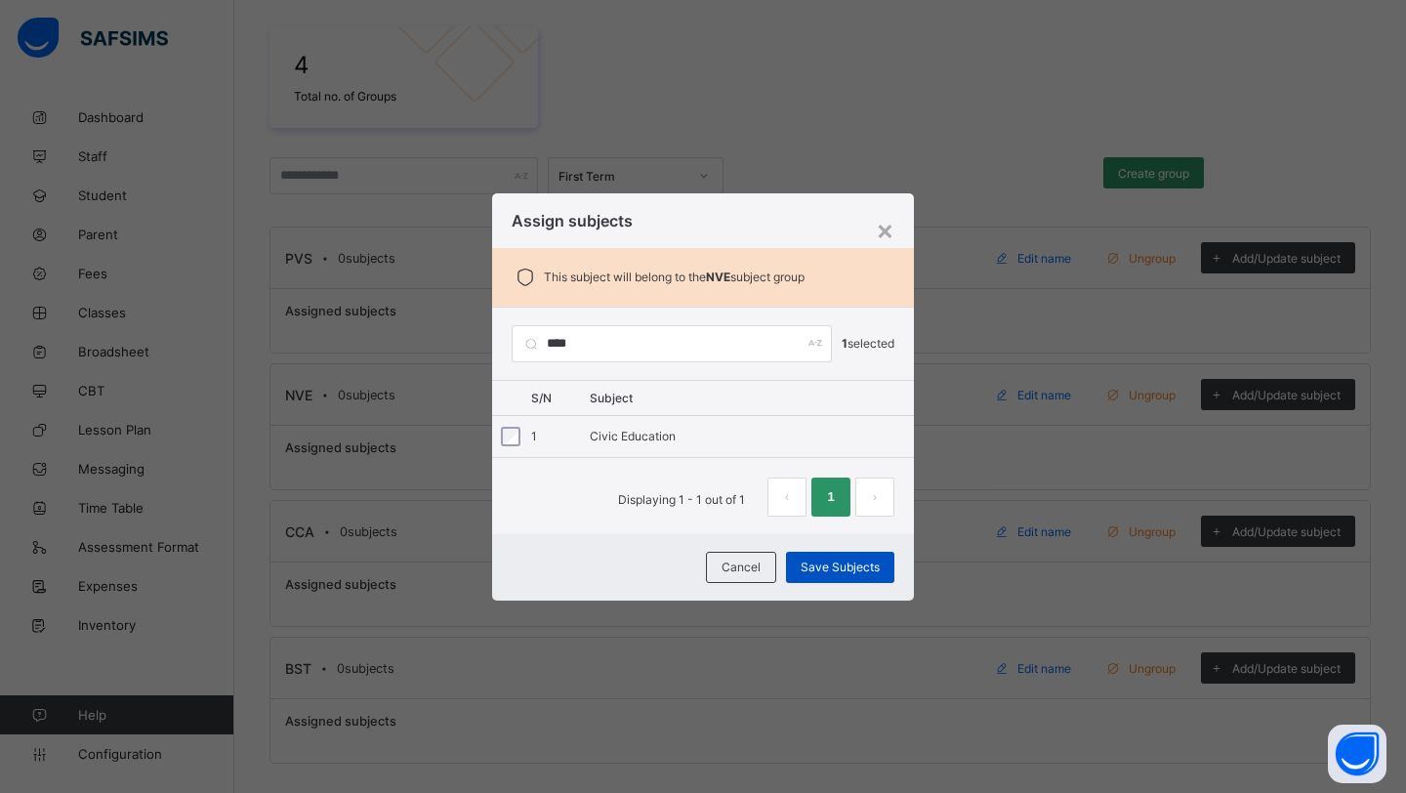
click at [838, 576] on div "Save Subjects" at bounding box center [840, 567] width 108 height 31
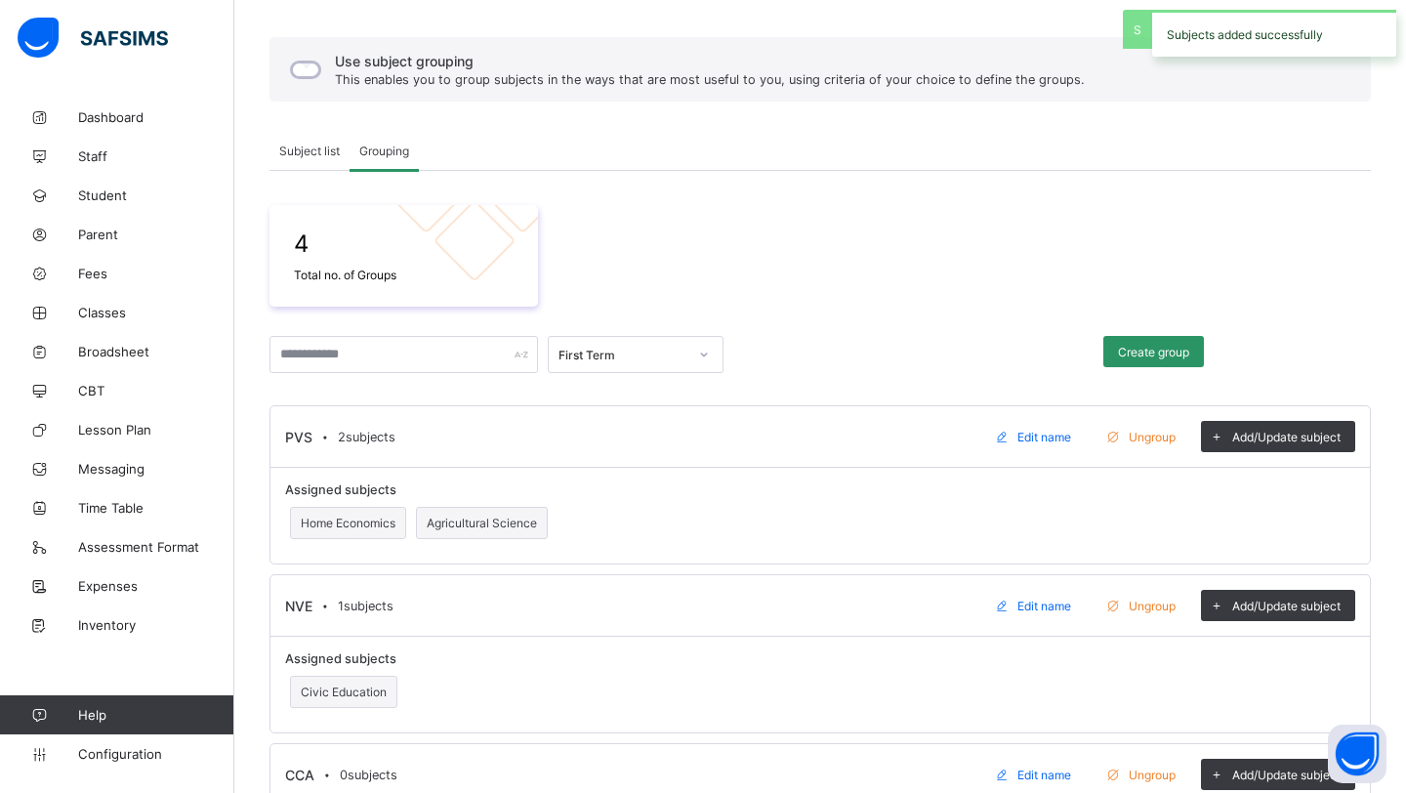
scroll to position [175, 0]
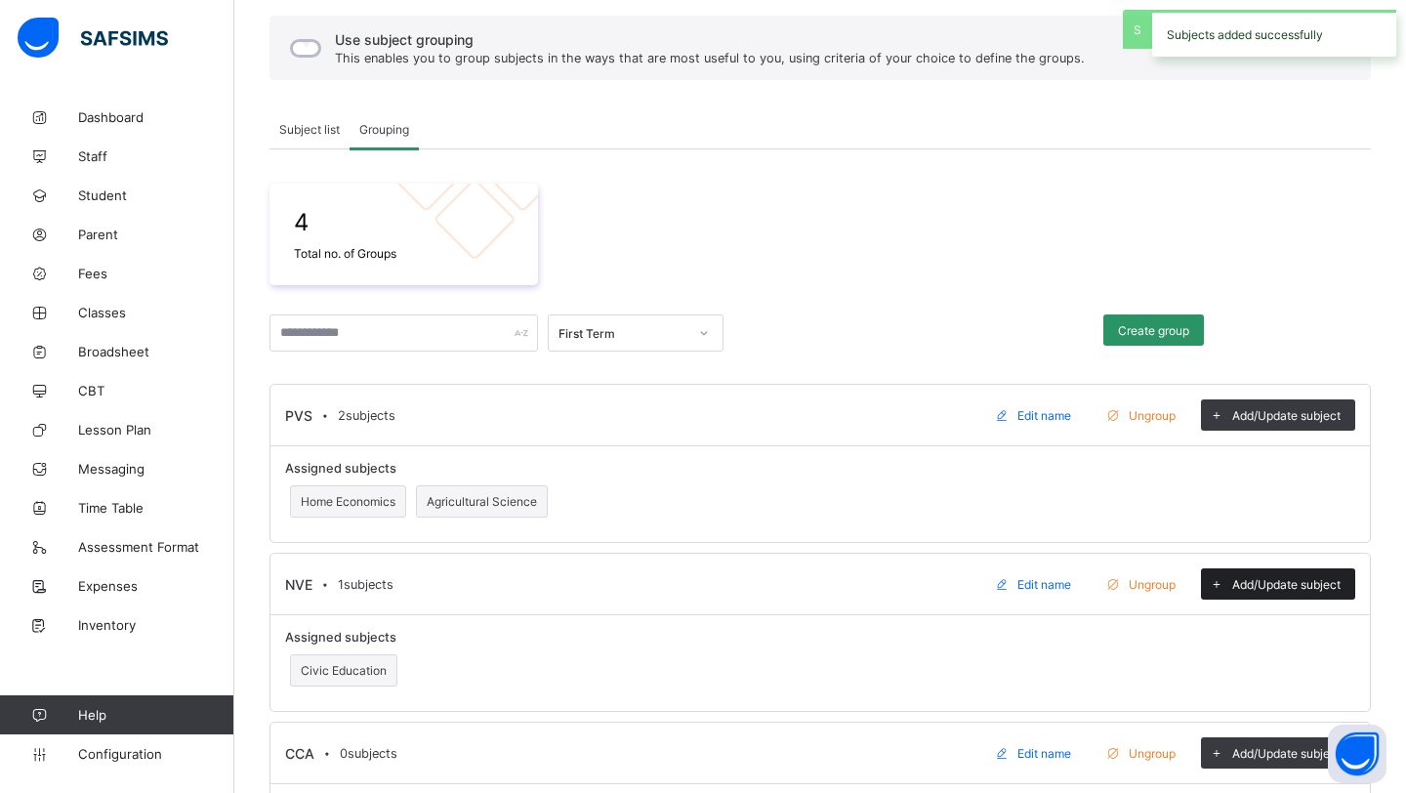
click at [1258, 579] on span "Add/Update subject" at bounding box center [1287, 584] width 108 height 15
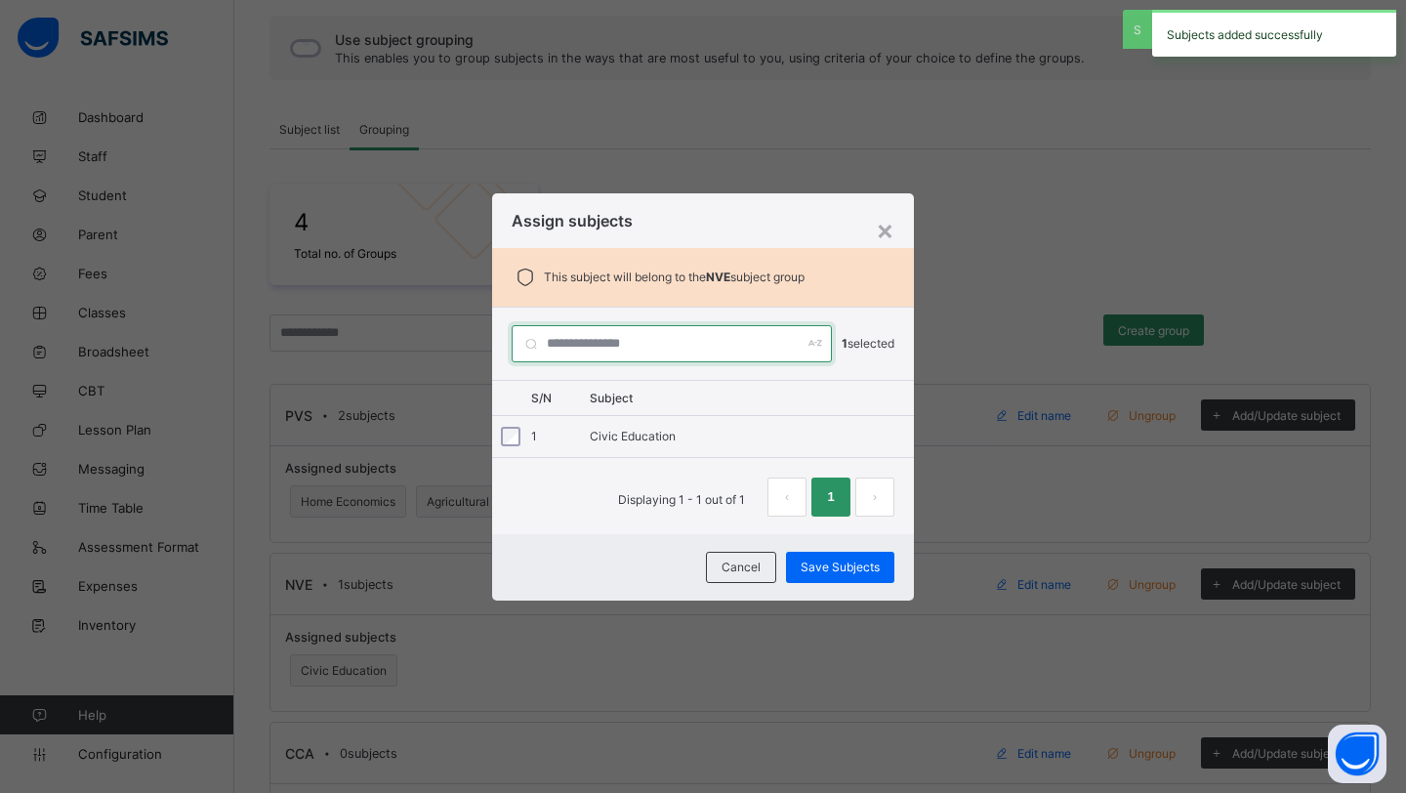
click at [609, 349] on input "text" at bounding box center [672, 343] width 320 height 37
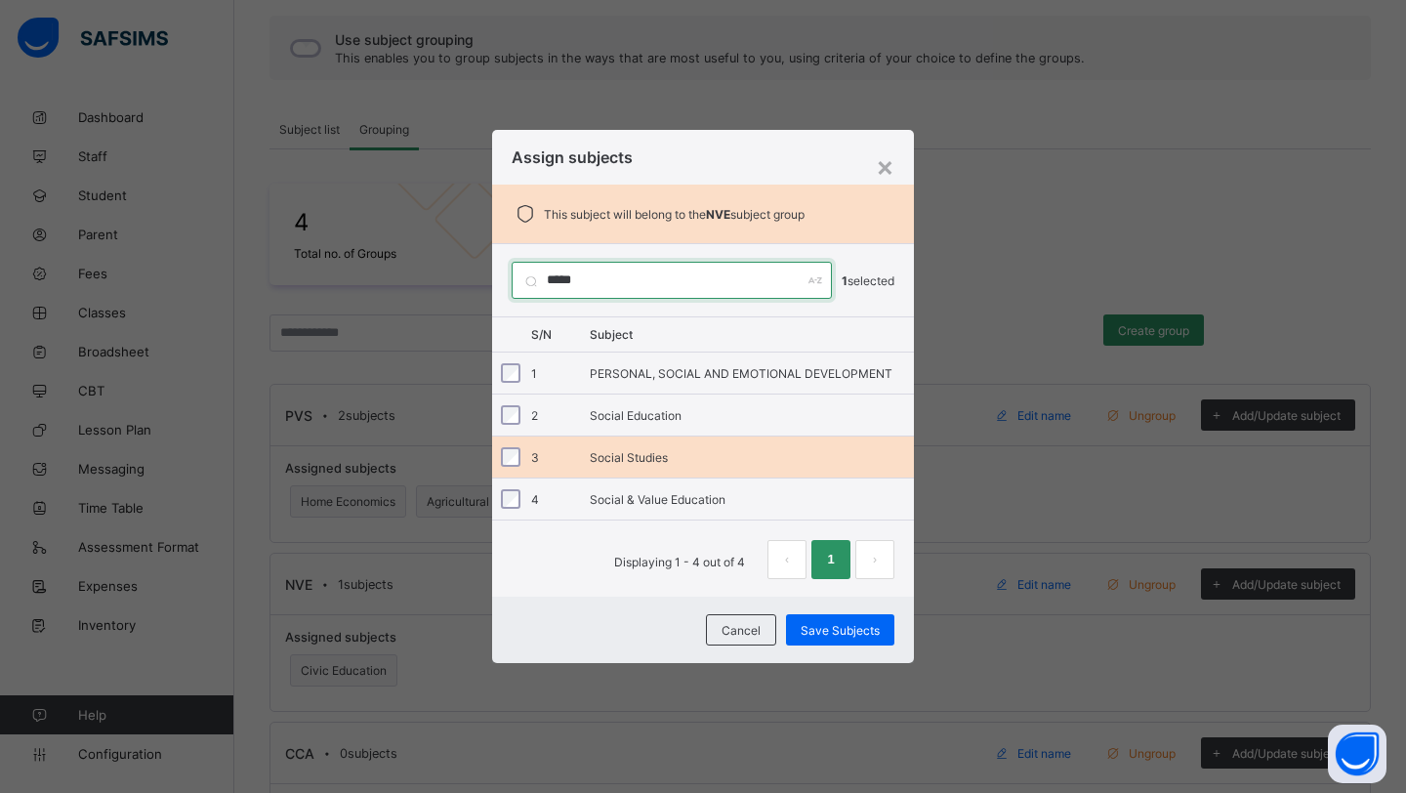
type input "*****"
click at [612, 450] on div "Social Studies" at bounding box center [752, 457] width 324 height 15
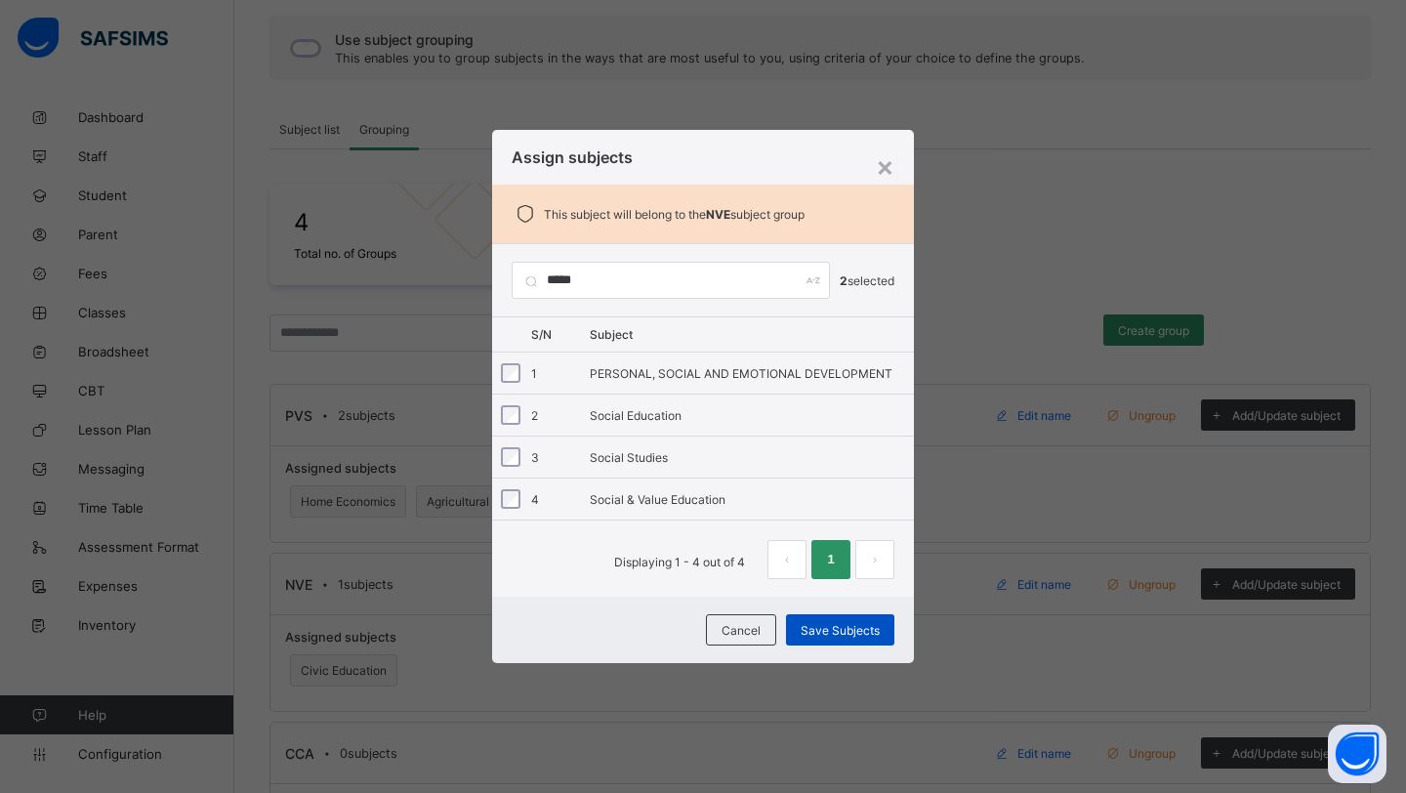
click at [830, 629] on span "Save Subjects" at bounding box center [840, 630] width 79 height 15
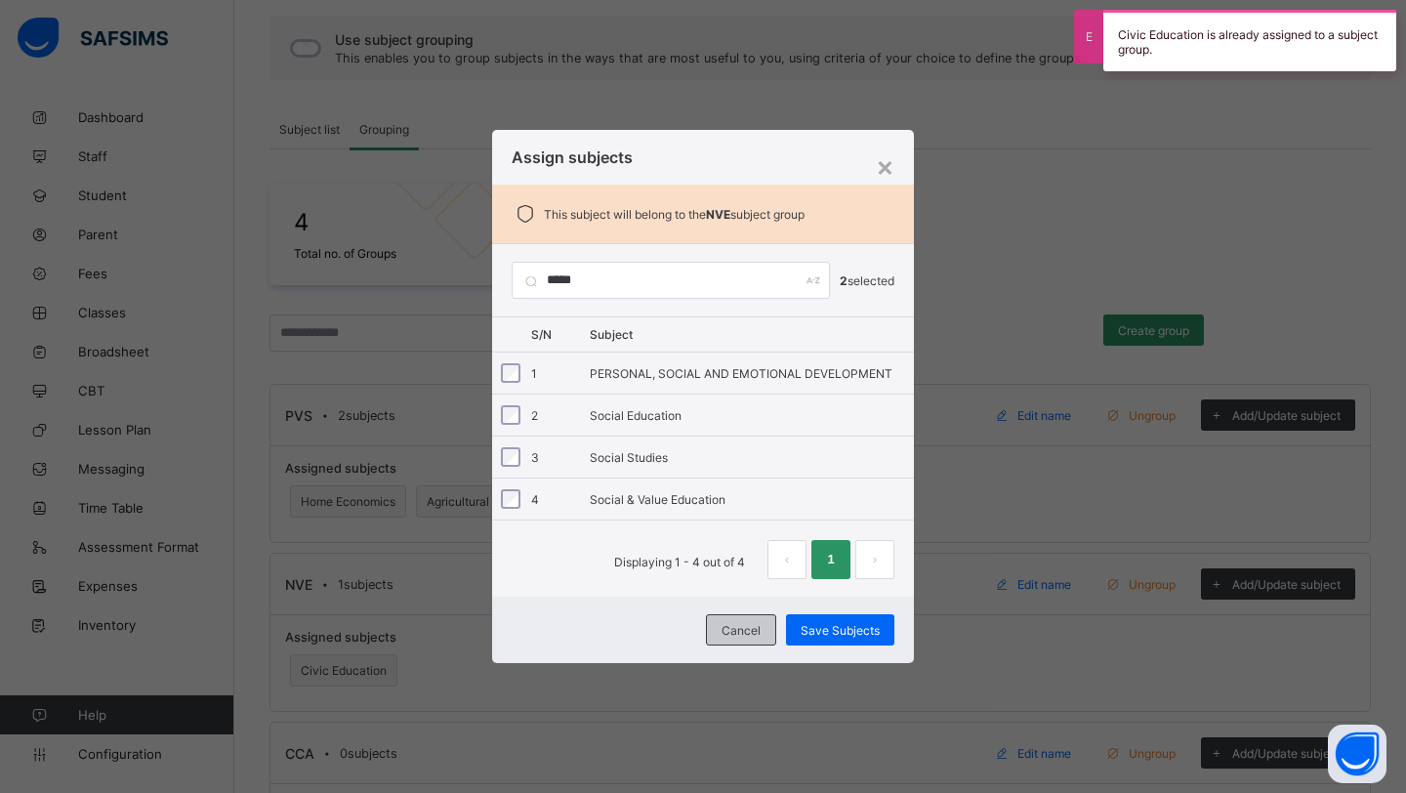
click at [733, 631] on span "Cancel" at bounding box center [741, 630] width 39 height 15
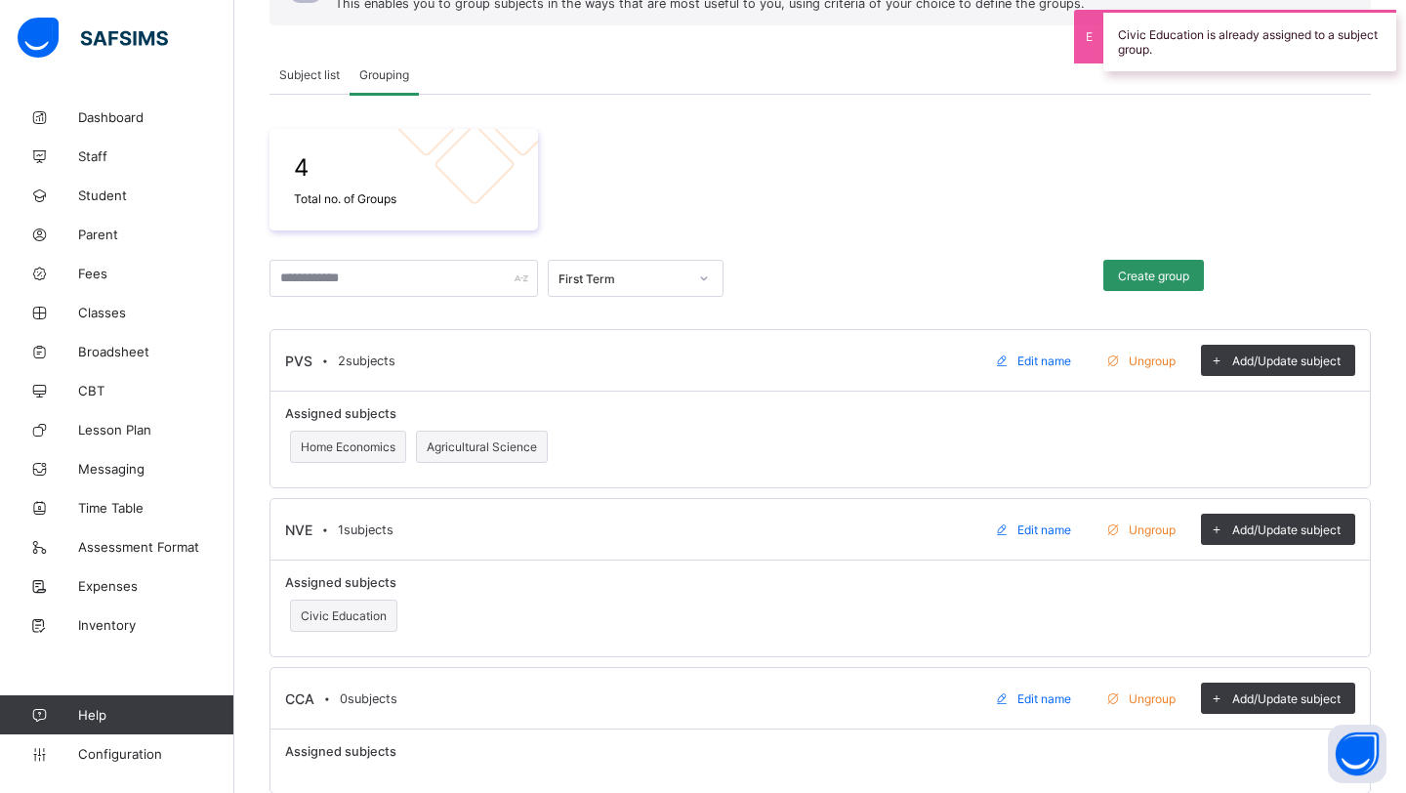
scroll to position [233, 0]
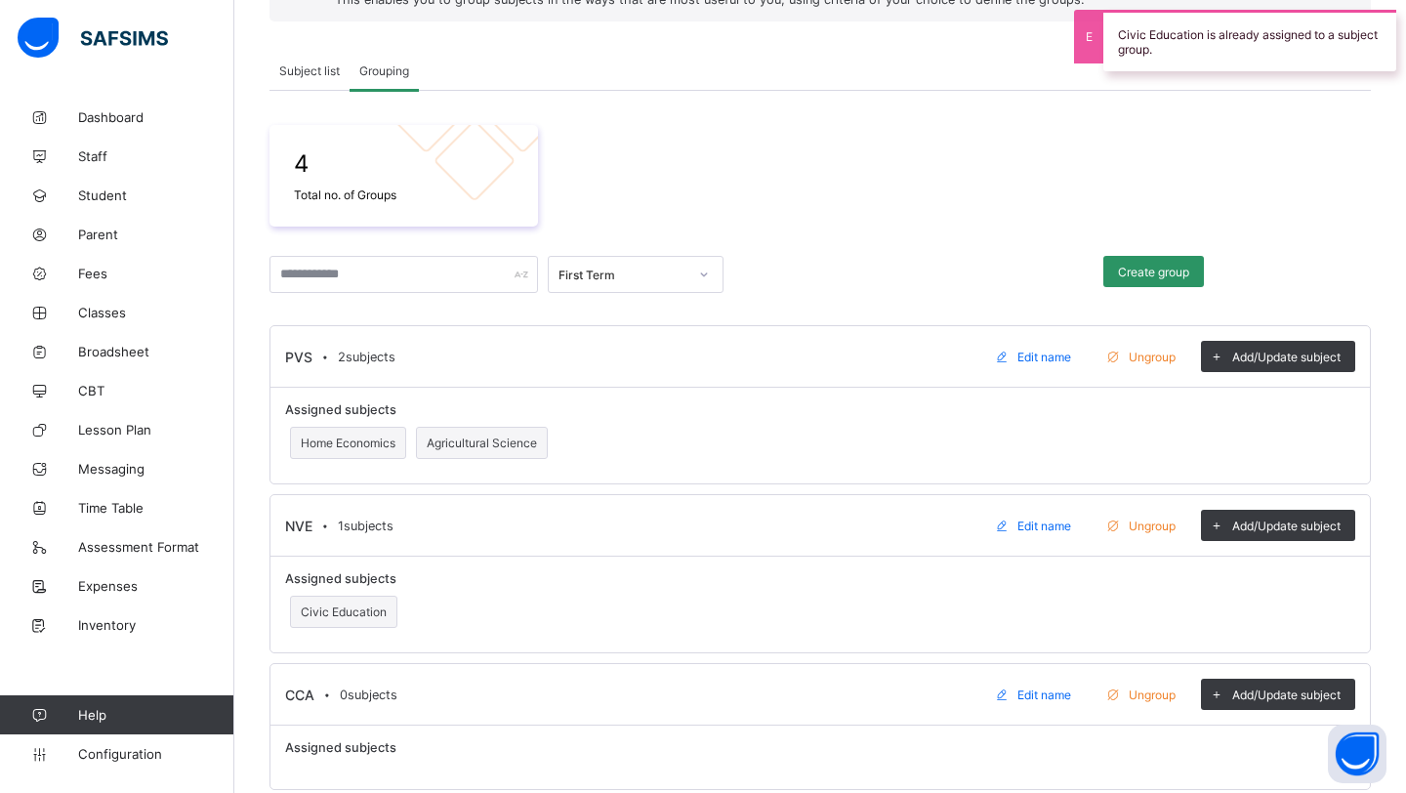
click at [1029, 522] on span "Edit name" at bounding box center [1045, 526] width 54 height 15
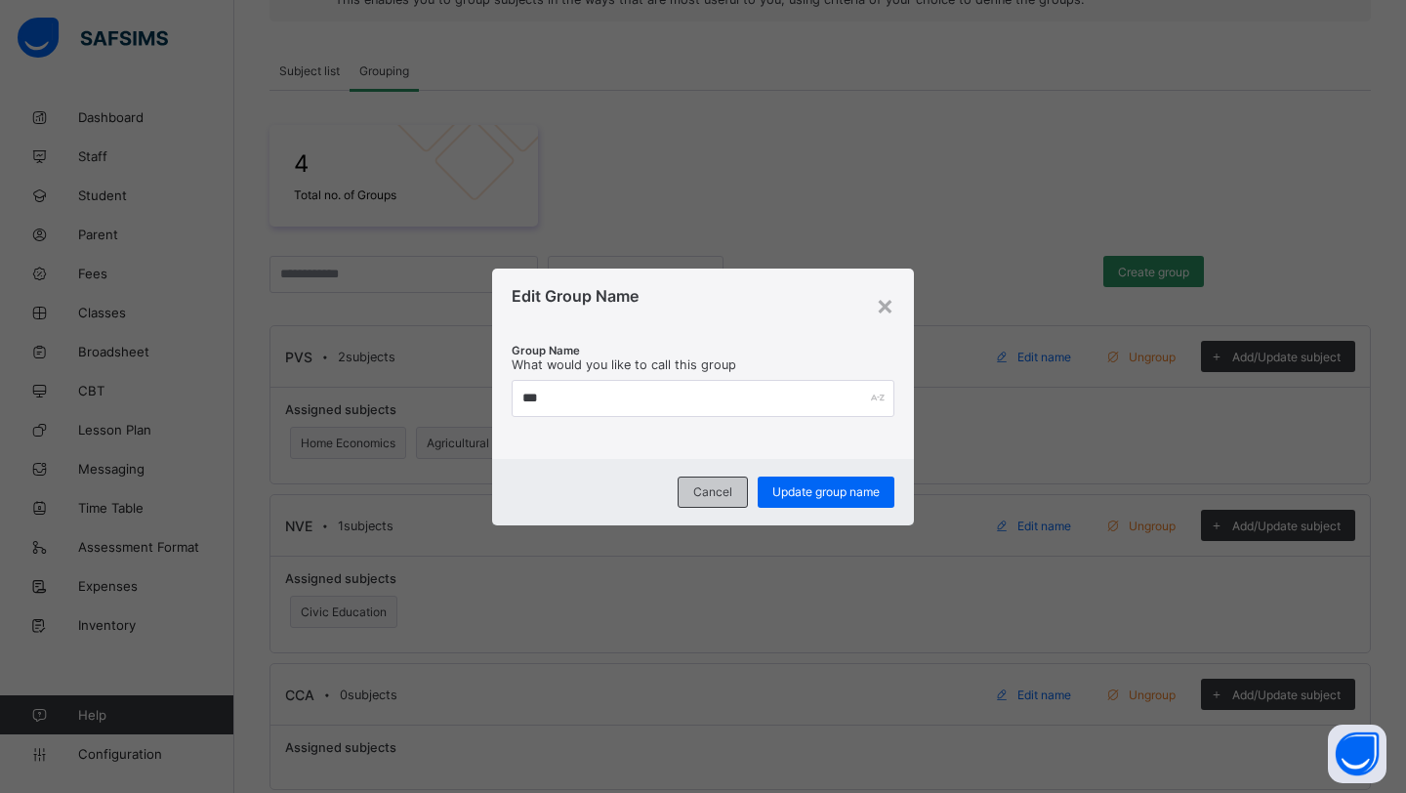
click at [729, 488] on span "Cancel" at bounding box center [712, 491] width 39 height 15
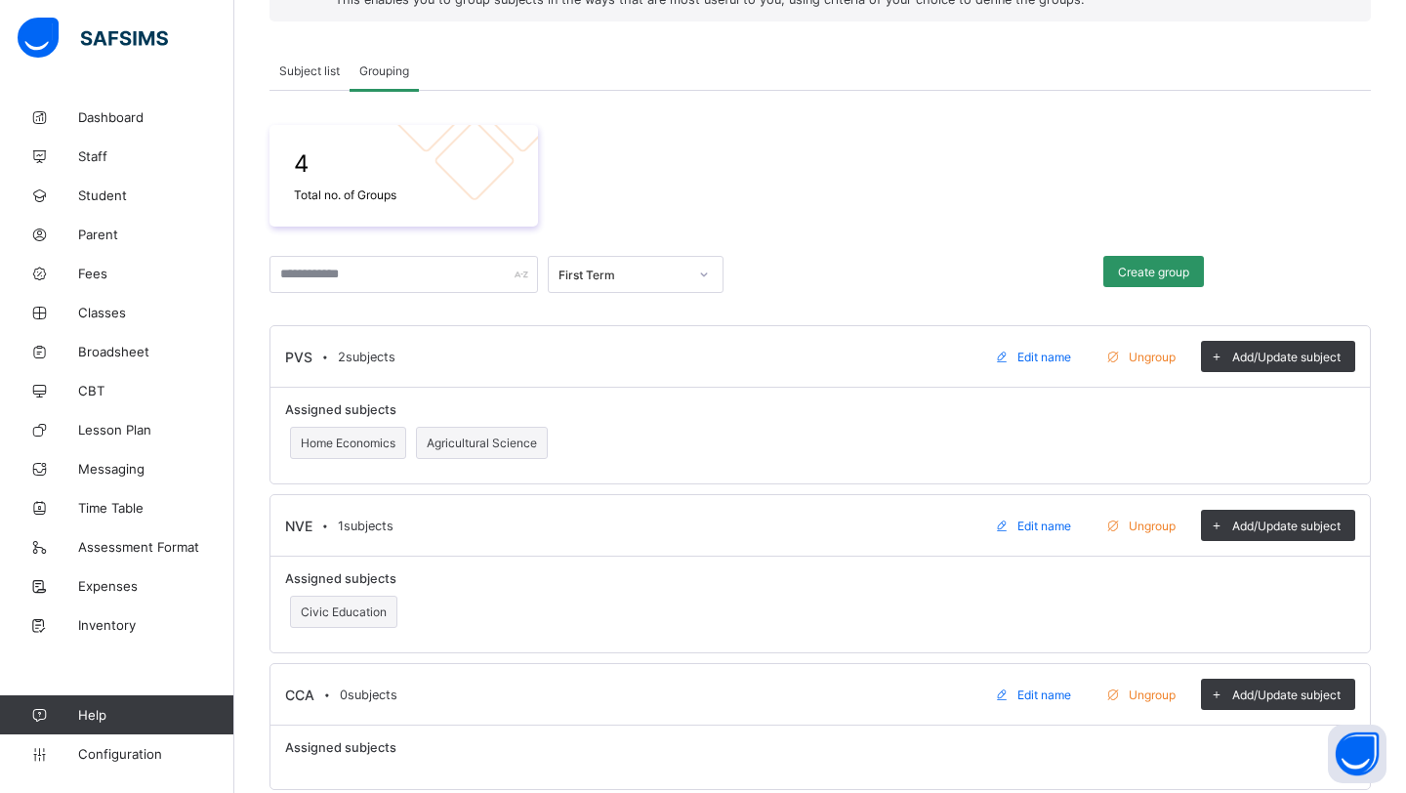
click at [364, 613] on span "Civic Education" at bounding box center [344, 612] width 86 height 15
click at [1248, 523] on span "Add/Update subject" at bounding box center [1287, 526] width 108 height 15
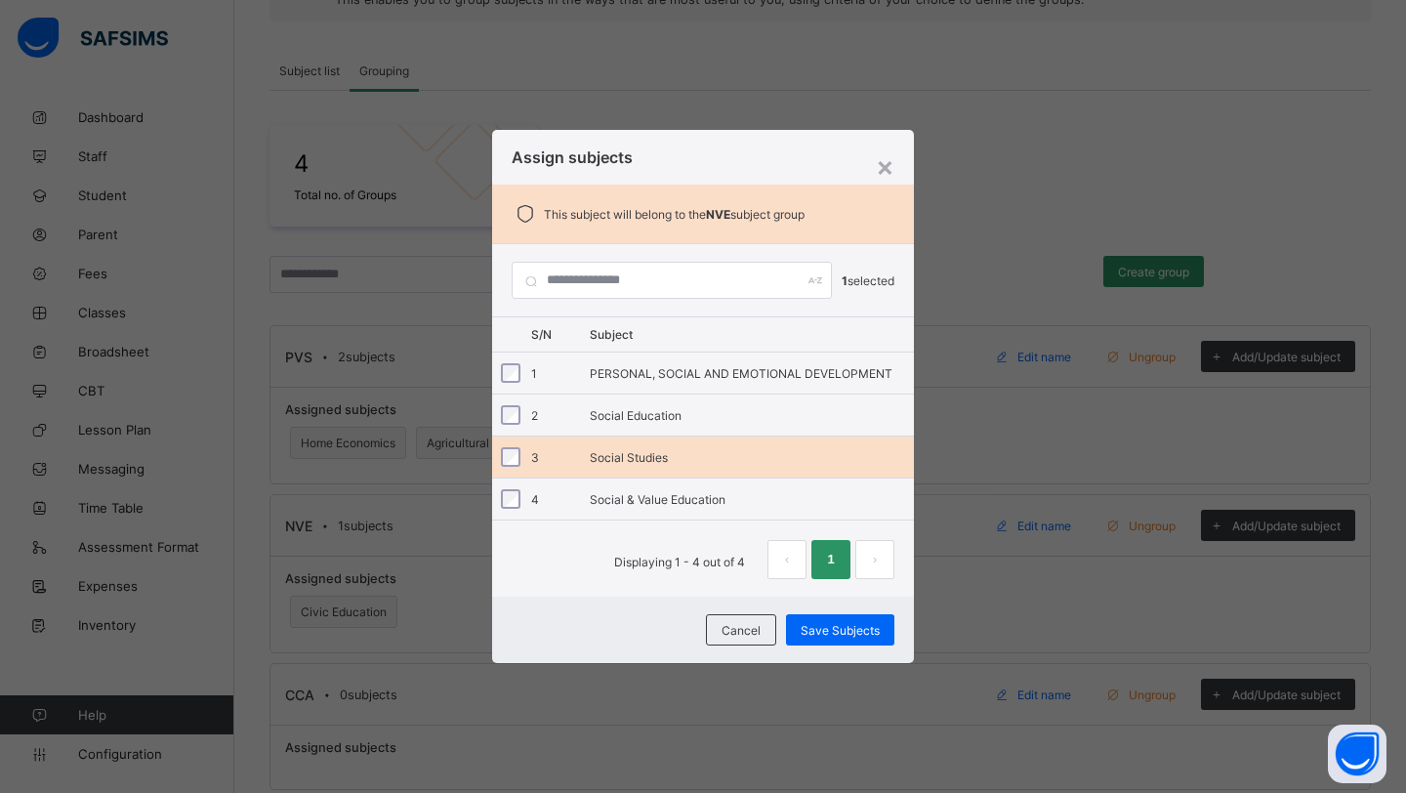
click at [666, 450] on div "Social Studies" at bounding box center [752, 457] width 324 height 15
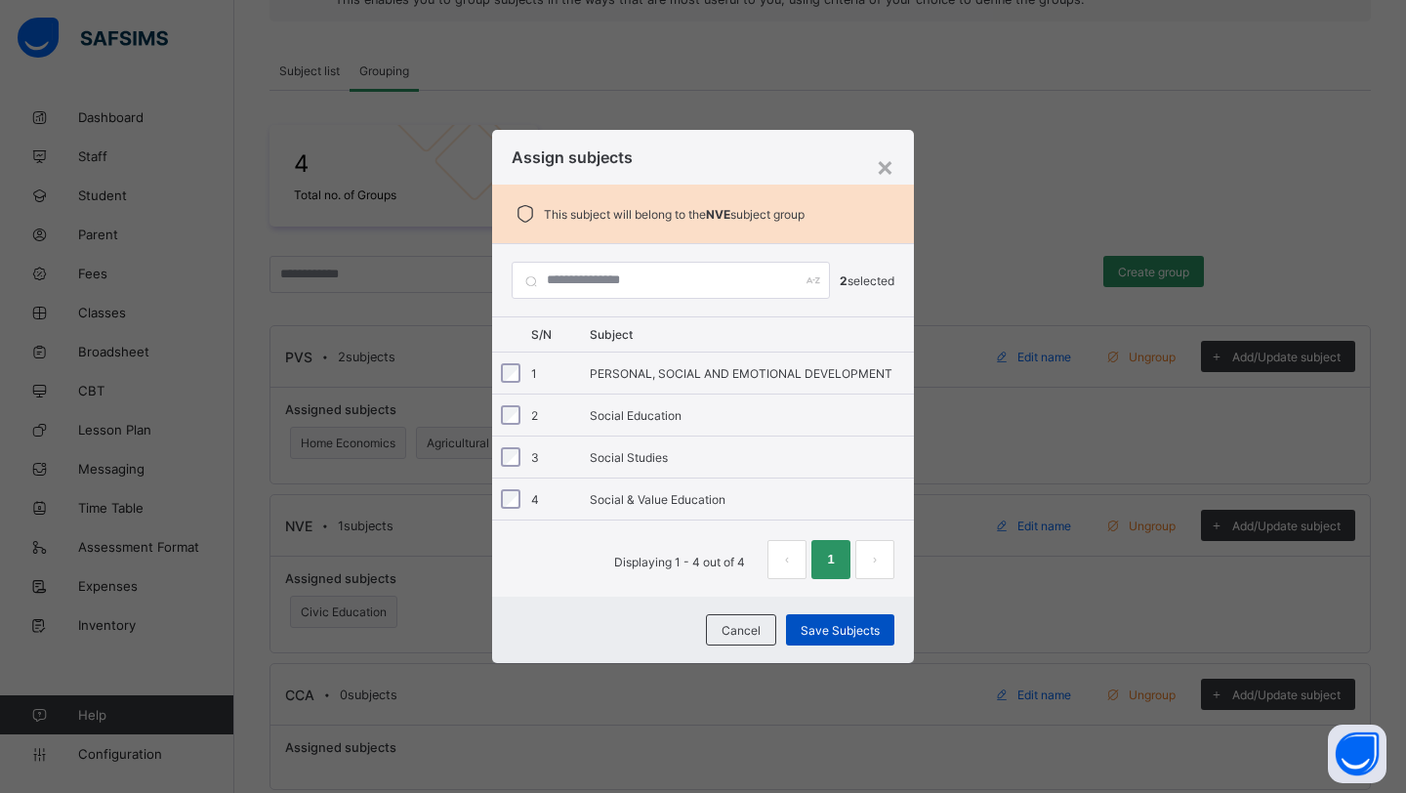
click at [818, 632] on span "Save Subjects" at bounding box center [840, 630] width 79 height 15
click at [881, 161] on div "×" at bounding box center [885, 165] width 19 height 33
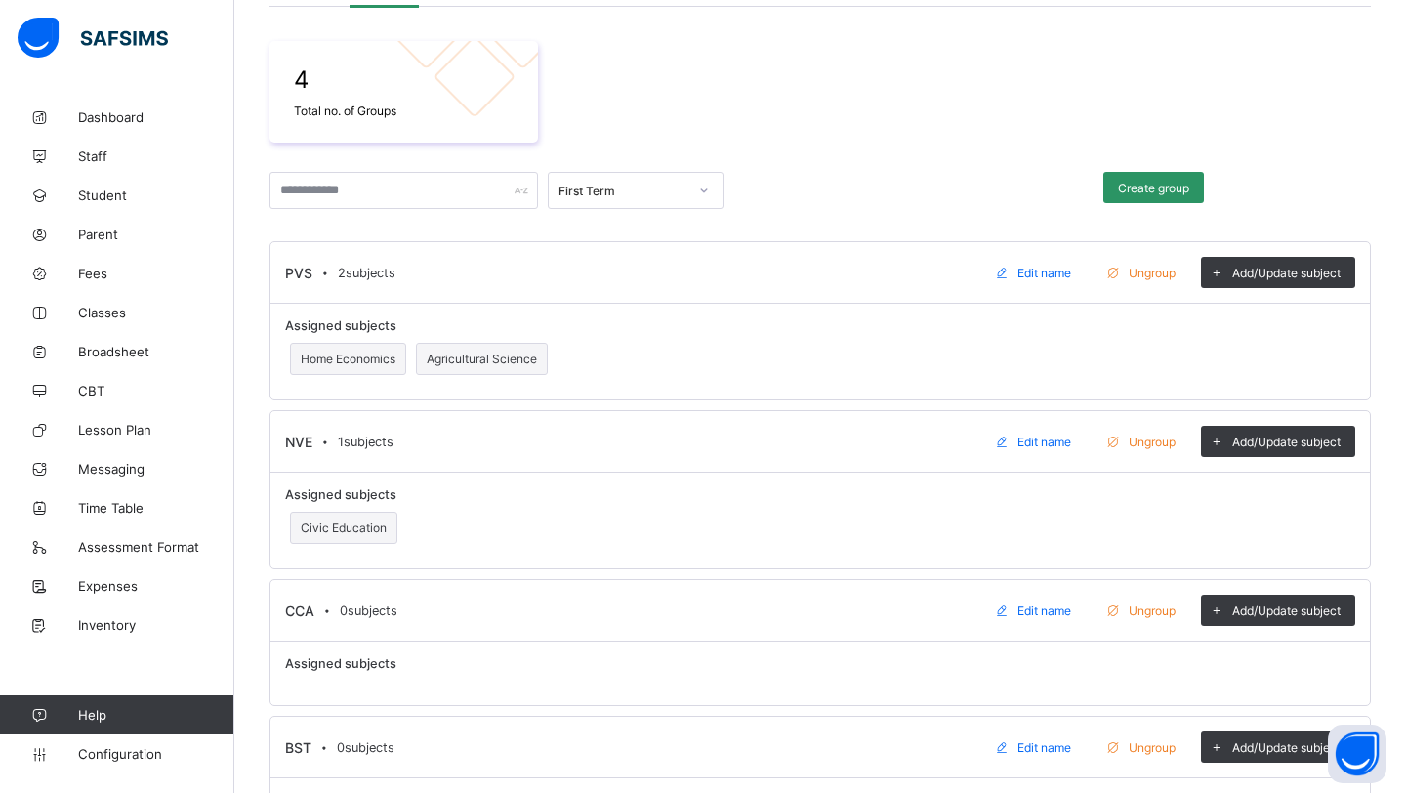
scroll to position [397, 0]
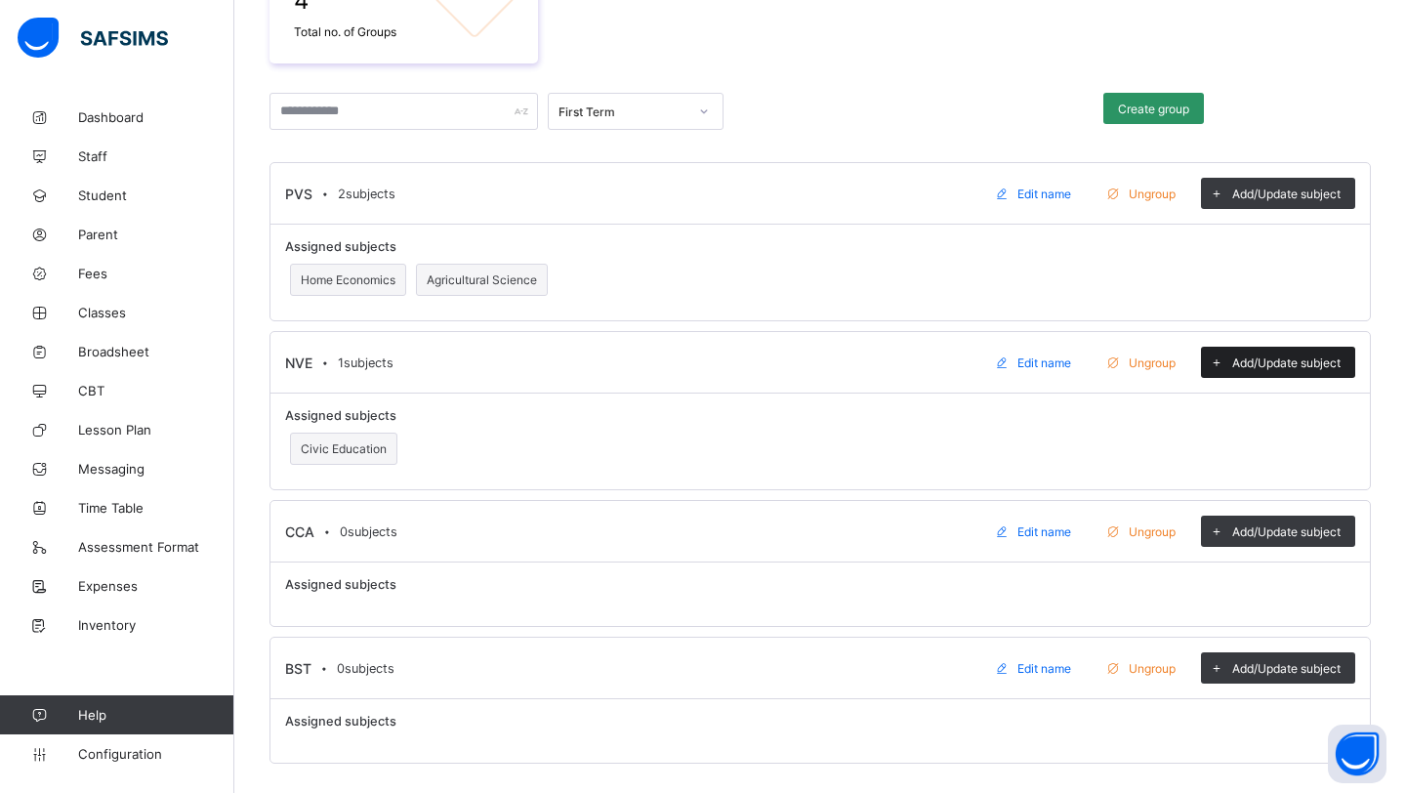
click at [1221, 358] on span at bounding box center [1217, 363] width 17 height 15
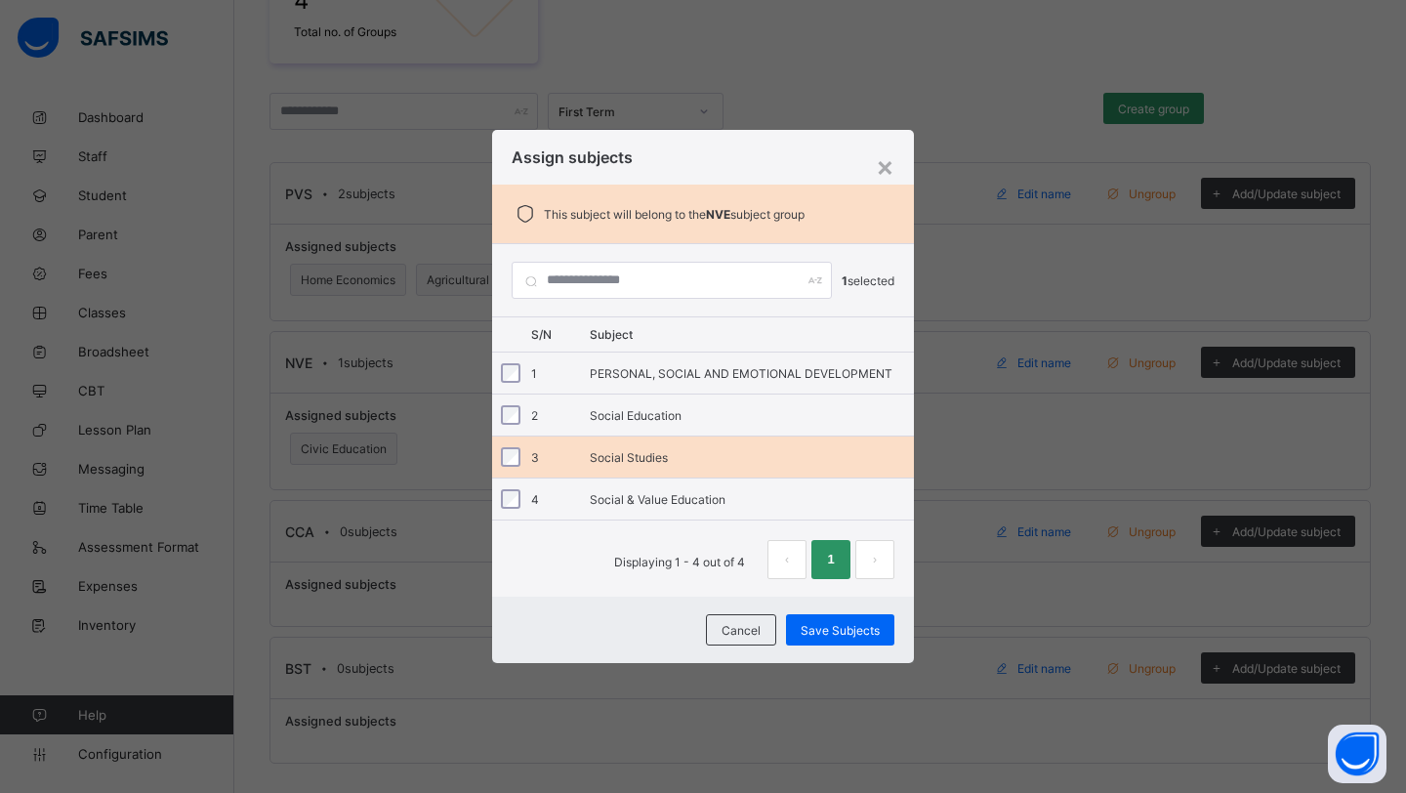
click at [597, 443] on div "3 Social Studies" at bounding box center [703, 457] width 422 height 41
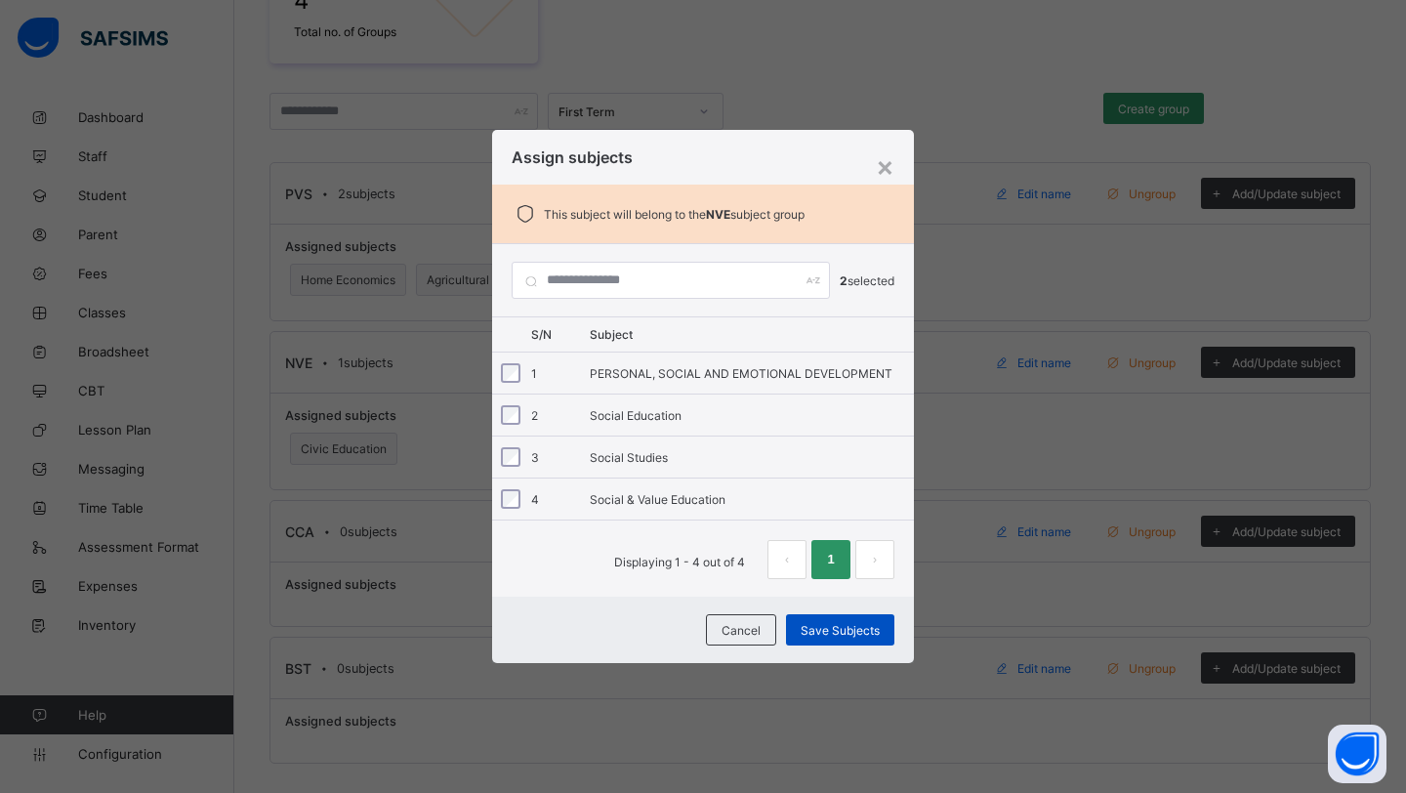
click at [823, 631] on span "Save Subjects" at bounding box center [840, 630] width 79 height 15
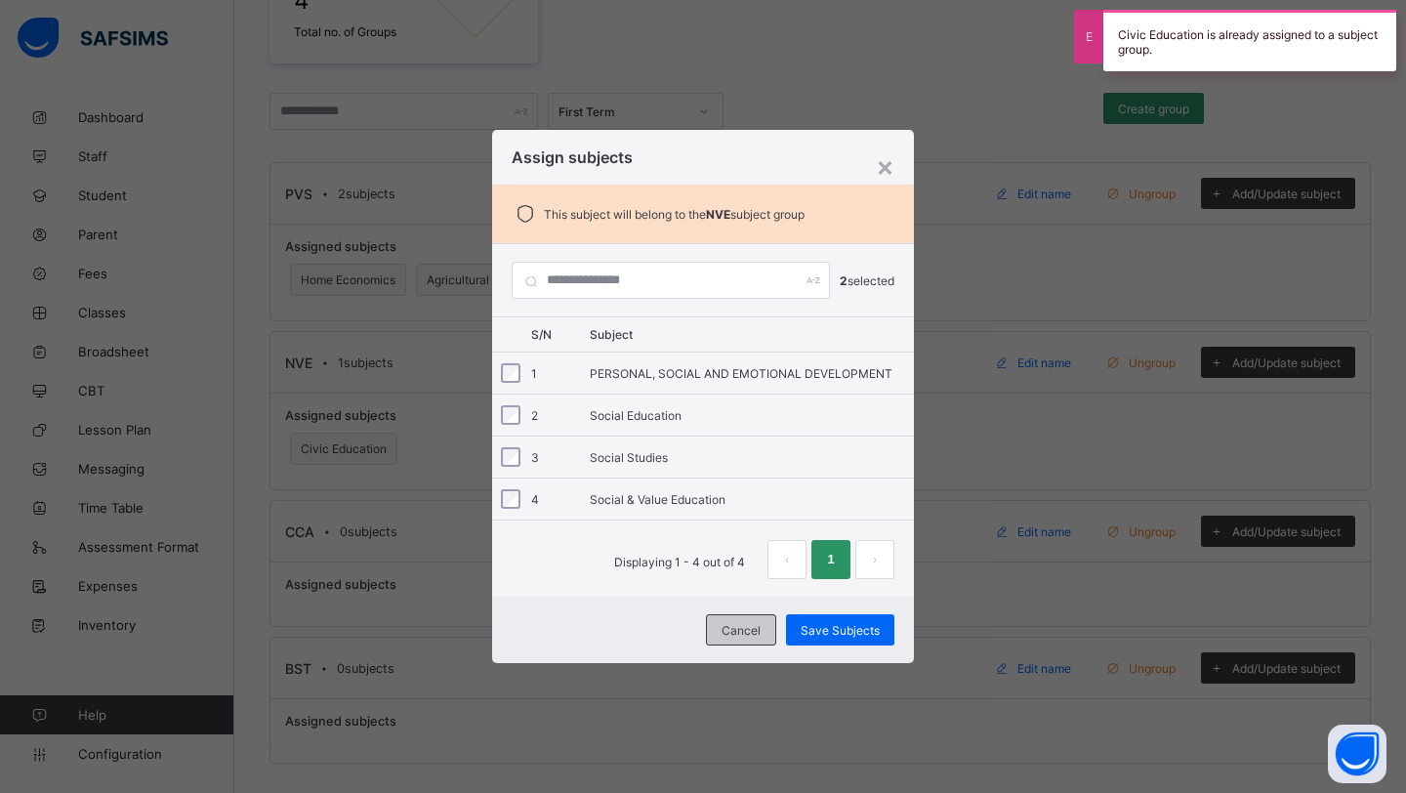
click at [745, 629] on span "Cancel" at bounding box center [741, 630] width 39 height 15
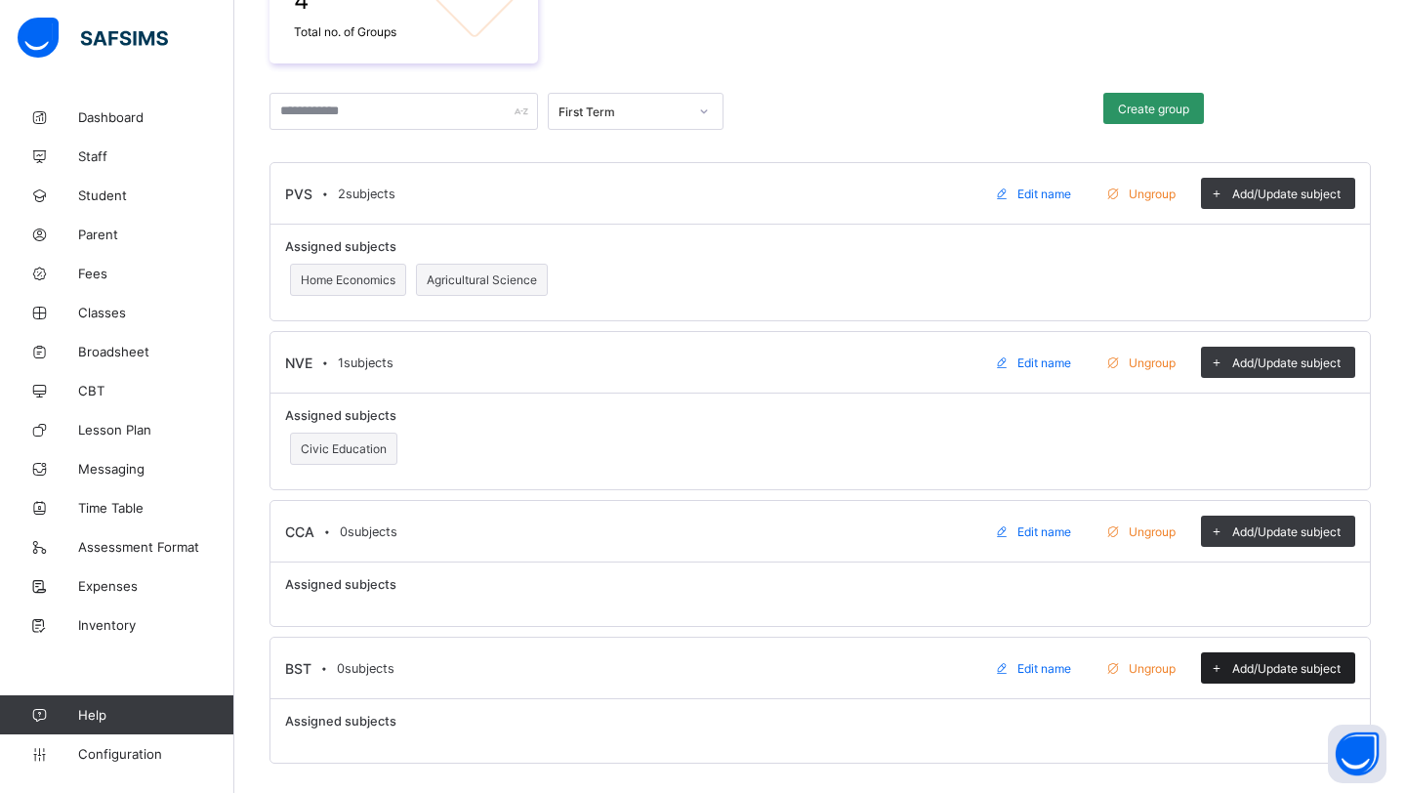
click at [1252, 669] on span "Add/Update subject" at bounding box center [1287, 668] width 108 height 15
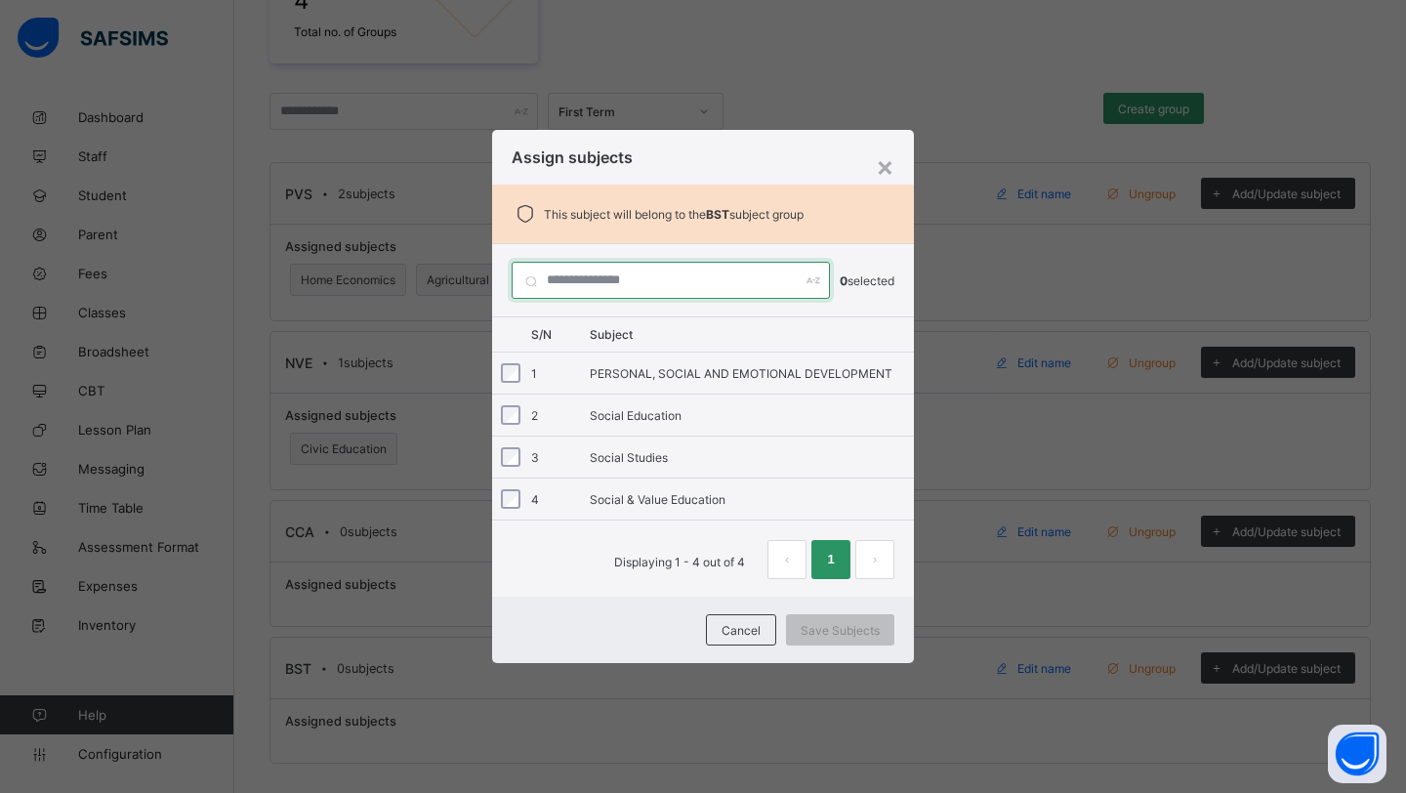
click at [640, 277] on input "text" at bounding box center [671, 280] width 318 height 37
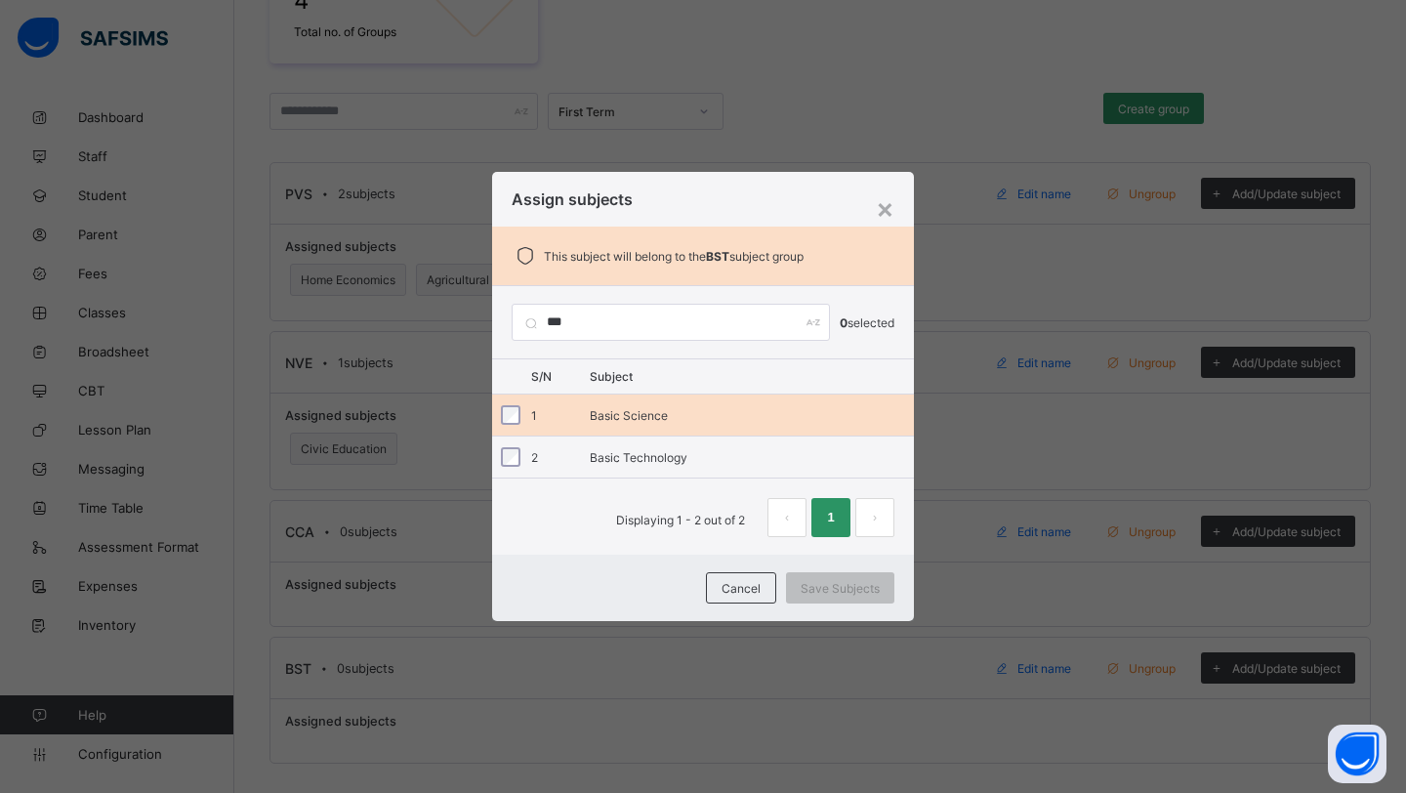
click at [609, 424] on div "1 Basic Science" at bounding box center [703, 415] width 422 height 41
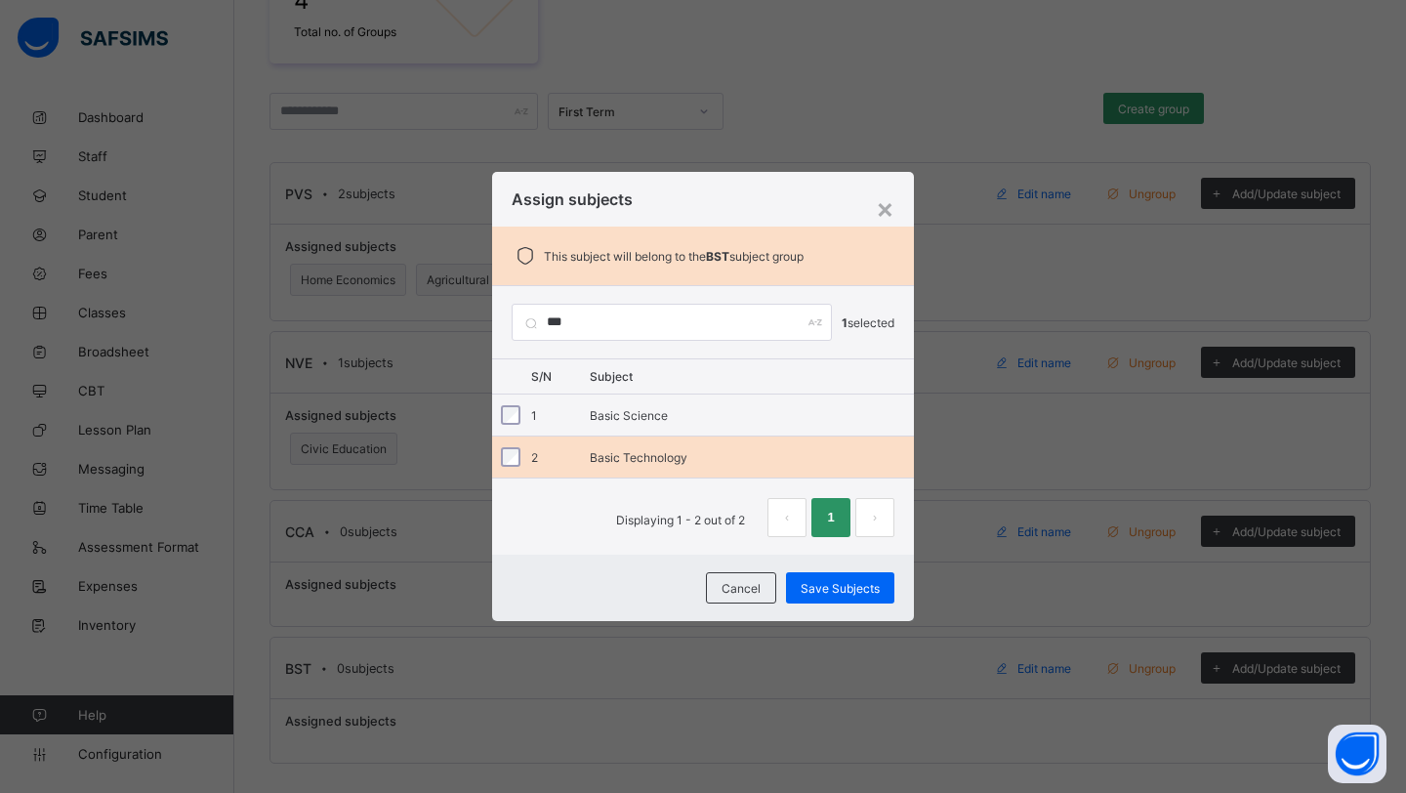
click at [617, 451] on div "Basic Technology" at bounding box center [752, 457] width 324 height 15
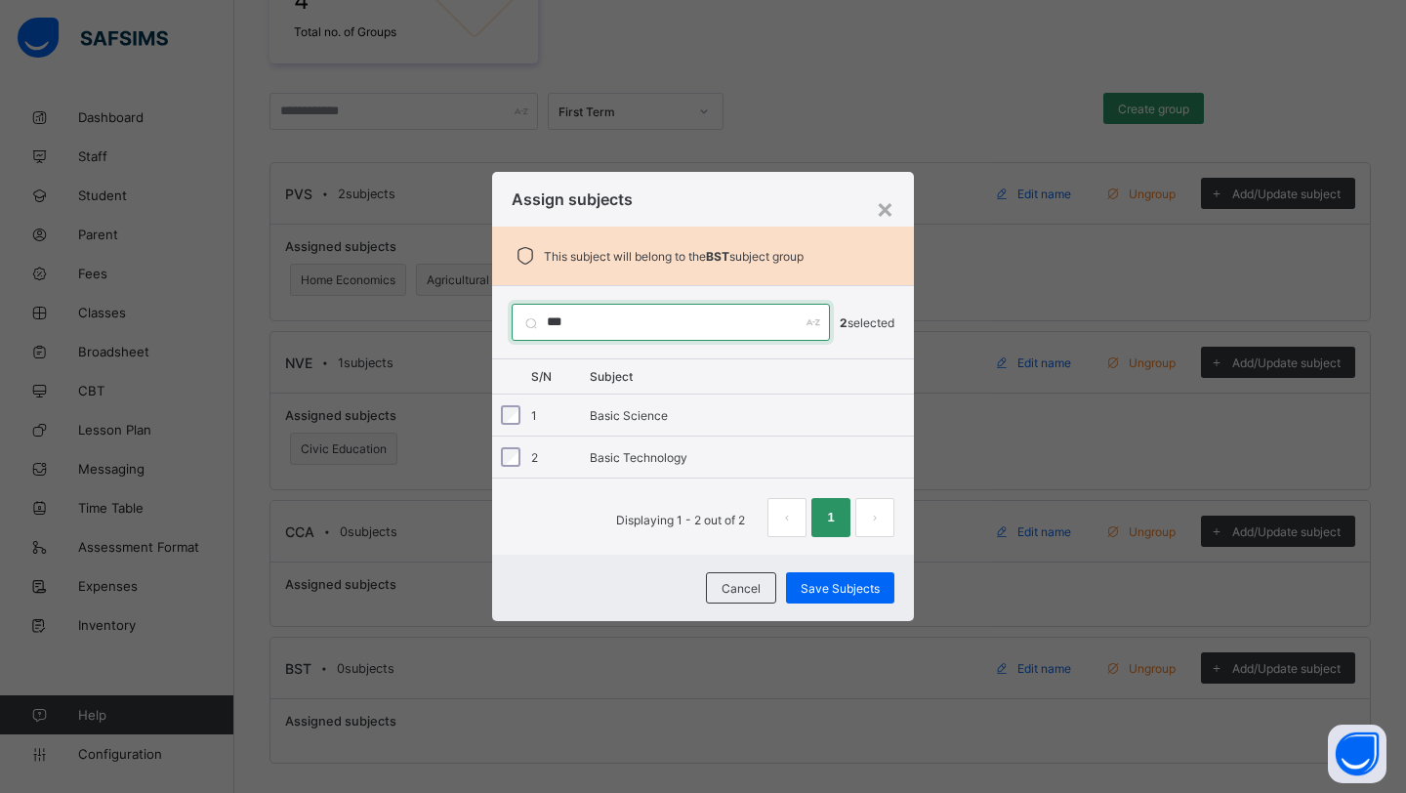
click at [603, 317] on input "***" at bounding box center [671, 322] width 318 height 37
type input "*"
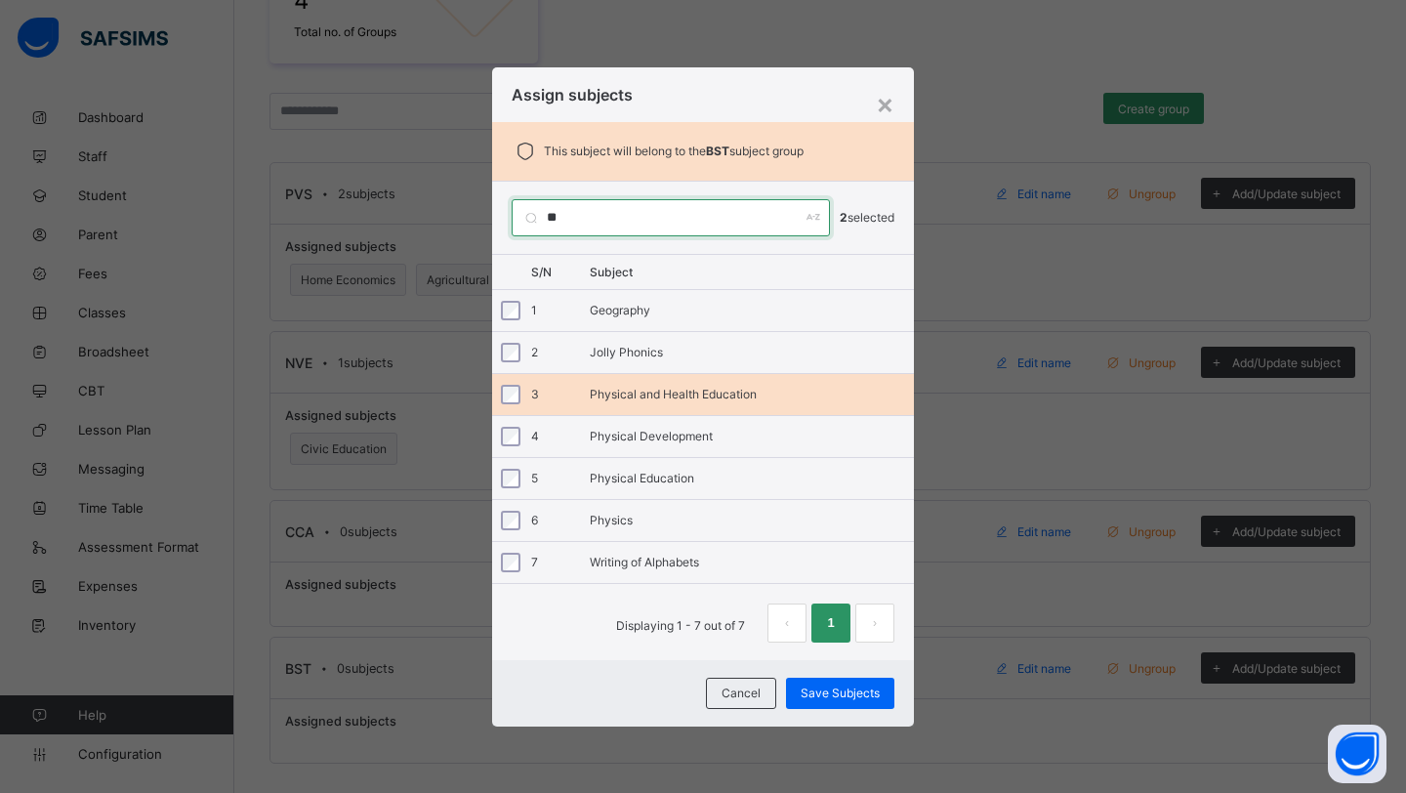
type input "**"
click at [686, 402] on div "3 Physical and Health Education" at bounding box center [703, 394] width 422 height 41
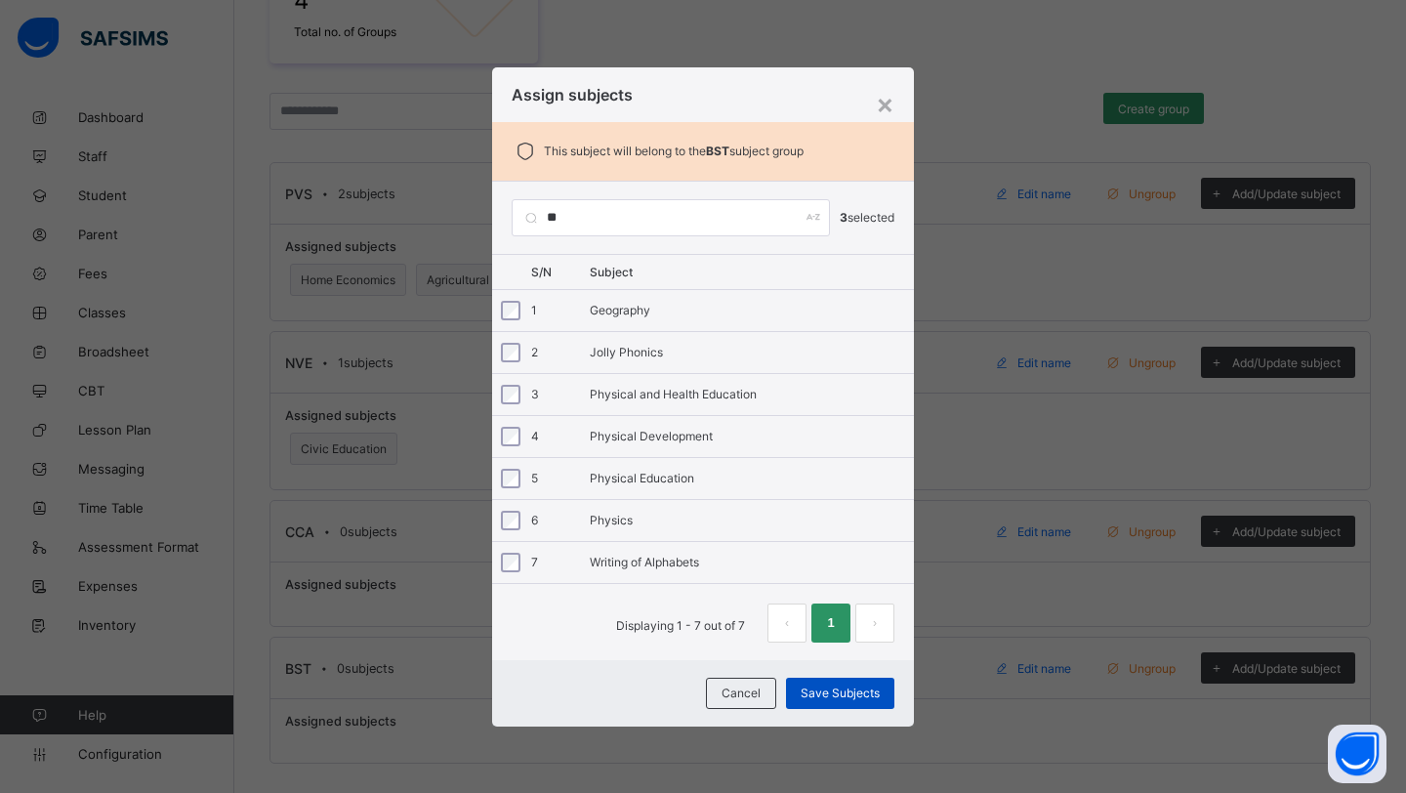
click at [831, 700] on div "Save Subjects" at bounding box center [840, 693] width 108 height 31
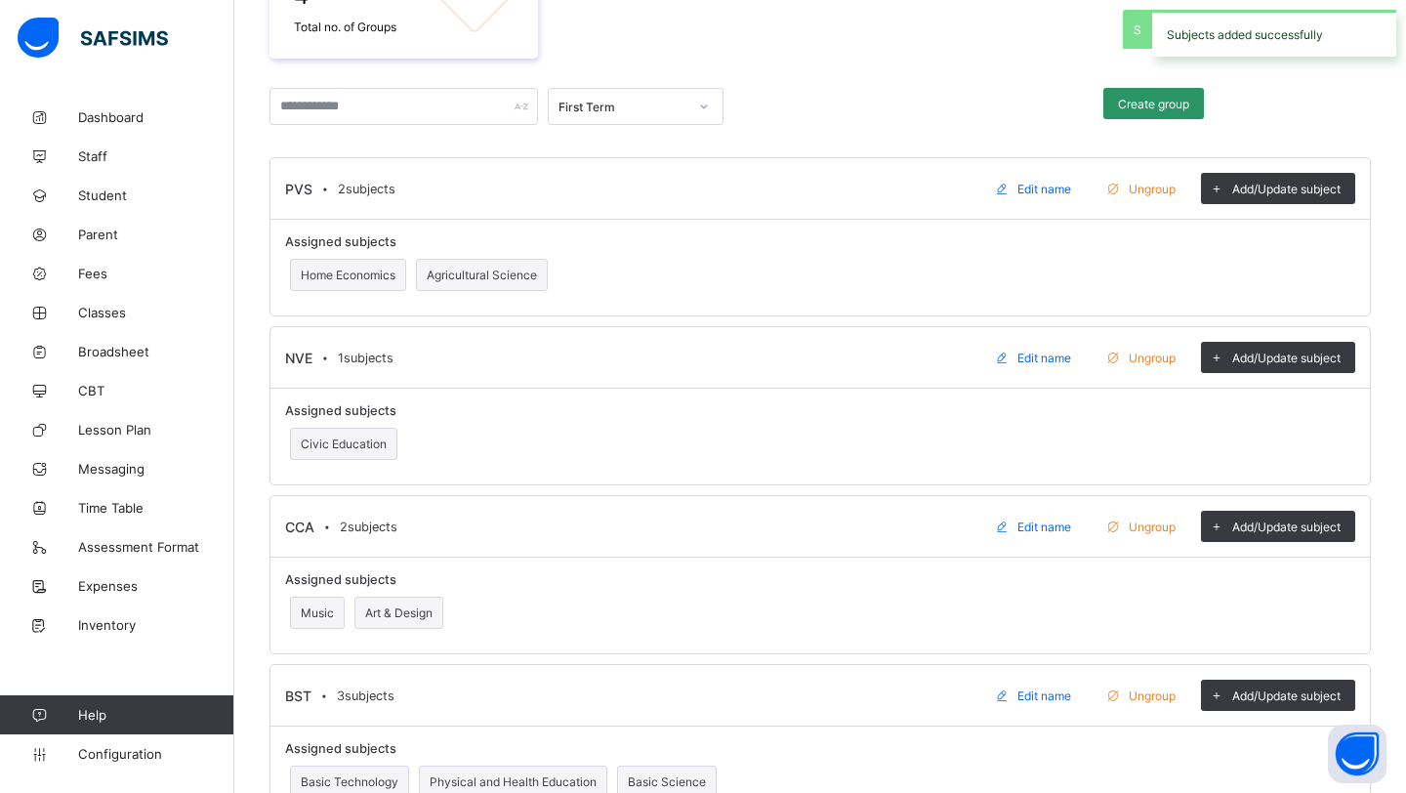
scroll to position [460, 0]
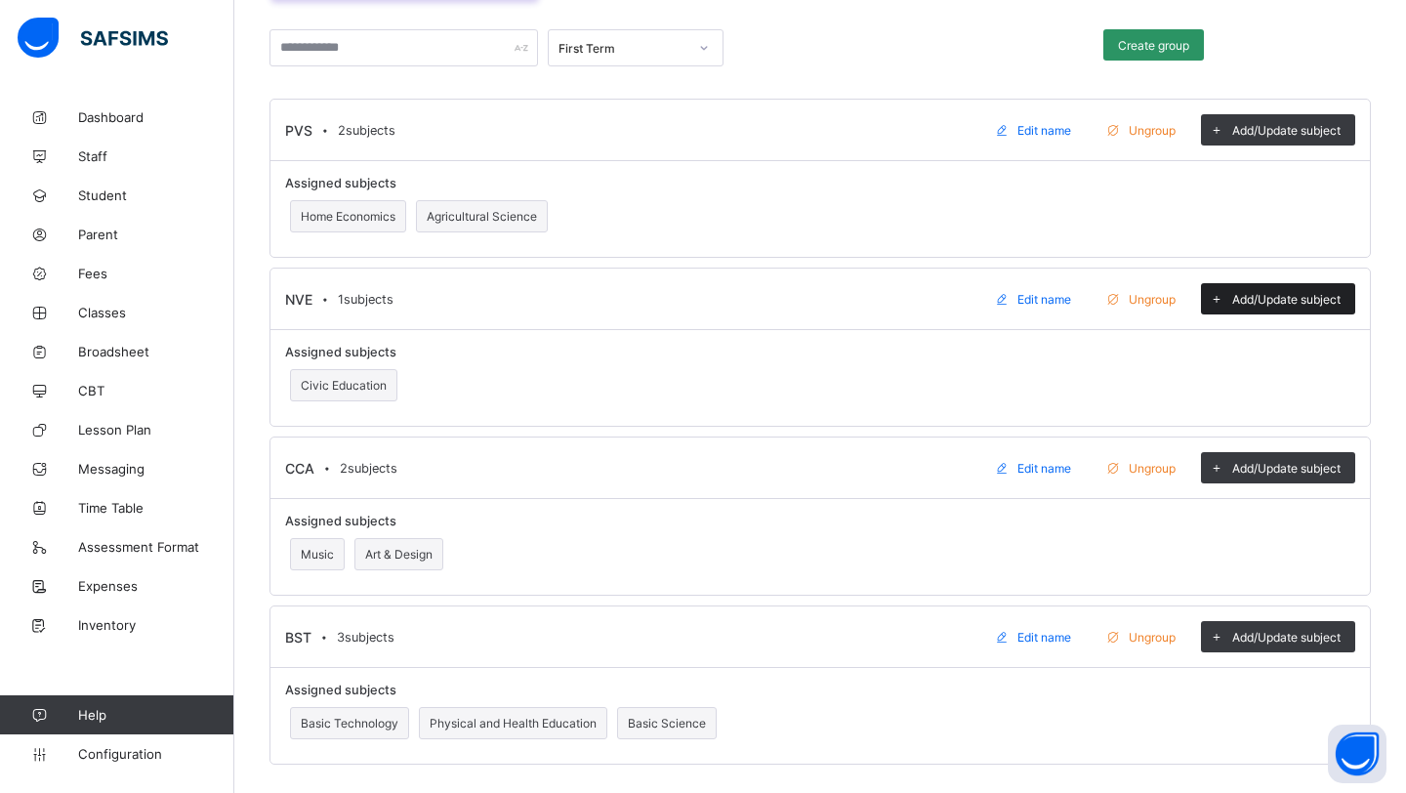
click at [1254, 294] on span "Add/Update subject" at bounding box center [1287, 299] width 108 height 15
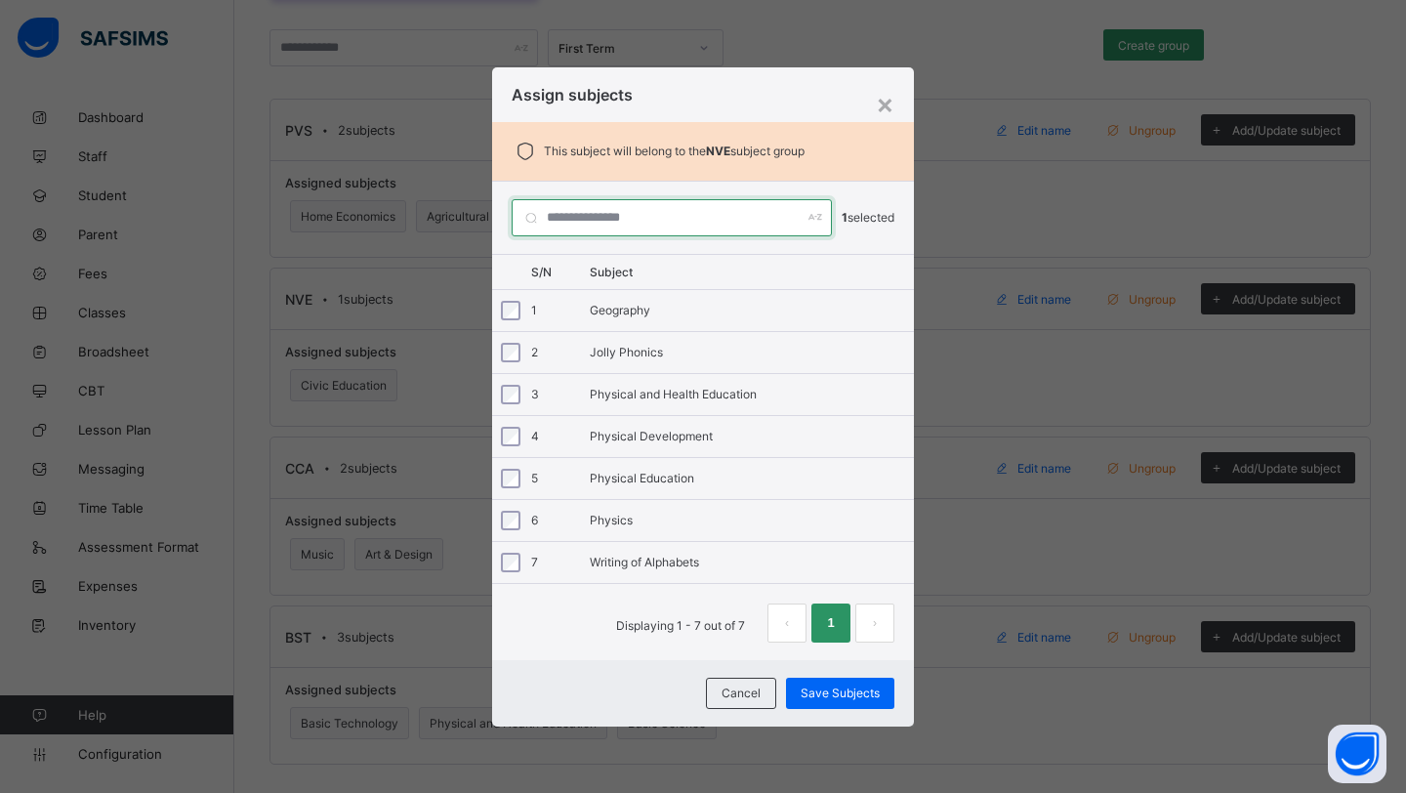
click at [658, 214] on input "text" at bounding box center [672, 217] width 320 height 37
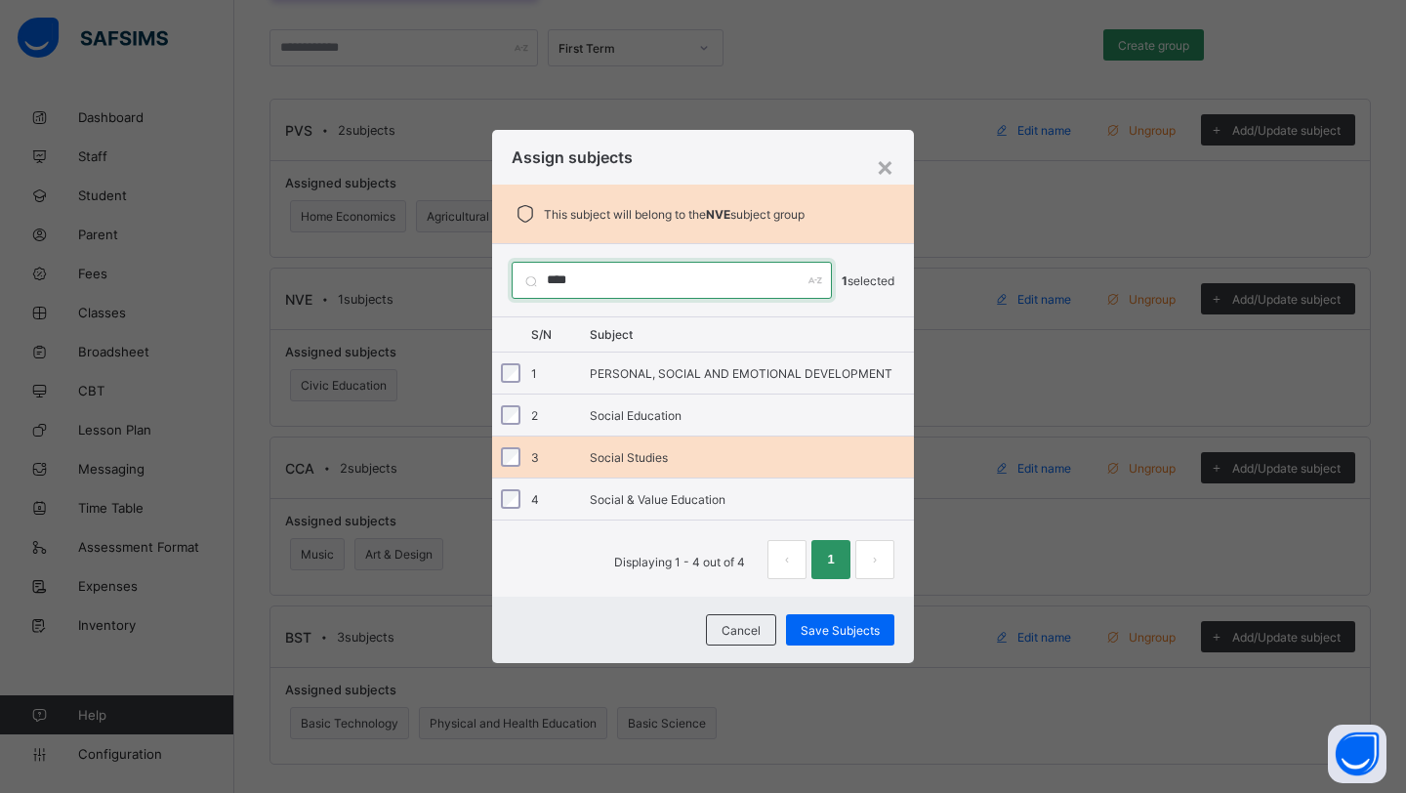
type input "****"
click at [614, 450] on div "Social Studies" at bounding box center [752, 457] width 324 height 15
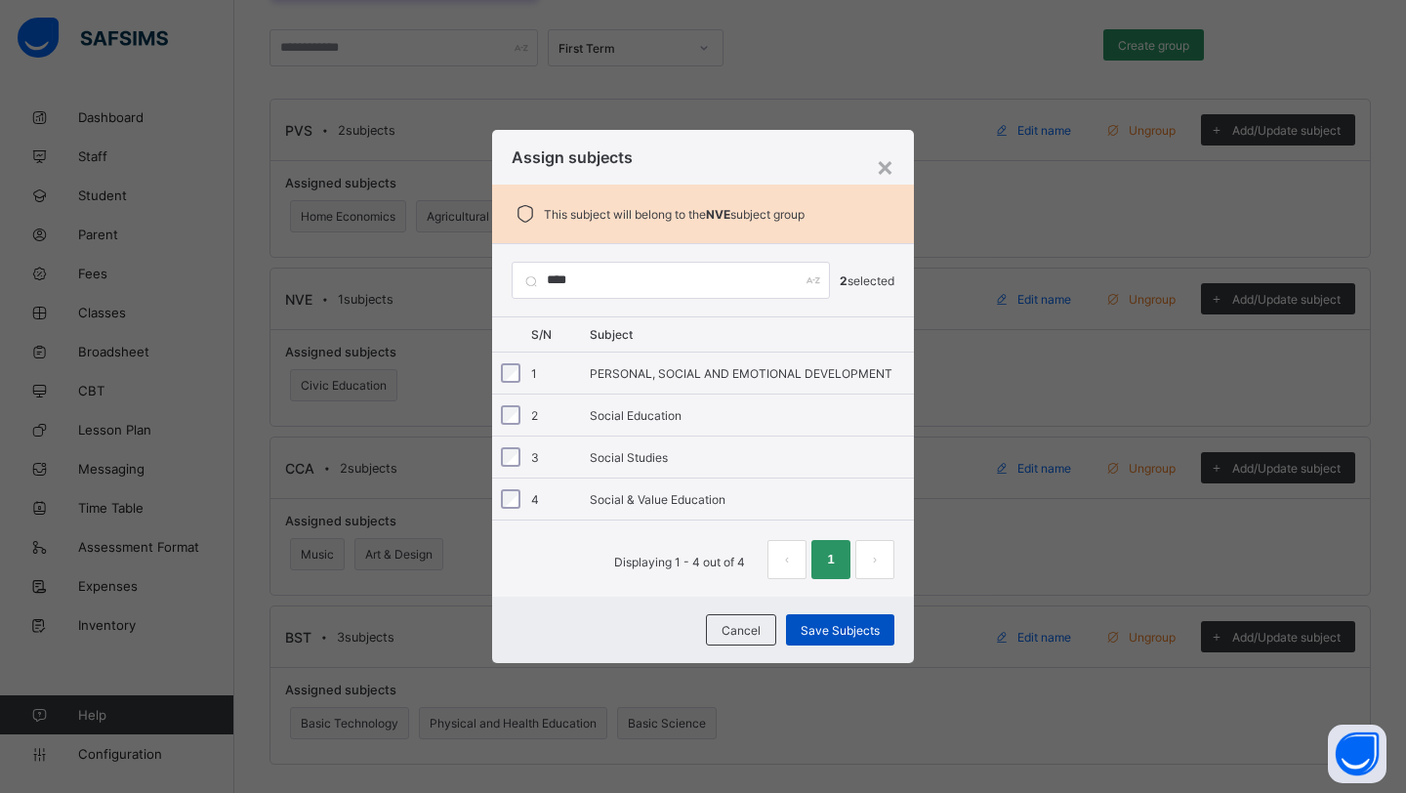
click at [815, 626] on span "Save Subjects" at bounding box center [840, 630] width 79 height 15
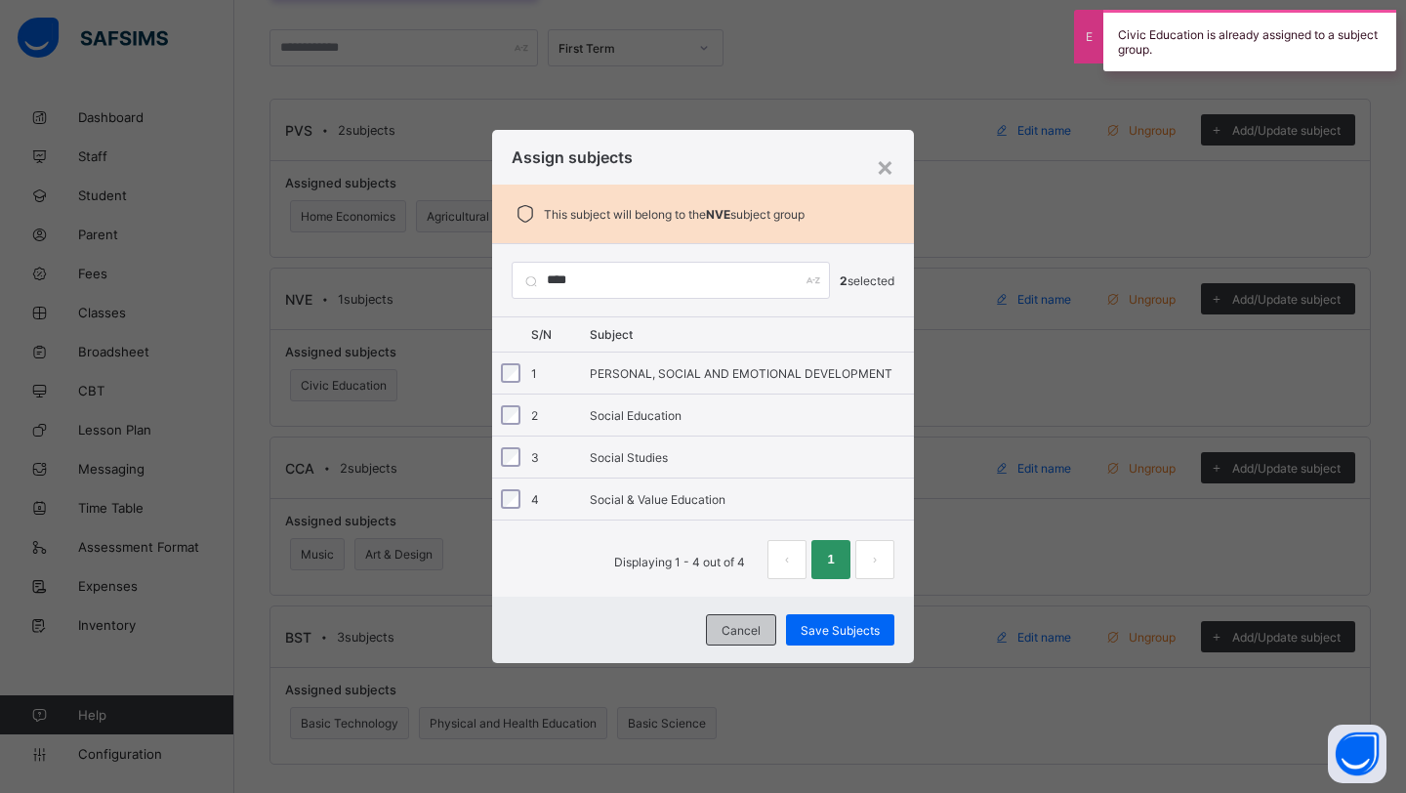
click at [740, 629] on span "Cancel" at bounding box center [741, 630] width 39 height 15
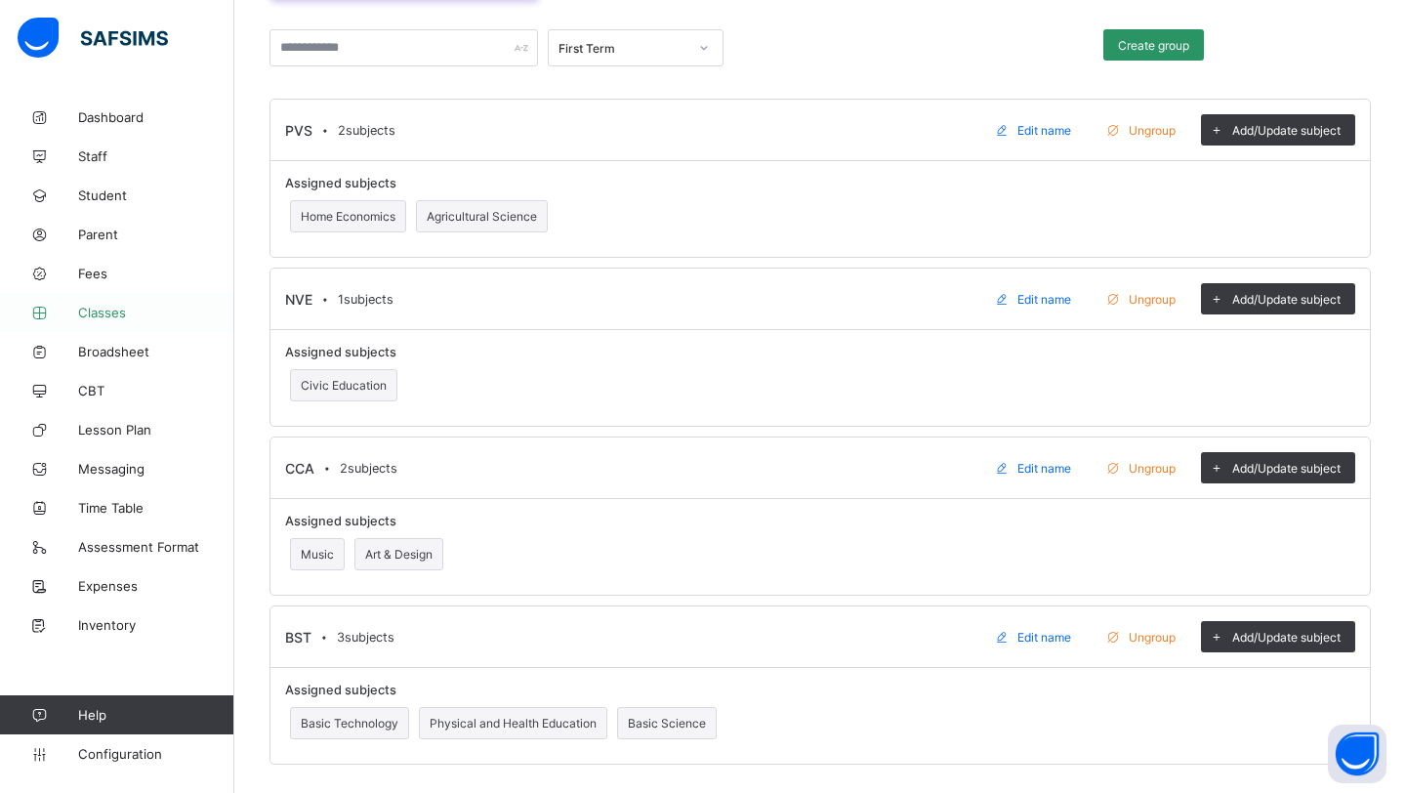
click at [116, 310] on span "Classes" at bounding box center [156, 313] width 156 height 16
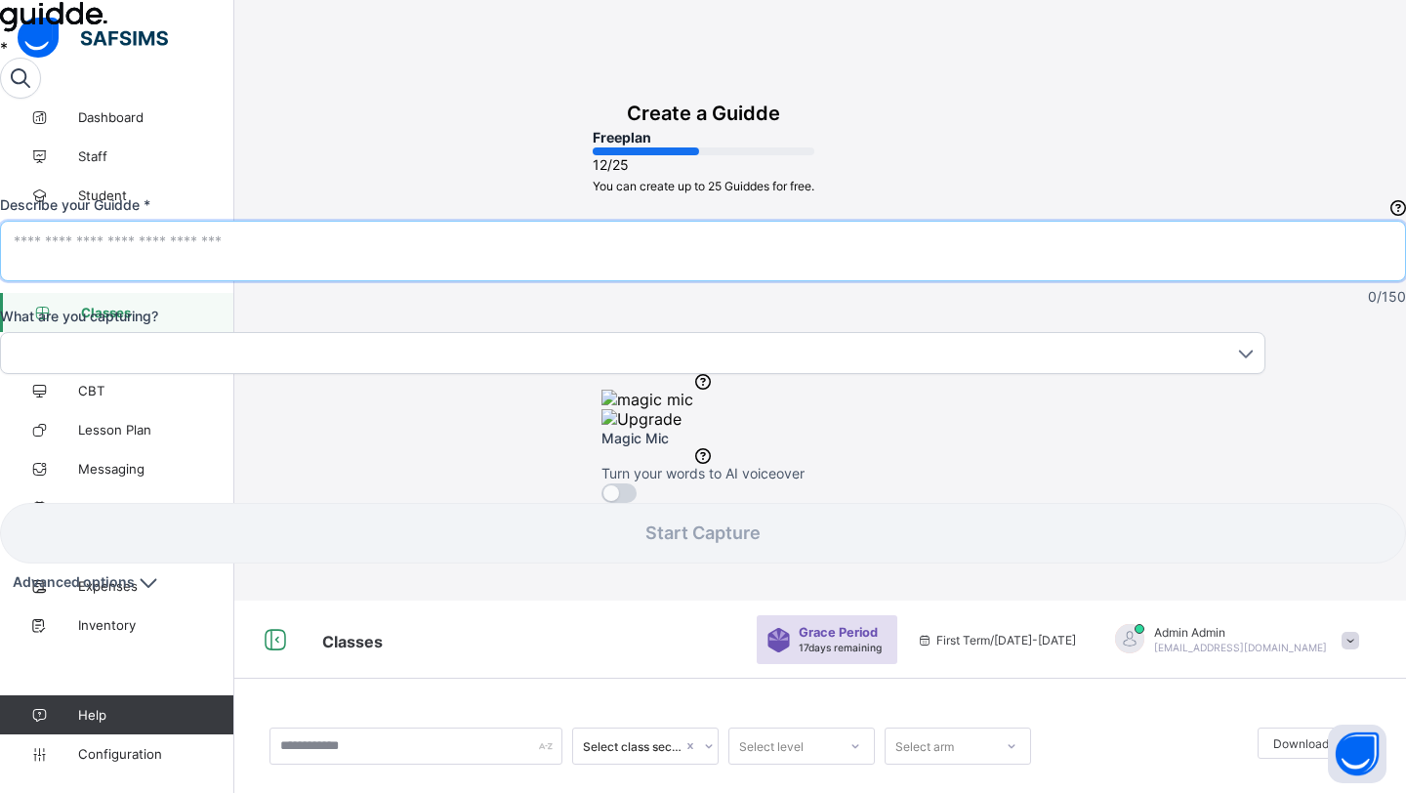
click at [1132, 271] on textarea at bounding box center [703, 250] width 1379 height 39
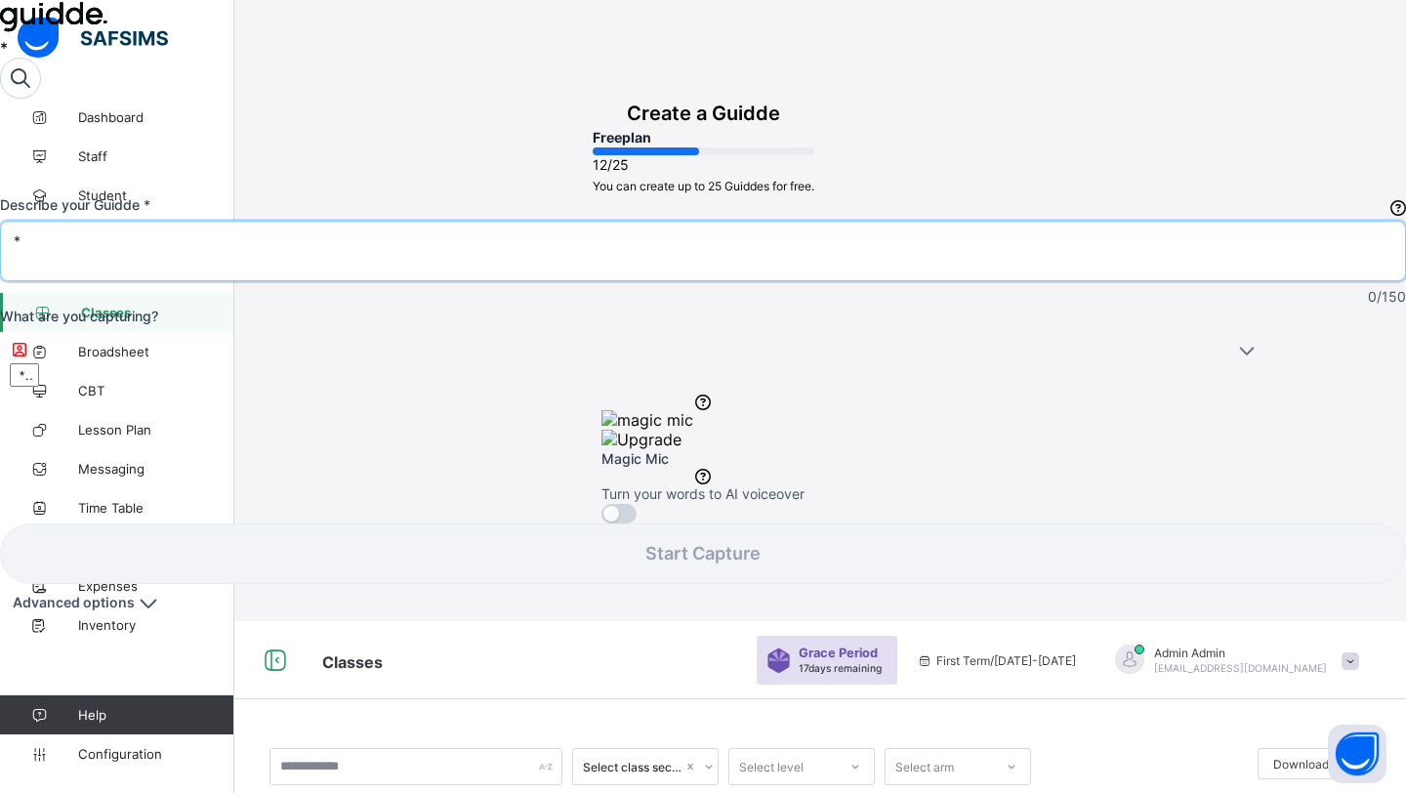
type textarea "**"
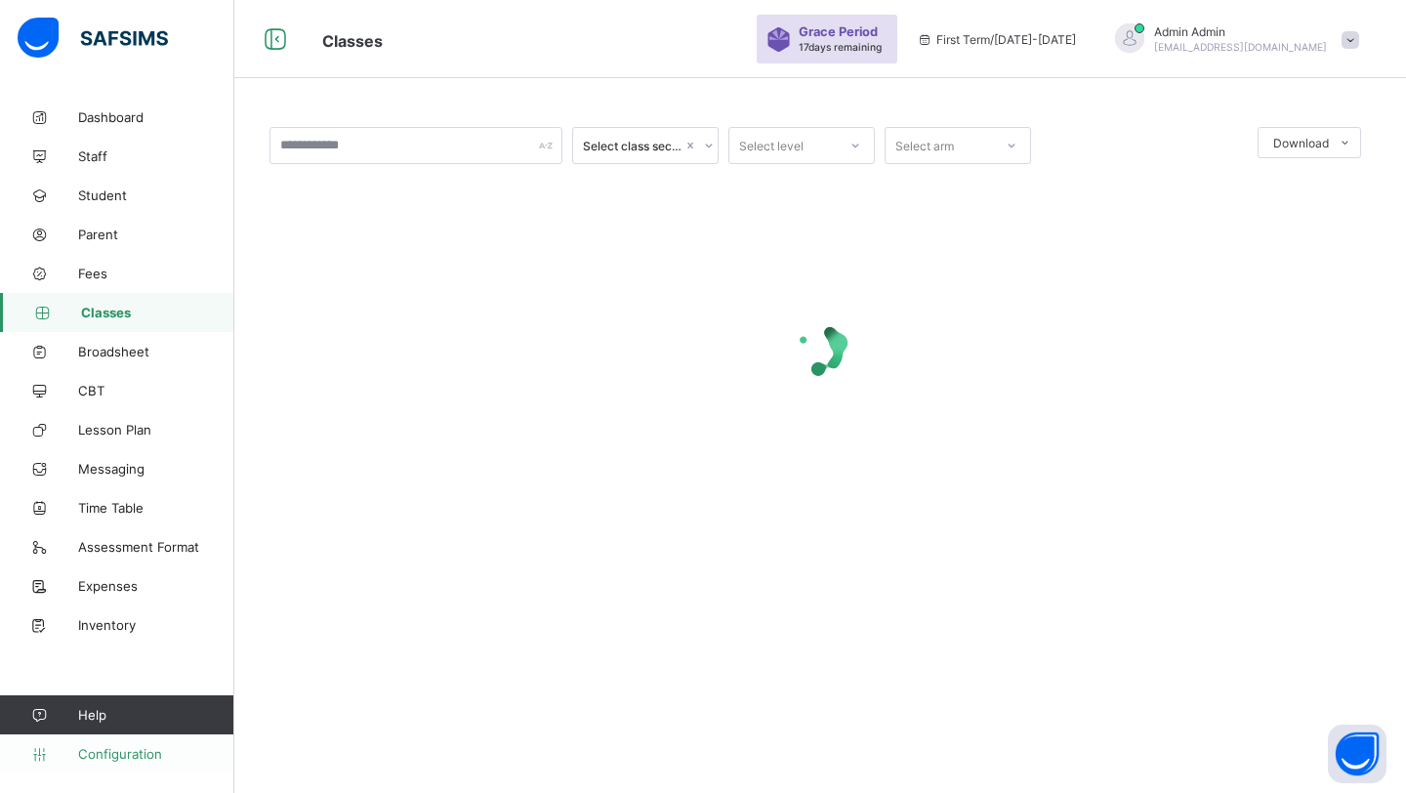
click at [129, 739] on link "Configuration" at bounding box center [116, 753] width 233 height 39
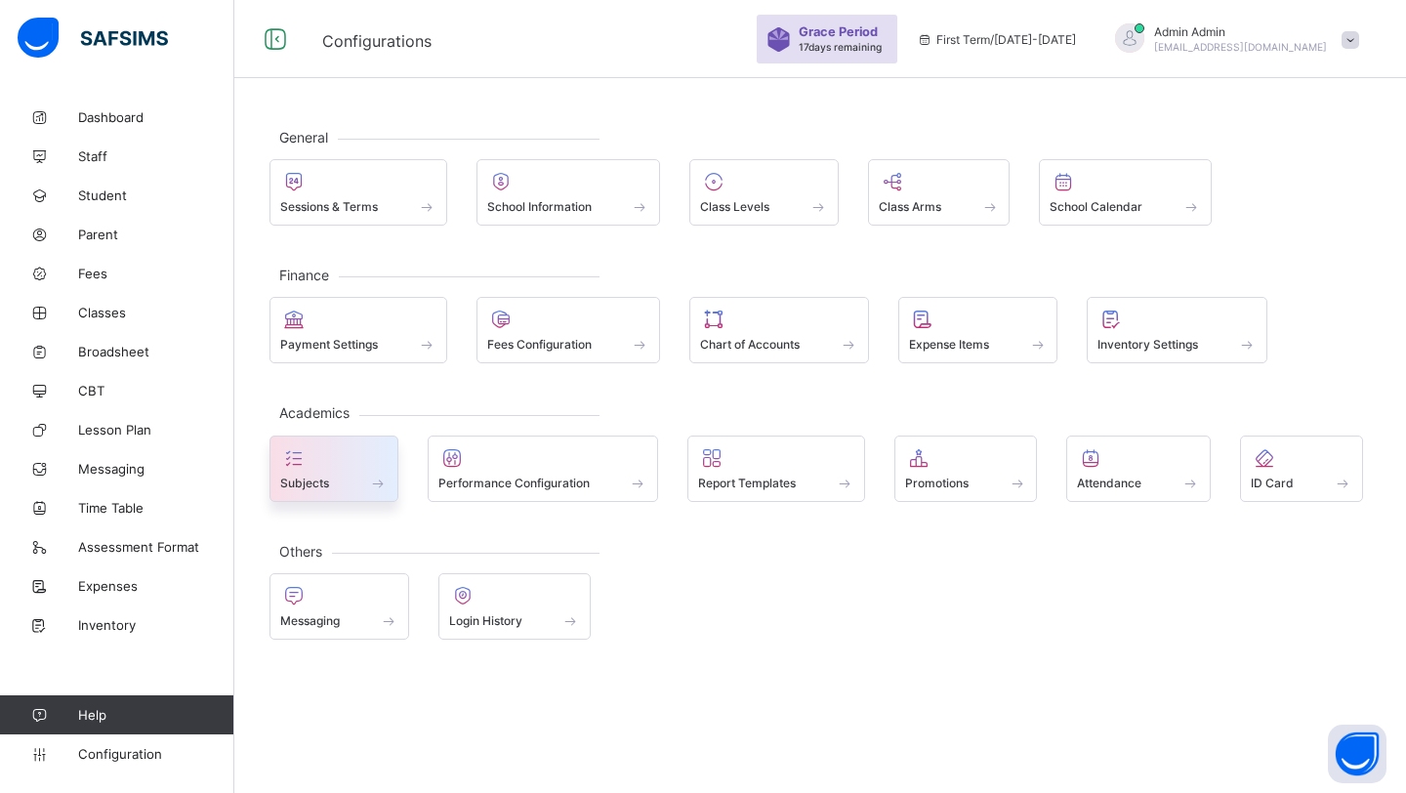
click at [358, 482] on div "Subjects" at bounding box center [333, 483] width 107 height 17
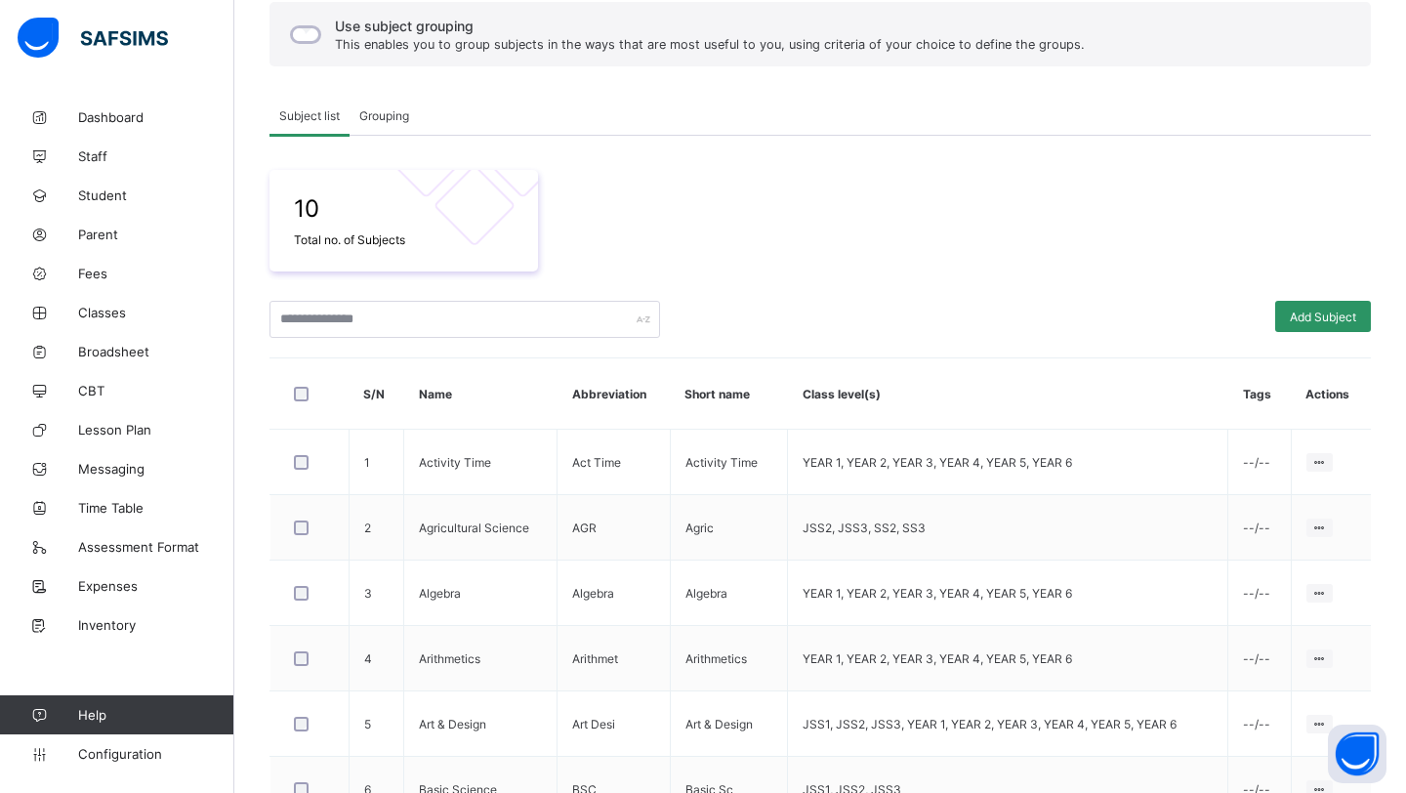
scroll to position [196, 0]
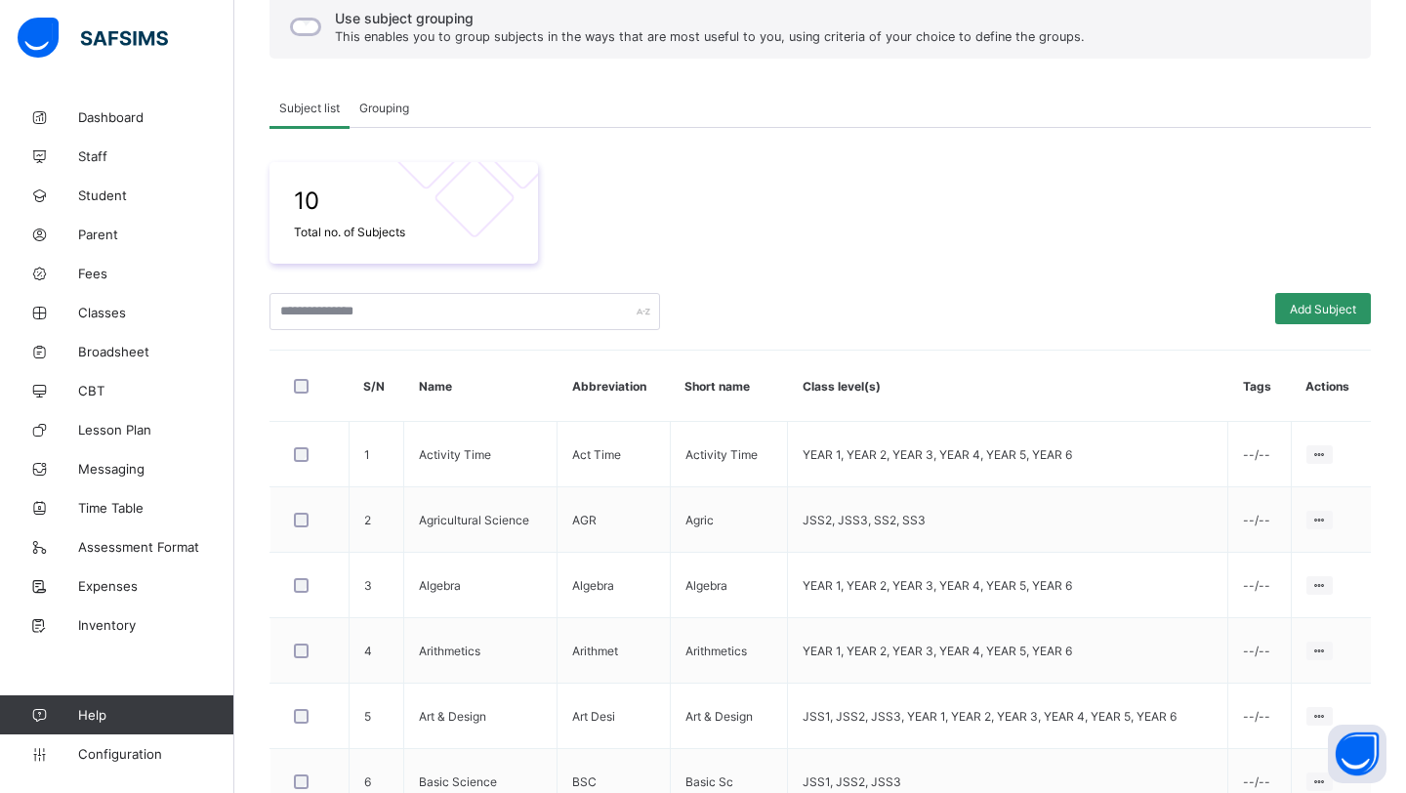
click at [404, 119] on div "Grouping" at bounding box center [384, 107] width 69 height 39
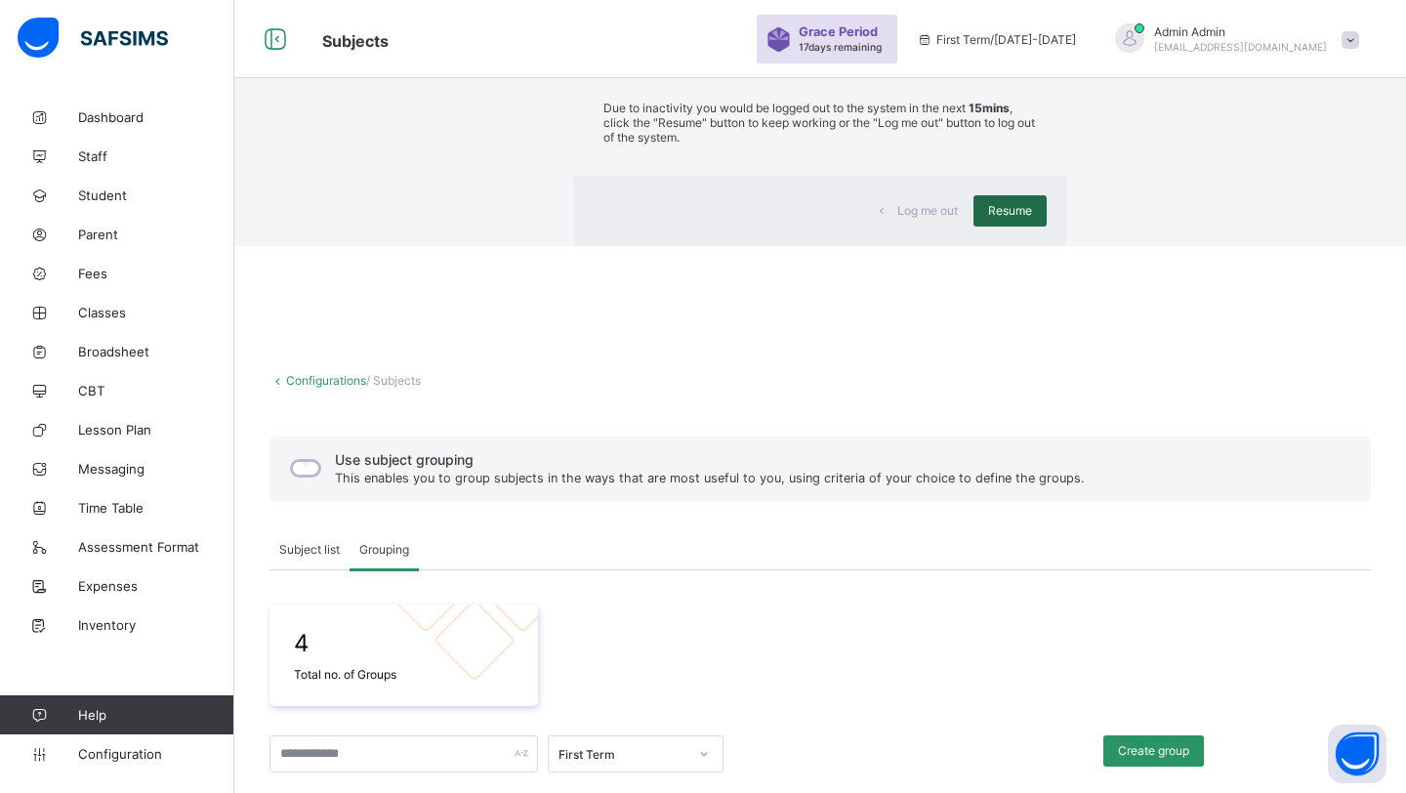
click at [988, 218] on span "Resume" at bounding box center [1010, 210] width 44 height 15
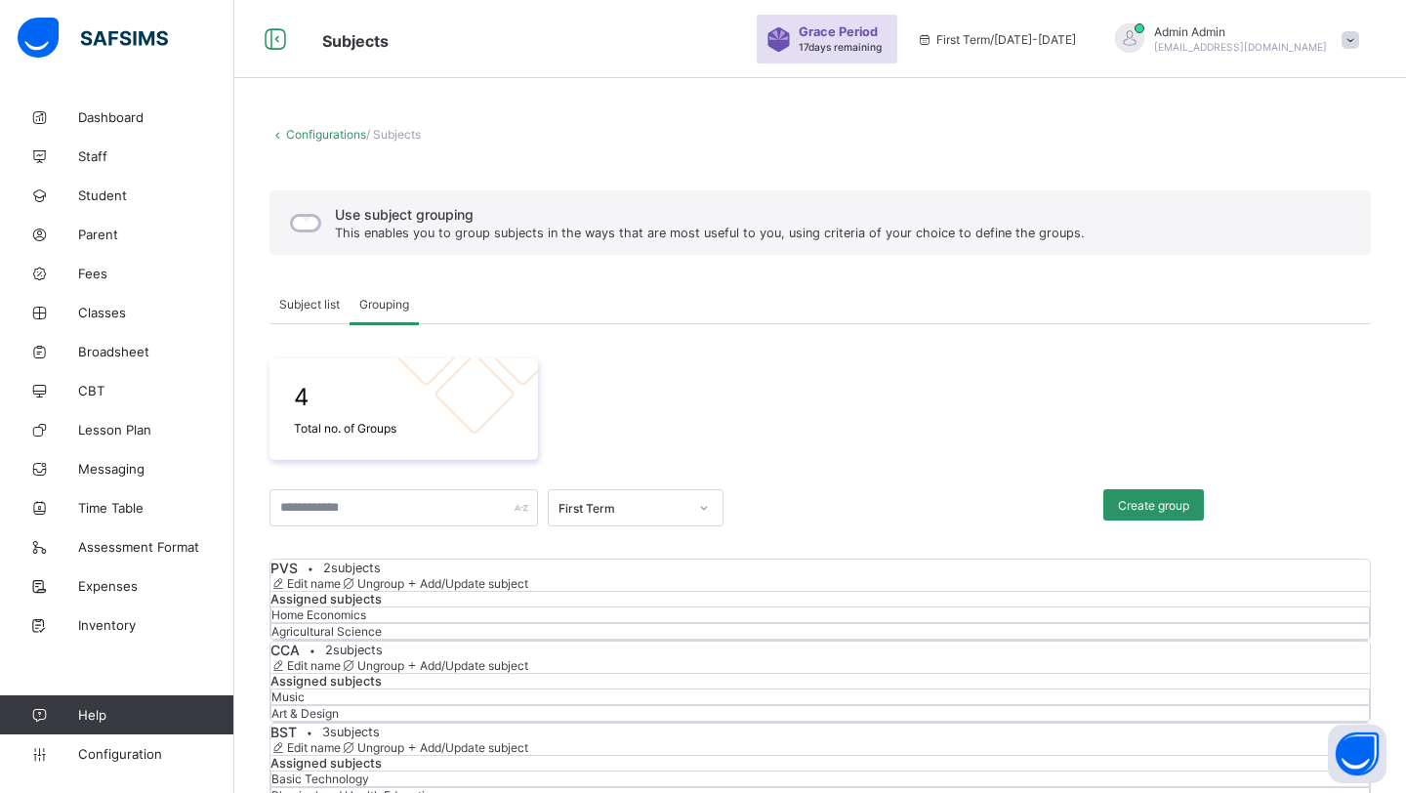
scroll to position [50, 0]
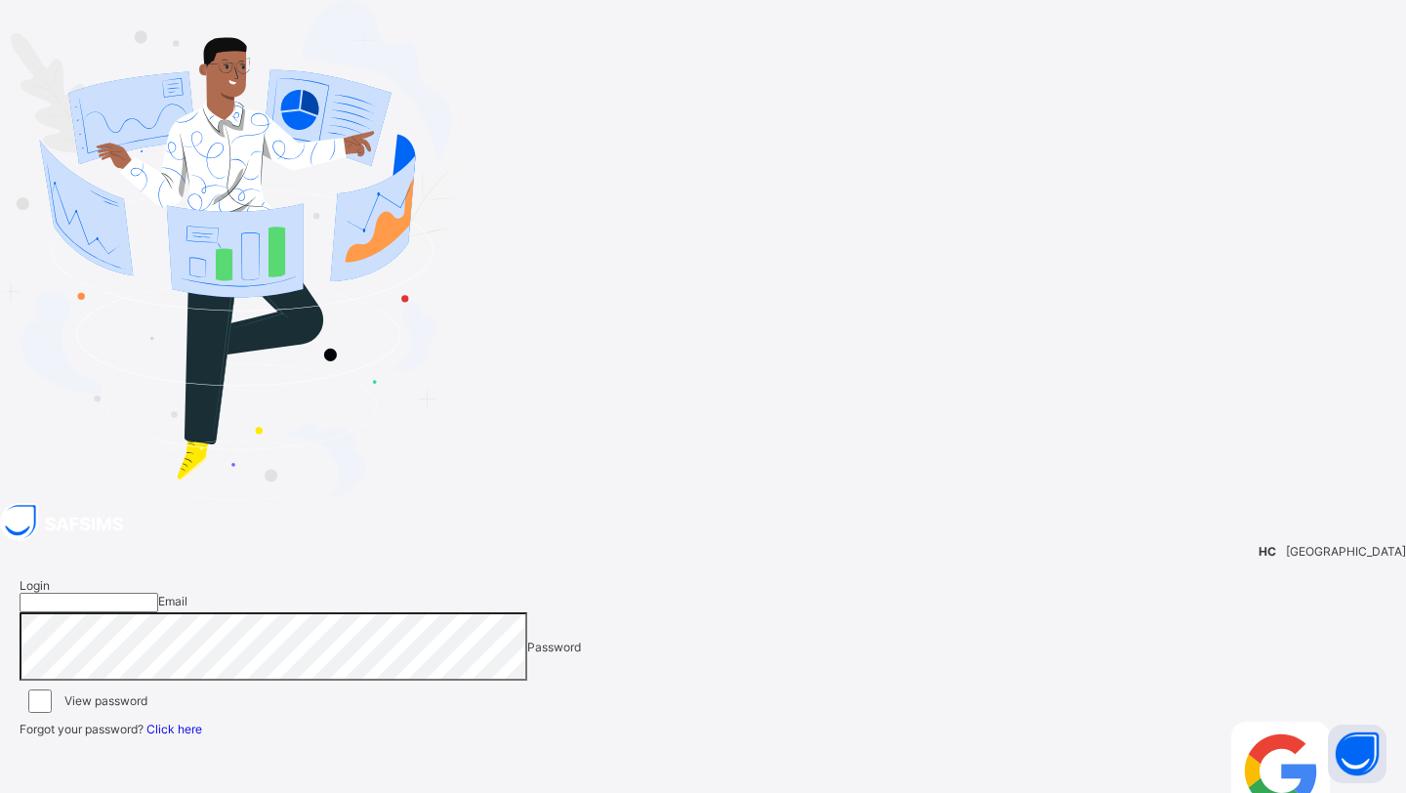
click at [158, 593] on input "email" at bounding box center [89, 603] width 139 height 20
type input "**********"
click at [1340, 722] on div "Login" at bounding box center [1363, 780] width 47 height 116
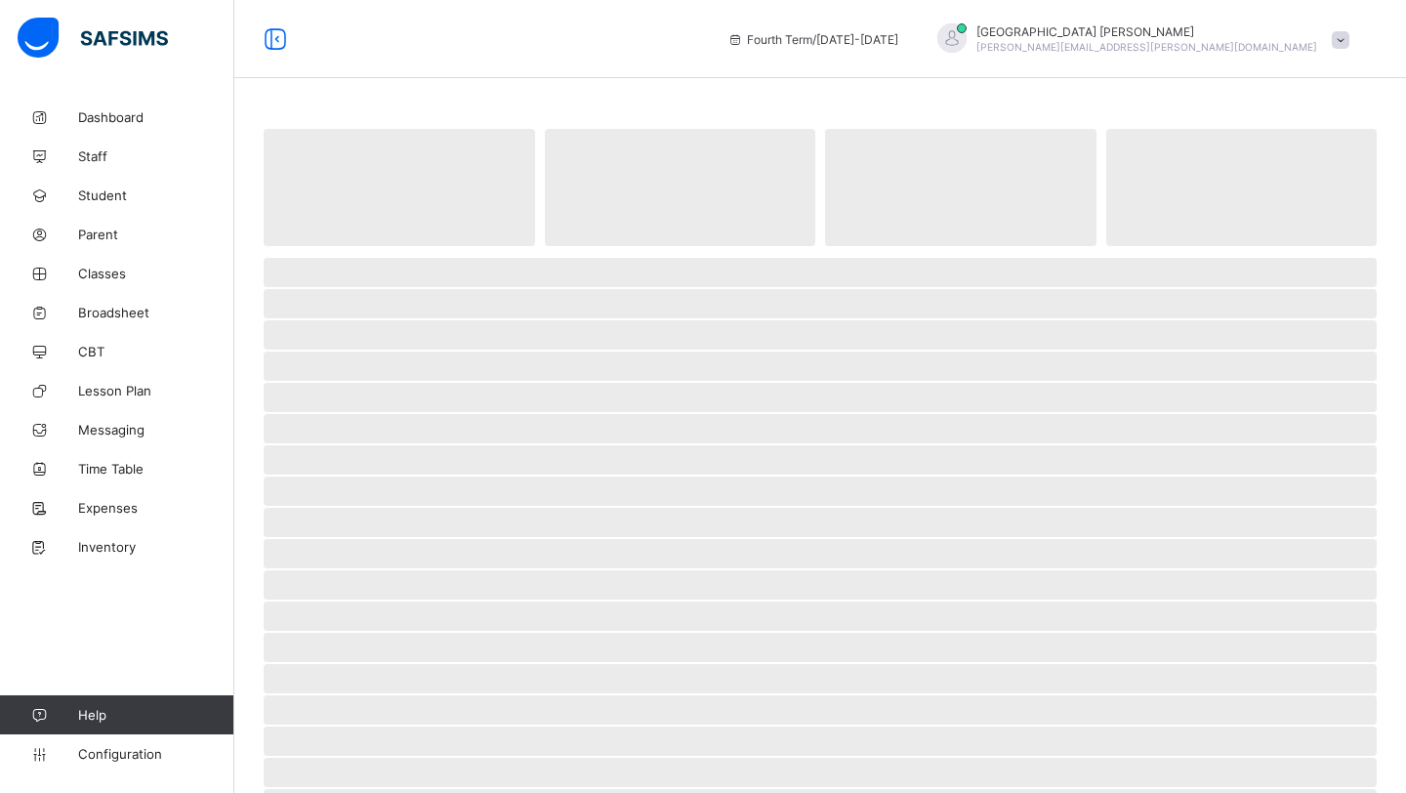
scroll to position [1, 0]
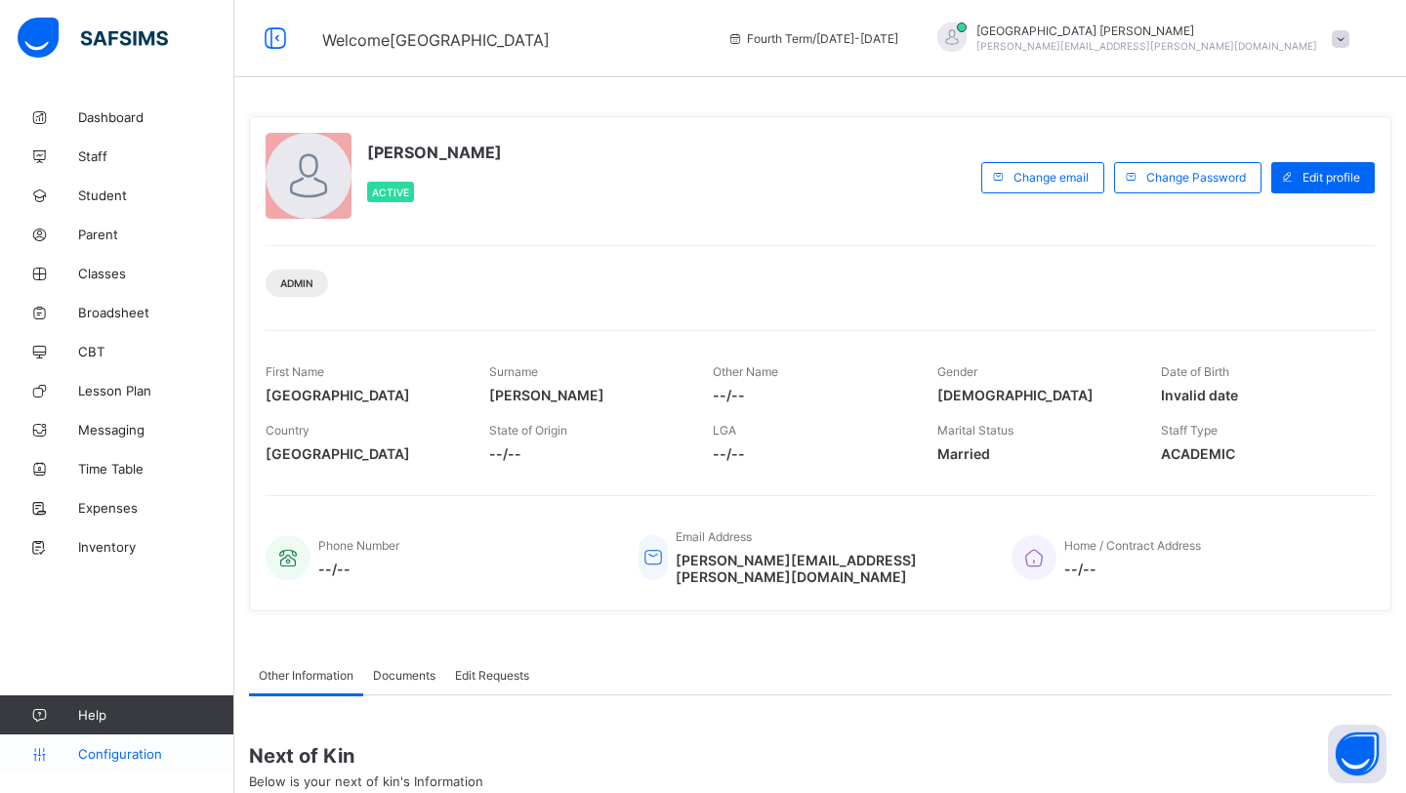
click at [132, 746] on span "Configuration" at bounding box center [155, 754] width 155 height 16
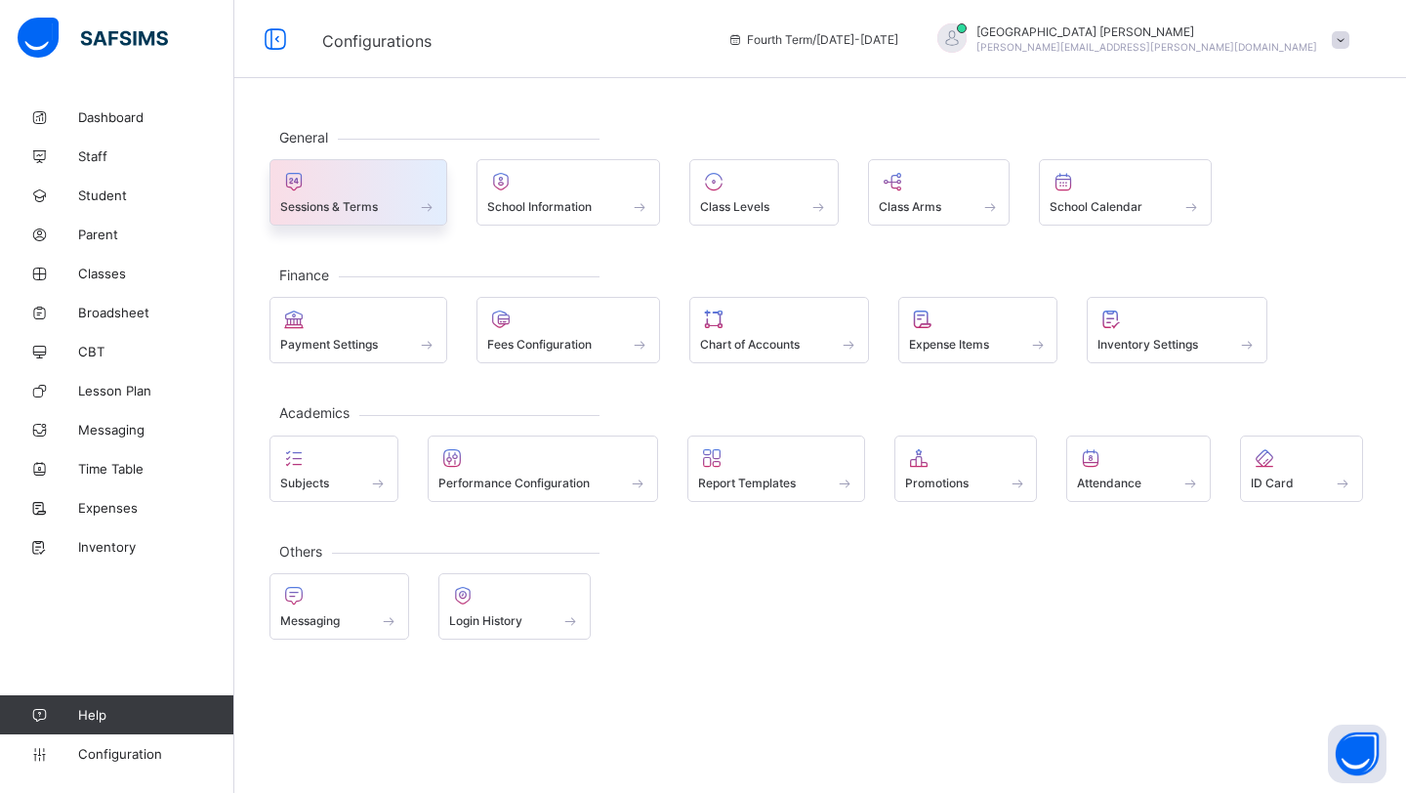
click at [315, 189] on div at bounding box center [358, 181] width 156 height 23
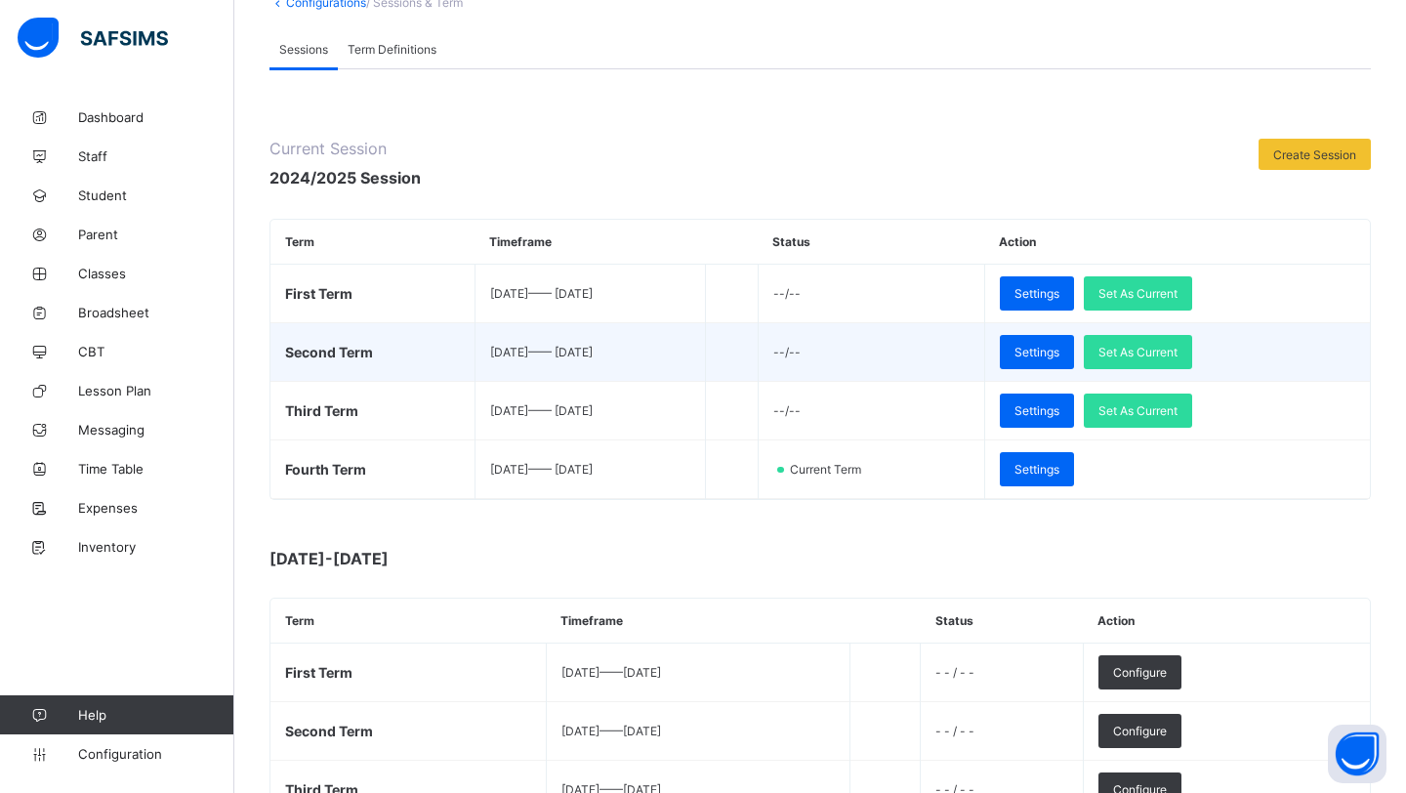
scroll to position [136, 0]
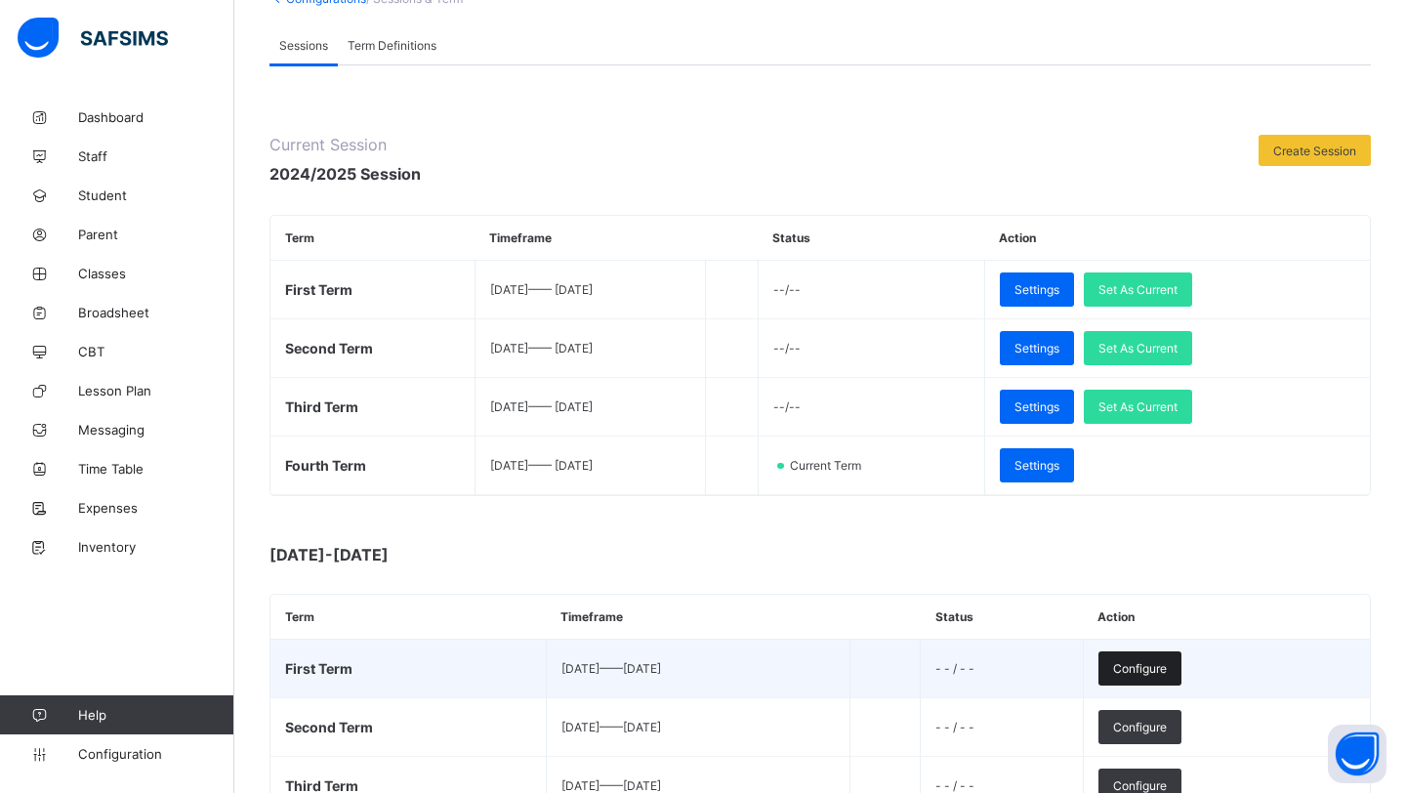
click at [1194, 683] on td "Configure" at bounding box center [1226, 669] width 287 height 59
click at [1167, 673] on span "Configure" at bounding box center [1140, 668] width 54 height 15
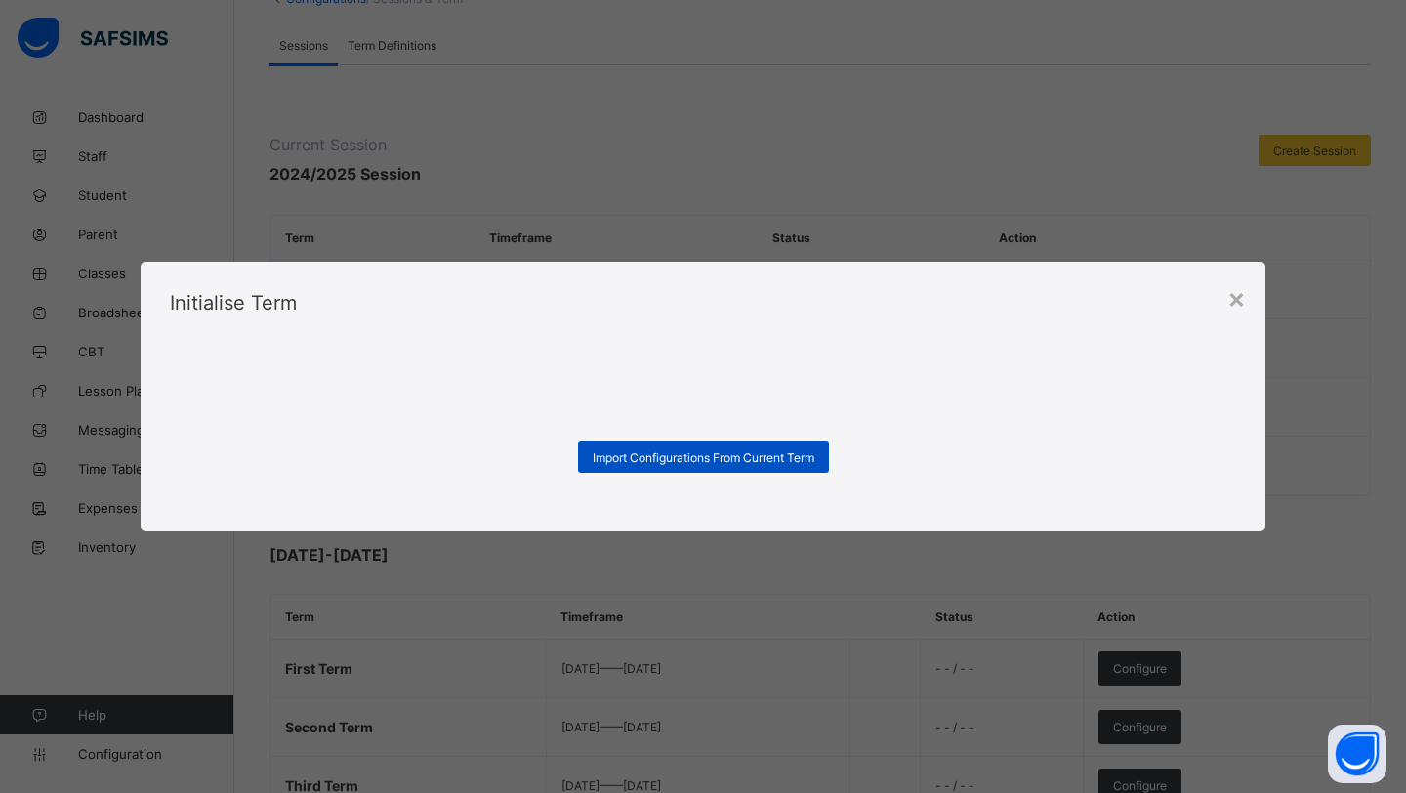
click at [710, 452] on span "Import Configurations From Current Term" at bounding box center [704, 457] width 222 height 15
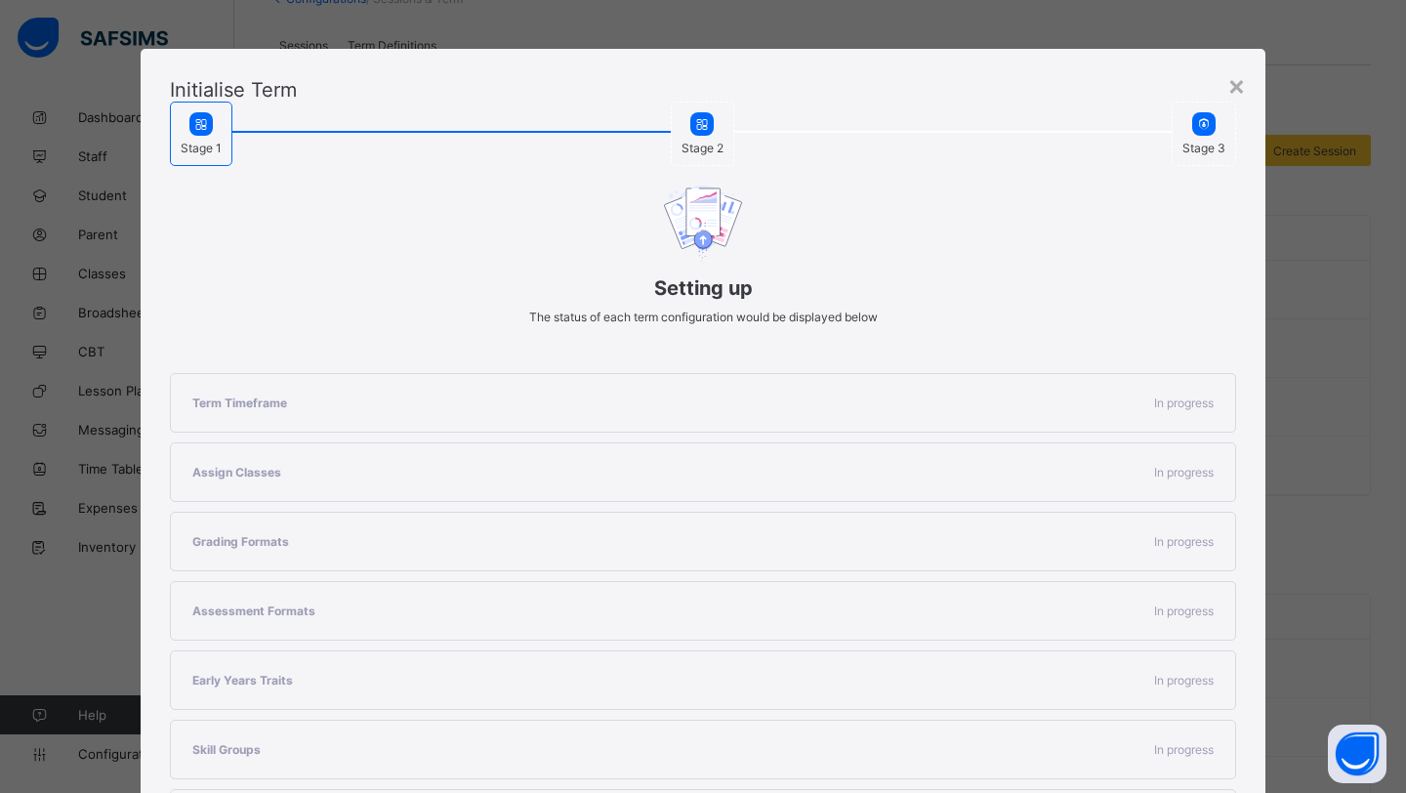
scroll to position [239, 0]
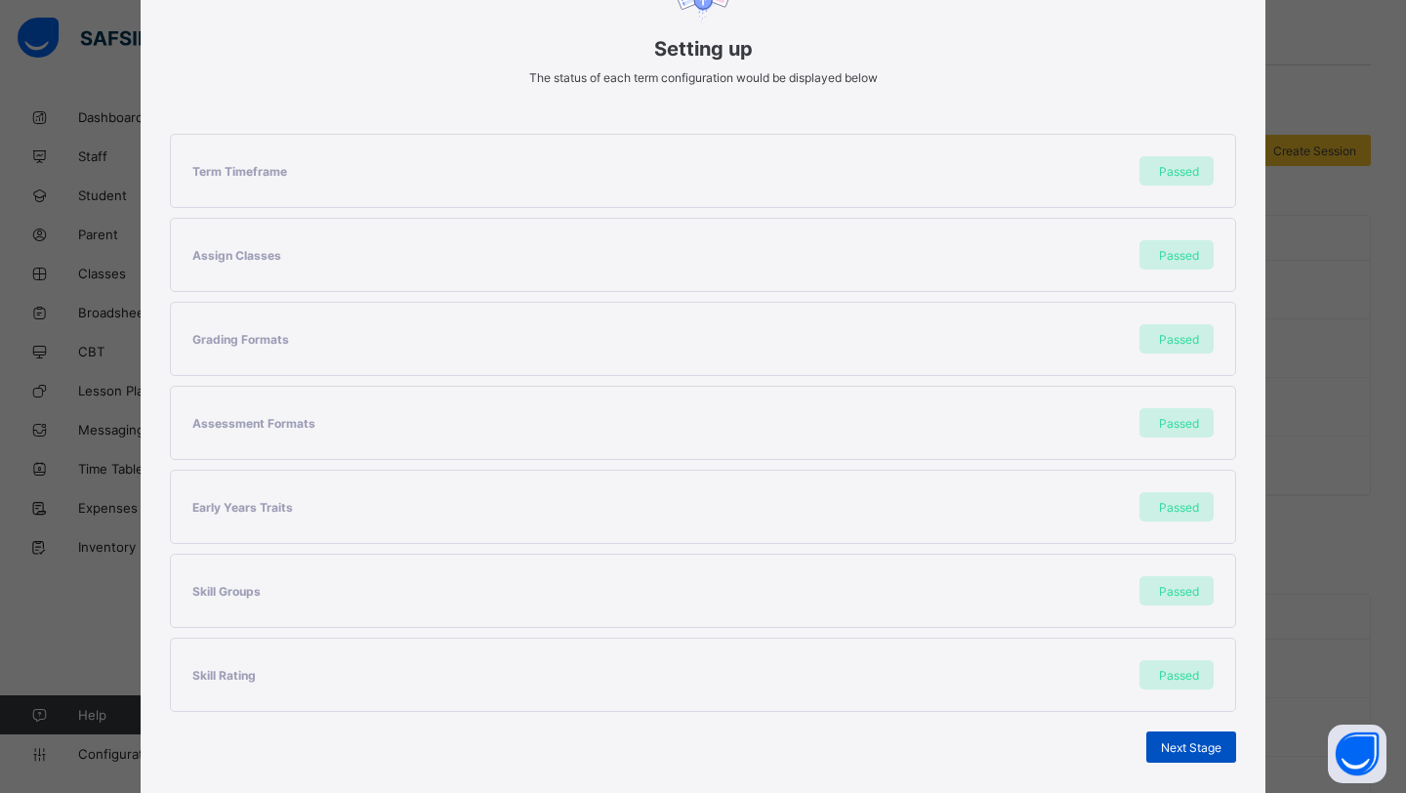
click at [1171, 756] on div "Next Stage" at bounding box center [1192, 747] width 90 height 31
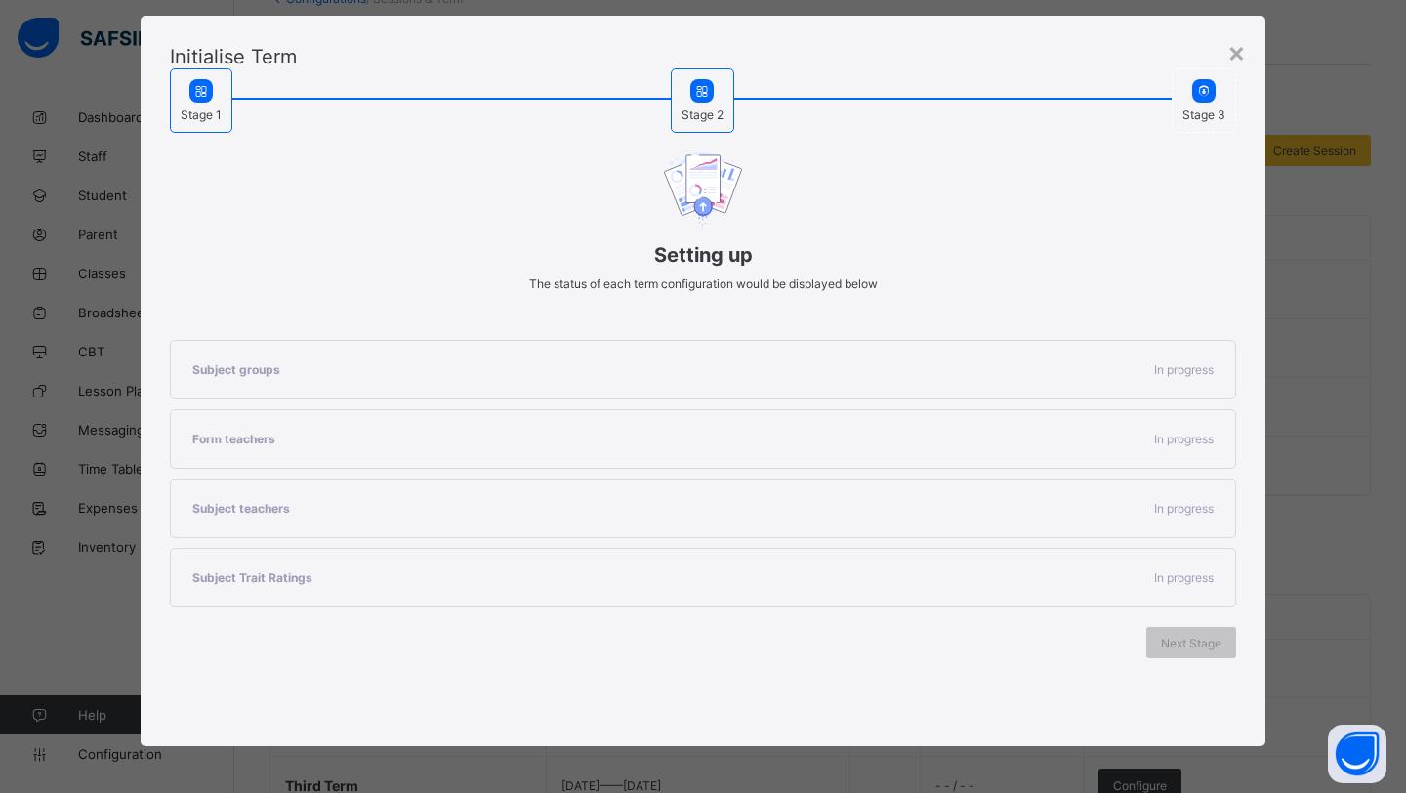
scroll to position [94, 0]
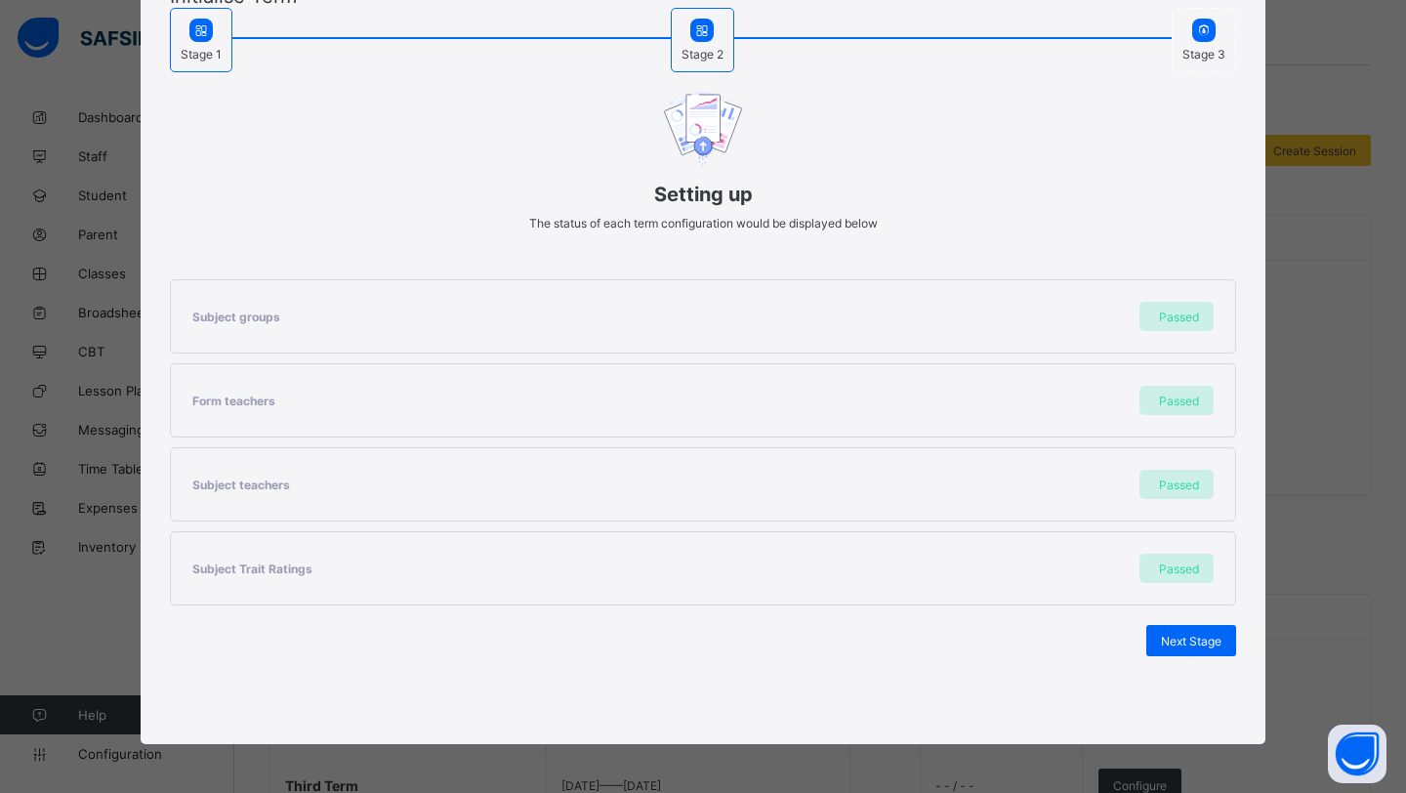
click at [1180, 624] on div "Subject groups Passed Form teachers Passed Subject teachers Passed Subject Trai…" at bounding box center [703, 468] width 1067 height 436
click at [1180, 640] on span "Next Stage" at bounding box center [1191, 641] width 61 height 15
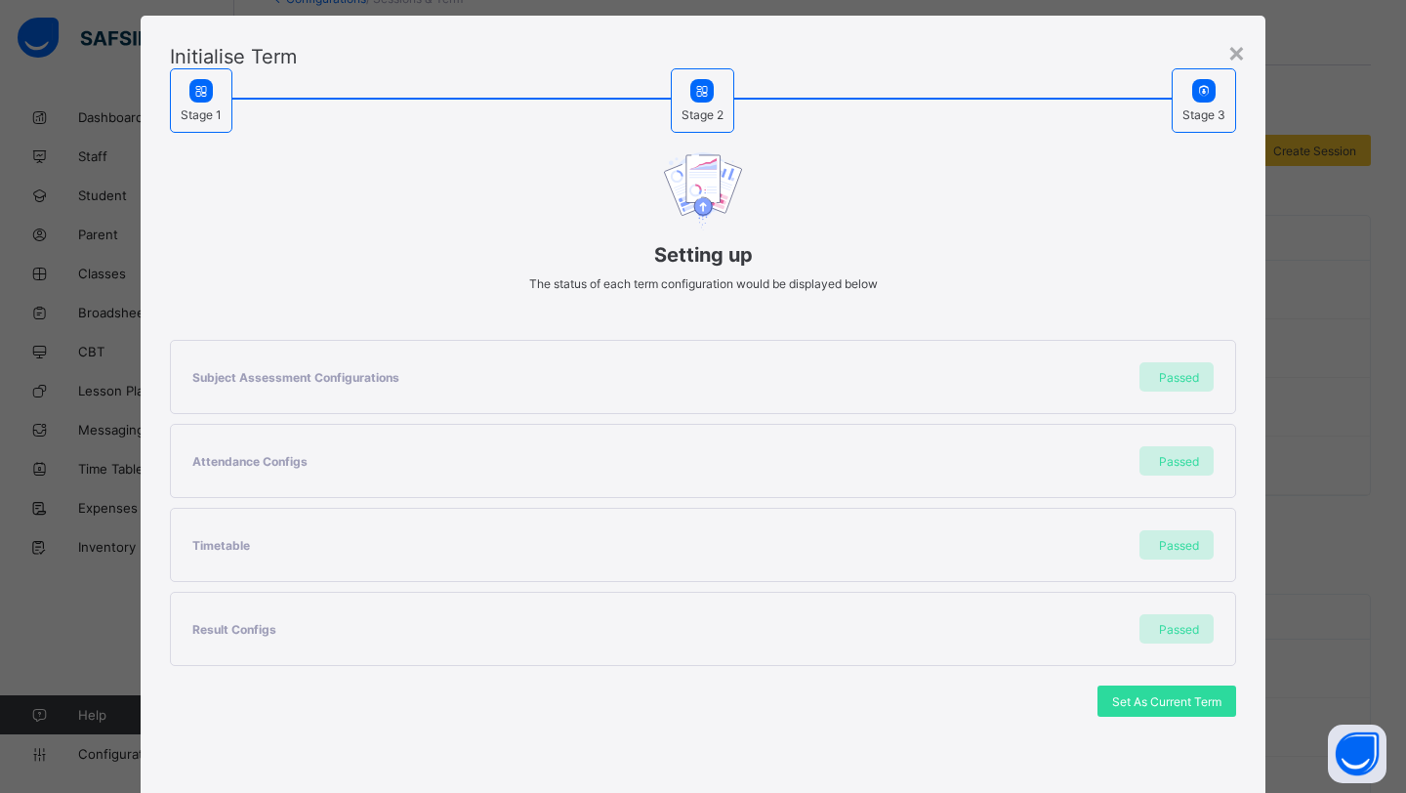
scroll to position [34, 0]
click at [1128, 706] on span "Set As Current Term" at bounding box center [1166, 700] width 109 height 15
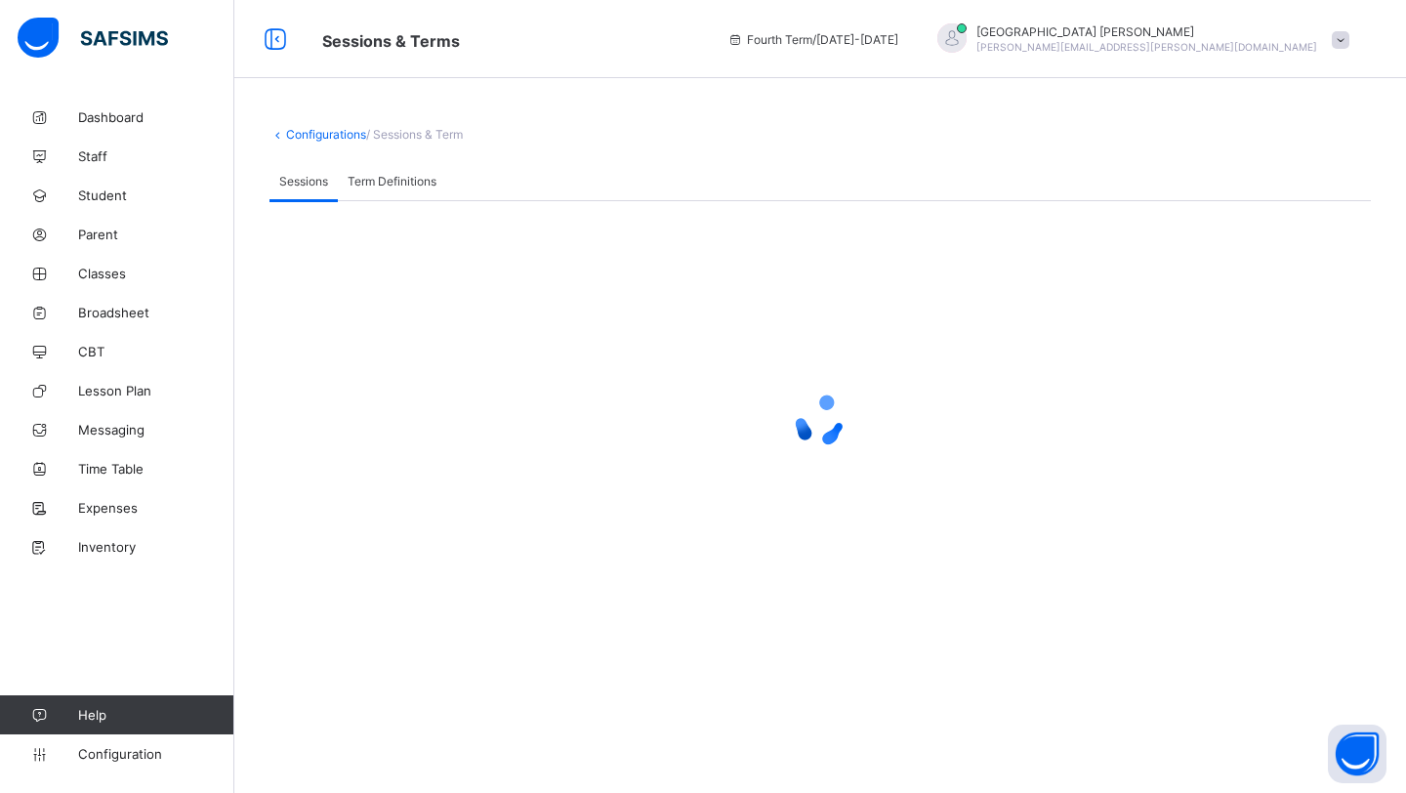
scroll to position [0, 0]
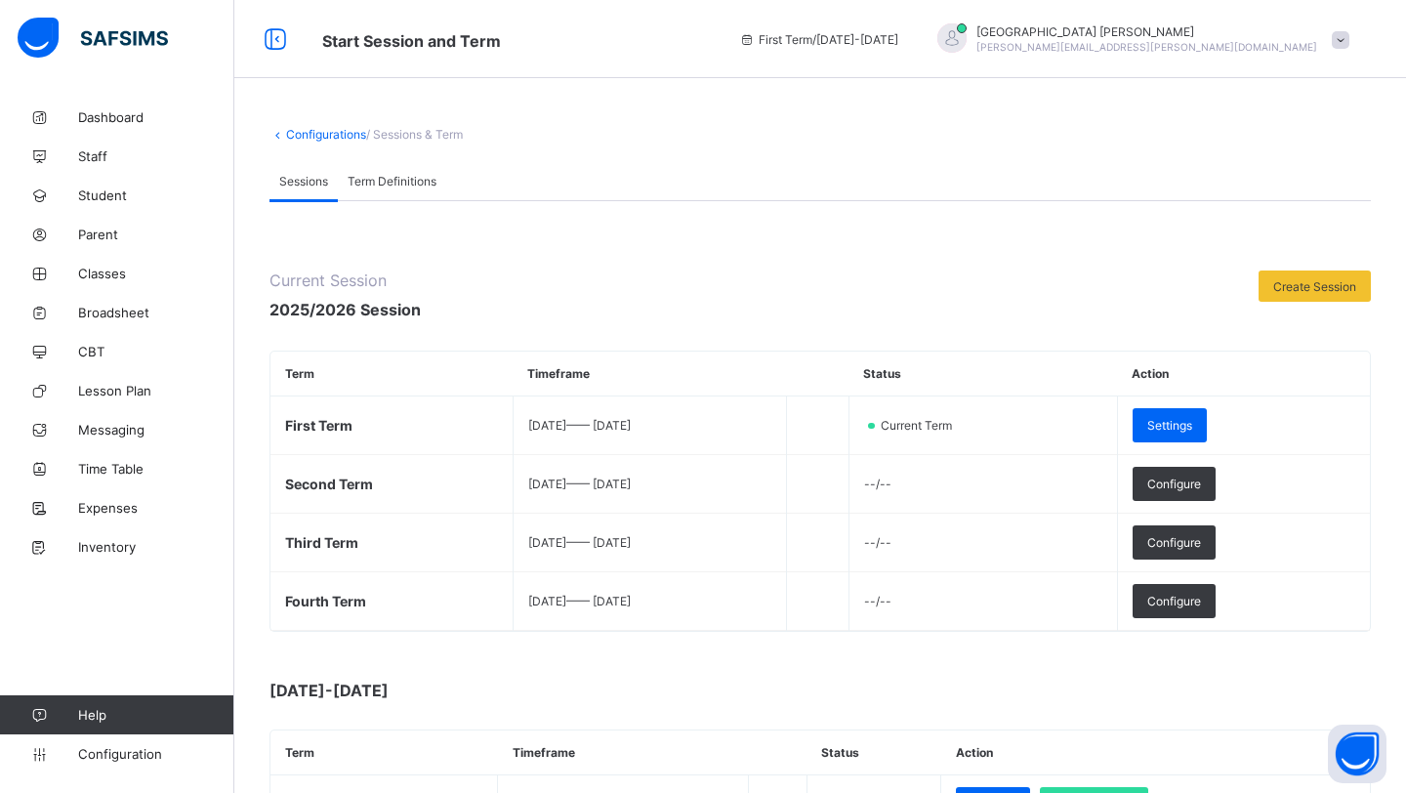
click at [1340, 39] on span at bounding box center [1341, 40] width 18 height 18
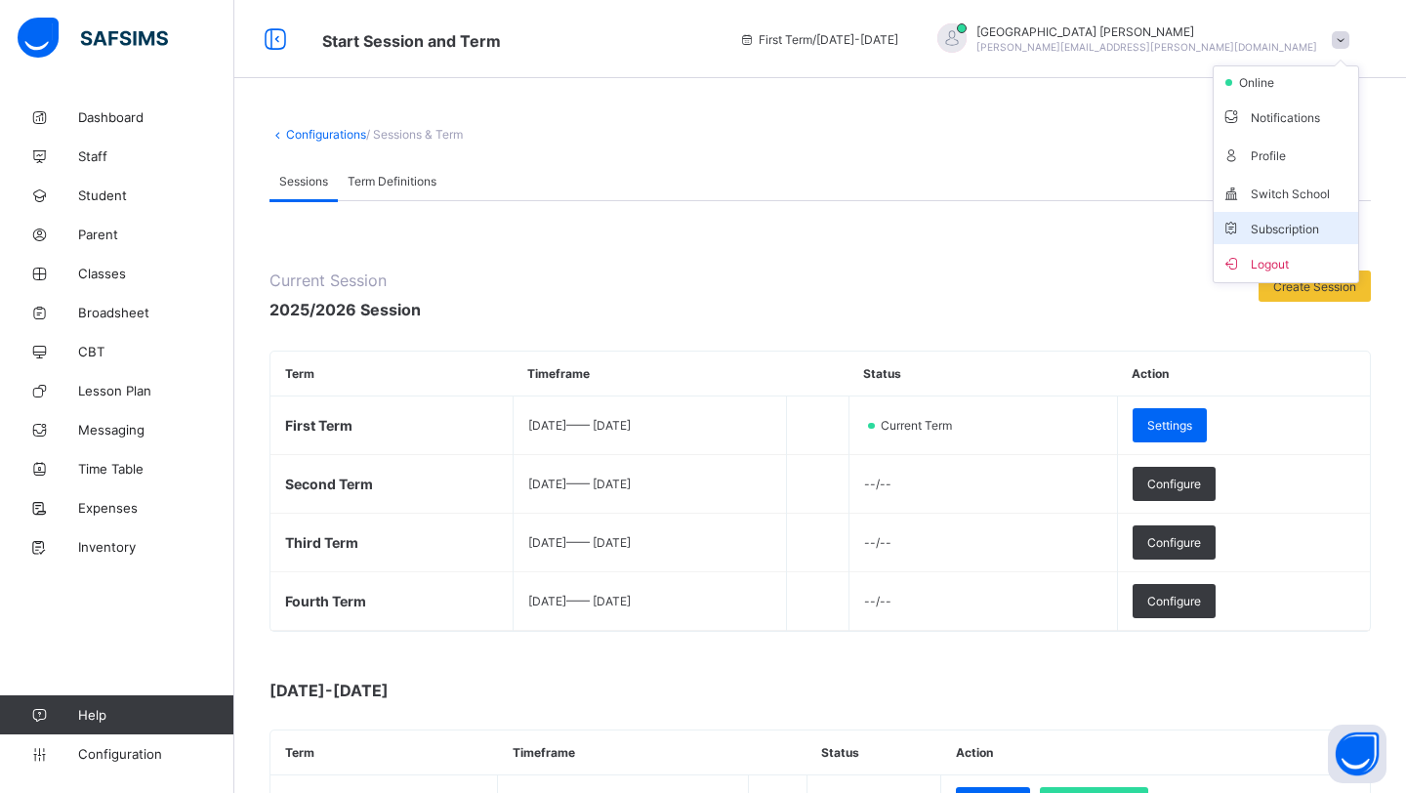
click at [1273, 223] on span "Subscription" at bounding box center [1271, 229] width 98 height 15
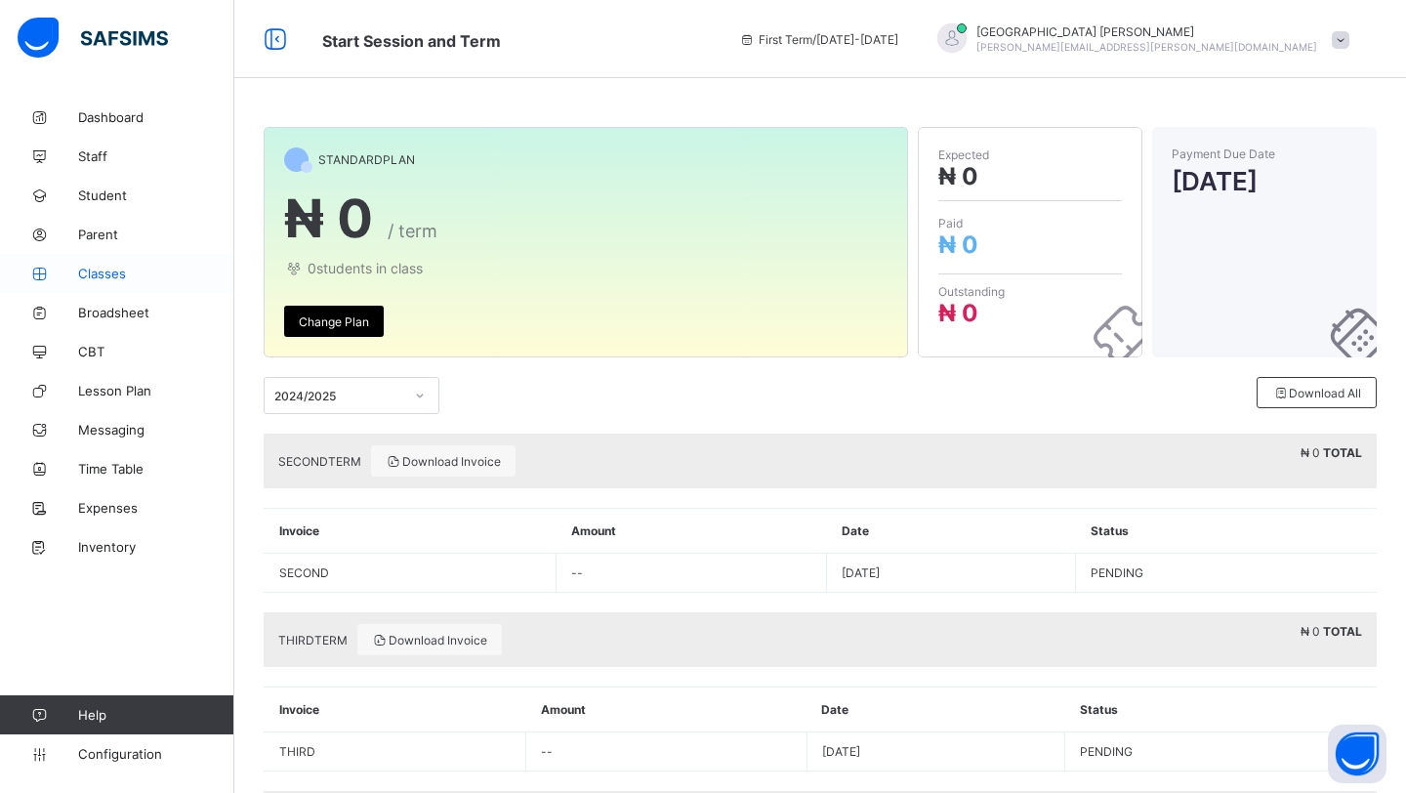
click at [111, 271] on span "Classes" at bounding box center [156, 274] width 156 height 16
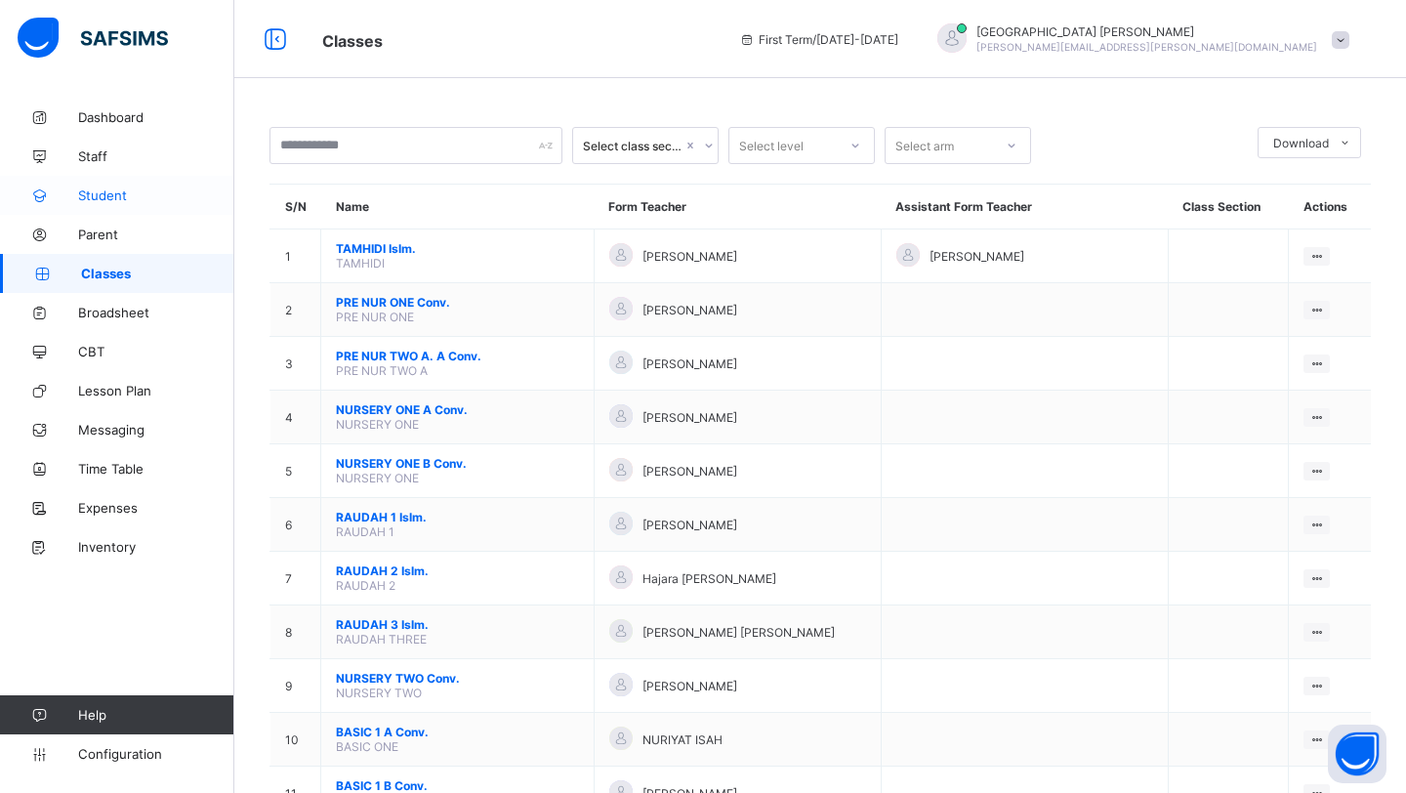
click at [86, 199] on span "Student" at bounding box center [156, 196] width 156 height 16
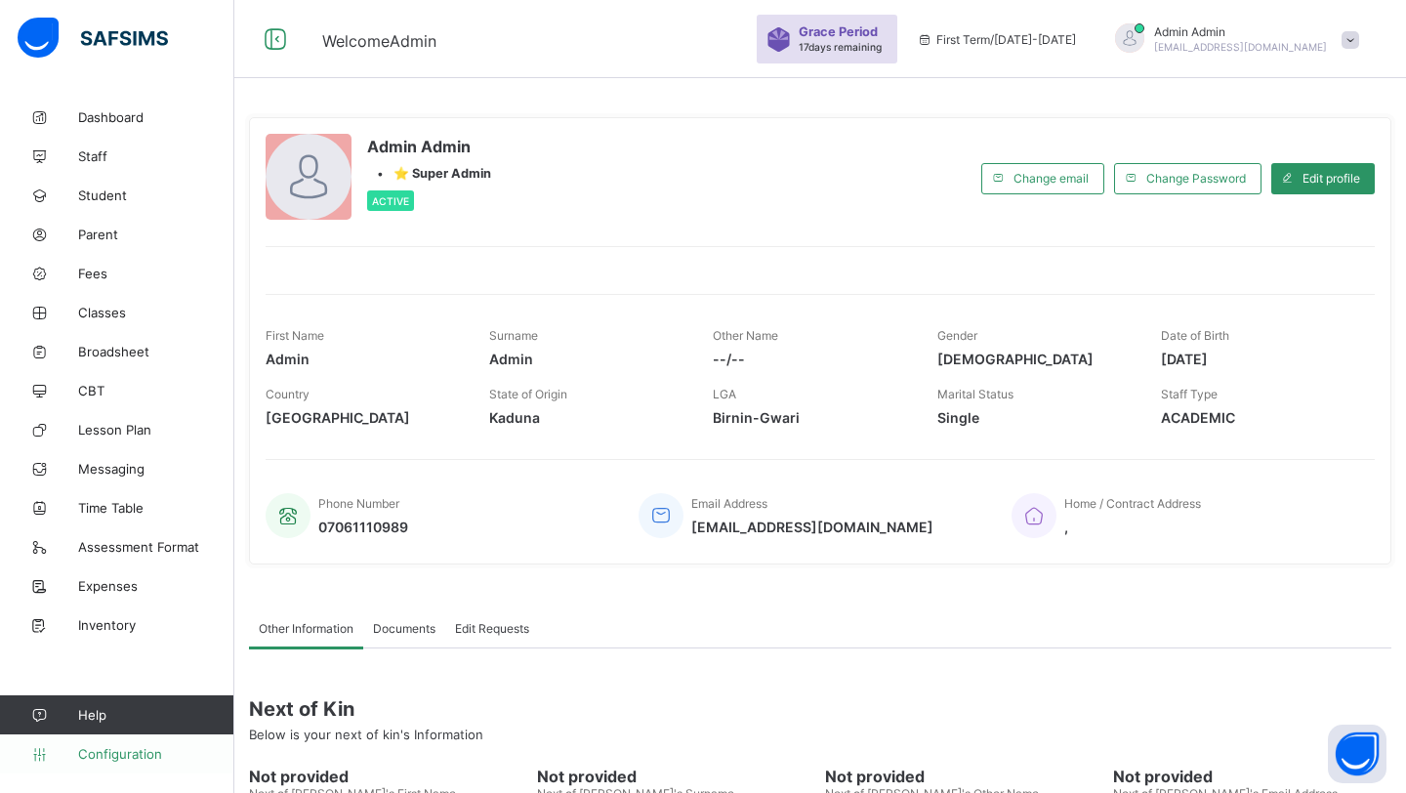
click at [104, 744] on link "Configuration" at bounding box center [116, 753] width 233 height 39
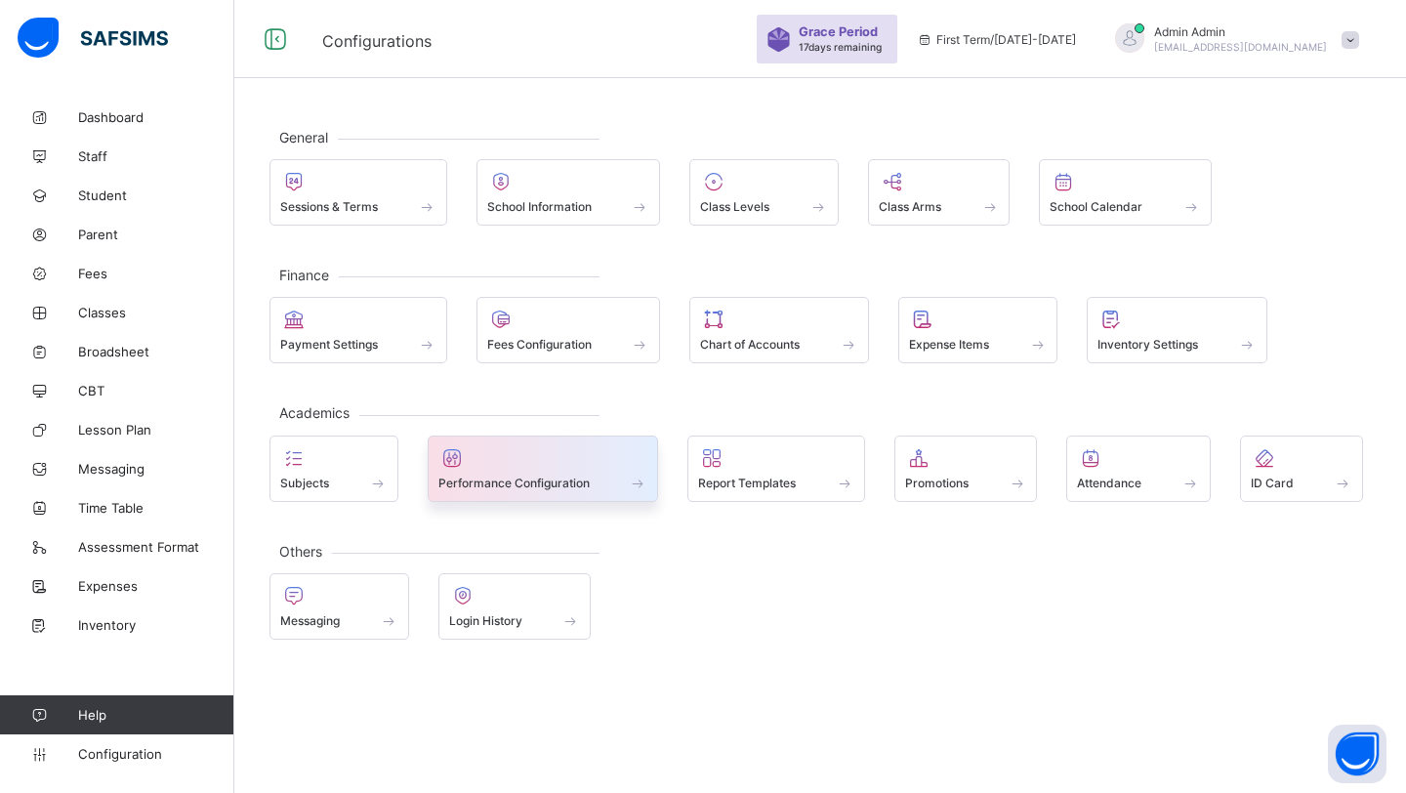
click at [505, 468] on div at bounding box center [544, 457] width 210 height 23
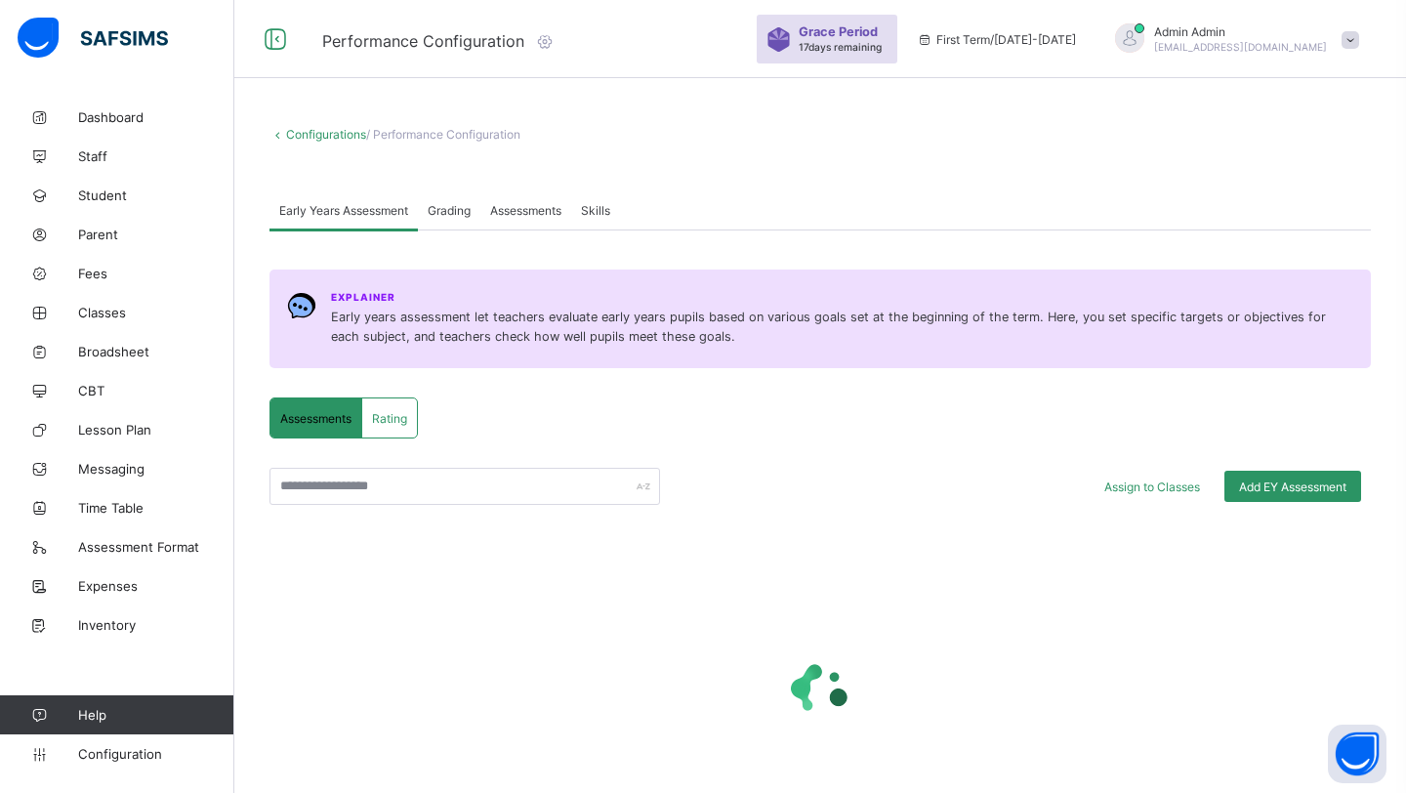
click at [536, 210] on span "Assessments" at bounding box center [525, 210] width 71 height 15
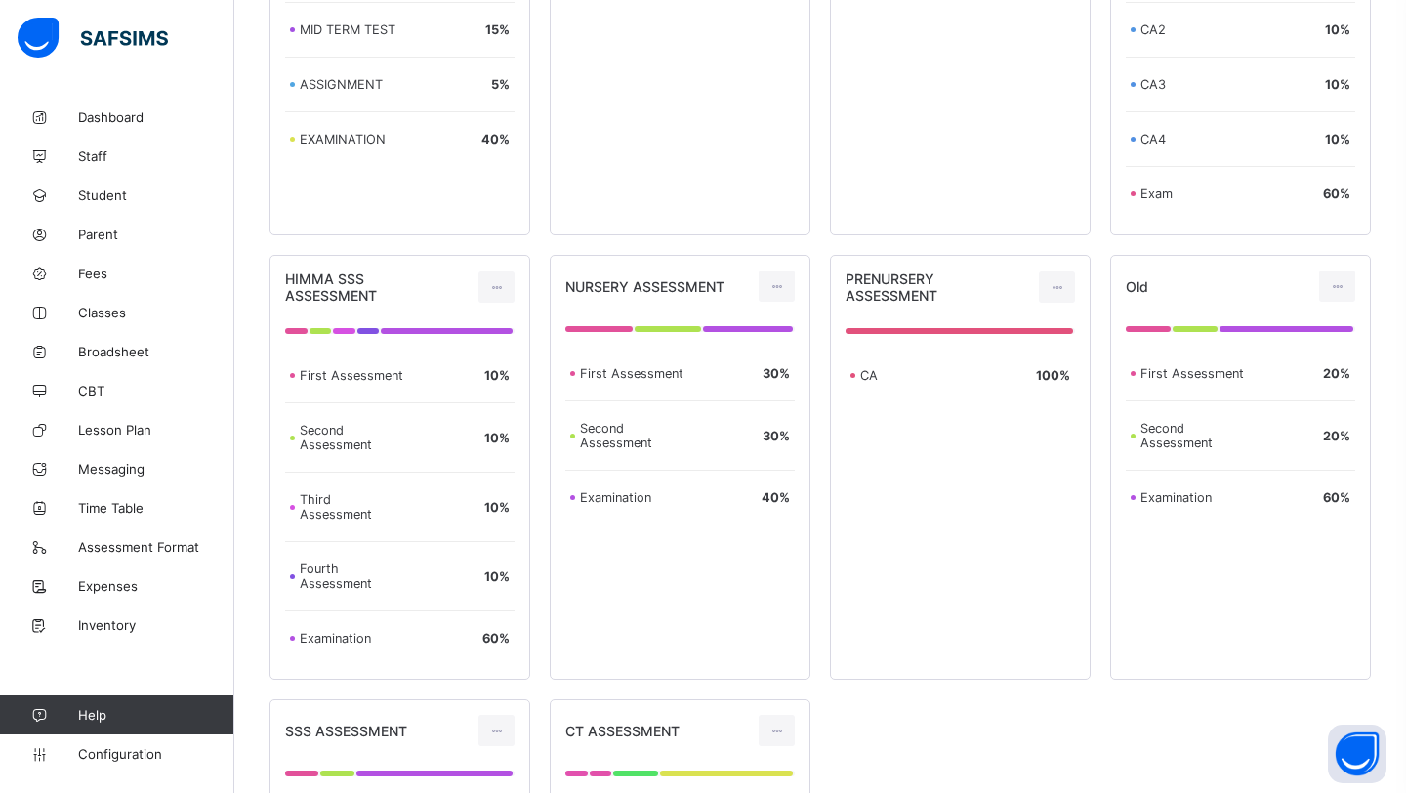
scroll to position [953, 0]
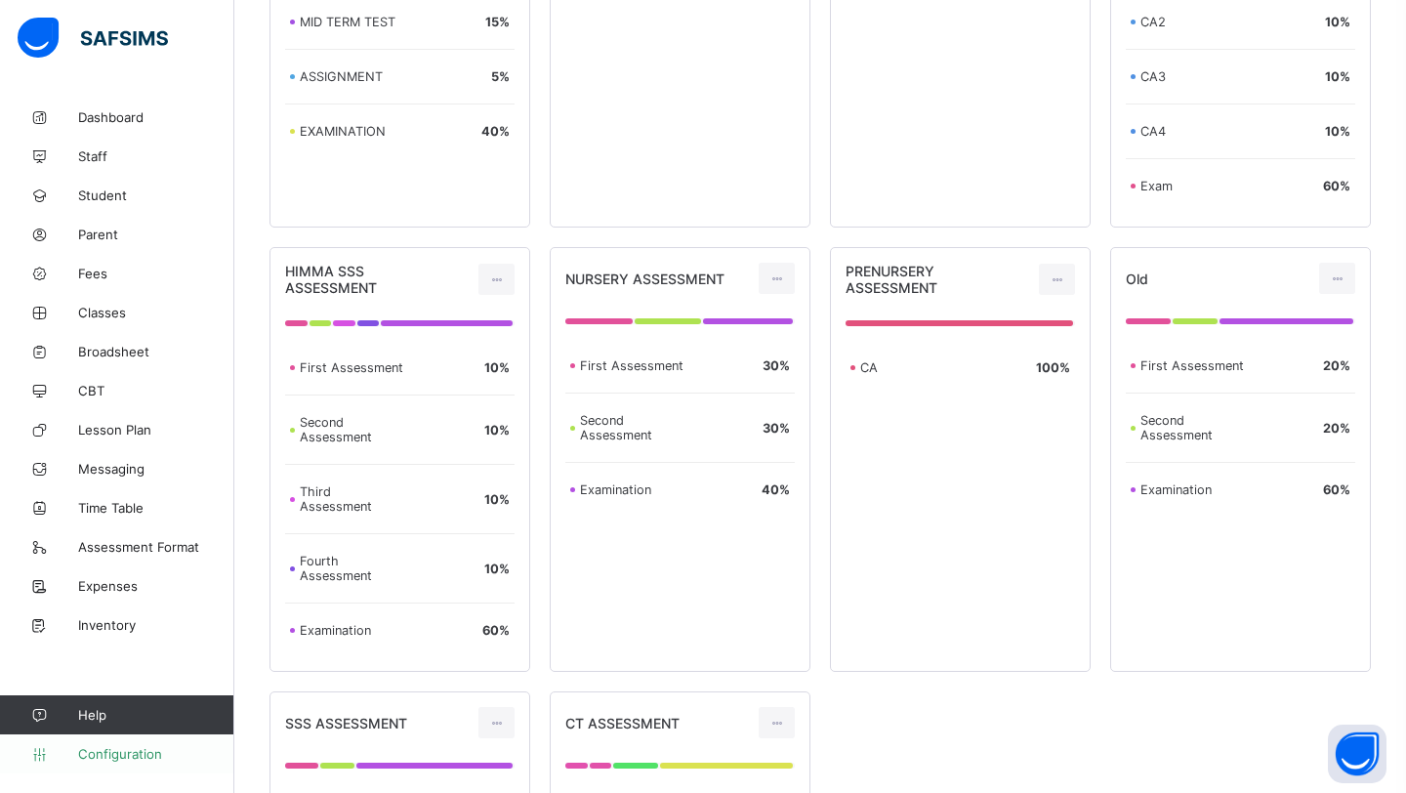
click at [155, 759] on span "Configuration" at bounding box center [155, 754] width 155 height 16
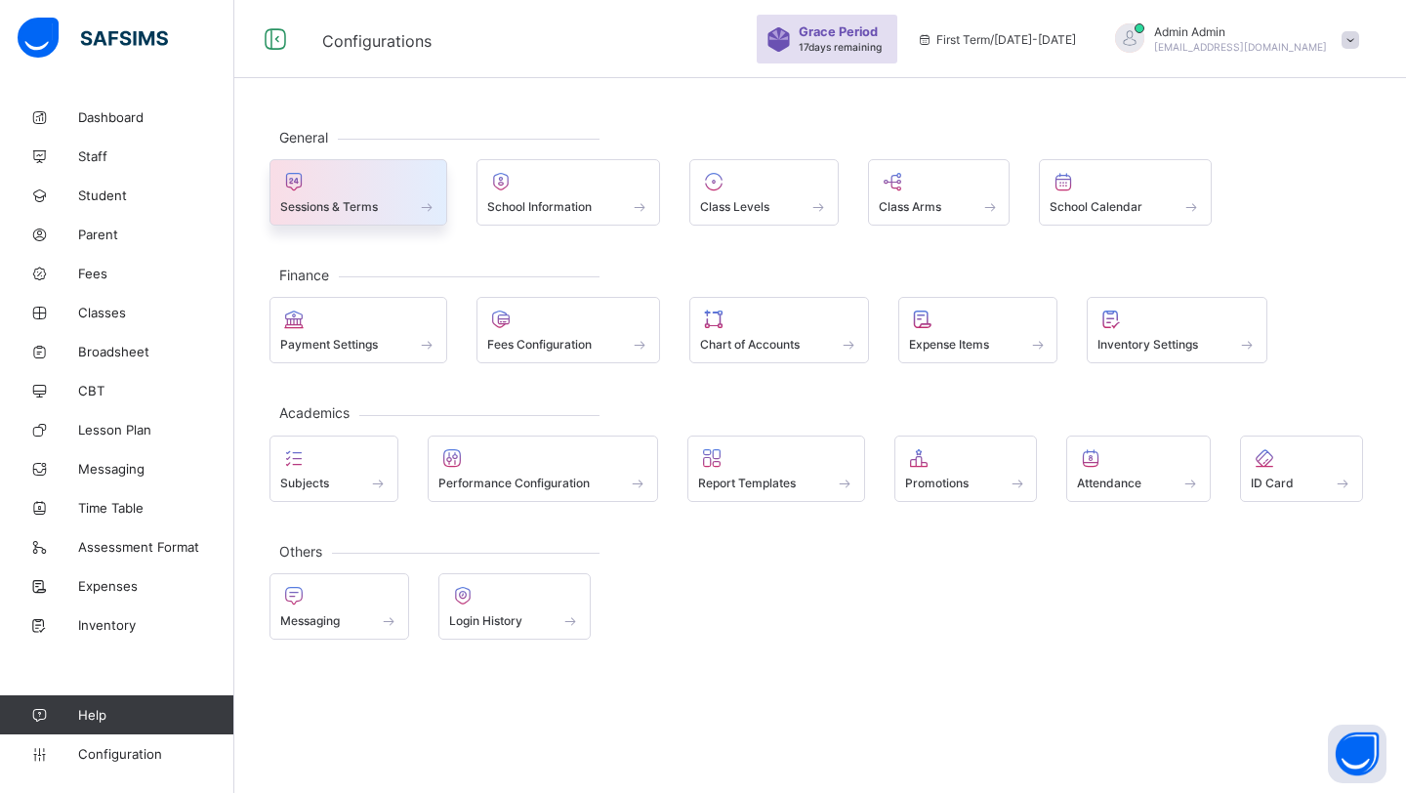
click at [405, 195] on span at bounding box center [358, 195] width 156 height 5
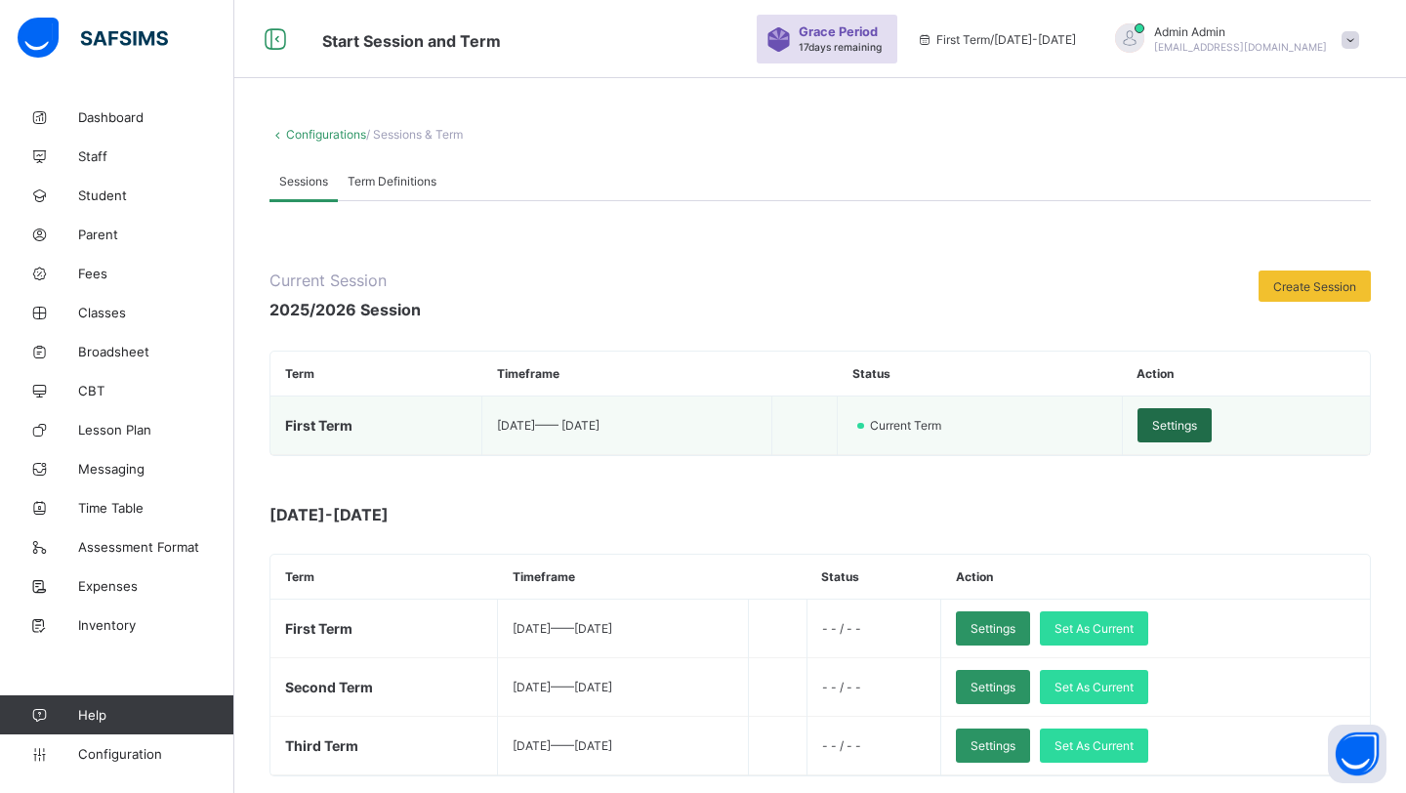
click at [1187, 433] on div "Settings" at bounding box center [1175, 425] width 74 height 34
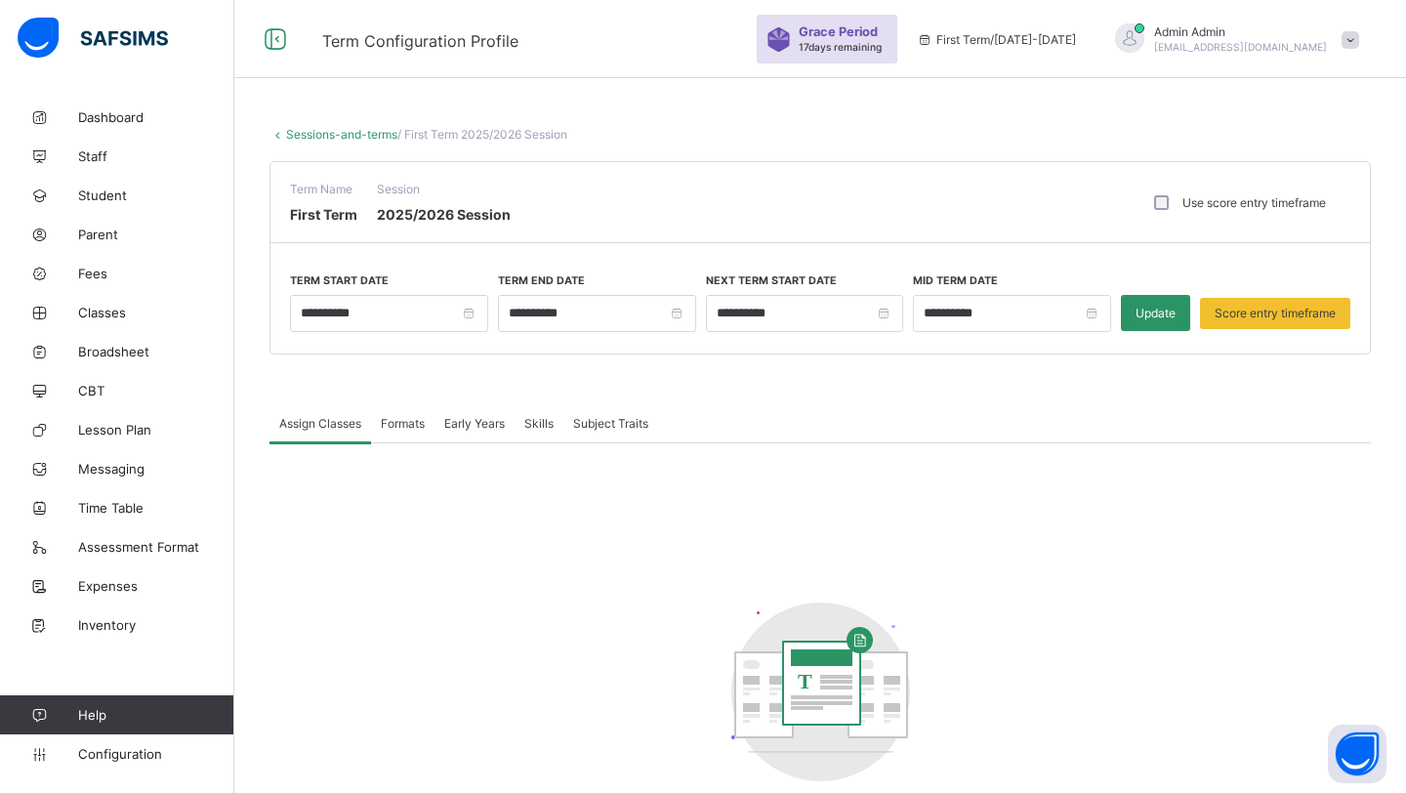
click at [404, 422] on span "Formats" at bounding box center [403, 423] width 44 height 15
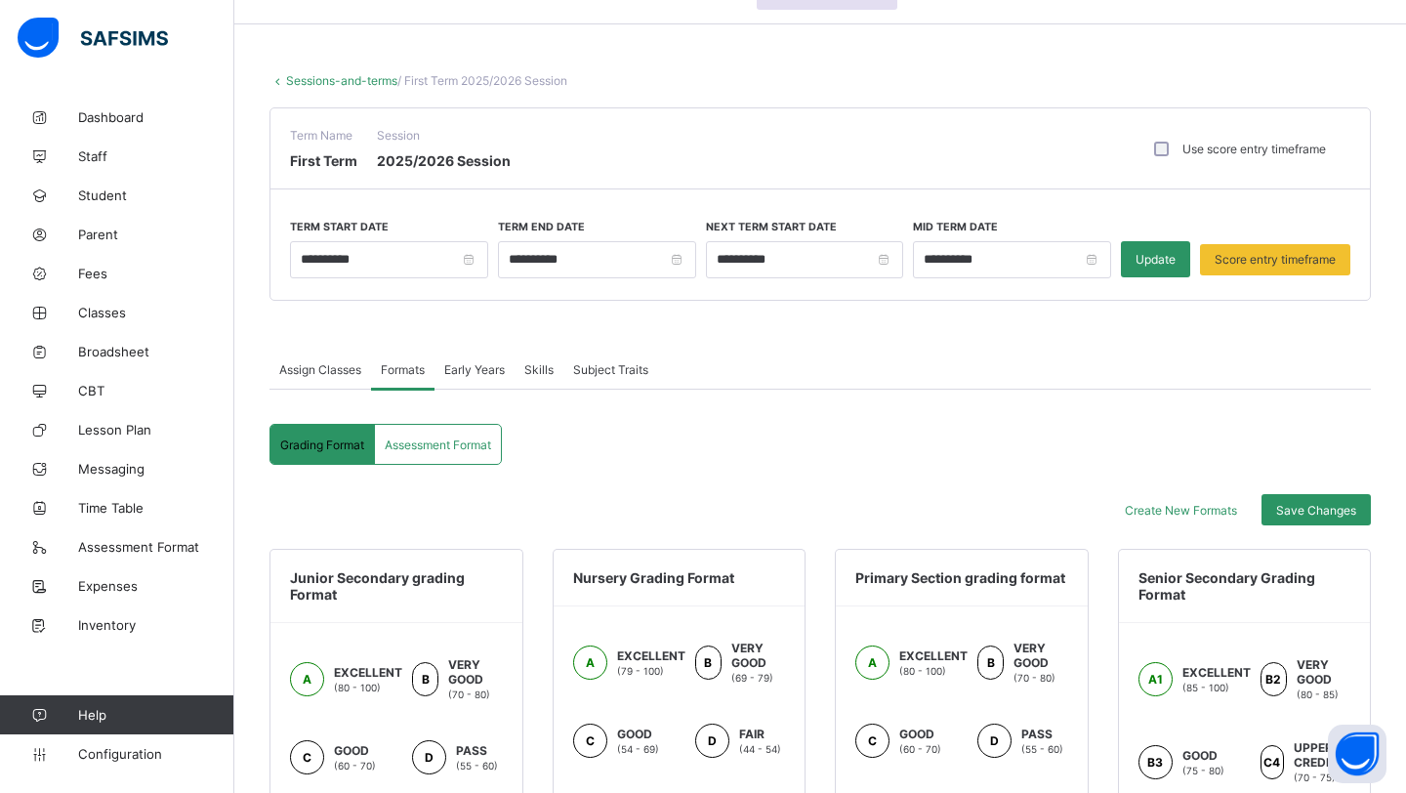
scroll to position [57, 0]
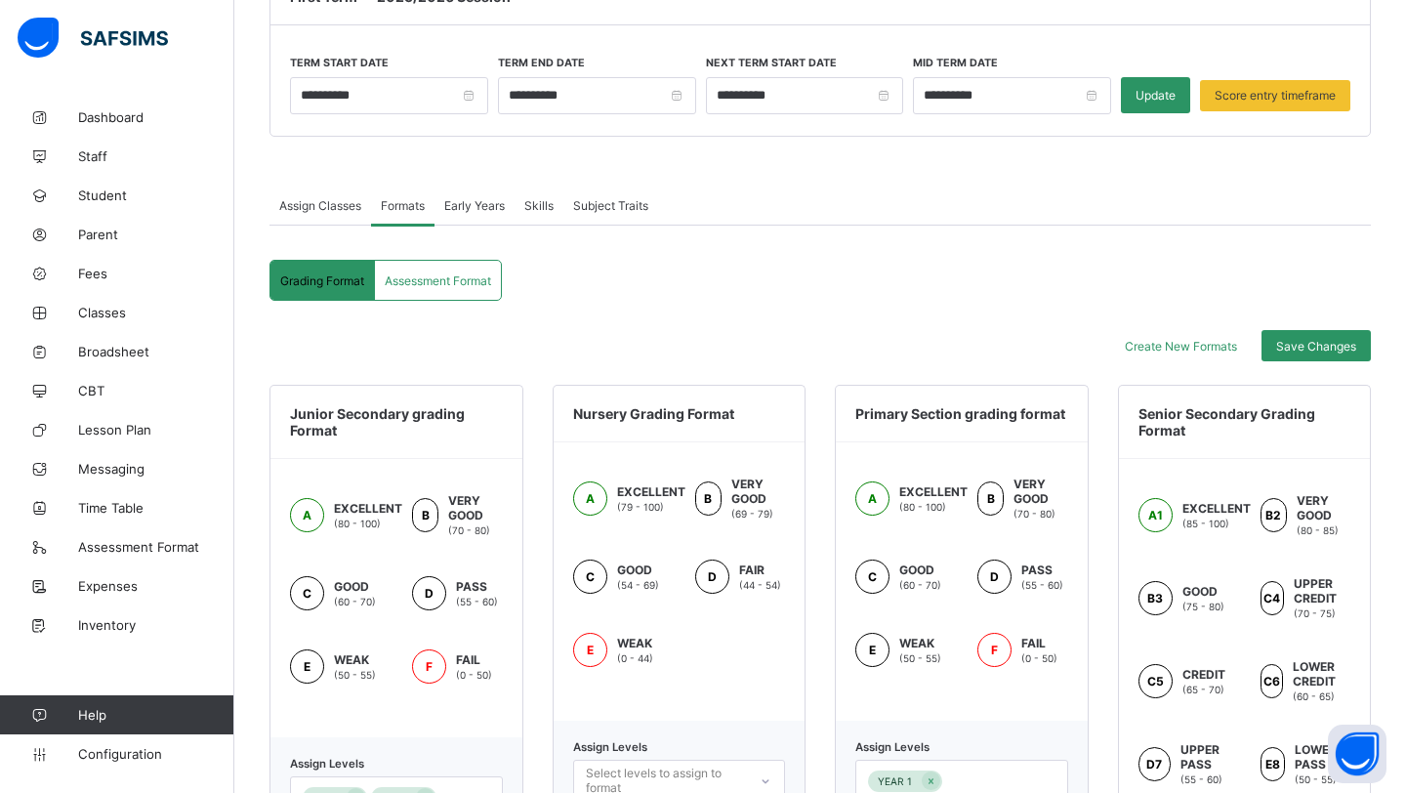
click at [491, 281] on span "Assessment Format" at bounding box center [438, 280] width 106 height 15
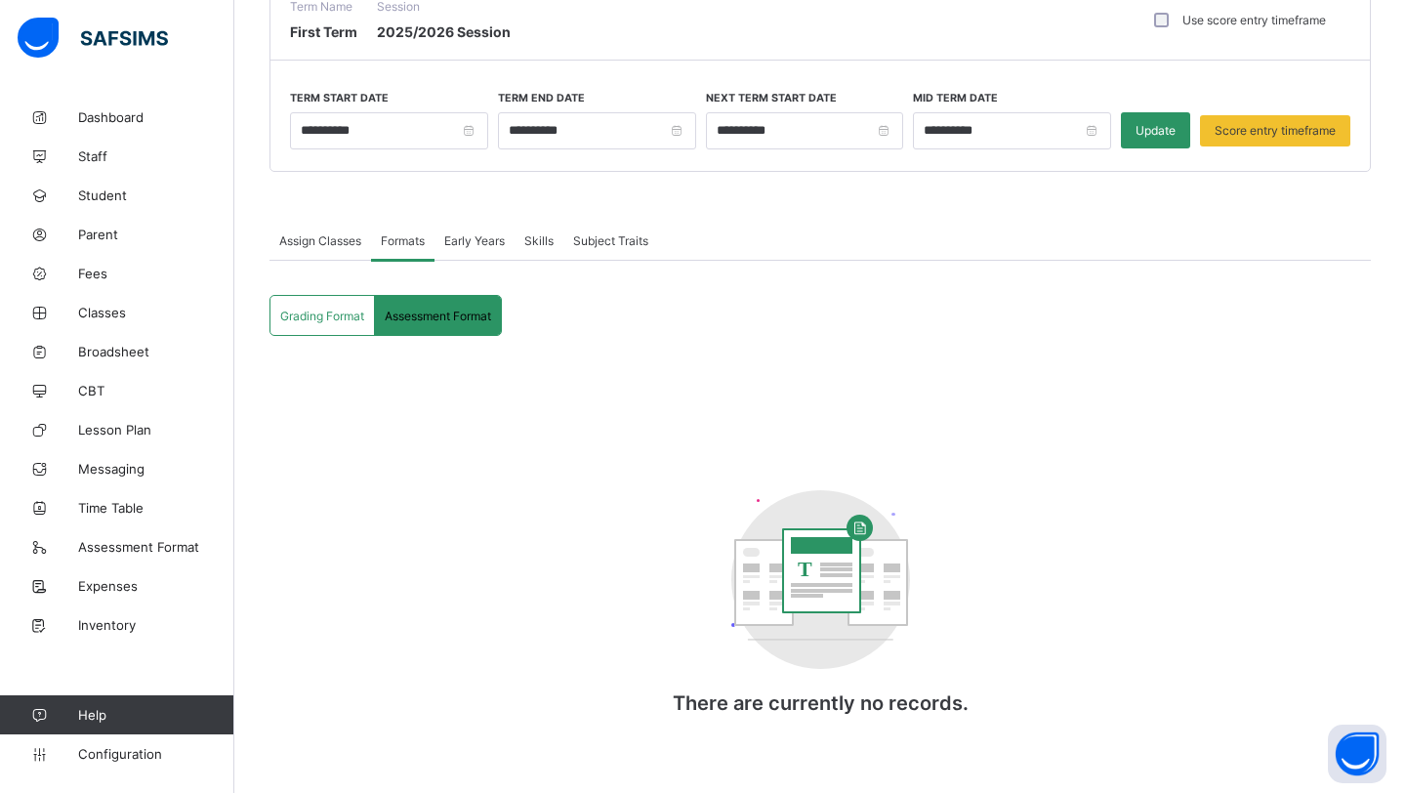
scroll to position [182, 0]
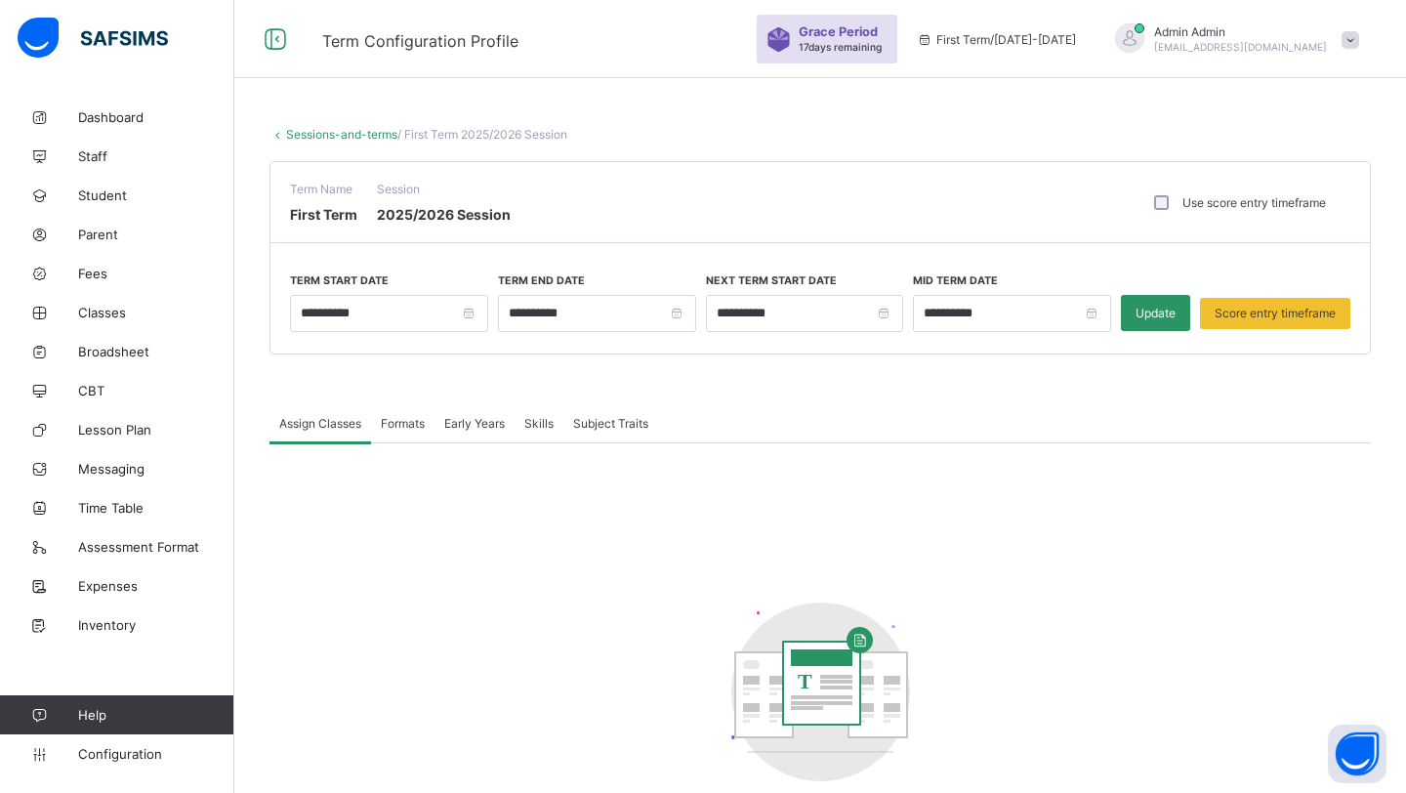
click at [397, 428] on span "Formats" at bounding box center [403, 423] width 44 height 15
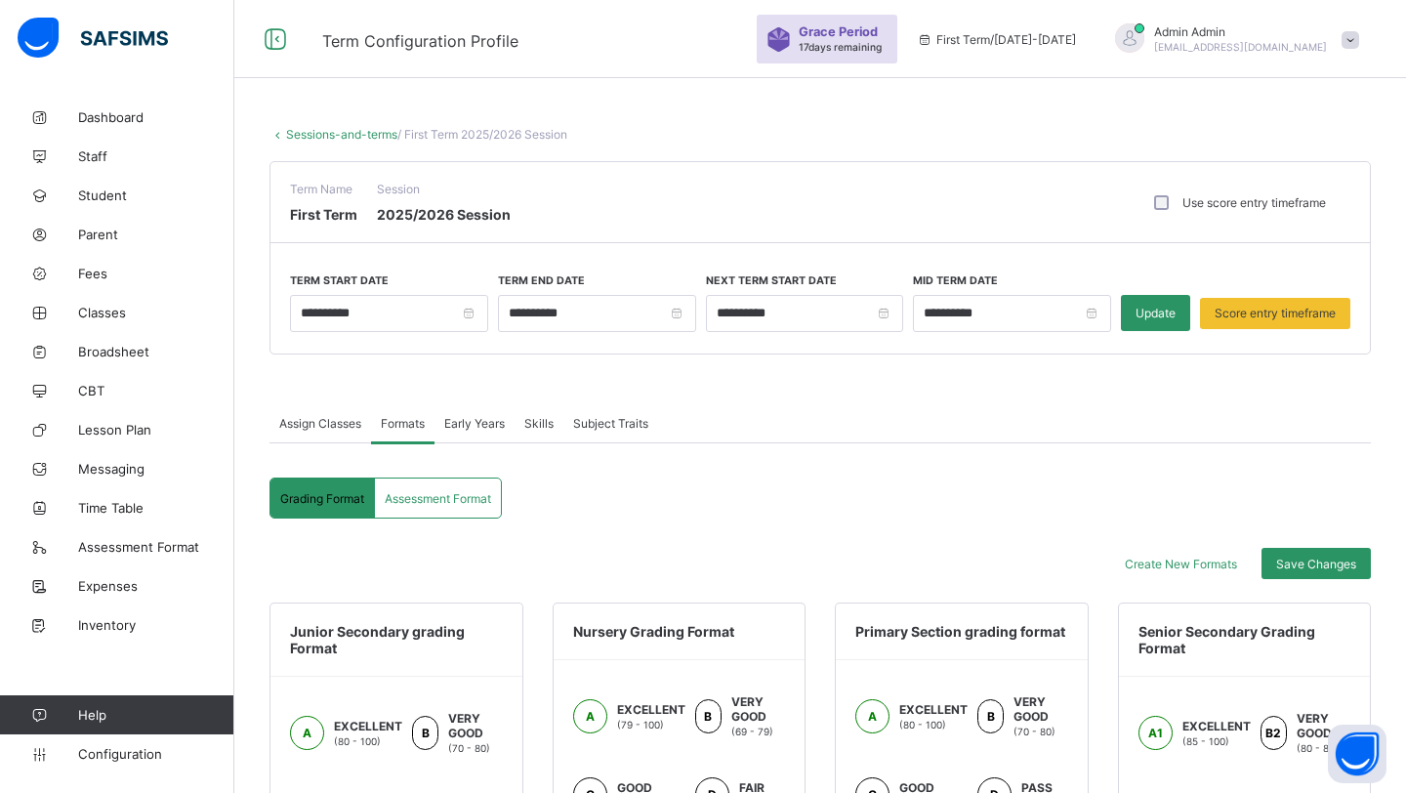
click at [444, 491] on span "Assessment Format" at bounding box center [438, 498] width 106 height 15
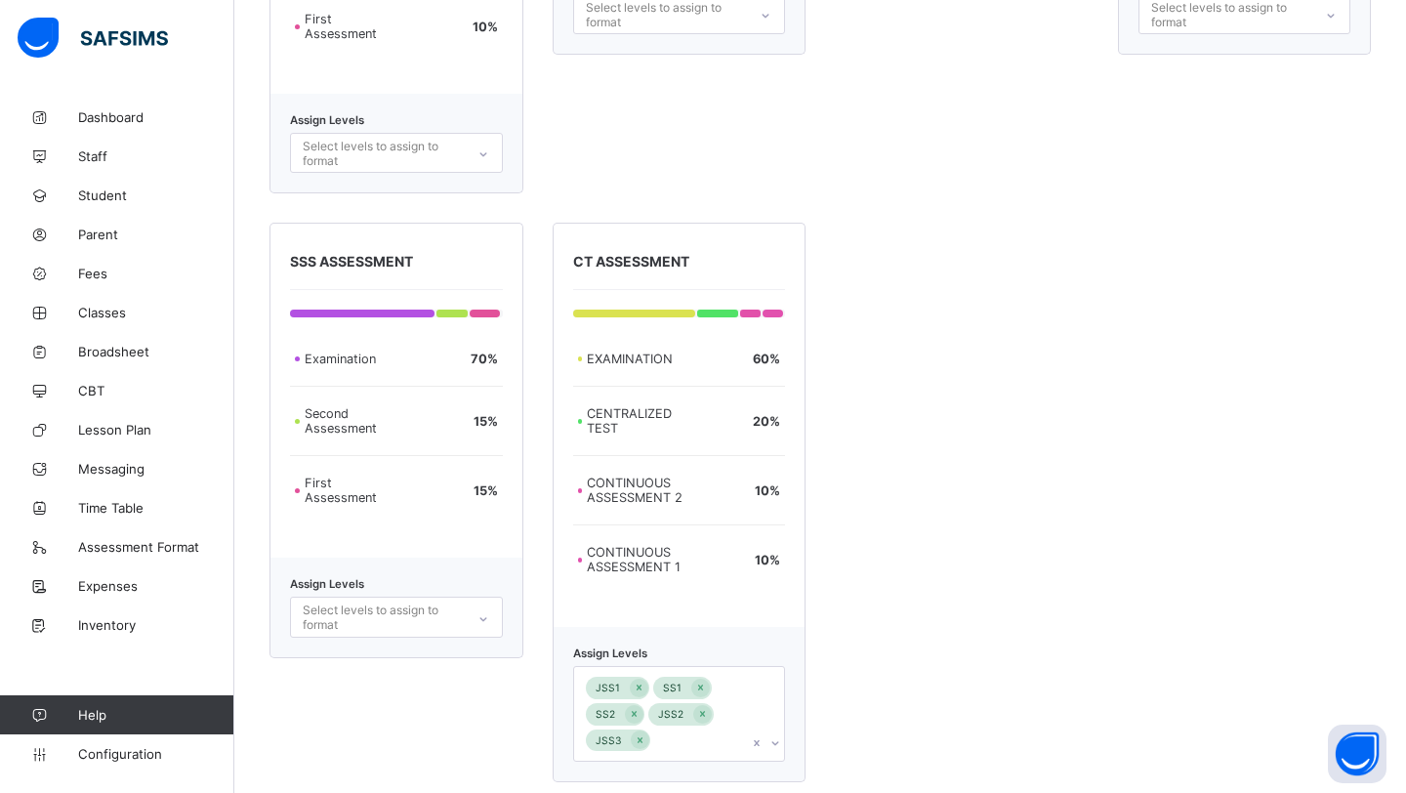
scroll to position [2109, 0]
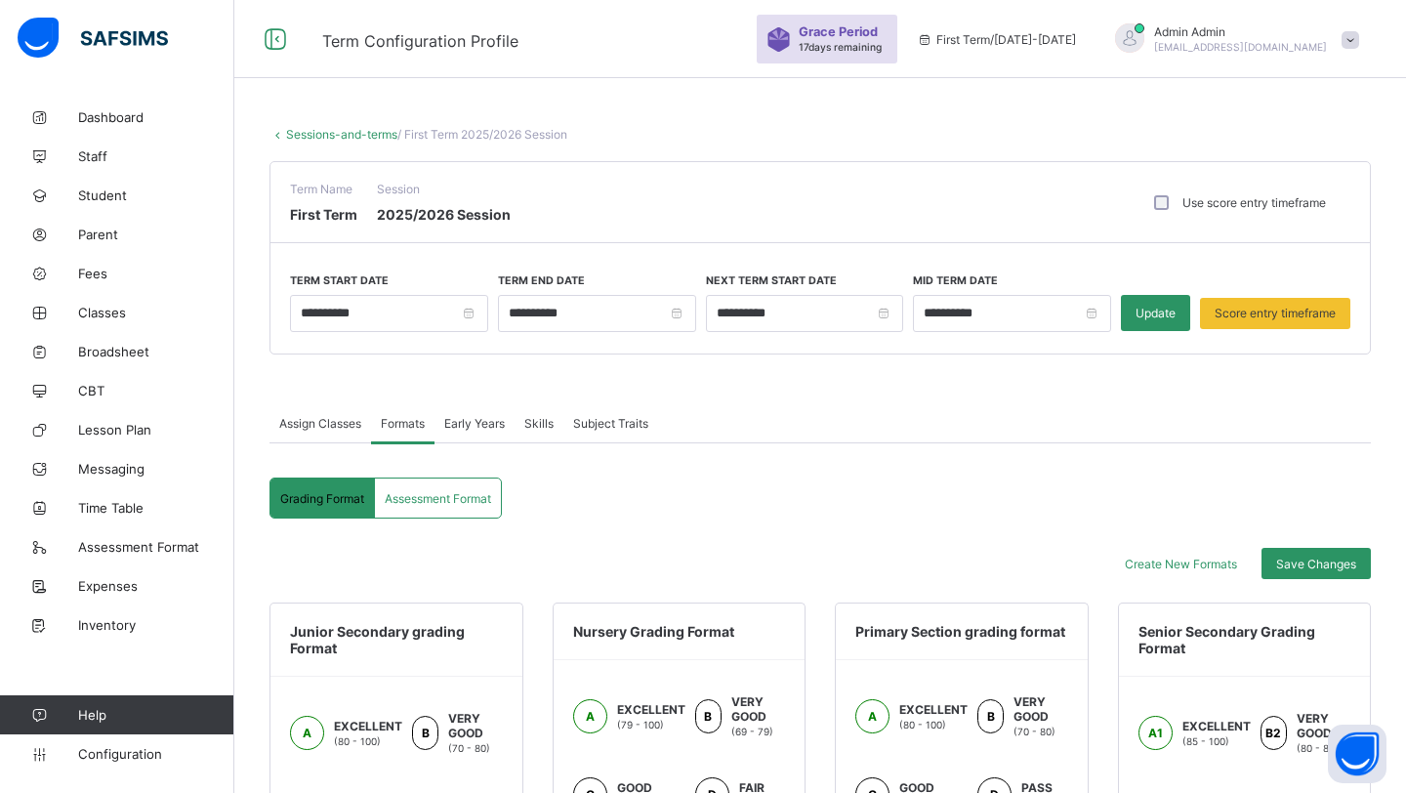
scroll to position [102, 0]
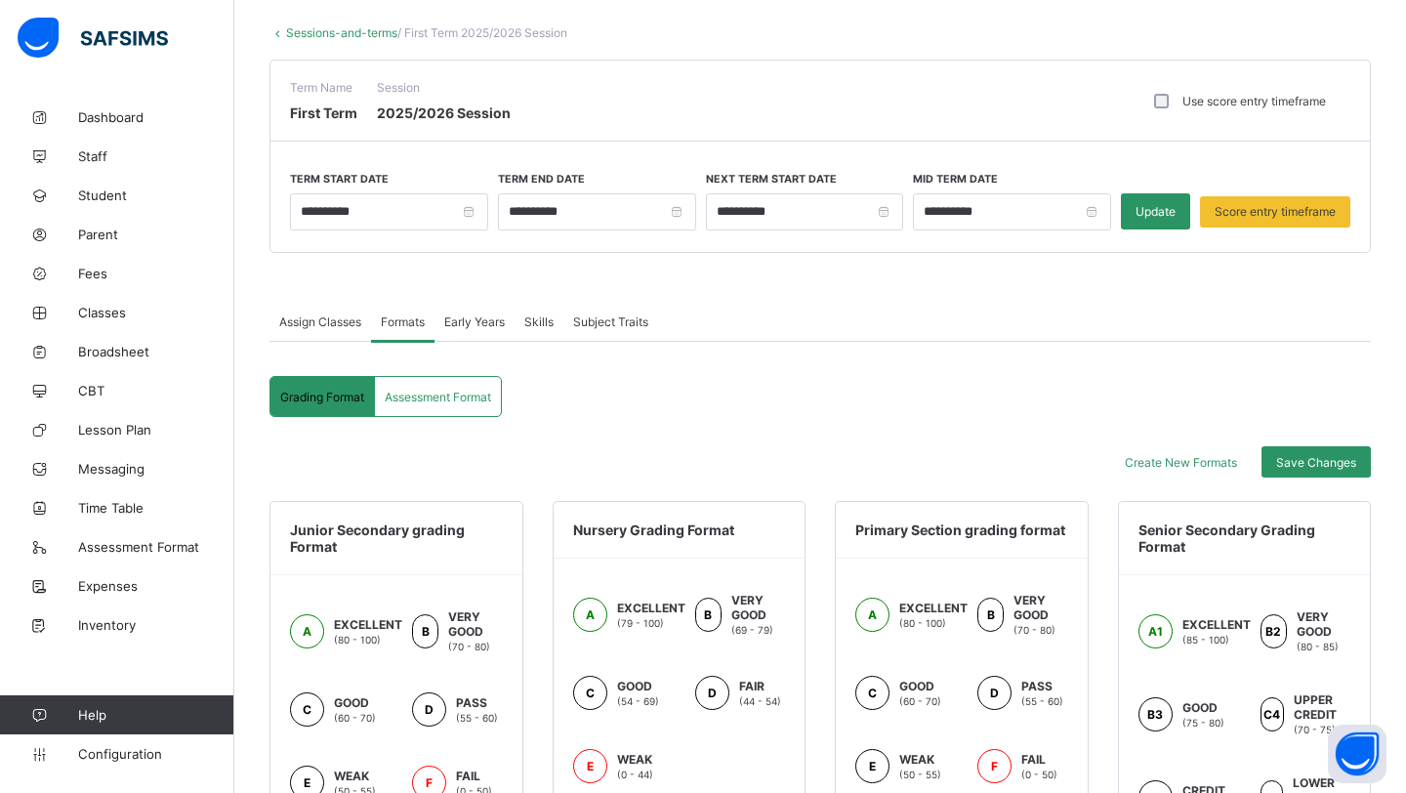
click at [438, 403] on div "Assessment Format" at bounding box center [438, 396] width 126 height 39
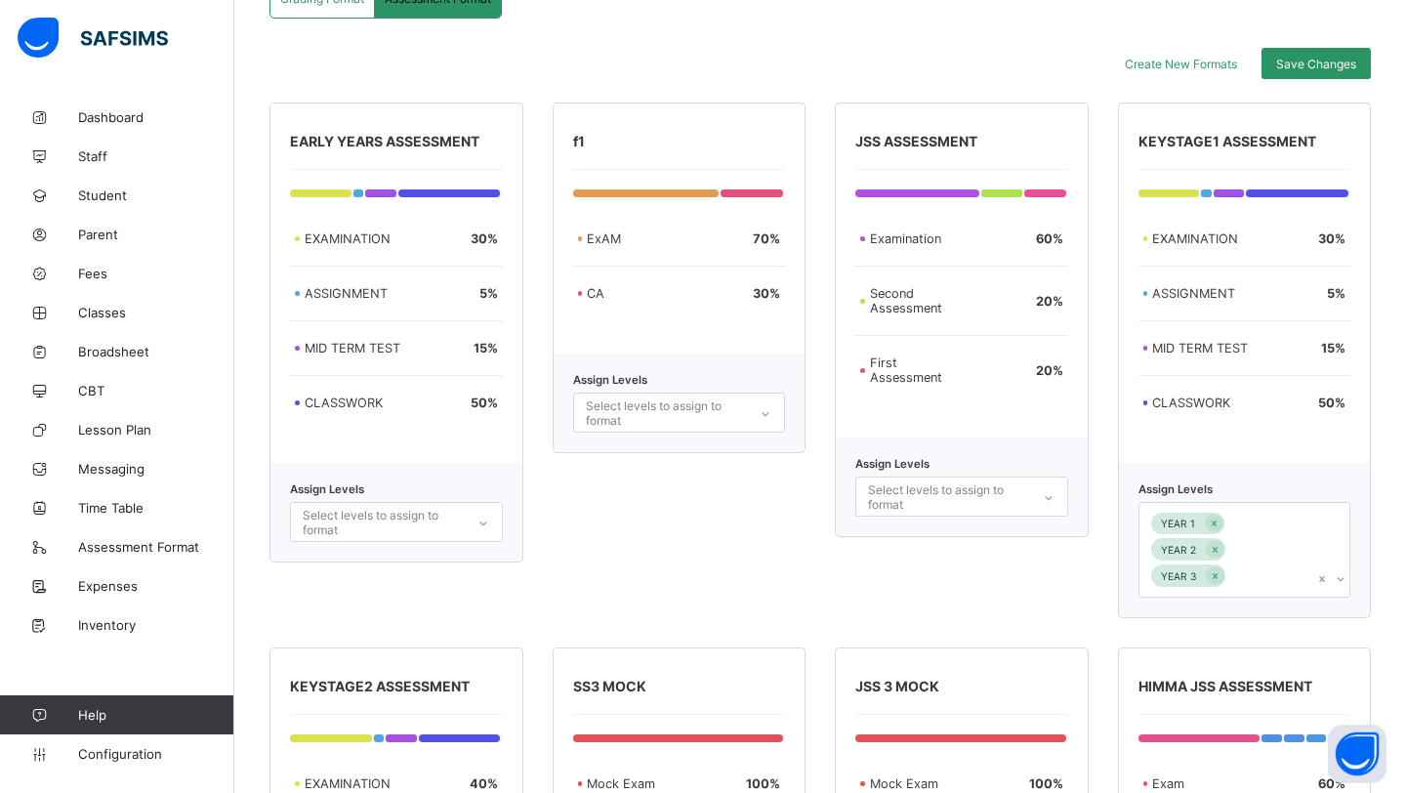
scroll to position [499, 0]
click at [105, 740] on link "Configuration" at bounding box center [116, 753] width 233 height 39
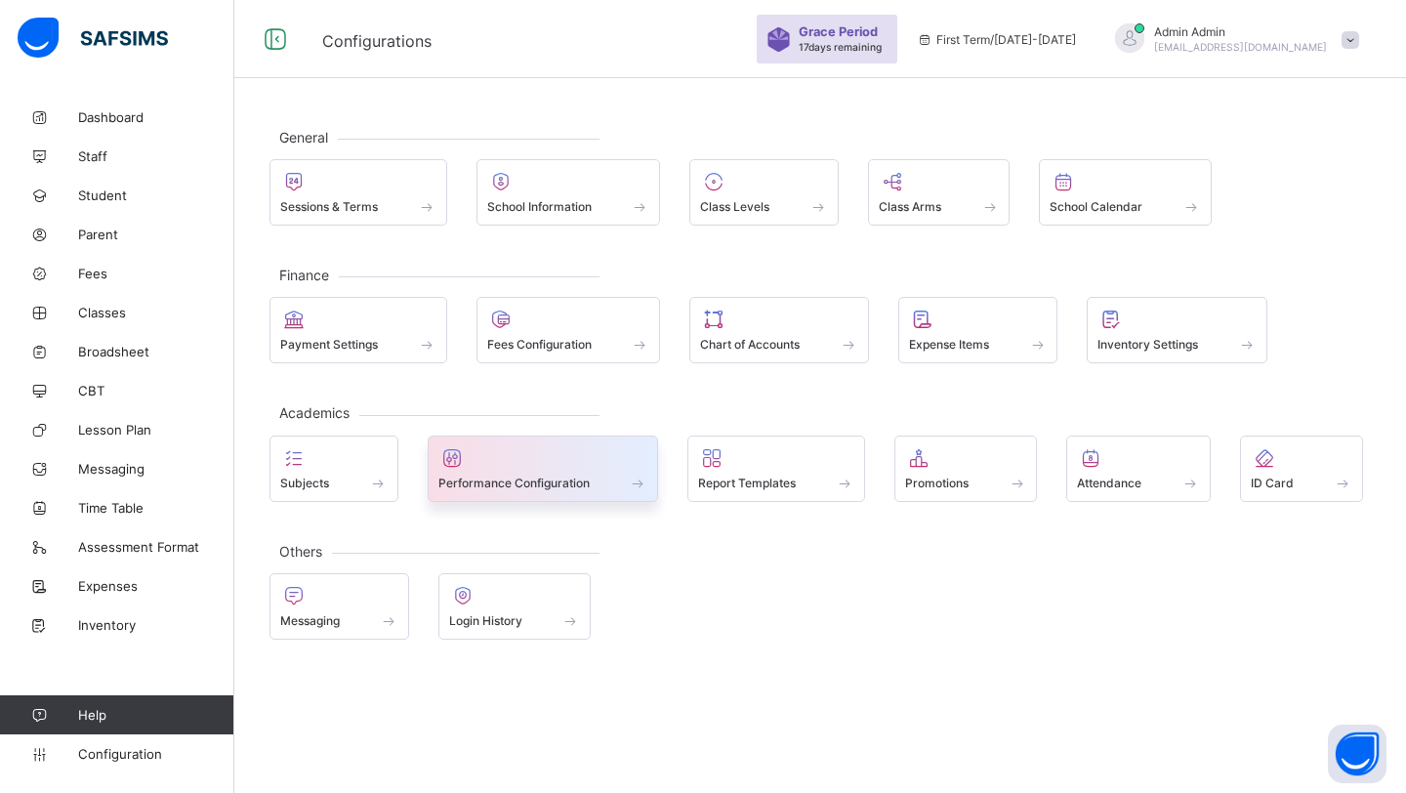
click at [618, 470] on span at bounding box center [544, 472] width 210 height 5
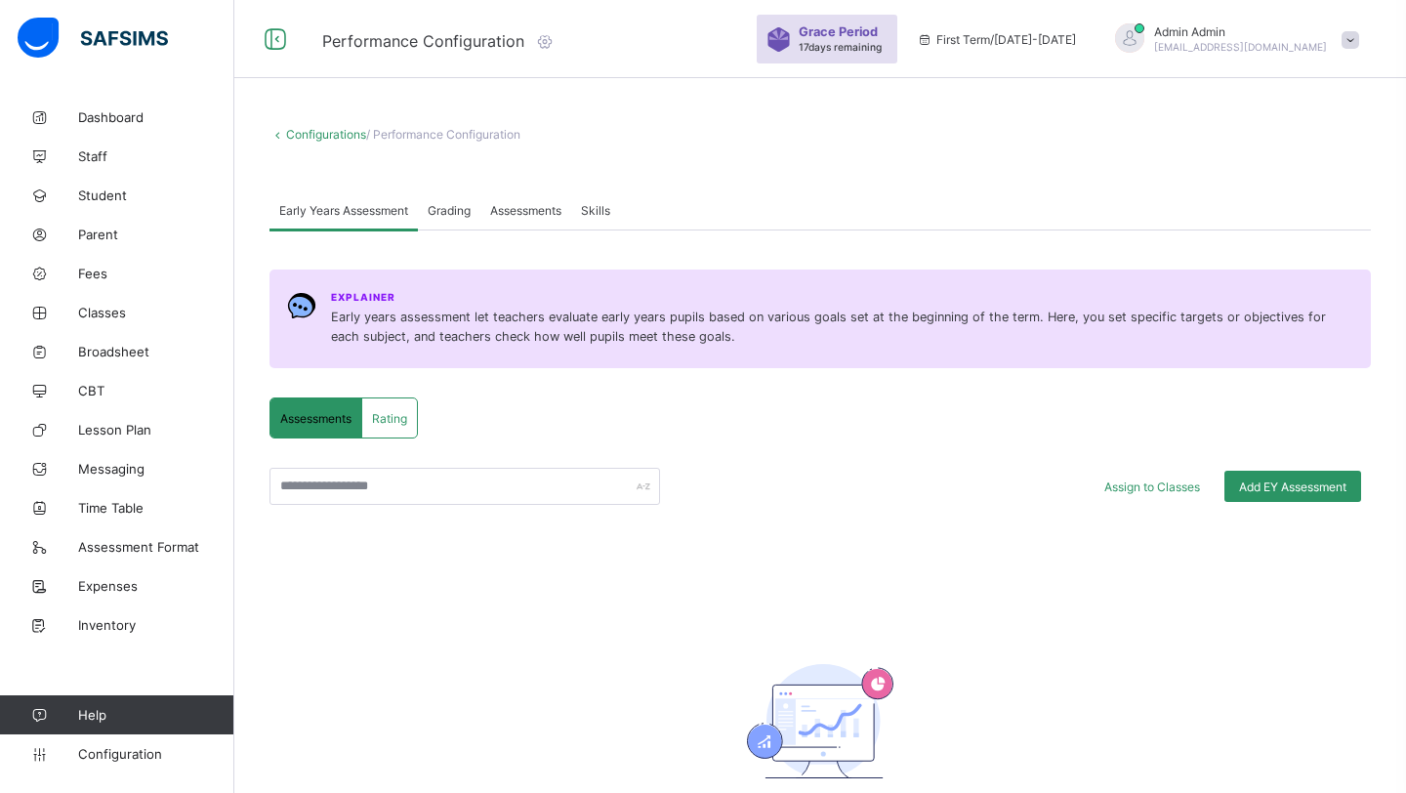
click at [512, 211] on span "Assessments" at bounding box center [525, 210] width 71 height 15
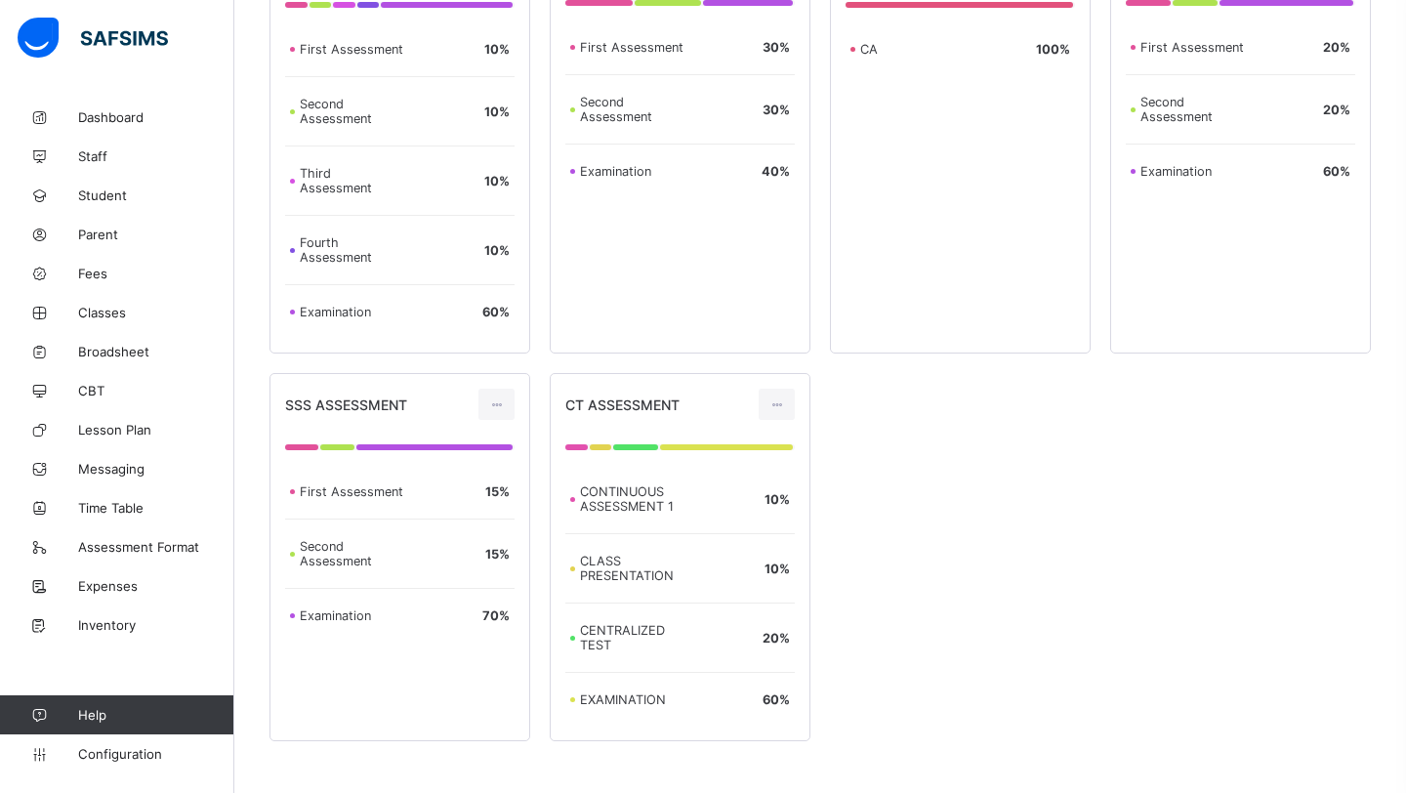
scroll to position [1377, 0]
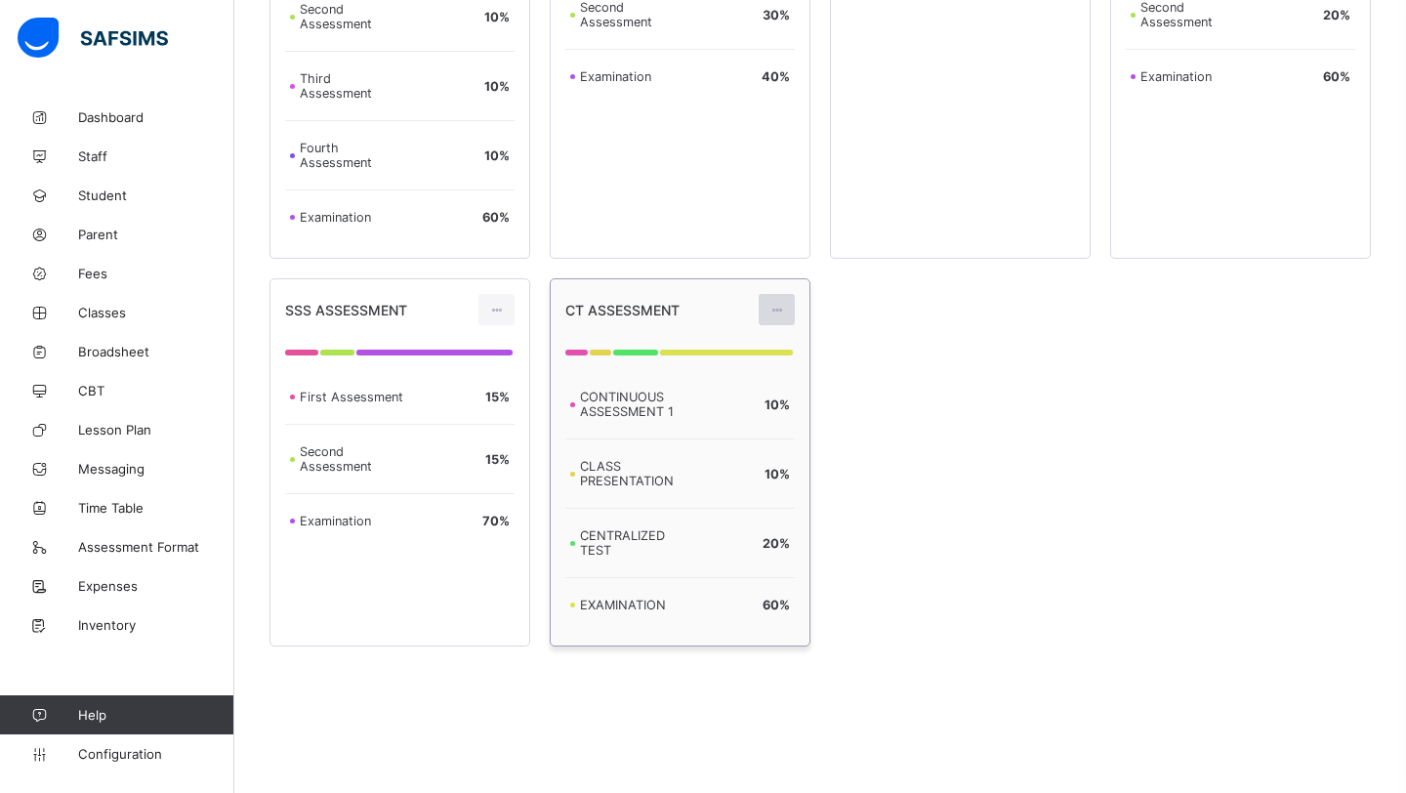
click at [776, 315] on div at bounding box center [777, 309] width 36 height 31
click at [746, 346] on div "Edit Assessment" at bounding box center [734, 354] width 105 height 20
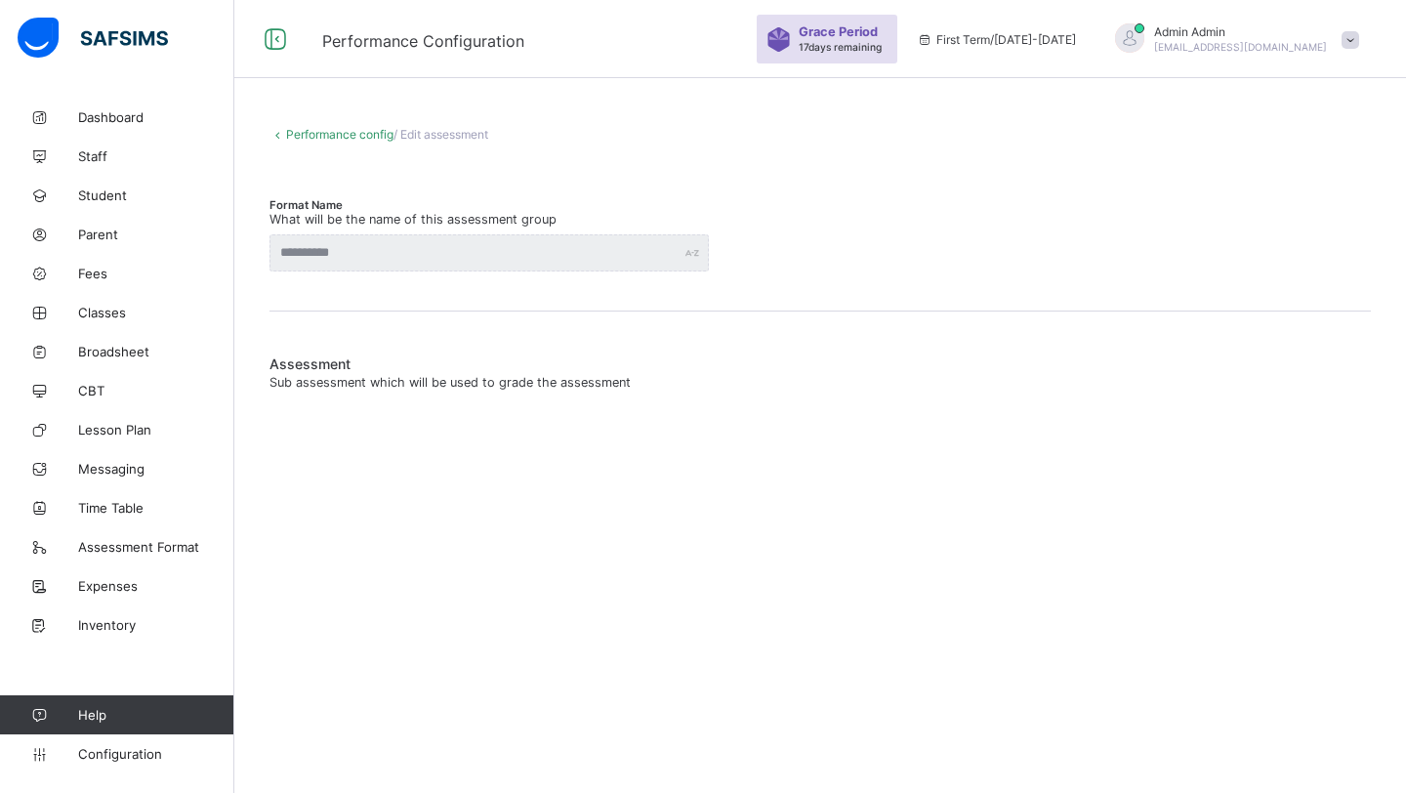
type input "**********"
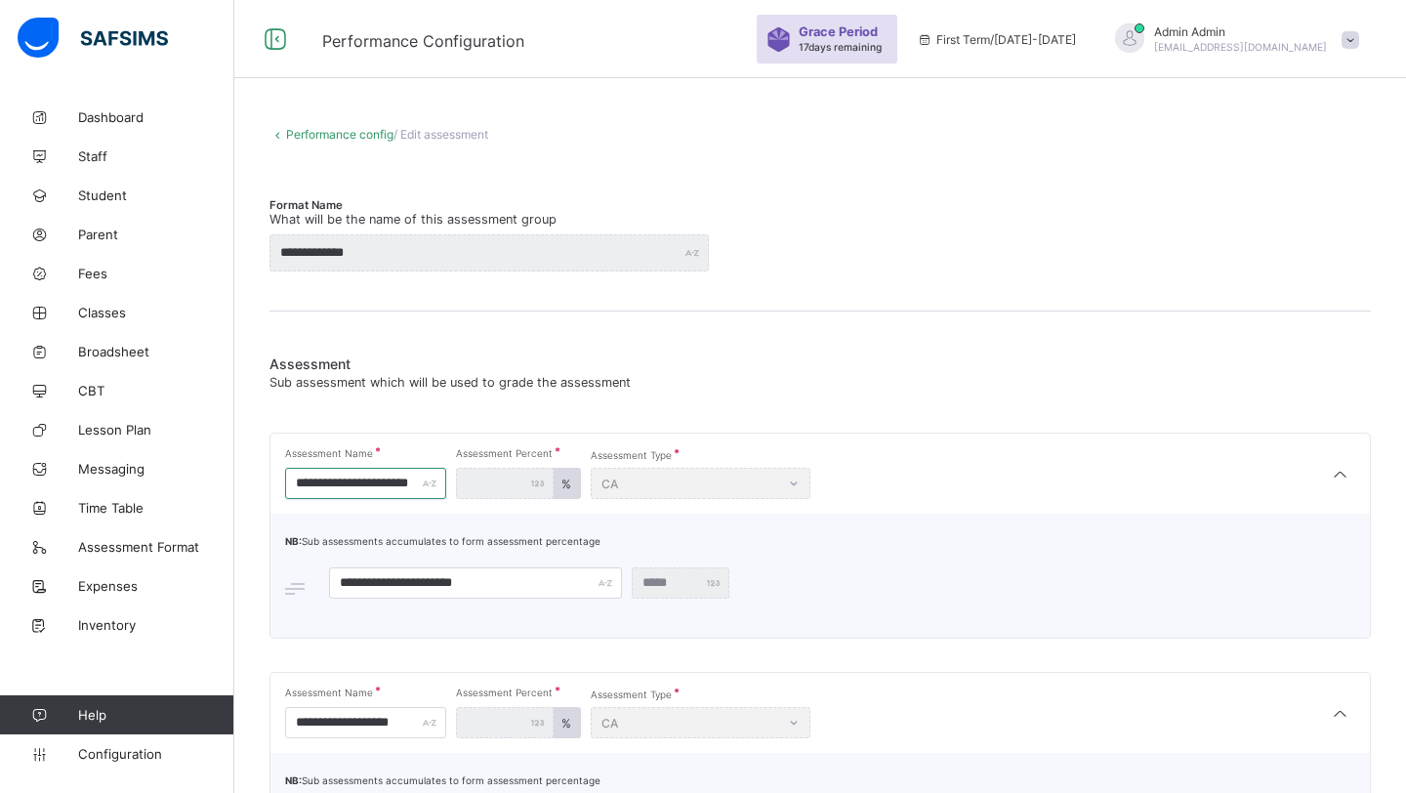
click at [413, 483] on input "**********" at bounding box center [365, 483] width 161 height 31
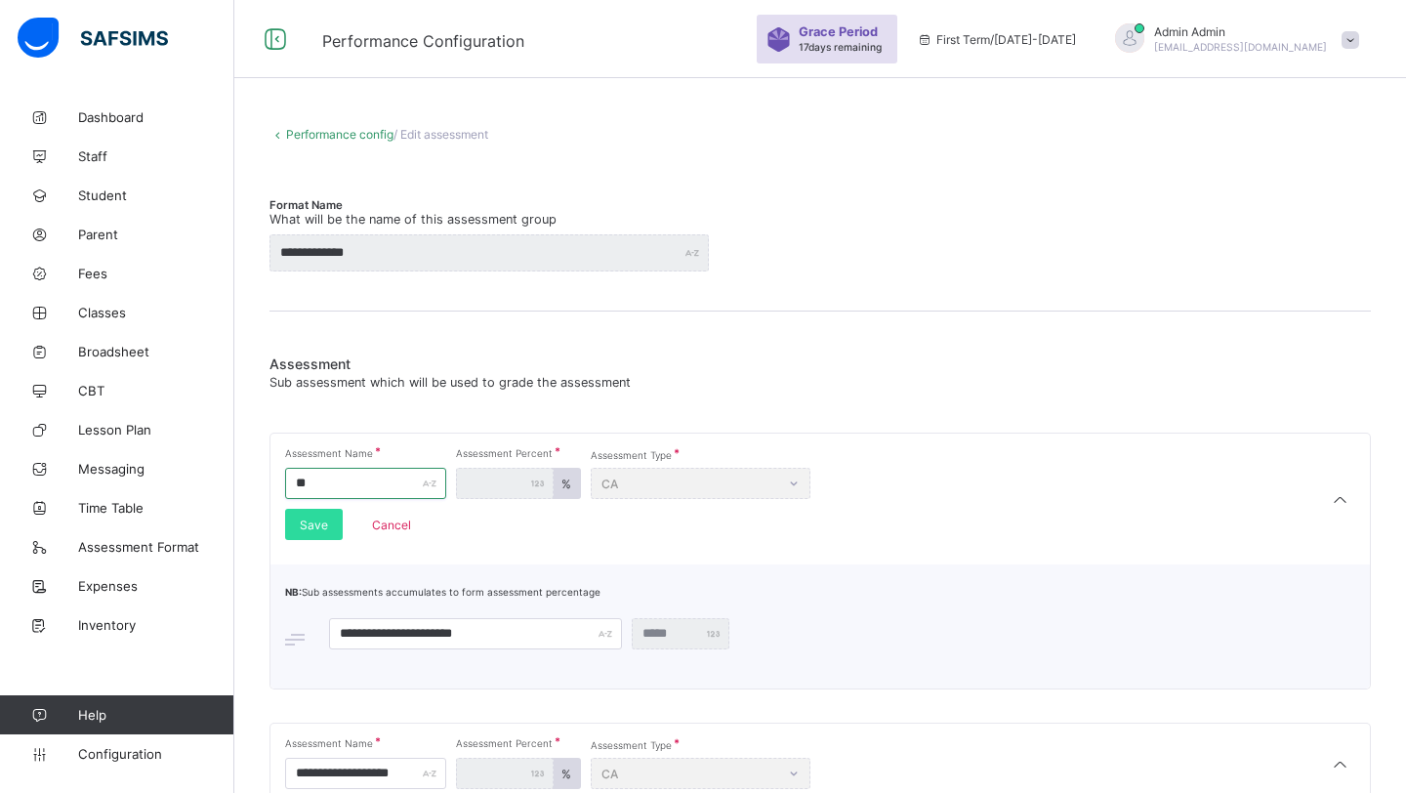
type input "*"
type input "***"
click at [496, 629] on input "**********" at bounding box center [475, 633] width 293 height 31
type input "***"
click at [320, 520] on span "Save" at bounding box center [314, 525] width 28 height 15
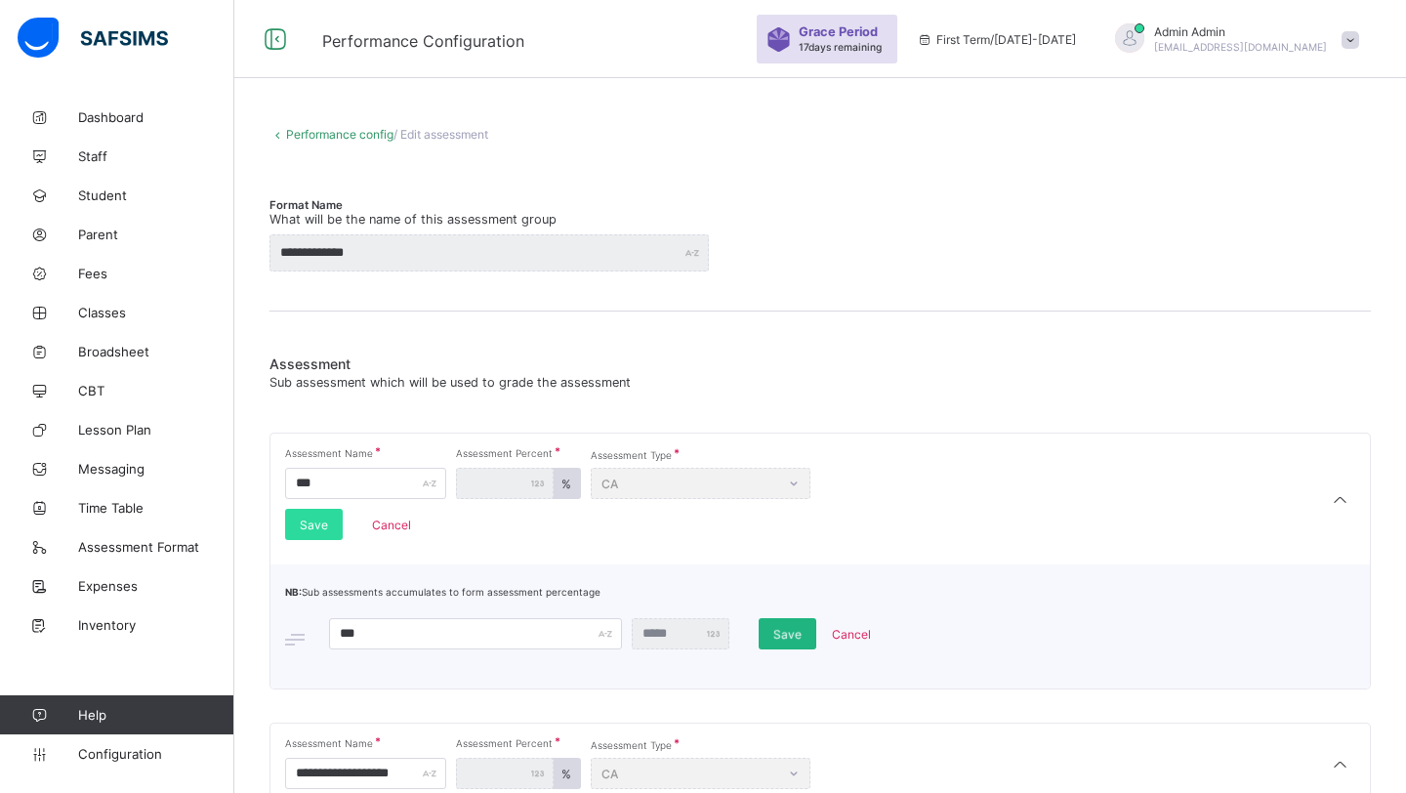
click at [774, 642] on div "Save" at bounding box center [788, 633] width 58 height 31
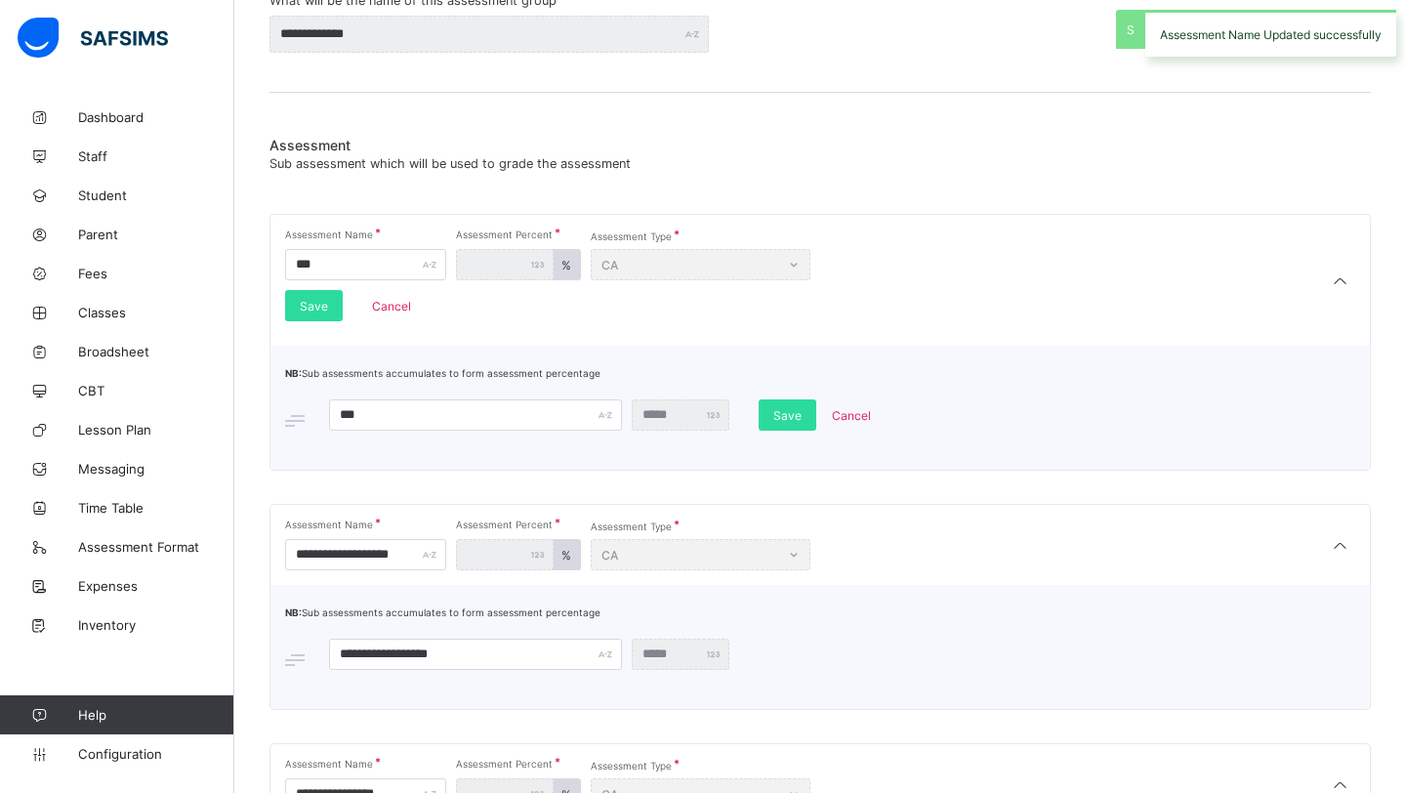
scroll to position [225, 0]
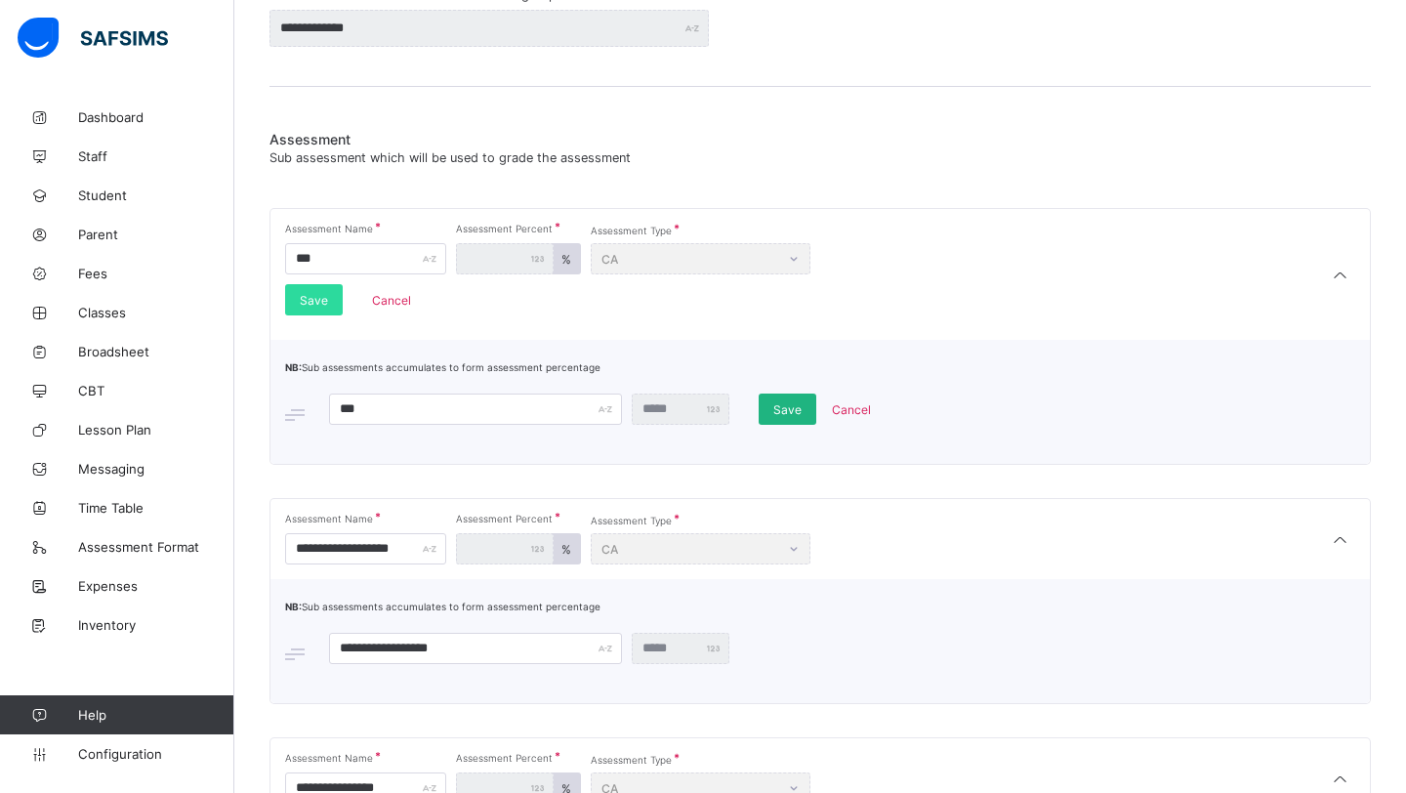
click at [789, 421] on div "Save" at bounding box center [788, 409] width 58 height 31
click at [437, 548] on input "**********" at bounding box center [365, 548] width 161 height 31
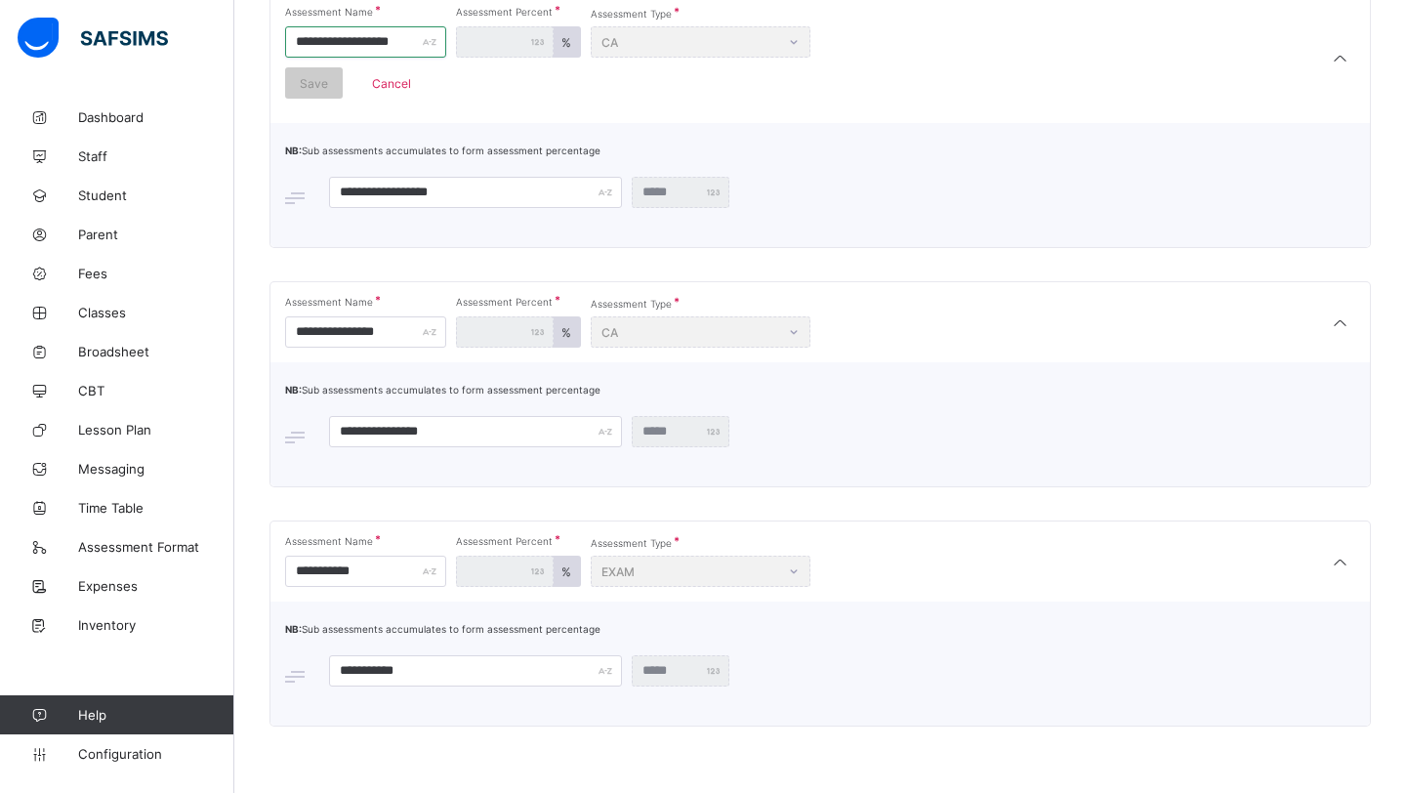
scroll to position [733, 0]
click at [395, 577] on input "**********" at bounding box center [365, 570] width 161 height 31
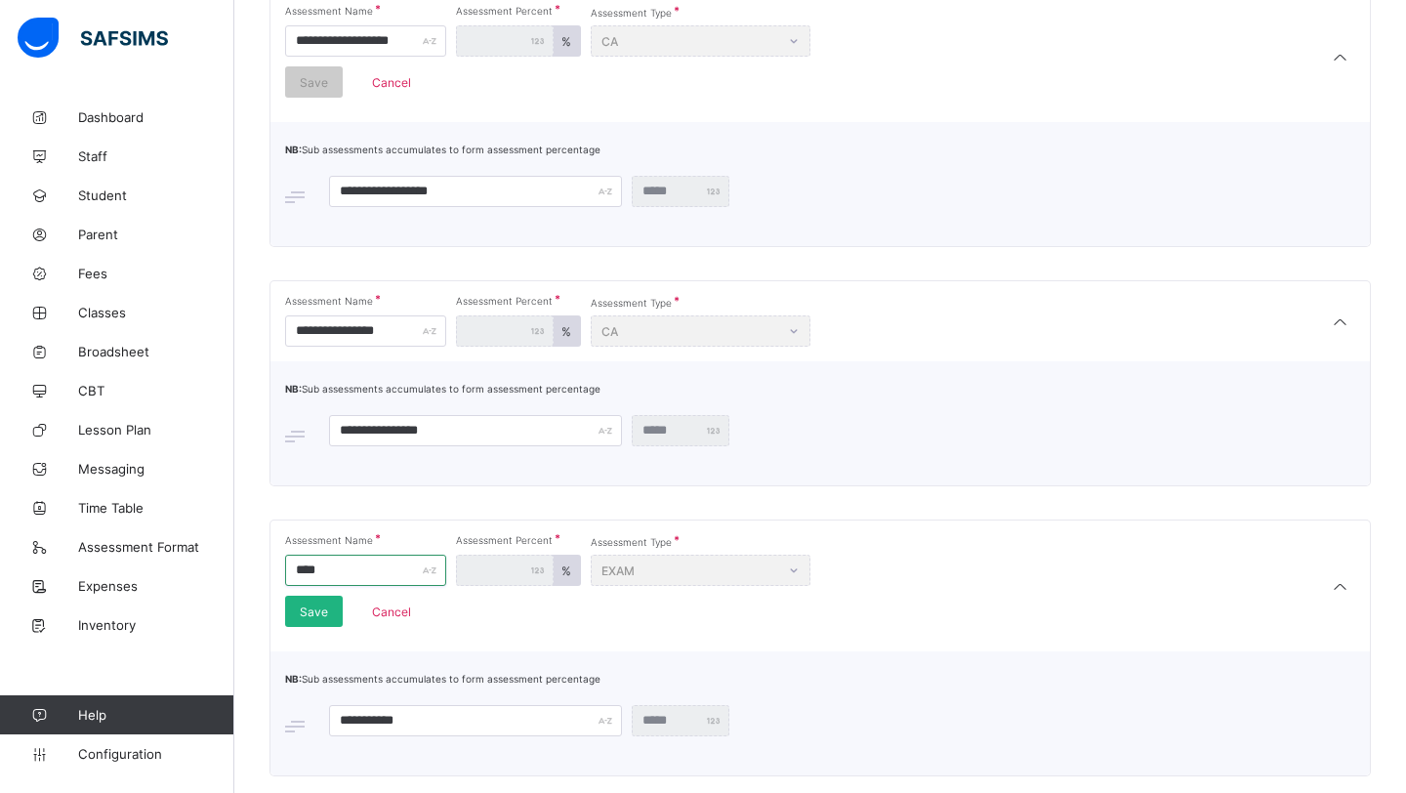
type input "****"
click at [319, 614] on span "Save" at bounding box center [314, 612] width 28 height 15
click at [434, 725] on input "**********" at bounding box center [475, 720] width 293 height 31
type input "****"
click at [796, 728] on div "Save" at bounding box center [788, 720] width 58 height 31
